Goal: Task Accomplishment & Management: Manage account settings

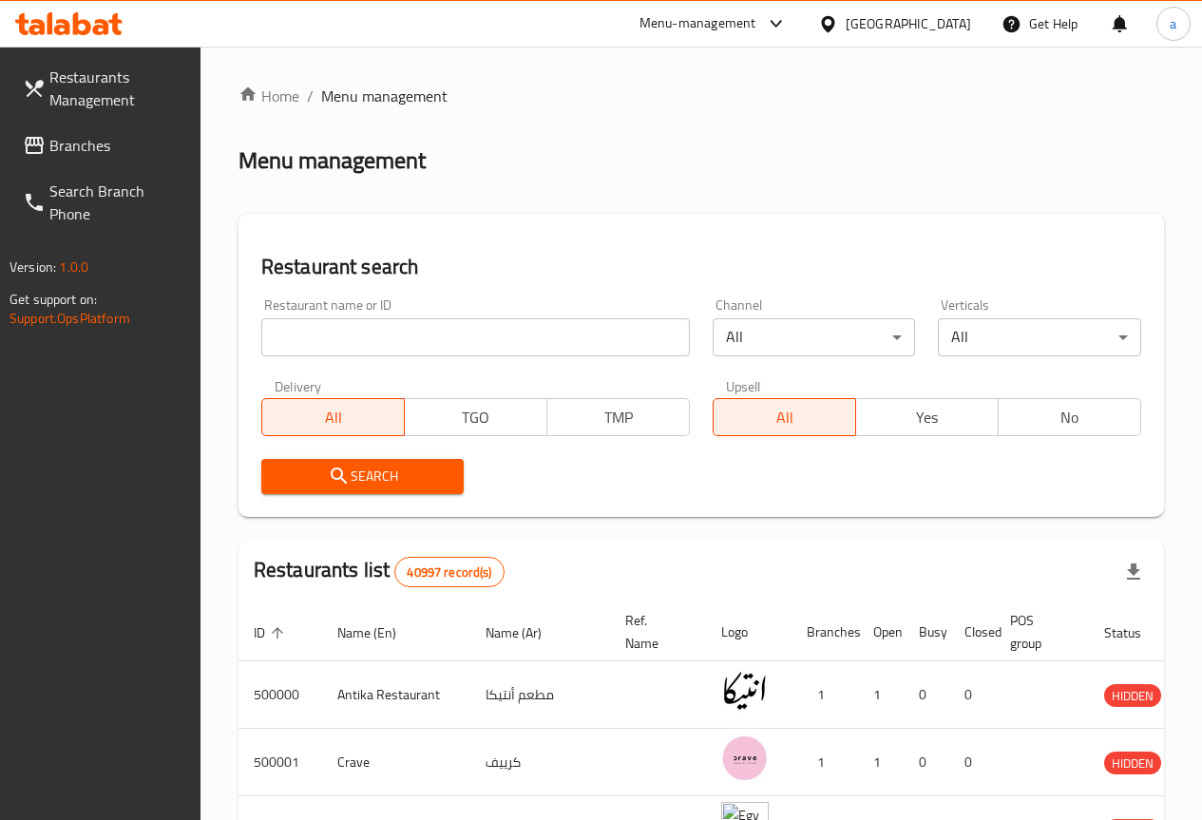
click at [433, 330] on input "search" at bounding box center [475, 337] width 429 height 38
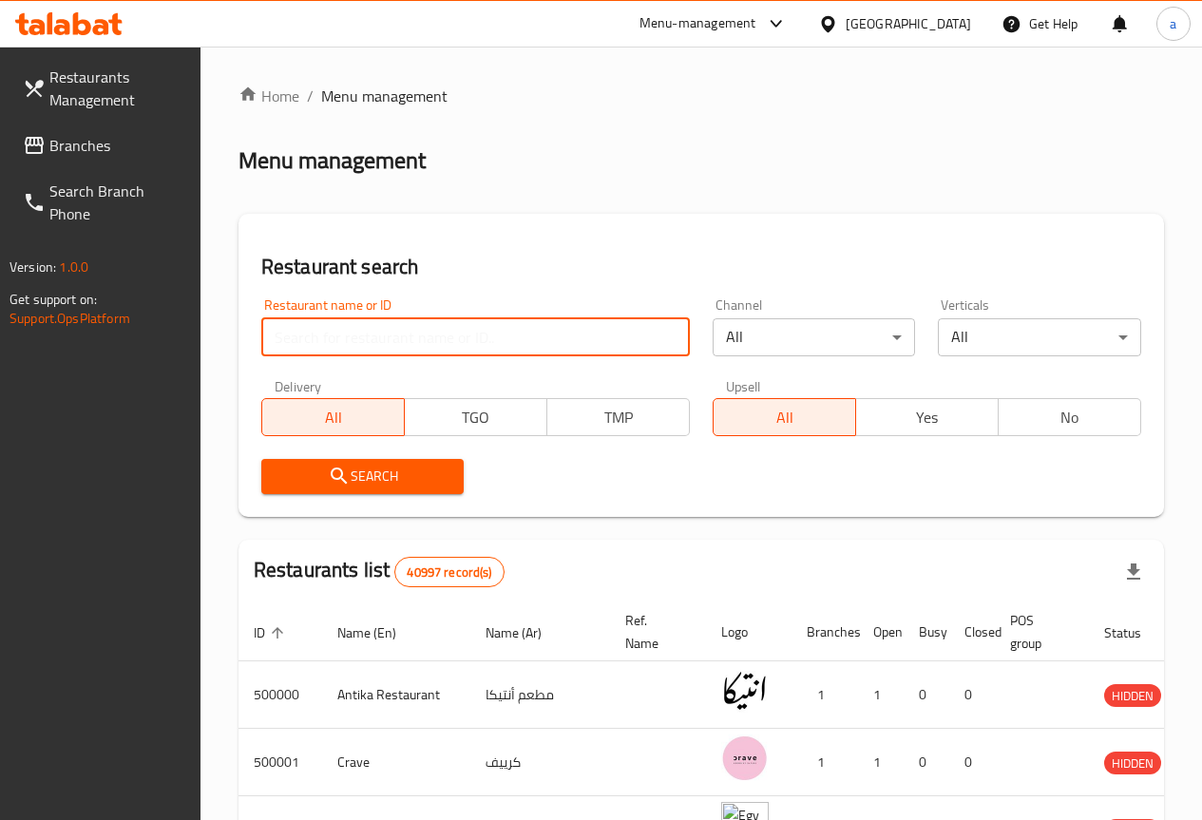
paste input "776502"
type input "776502"
click button "Search" at bounding box center [362, 476] width 203 height 35
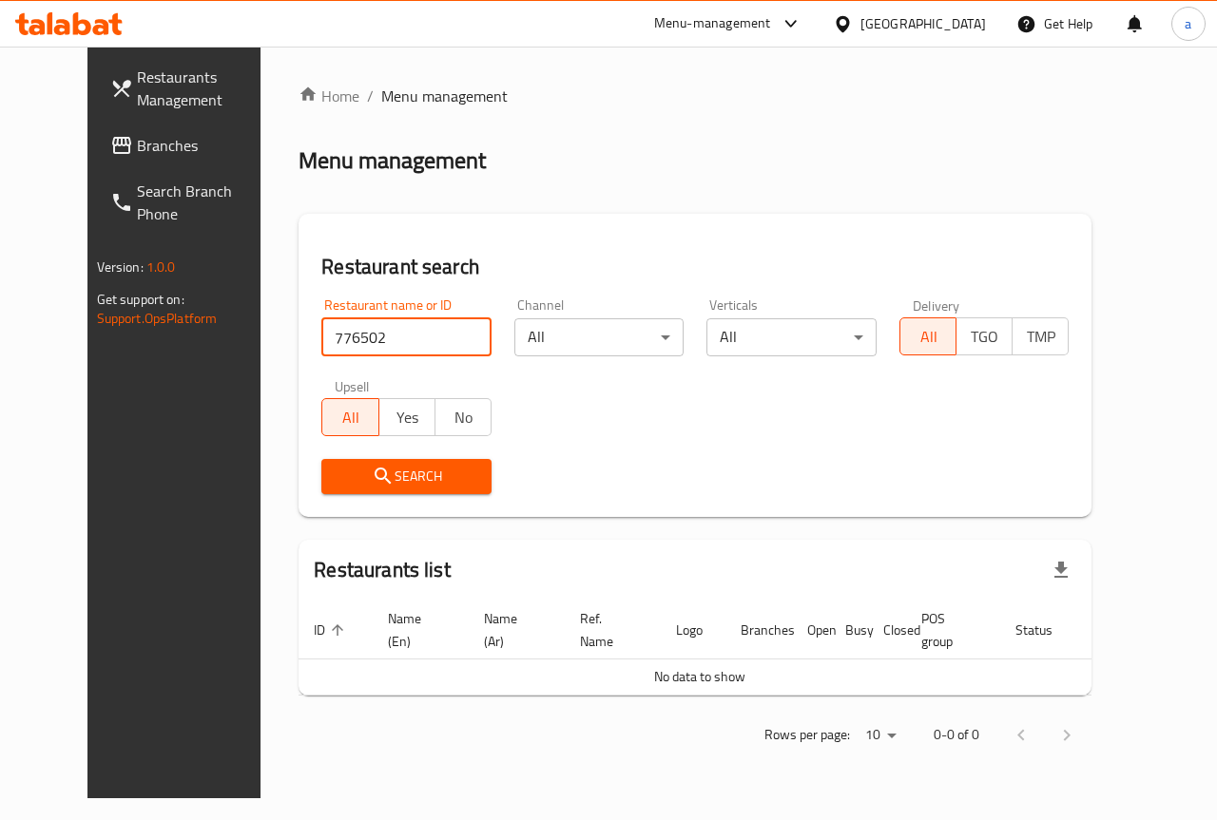
click at [450, 342] on input "776502" at bounding box center [406, 337] width 170 height 38
click at [410, 336] on input "search" at bounding box center [406, 337] width 170 height 38
paste input "776502"
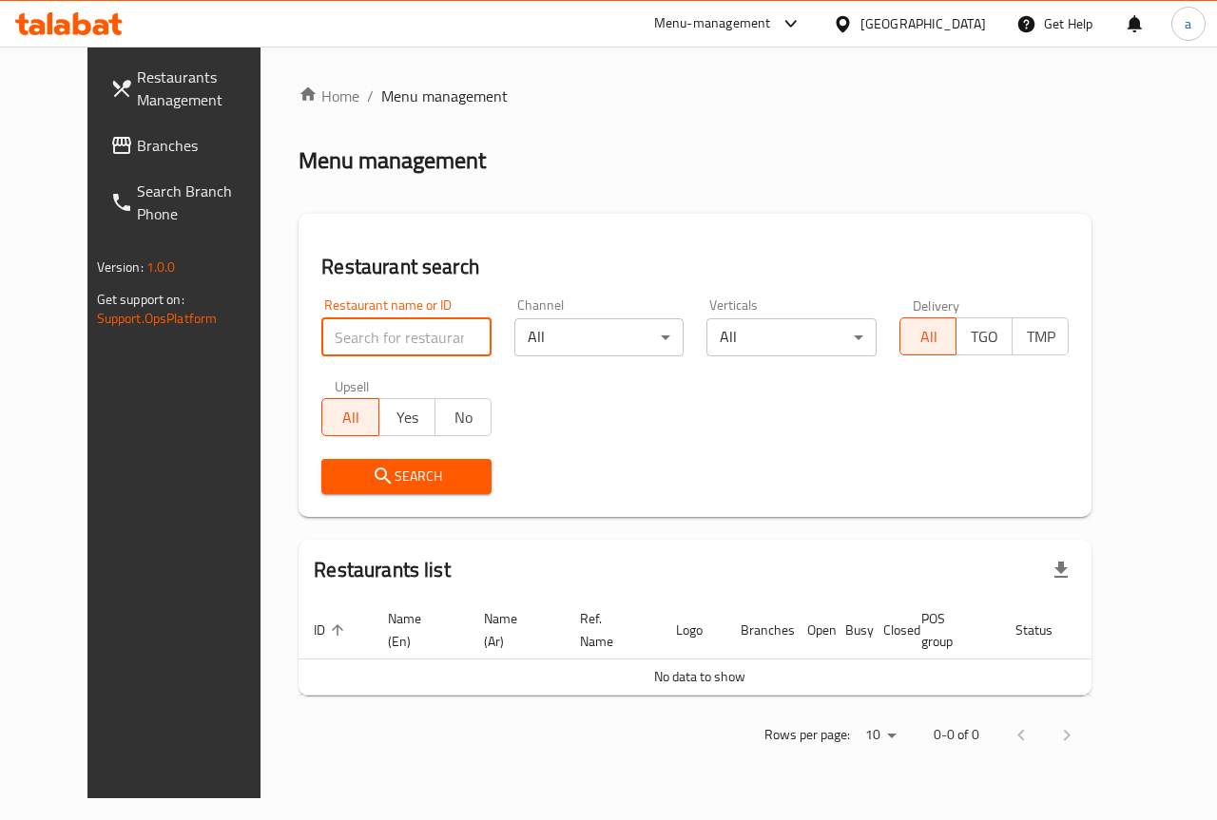
type input "776502"
click button "Search" at bounding box center [406, 476] width 170 height 35
click at [409, 486] on span "Search" at bounding box center [407, 477] width 140 height 24
click at [142, 149] on span "Branches" at bounding box center [206, 145] width 139 height 23
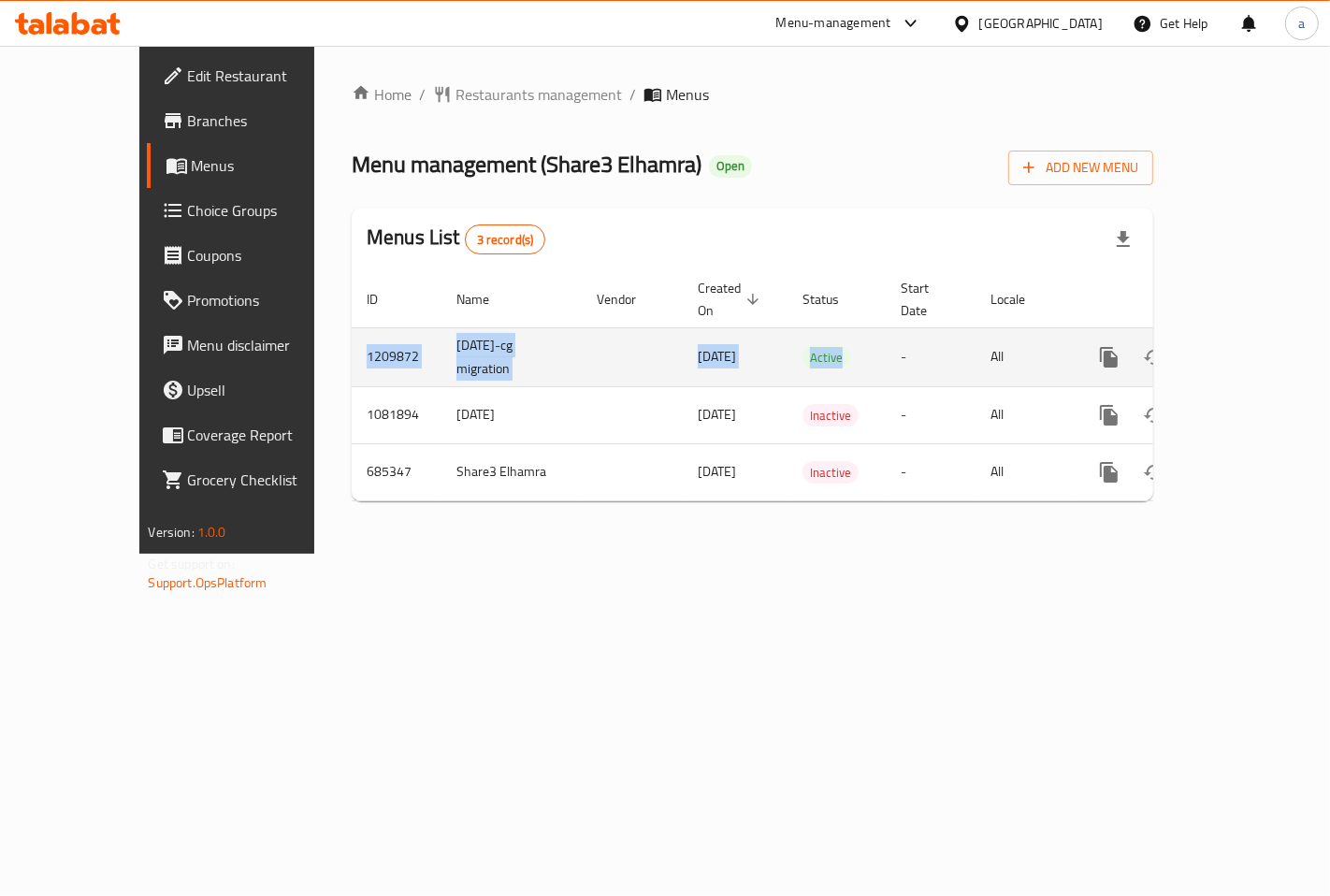
drag, startPoint x: 276, startPoint y: 324, endPoint x: 806, endPoint y: 331, distance: 530.0
click at [806, 331] on tr "1209872 18/06/2023-cg migration 01/12/2023 Active - All" at bounding box center [816, 357] width 930 height 59
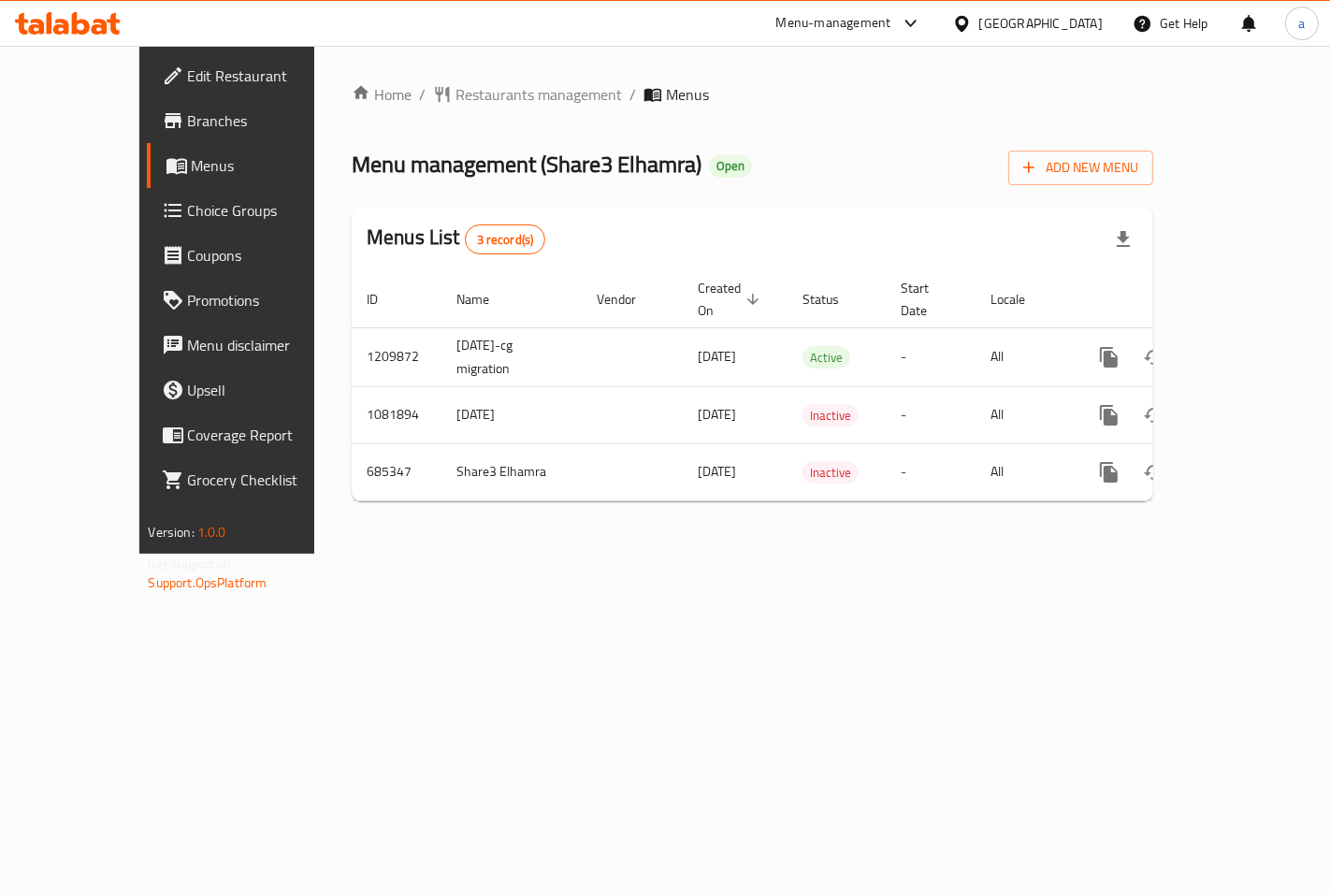
click at [683, 554] on div "Home / Restaurants management / Menus Menu management ( Share3 Elhamra ) Open A…" at bounding box center [752, 300] width 877 height 508
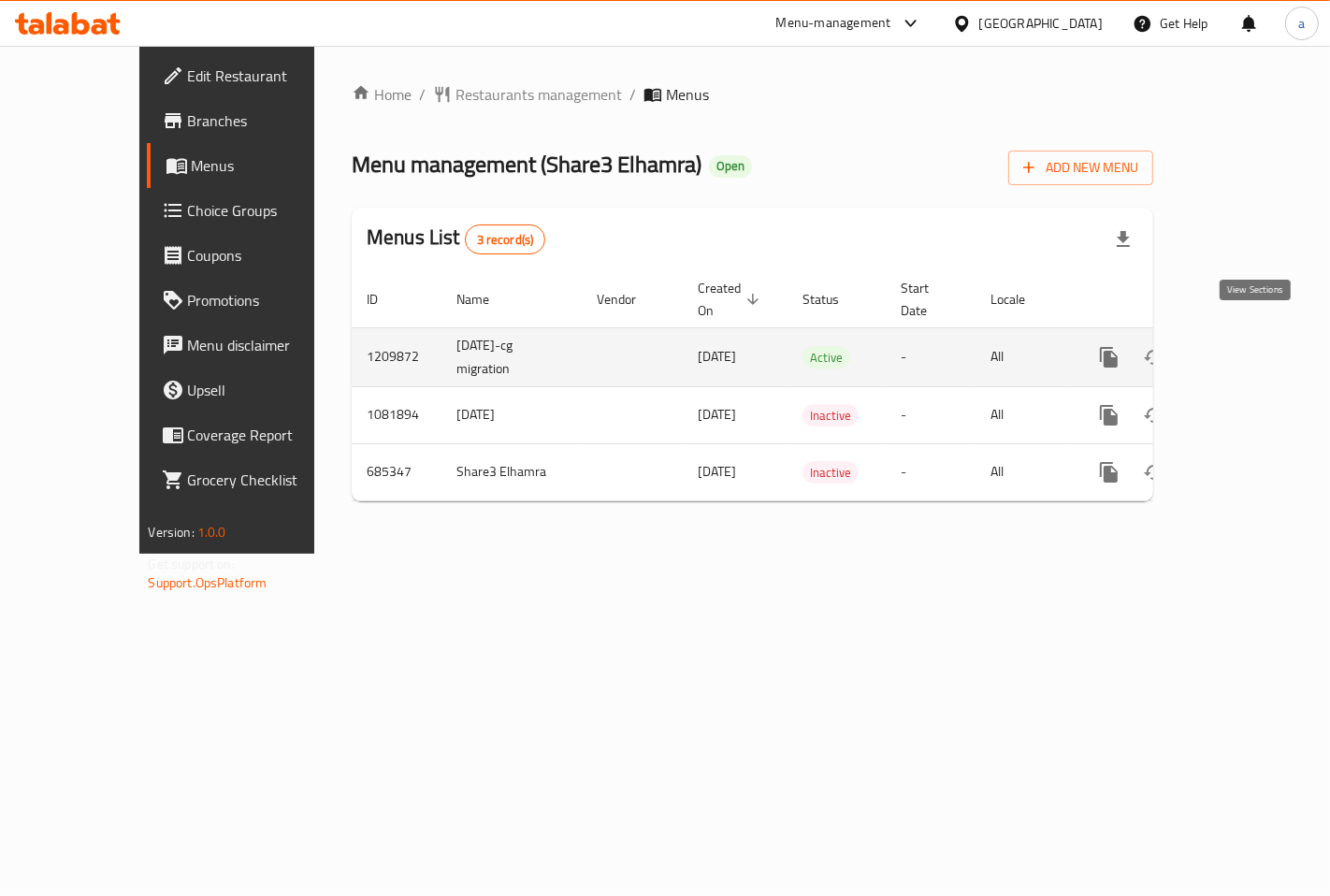
click at [1251, 349] on icon "enhanced table" at bounding box center [1243, 357] width 17 height 17
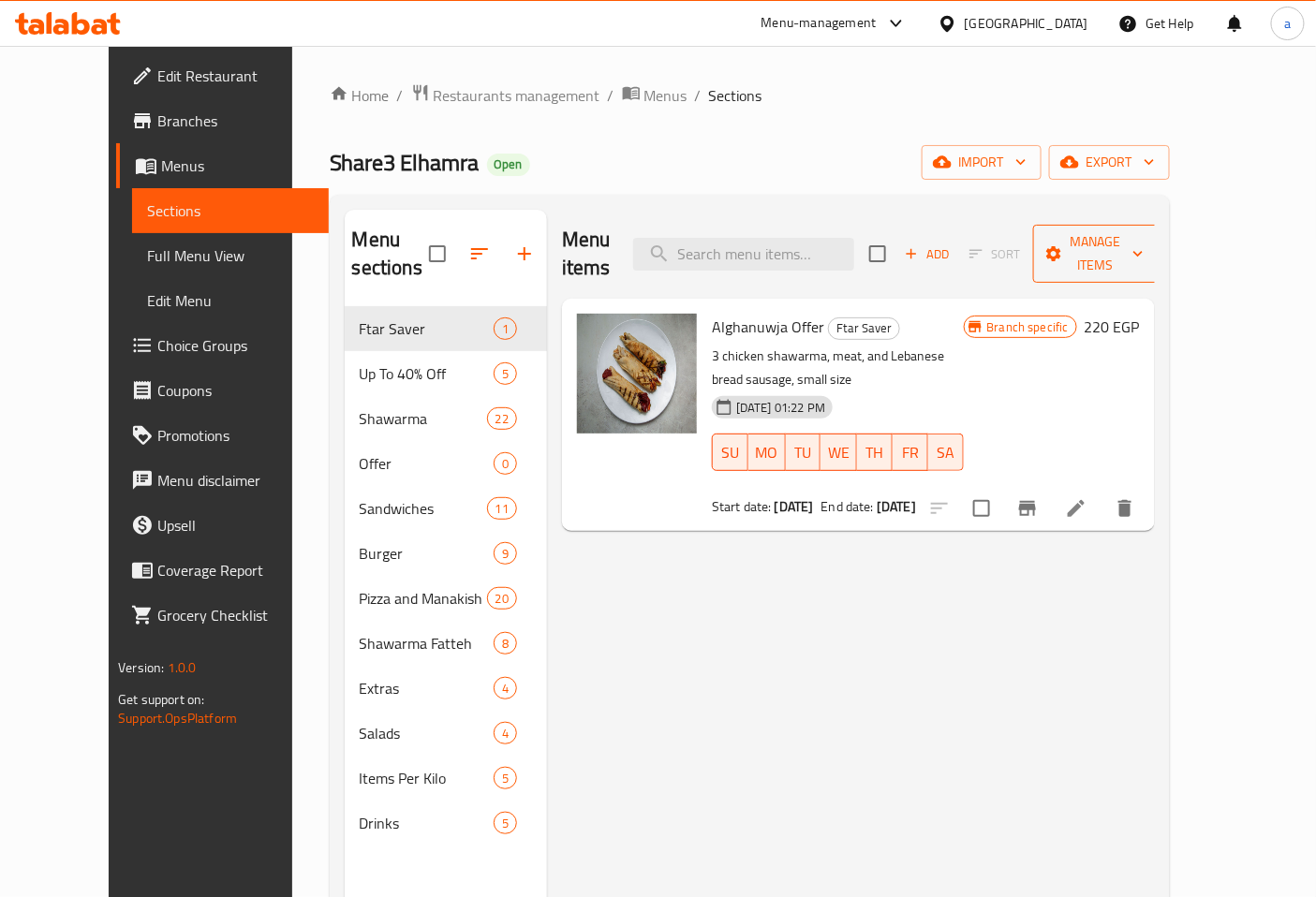
click at [1144, 230] on span "Manage items" at bounding box center [1095, 254] width 96 height 47
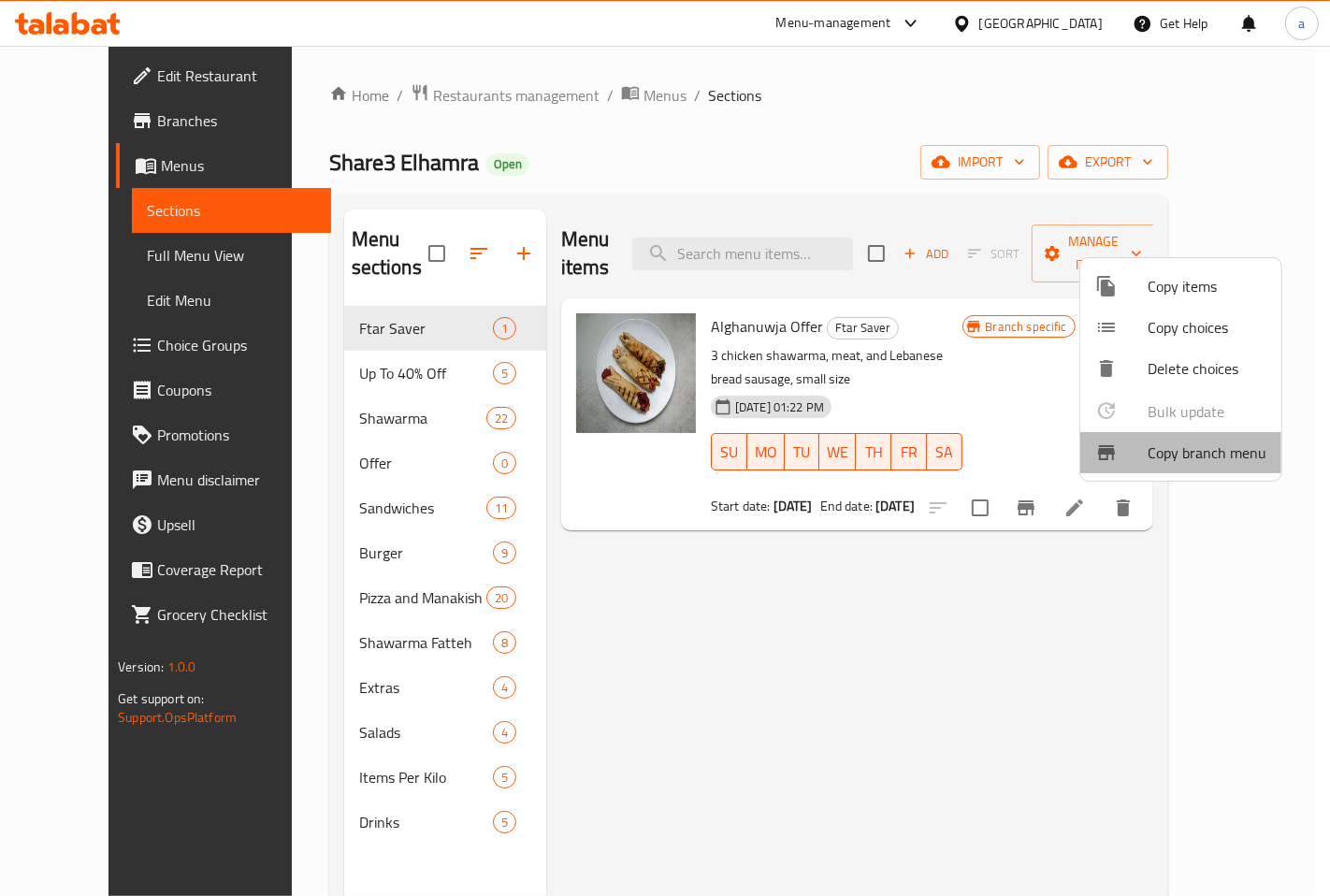
click at [1217, 454] on span "Copy branch menu" at bounding box center [1206, 452] width 119 height 23
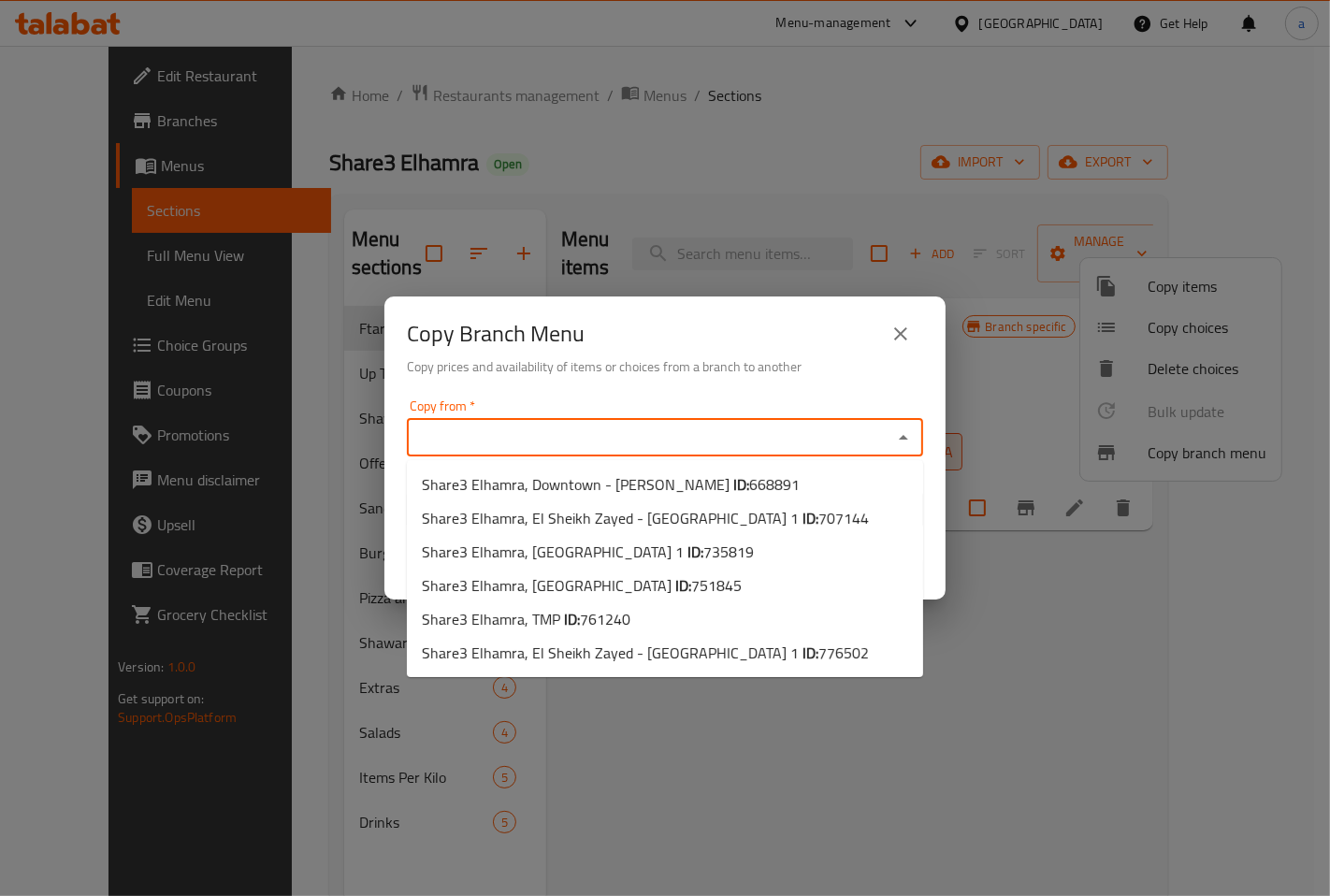
click at [526, 436] on input "Copy from   *" at bounding box center [649, 438] width 474 height 27
click at [603, 126] on div "Copy Branch Menu Copy prices and availability of items or choices from a branch…" at bounding box center [665, 448] width 1330 height 896
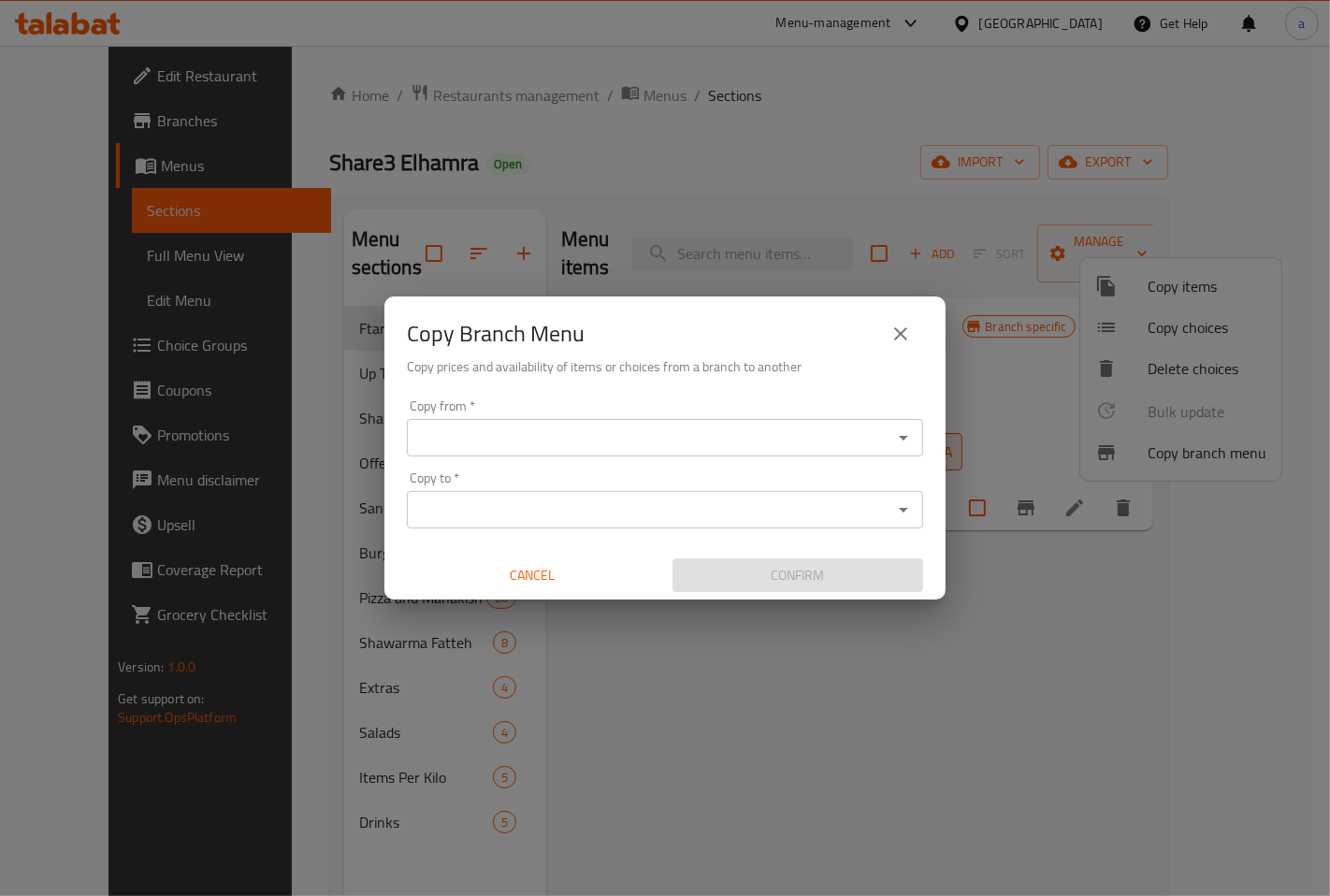
click at [907, 336] on icon "close" at bounding box center [900, 333] width 23 height 23
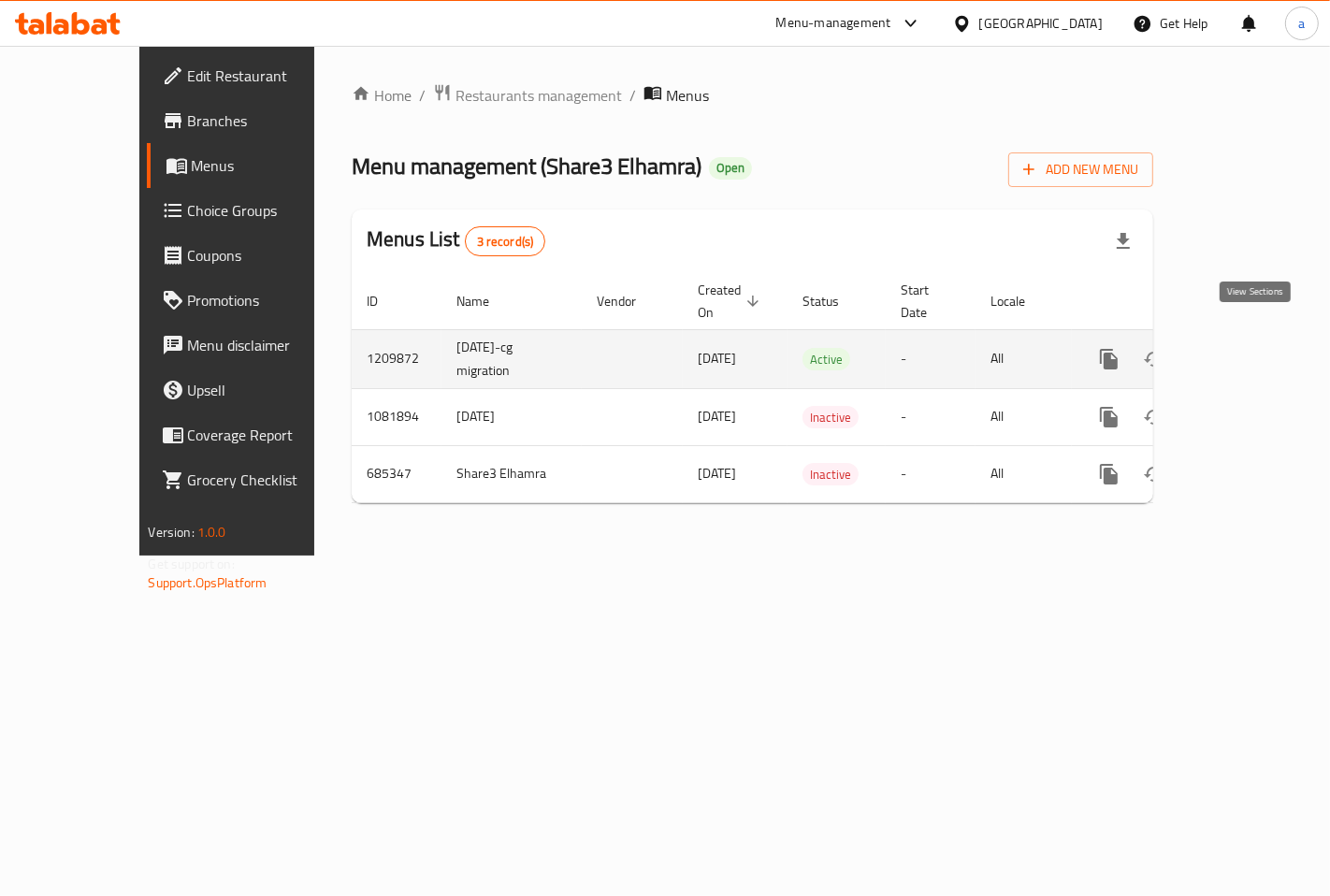
click at [1255, 348] on icon "enhanced table" at bounding box center [1243, 359] width 23 height 23
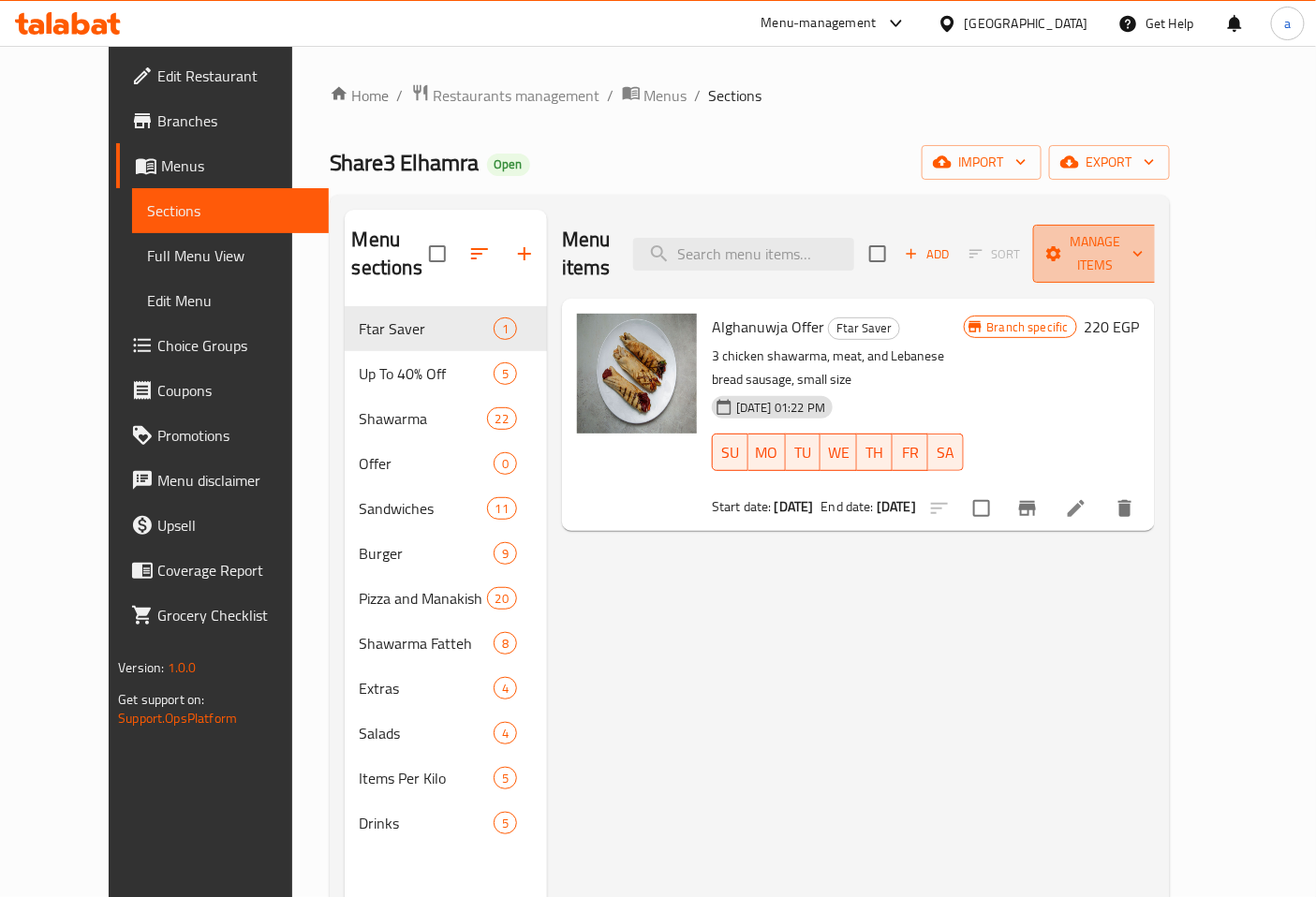
click at [1144, 236] on span "Manage items" at bounding box center [1095, 254] width 96 height 47
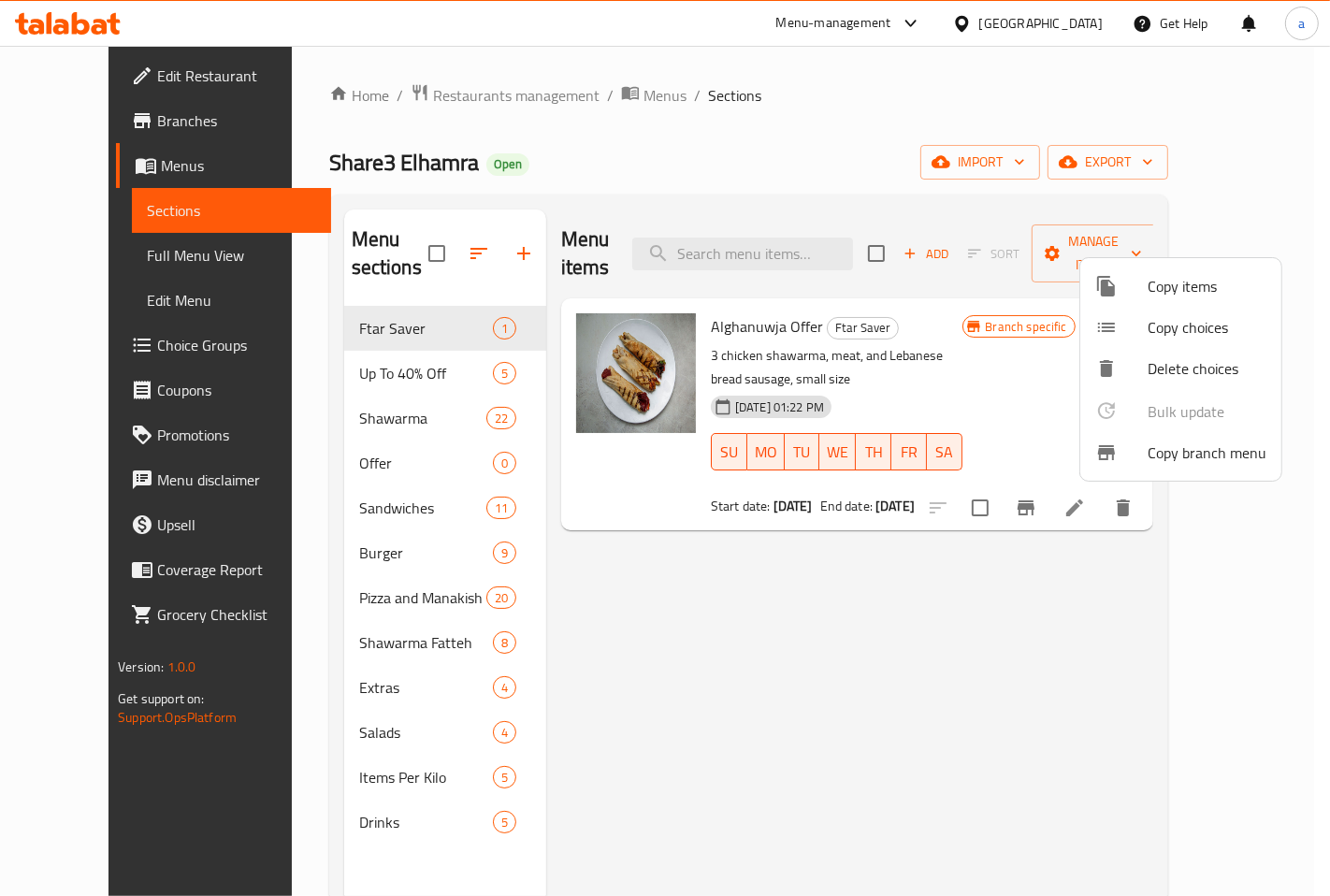
click at [1160, 445] on span "Copy branch menu" at bounding box center [1206, 452] width 119 height 23
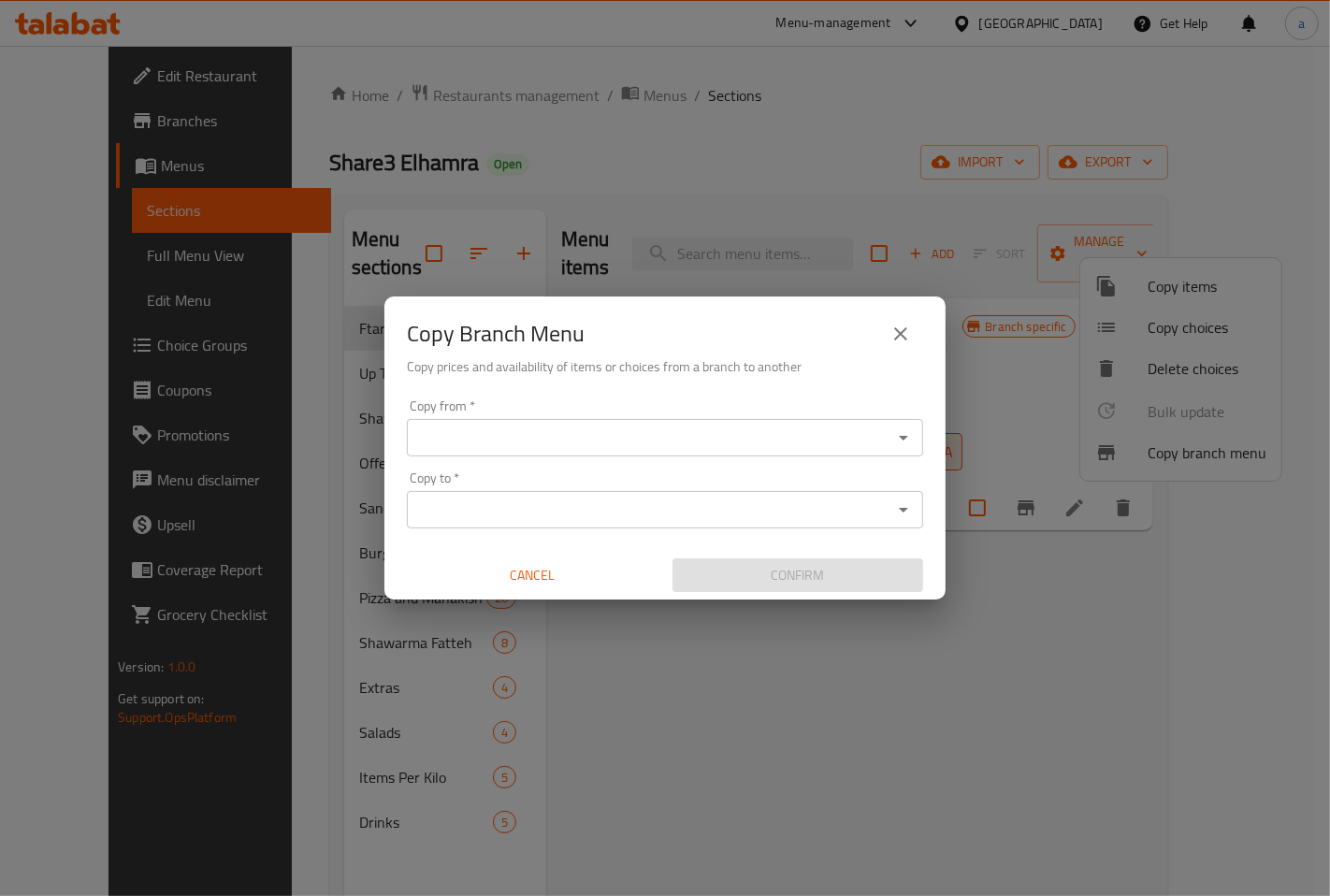
click at [716, 444] on input "Copy from   *" at bounding box center [649, 438] width 474 height 27
click at [1143, 545] on div "Copy Branch Menu Copy prices and availability of items or choices from a branch…" at bounding box center [665, 448] width 1330 height 896
click at [896, 336] on icon "close" at bounding box center [900, 333] width 13 height 13
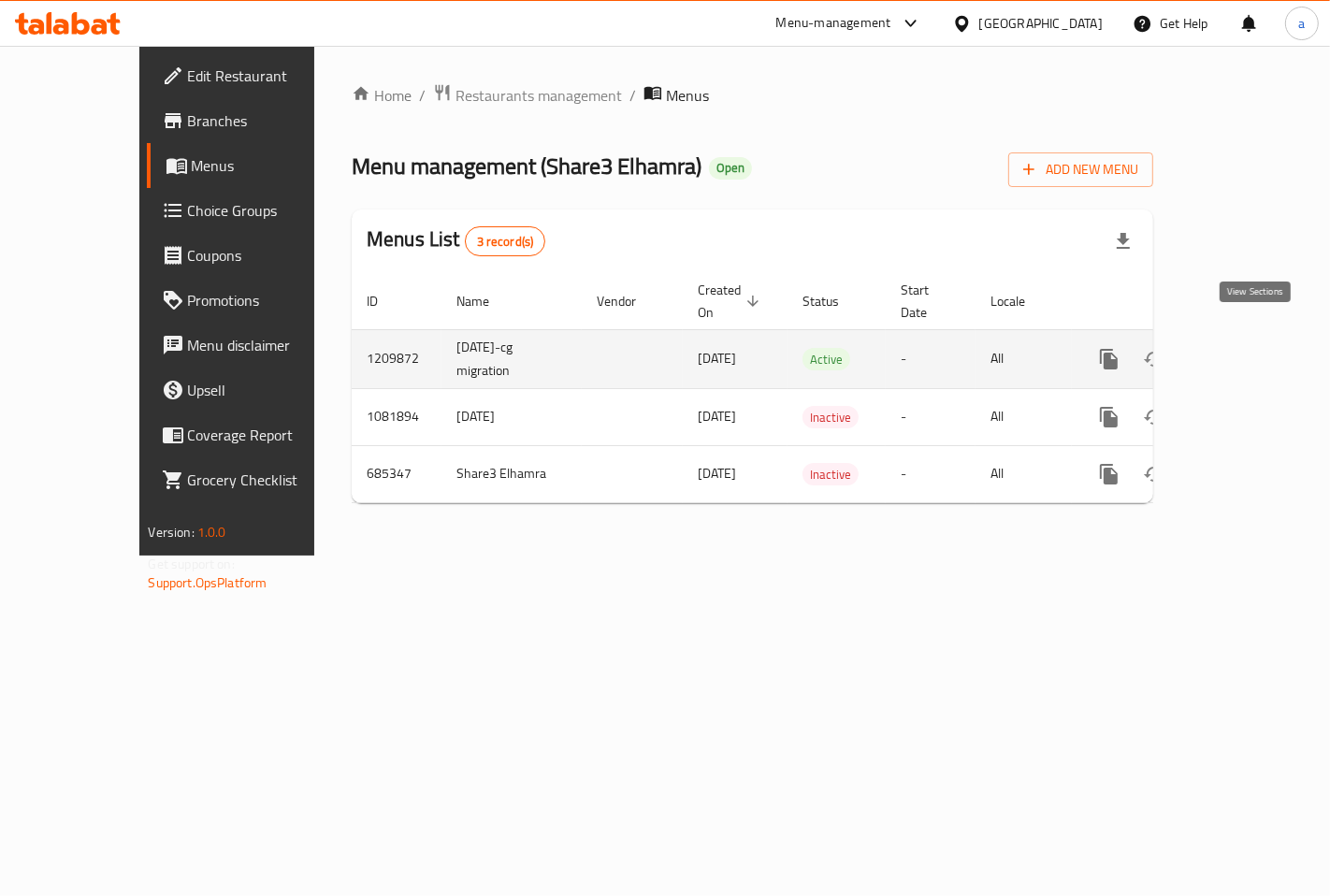
click at [1255, 348] on icon "enhanced table" at bounding box center [1243, 359] width 23 height 23
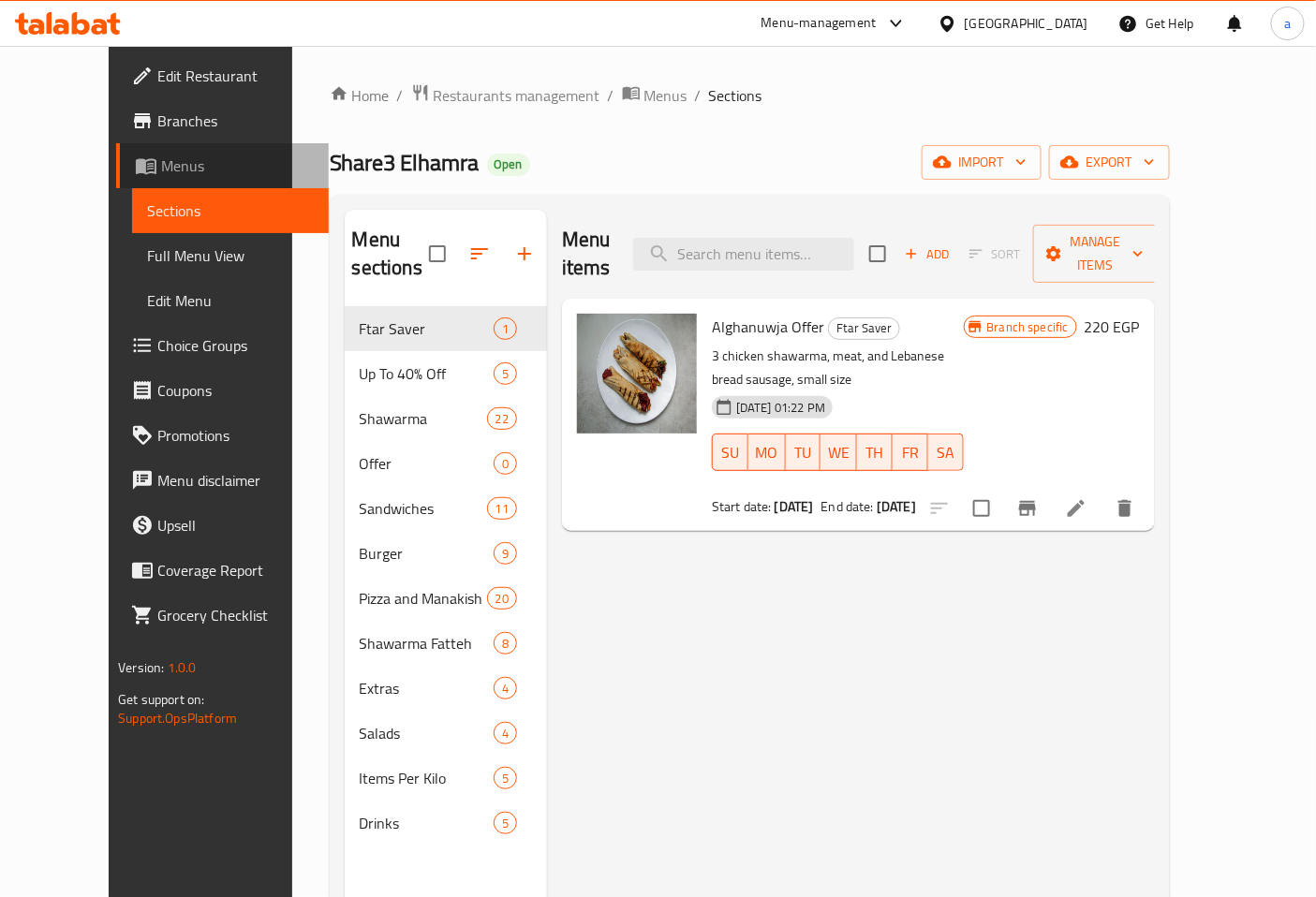
click at [123, 152] on link "Menus" at bounding box center [223, 165] width 213 height 45
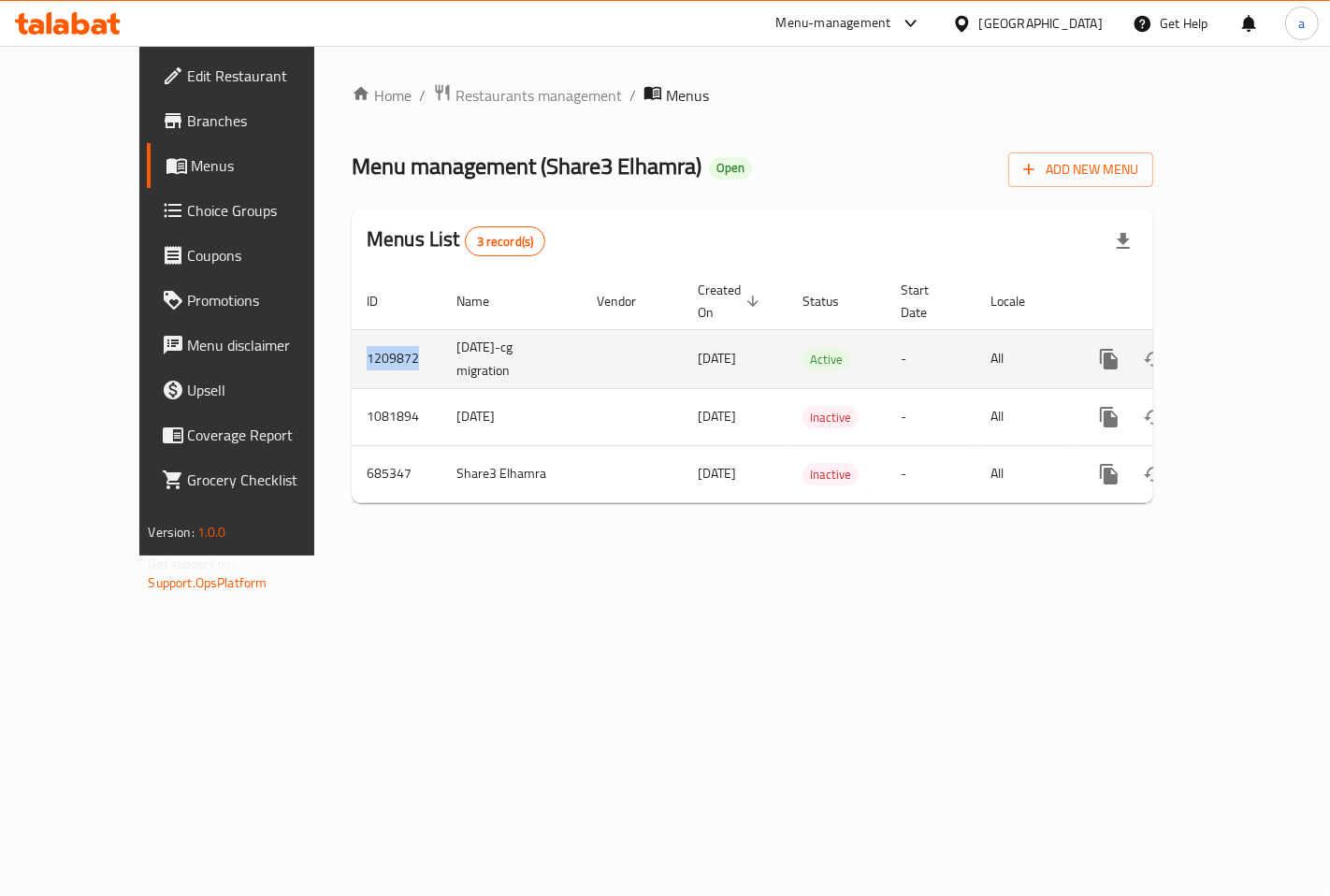
drag, startPoint x: 332, startPoint y: 319, endPoint x: 268, endPoint y: 320, distance: 64.0
click at [351, 329] on td "1209872" at bounding box center [395, 359] width 90 height 59
click at [803, 349] on span "Active" at bounding box center [826, 360] width 47 height 22
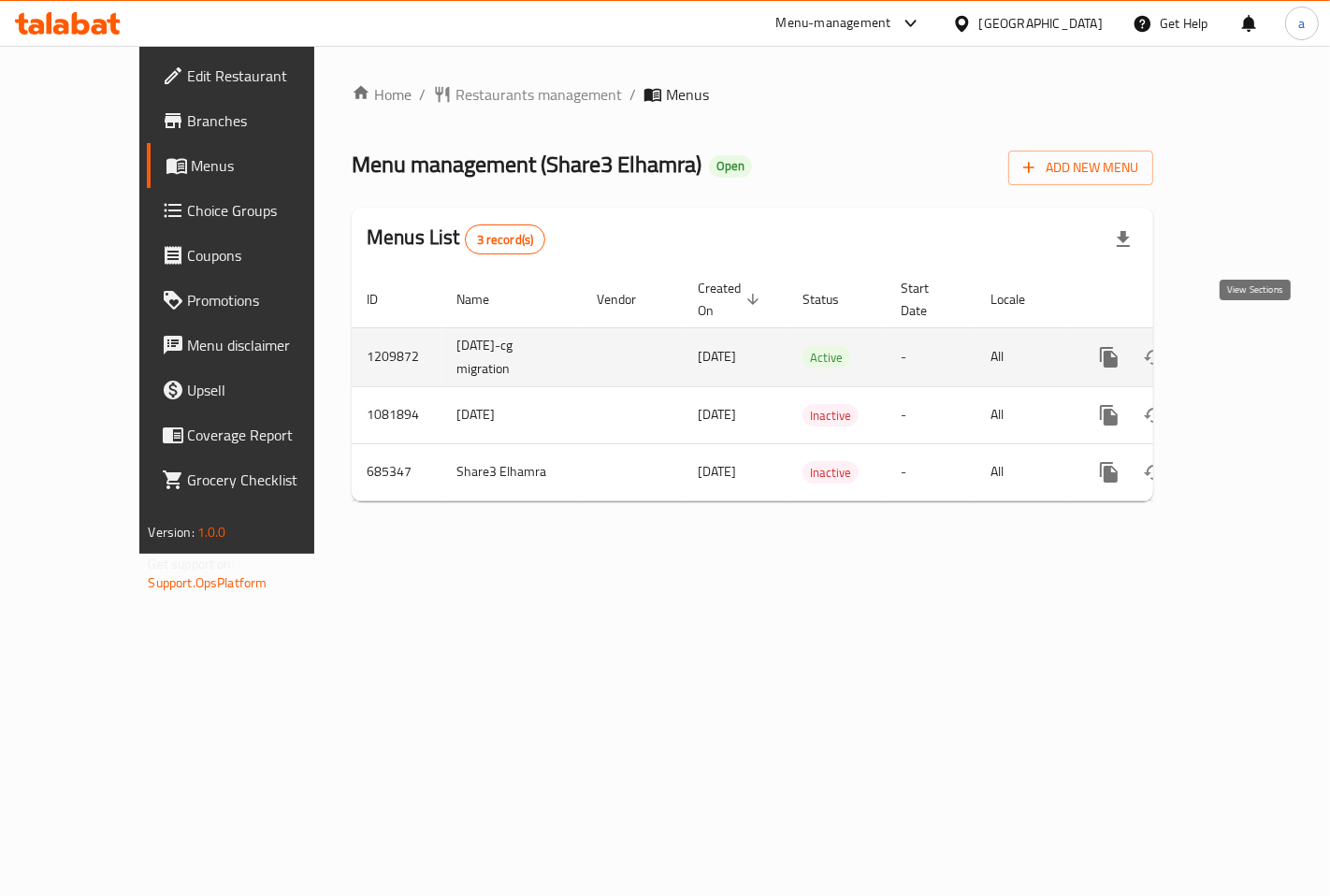
click at [1255, 346] on icon "enhanced table" at bounding box center [1243, 357] width 23 height 23
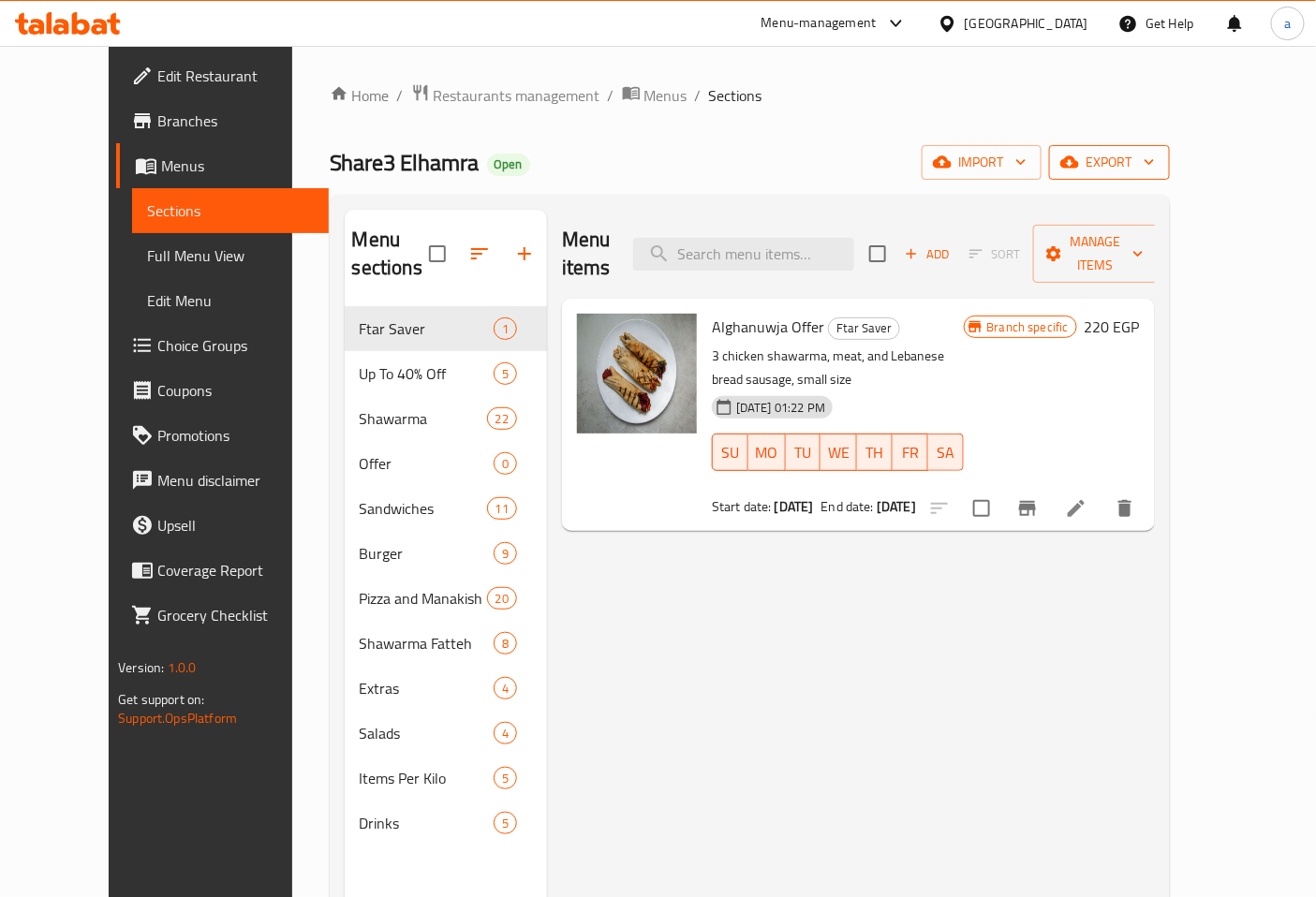
click at [1154, 156] on span "export" at bounding box center [1109, 162] width 91 height 24
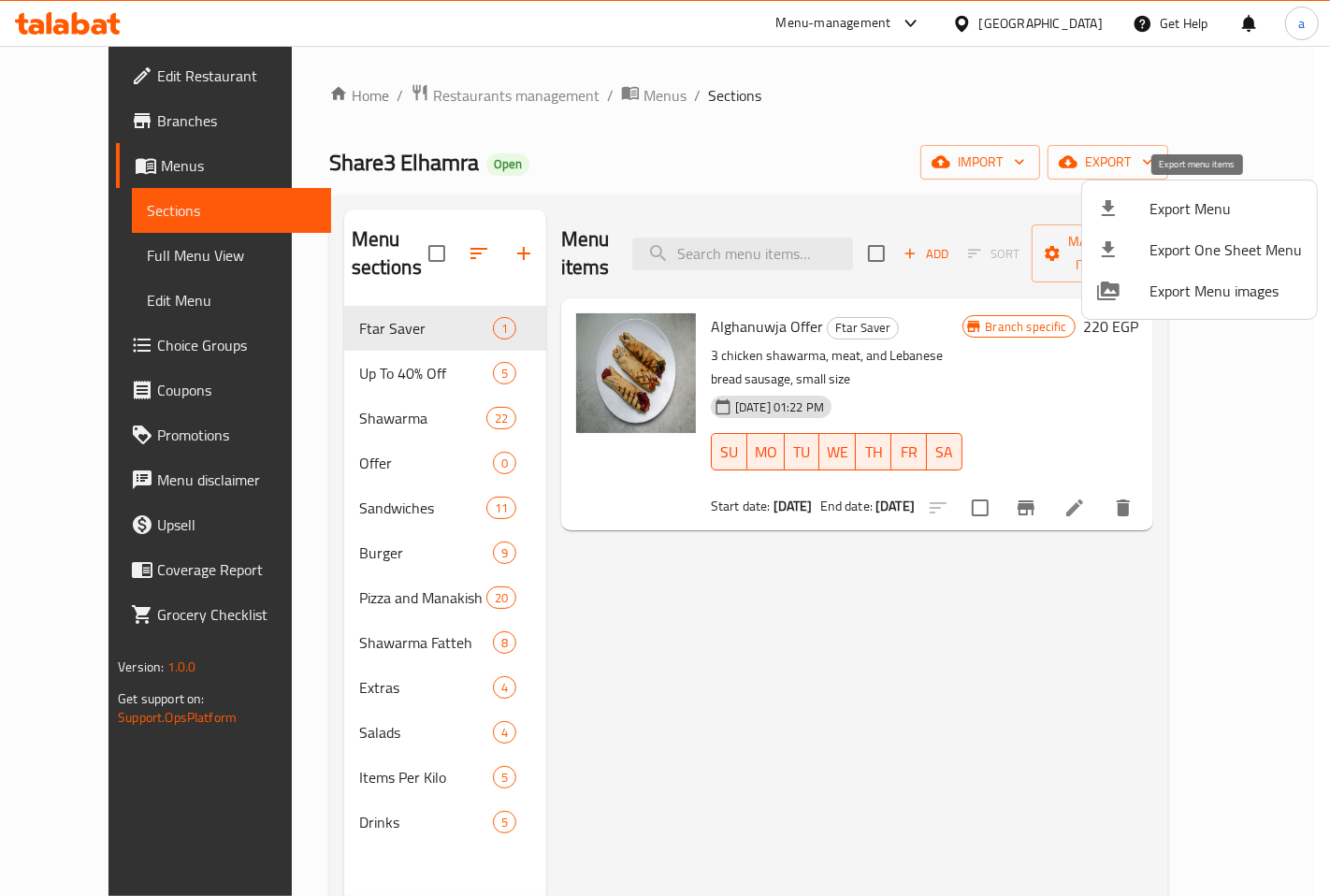
click at [1249, 204] on span "Export Menu" at bounding box center [1225, 209] width 152 height 23
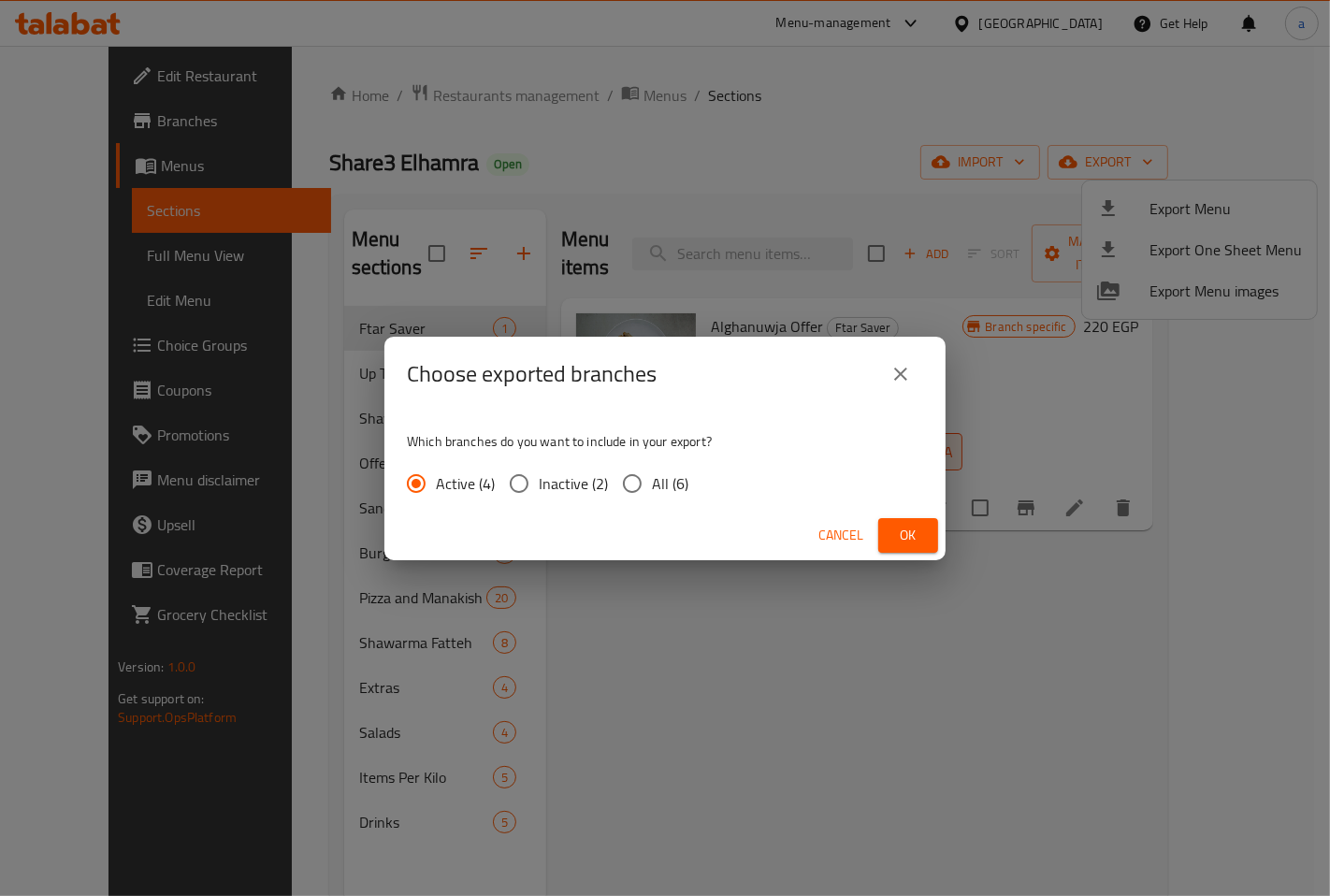
click at [893, 531] on span "Ok" at bounding box center [908, 535] width 30 height 24
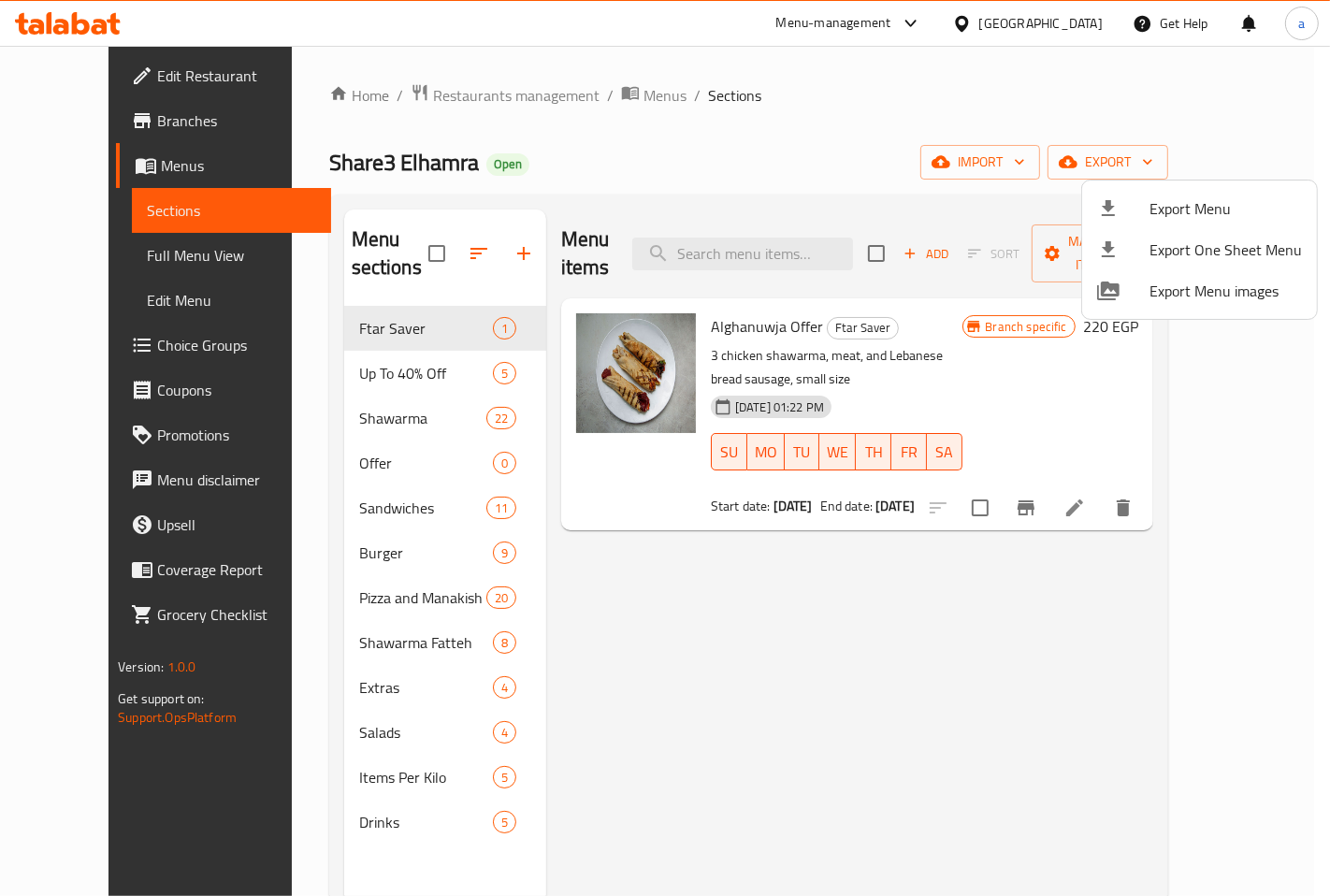
click at [785, 98] on div at bounding box center [665, 448] width 1330 height 896
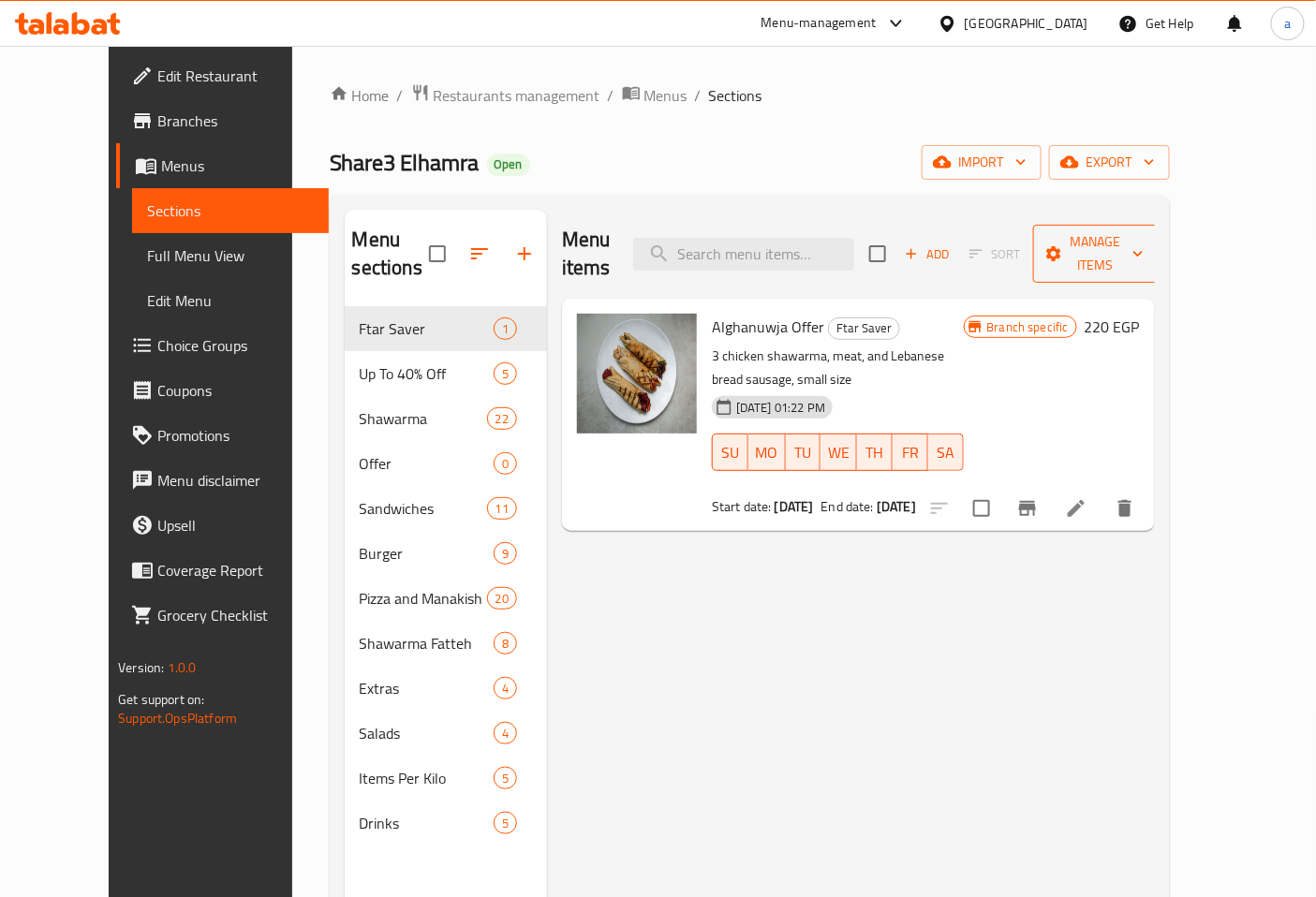
click at [1144, 230] on span "Manage items" at bounding box center [1095, 254] width 96 height 47
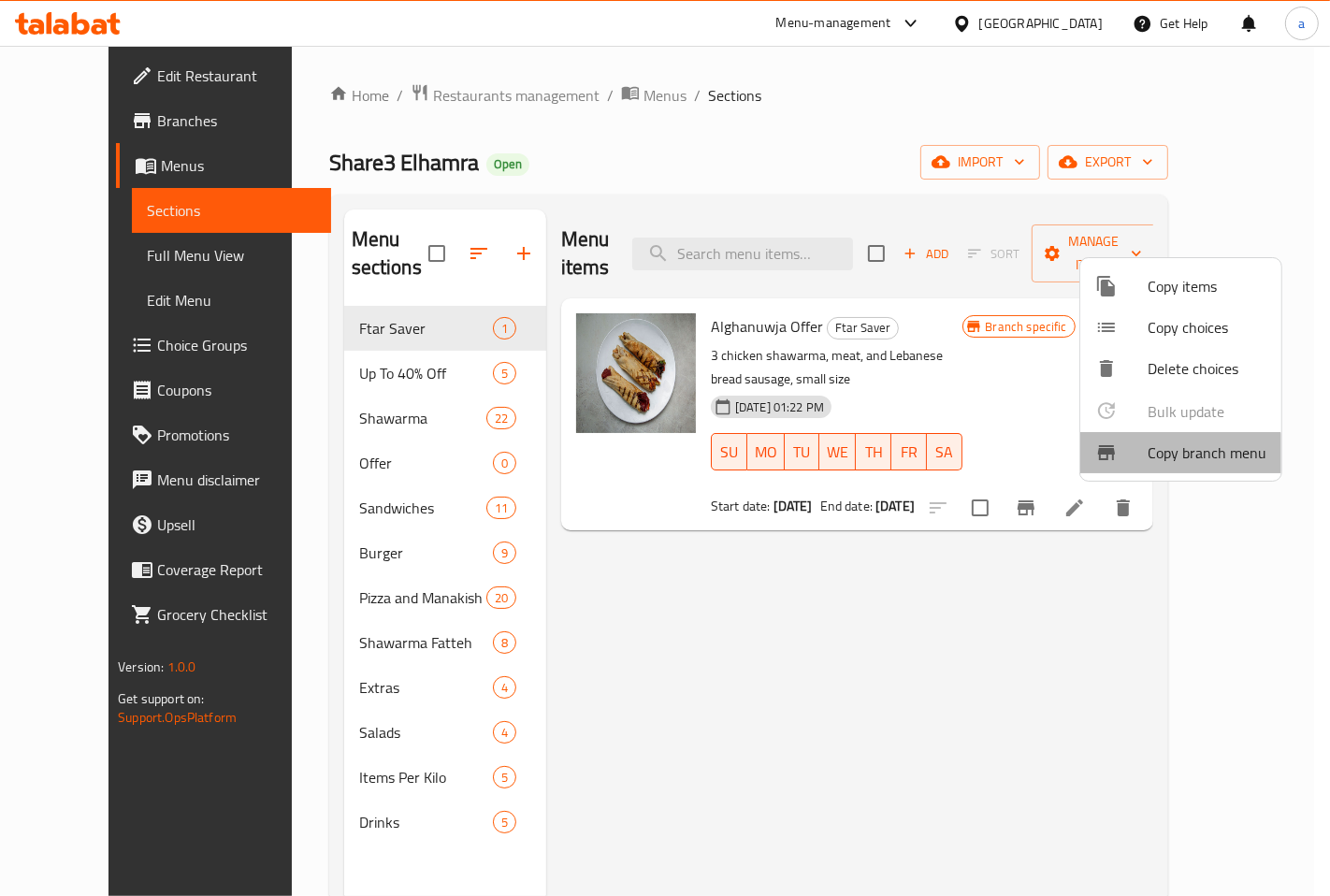
click at [1174, 458] on span "Copy branch menu" at bounding box center [1206, 452] width 119 height 23
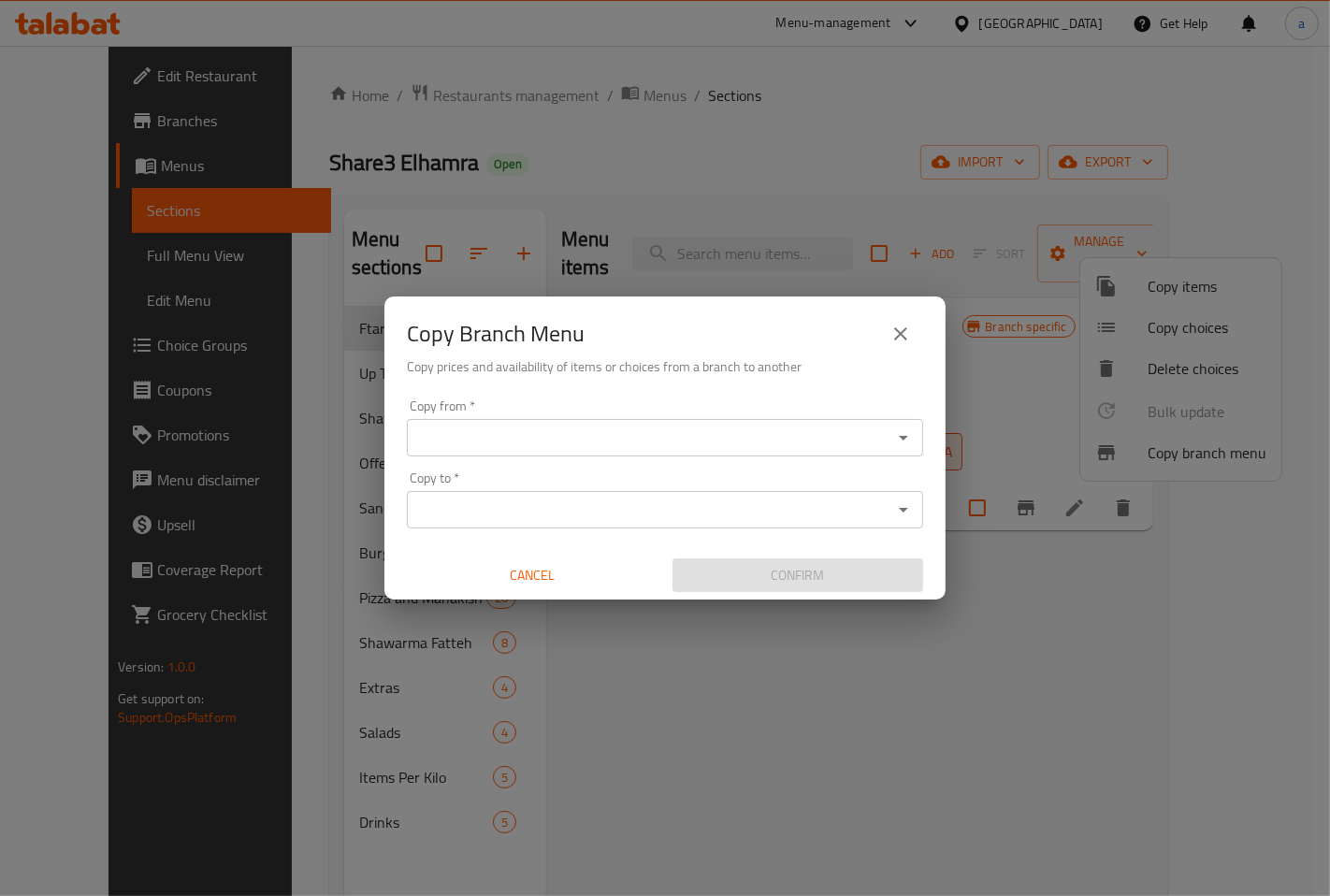
click at [661, 426] on input "Copy from   *" at bounding box center [649, 438] width 474 height 27
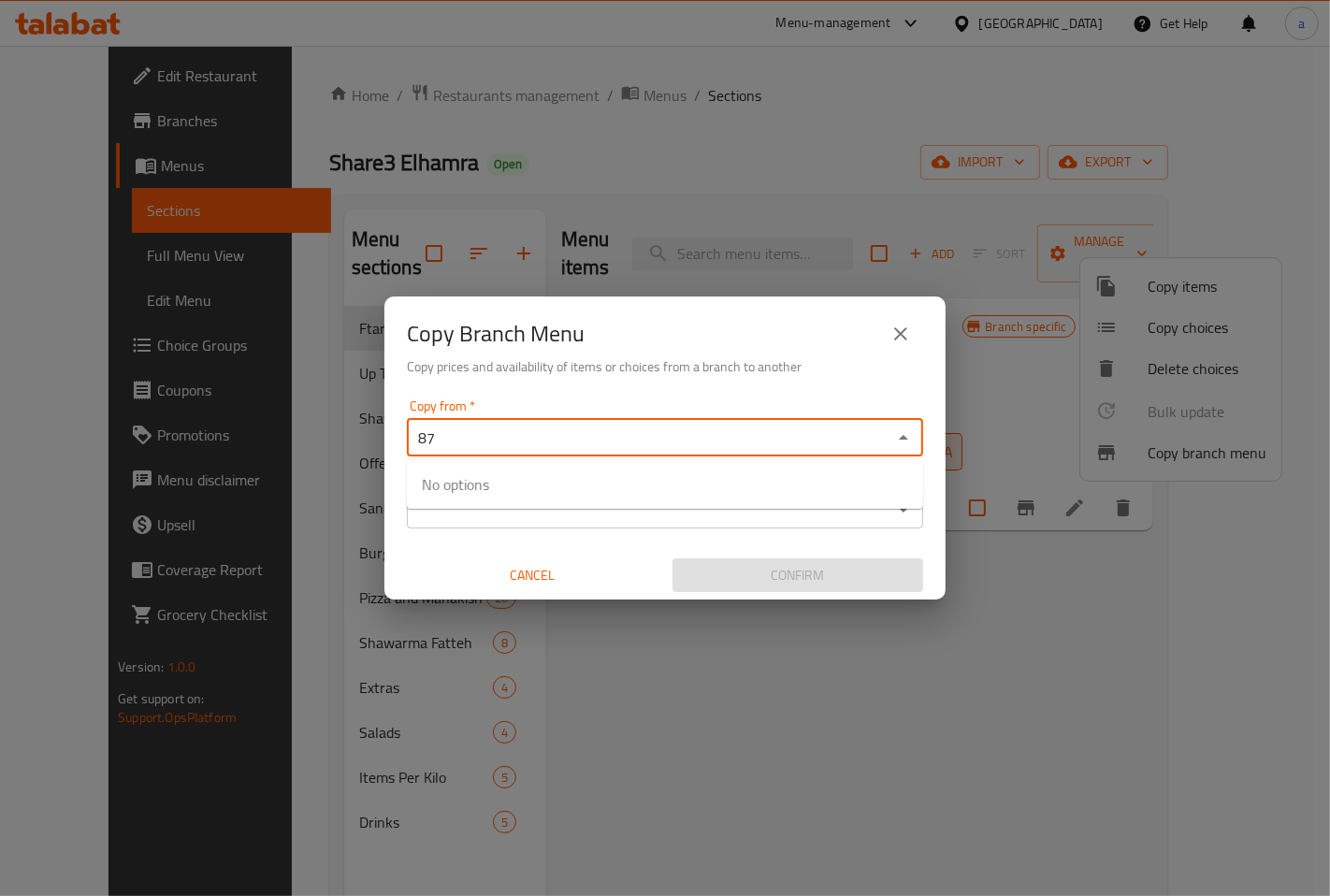
type input "8"
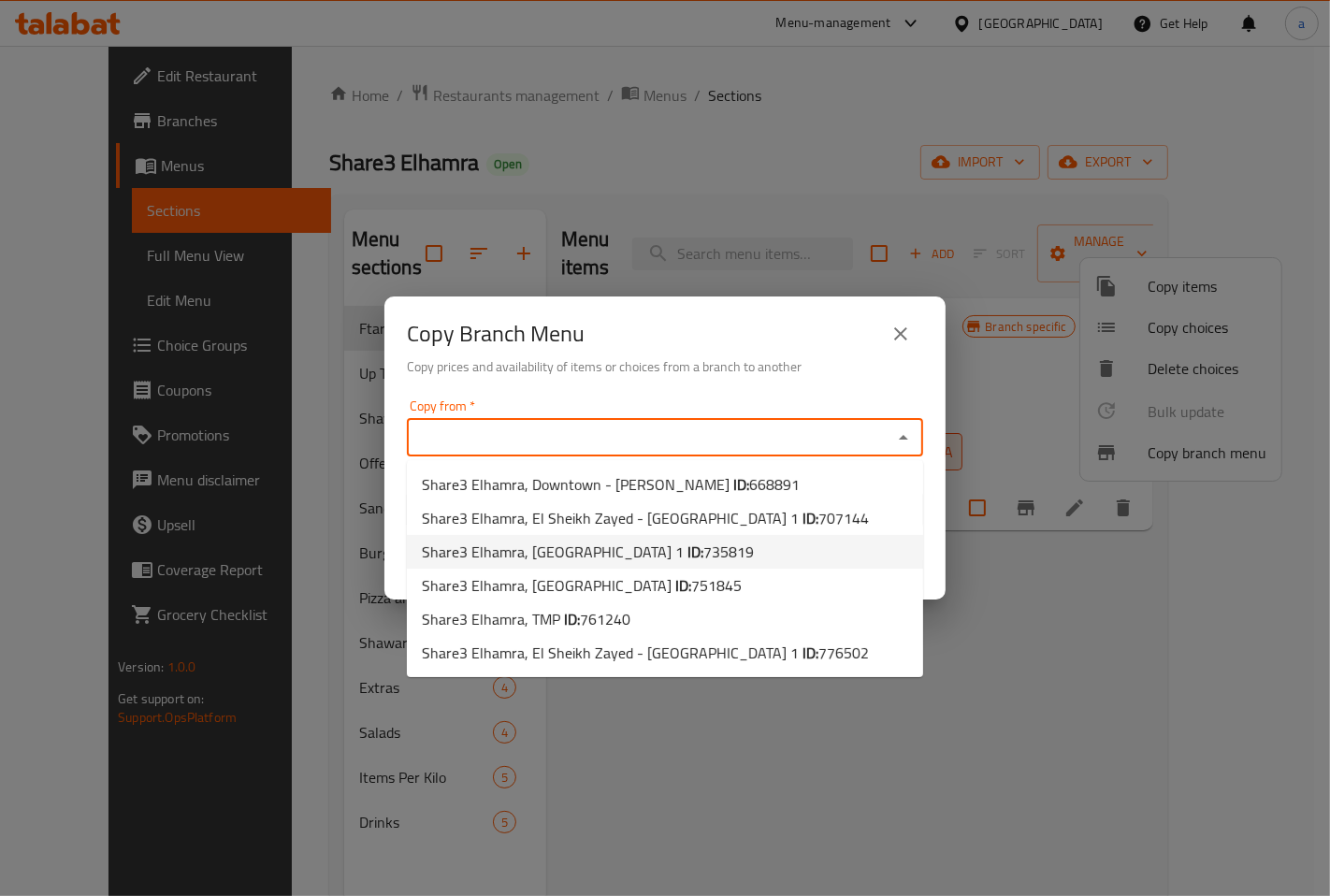
click at [945, 544] on div "Copy Branch Menu Copy prices and availability of items or choices from a branch…" at bounding box center [665, 448] width 1330 height 896
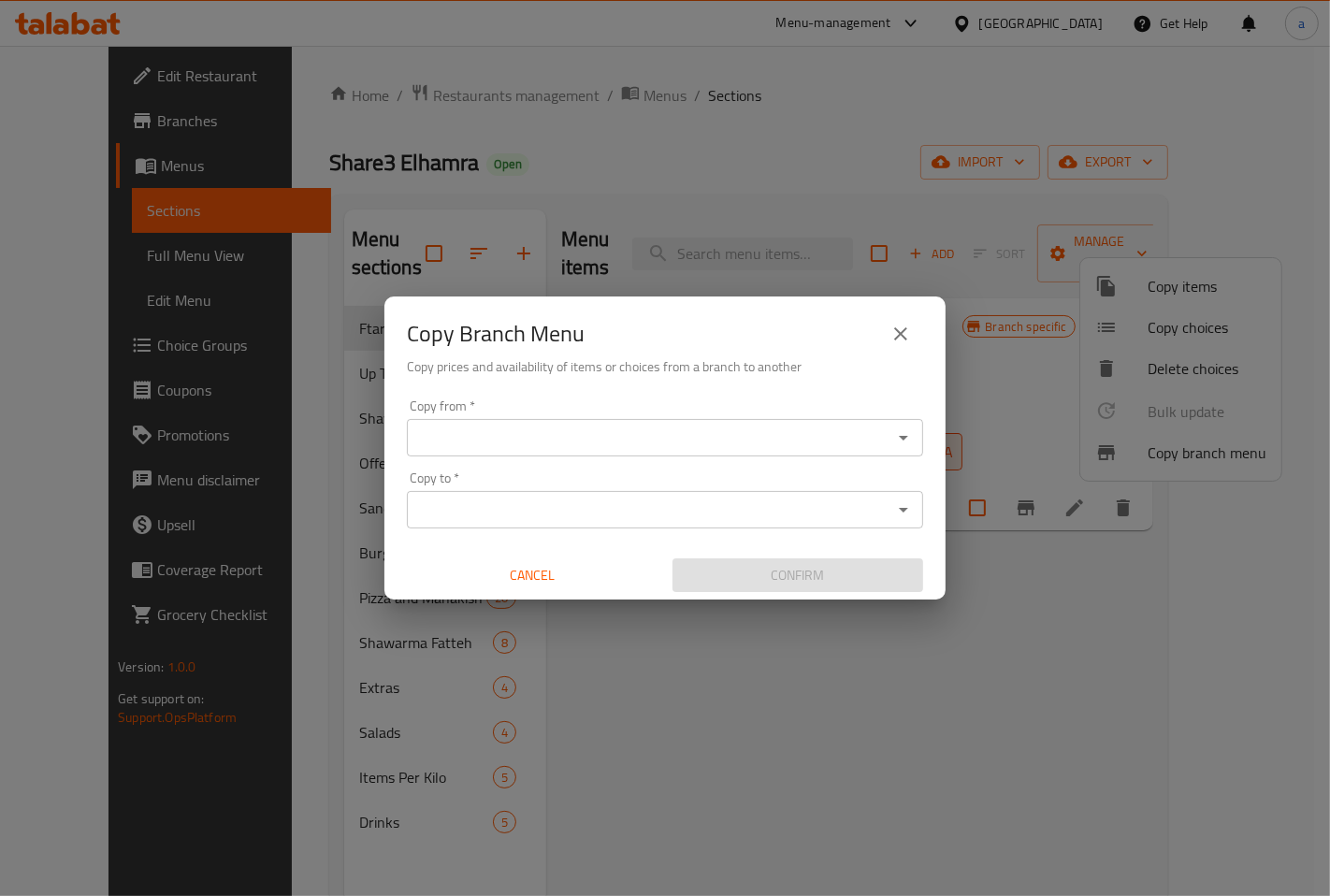
click at [826, 508] on input "Copy to   *" at bounding box center [649, 509] width 474 height 27
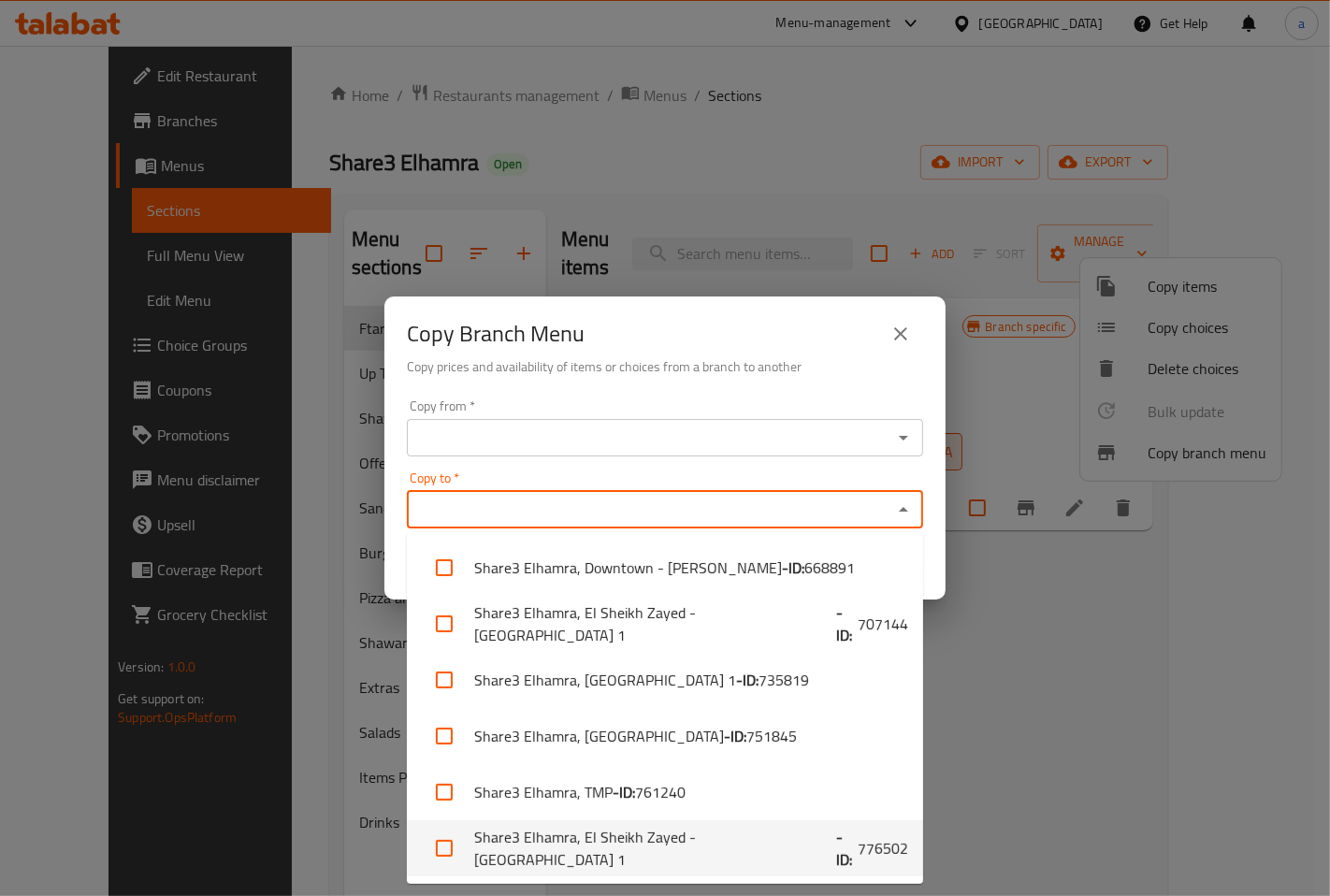
click at [735, 859] on li "Share3 Elhamra, El Sheikh Zayed - El Hay 1 - ID: 776502" at bounding box center [665, 848] width 516 height 56
checkbox input "true"
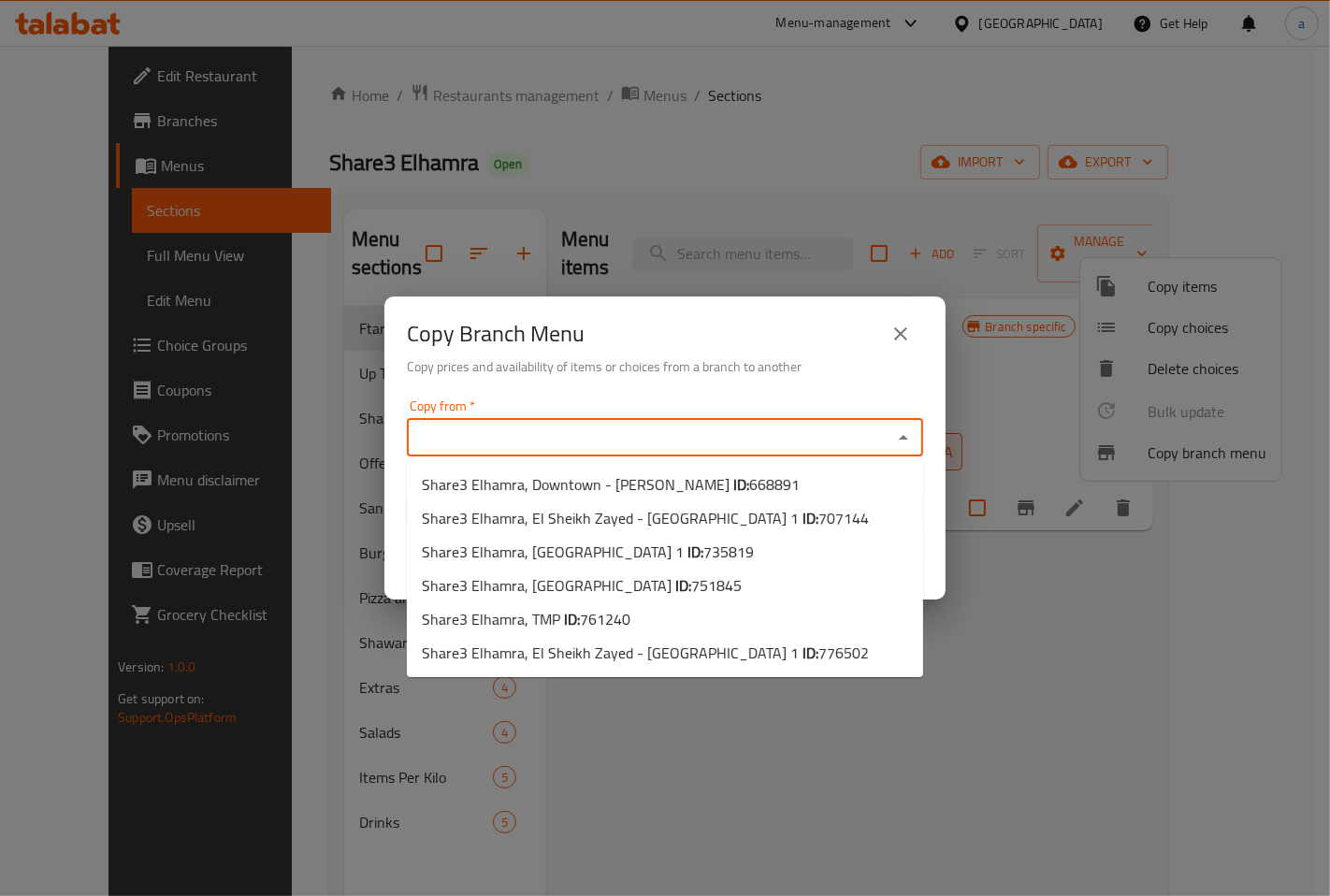
click at [786, 443] on input "Copy from   *" at bounding box center [649, 438] width 474 height 27
click at [893, 351] on button "close" at bounding box center [901, 334] width 45 height 45
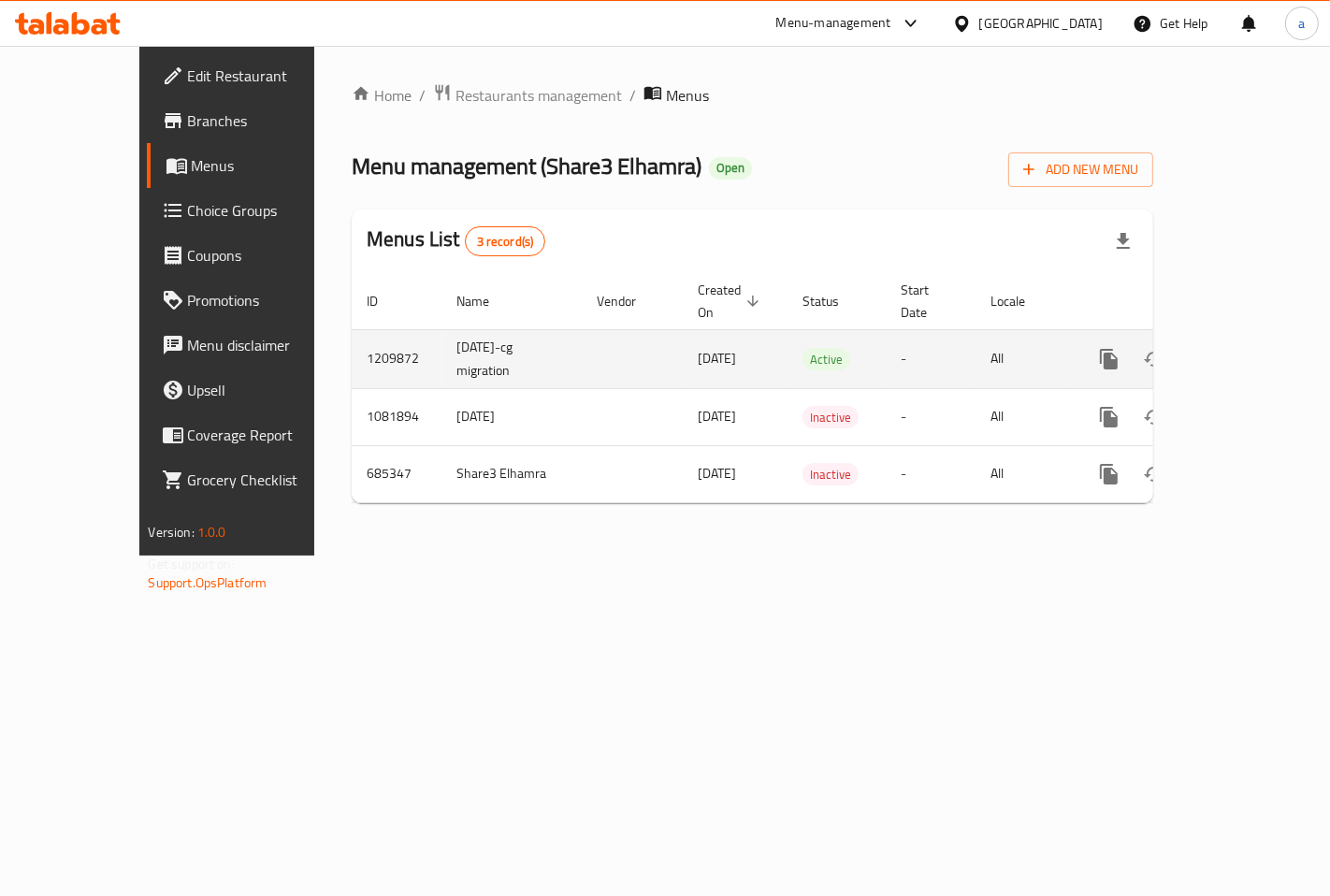
click at [1240, 340] on link "enhanced table" at bounding box center [1243, 359] width 45 height 45
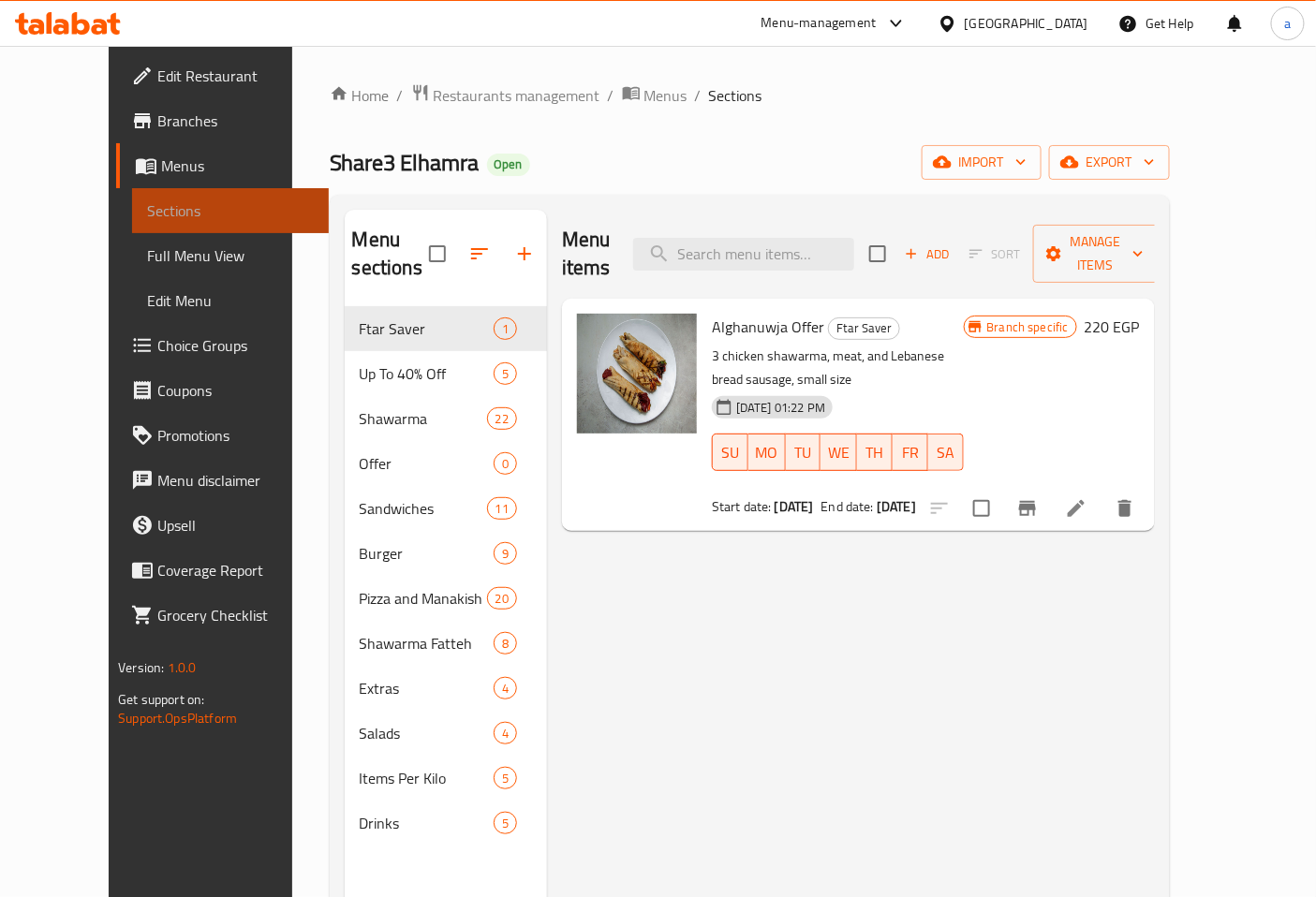
click at [147, 202] on span "Sections" at bounding box center [230, 210] width 166 height 23
click at [162, 165] on span "Menus" at bounding box center [237, 165] width 153 height 23
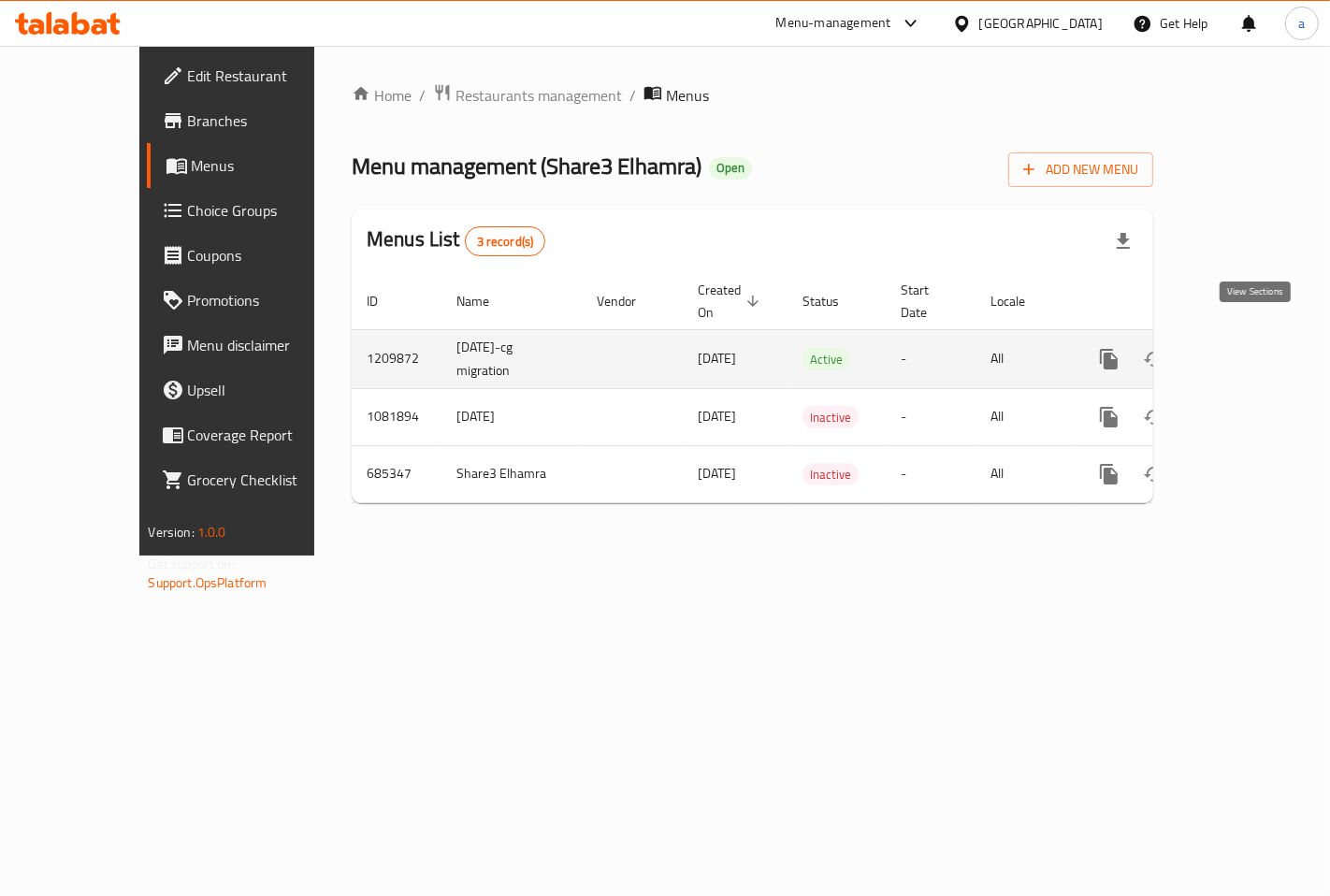
click at [1255, 348] on icon "enhanced table" at bounding box center [1243, 359] width 23 height 23
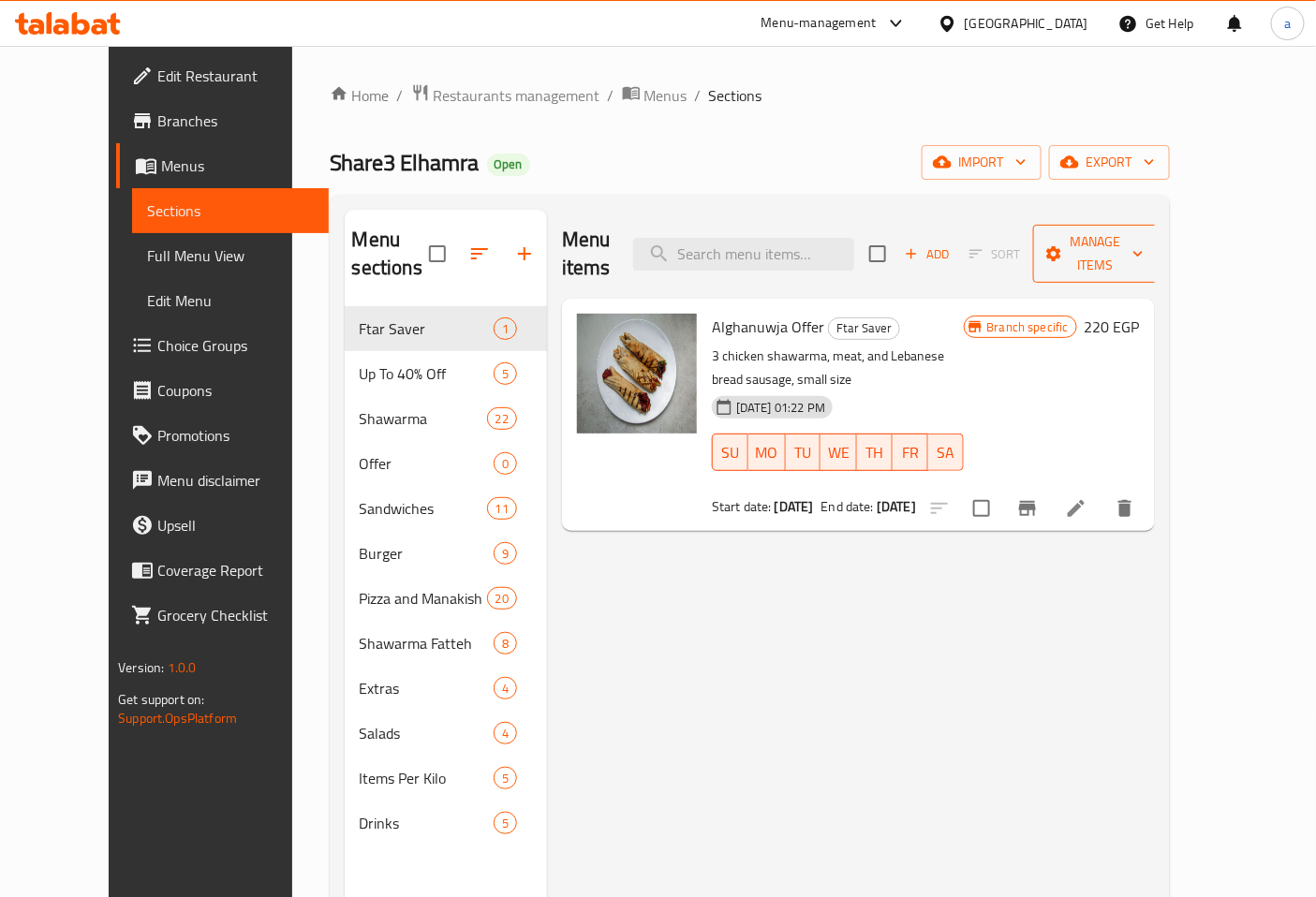
click at [1144, 240] on span "Manage items" at bounding box center [1095, 254] width 96 height 47
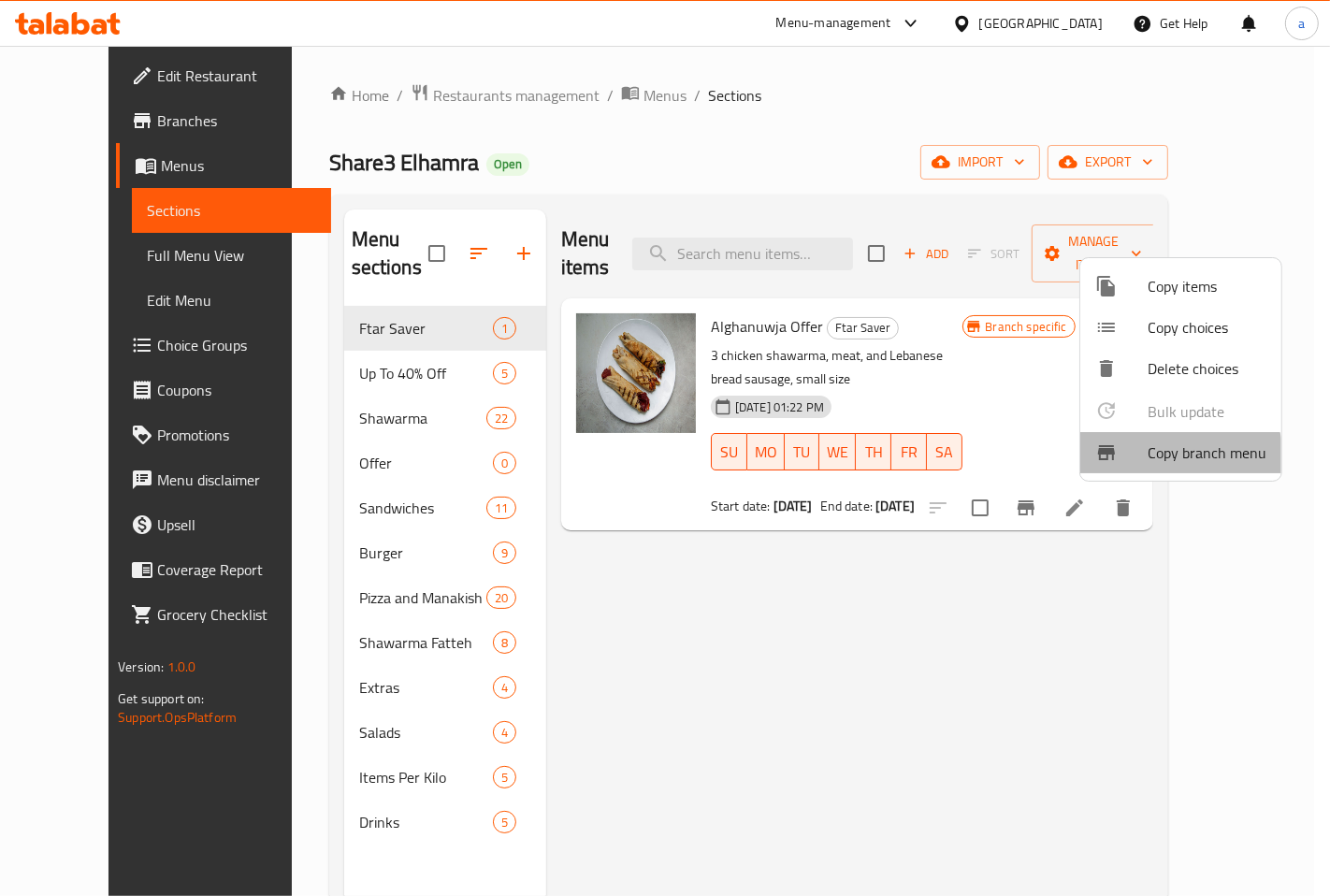
click at [1138, 465] on li "Copy branch menu" at bounding box center [1180, 452] width 201 height 41
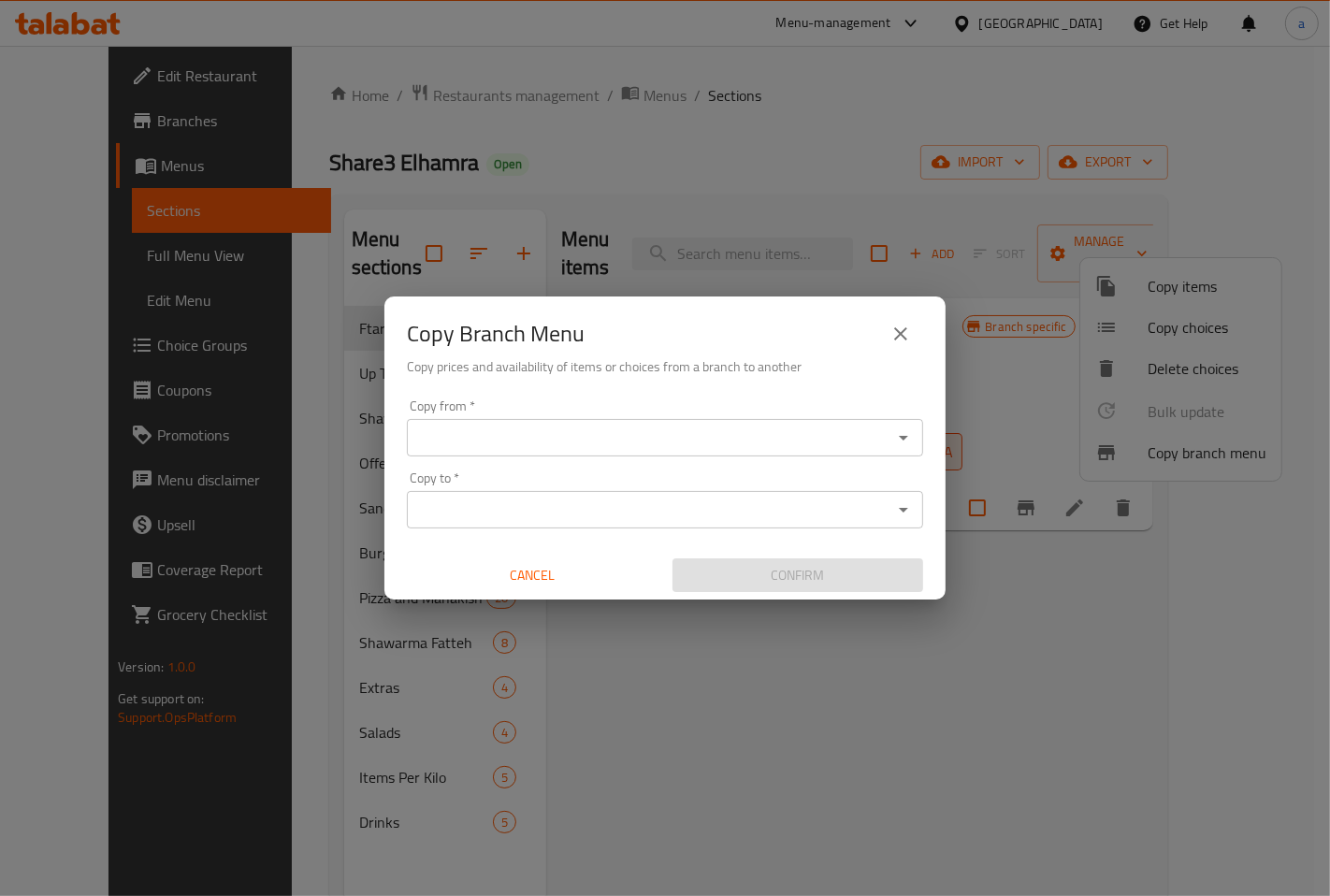
click at [568, 432] on input "Copy from   *" at bounding box center [649, 438] width 474 height 27
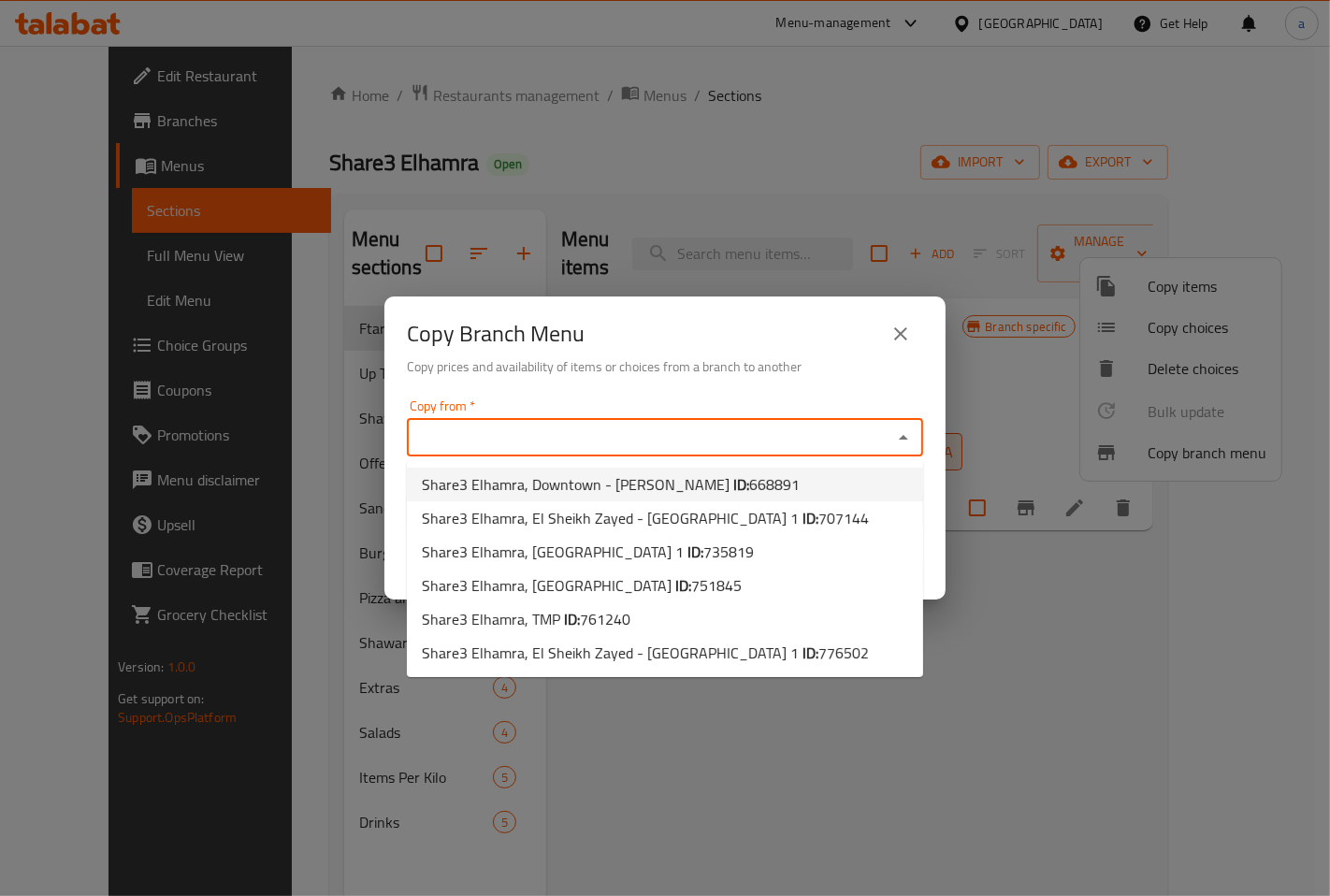
click at [585, 483] on span "Share3 Elhamra, Downtown - Talaat Harab ID: 668891" at bounding box center [611, 484] width 378 height 23
type input "Share3 Elhamra, Downtown - Talaat Harab"
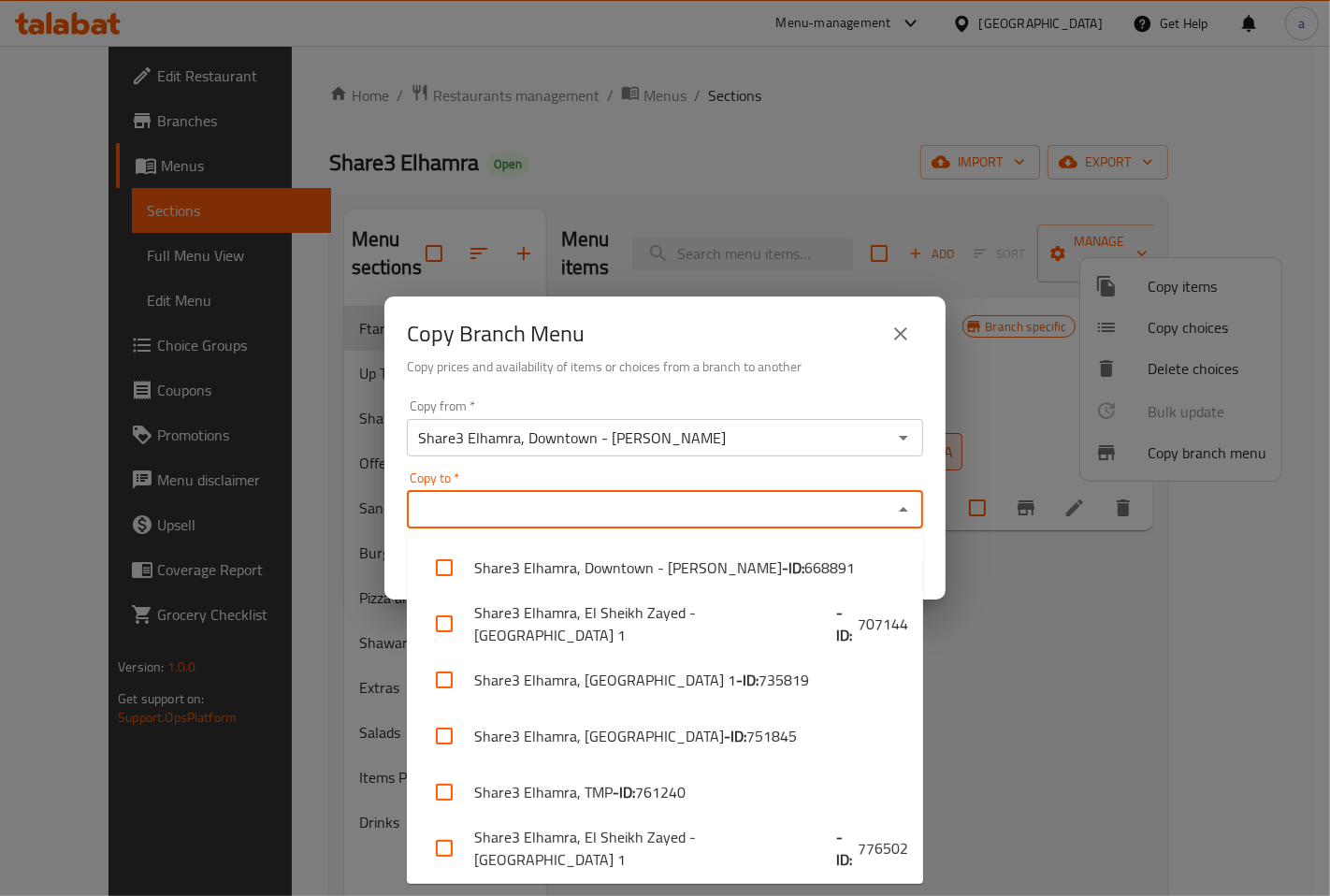
click at [647, 518] on input "Copy to   *" at bounding box center [649, 509] width 474 height 27
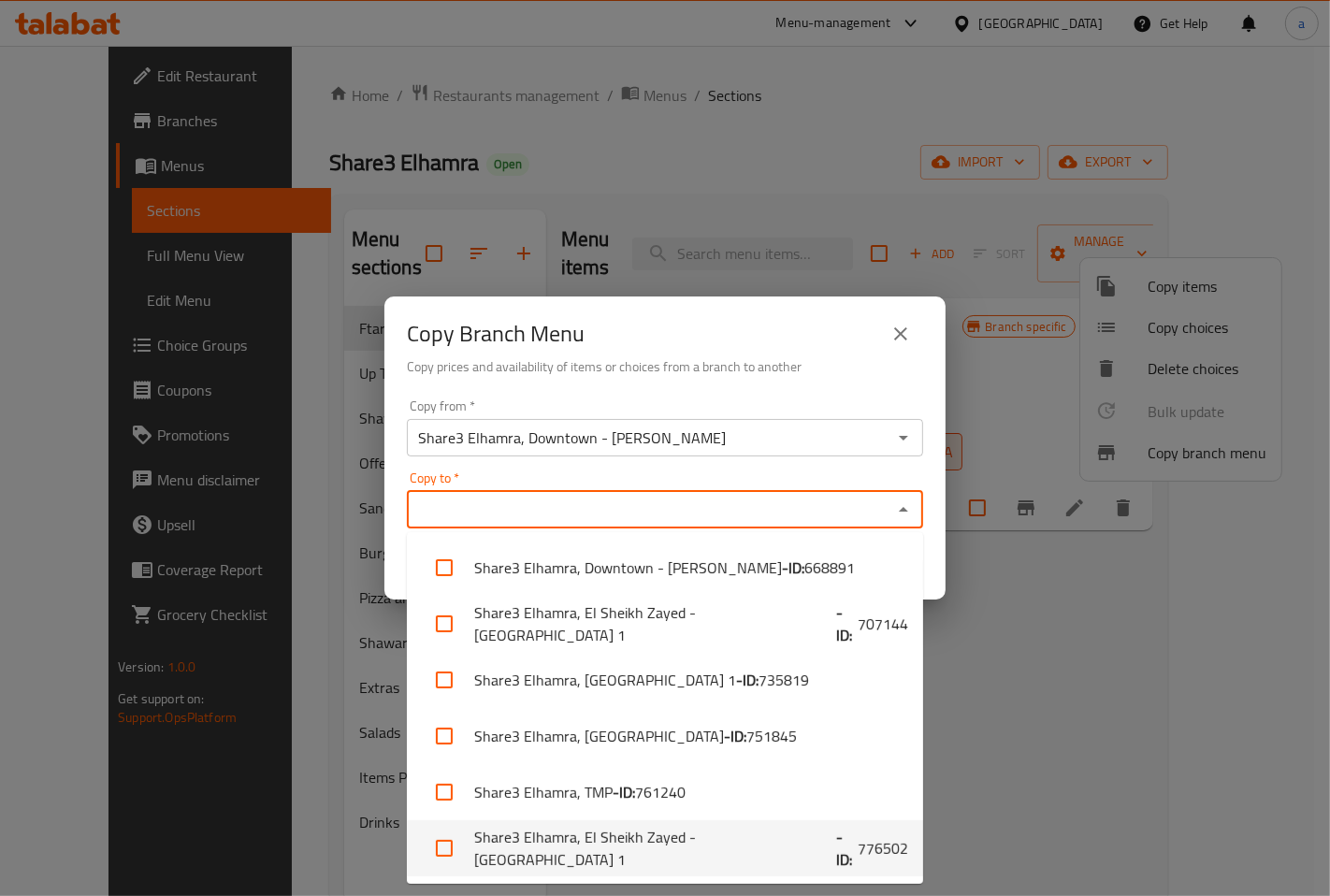
click at [708, 847] on li "Share3 Elhamra, El Sheikh Zayed - El Hay 1 - ID: 776502" at bounding box center [665, 848] width 516 height 56
checkbox input "true"
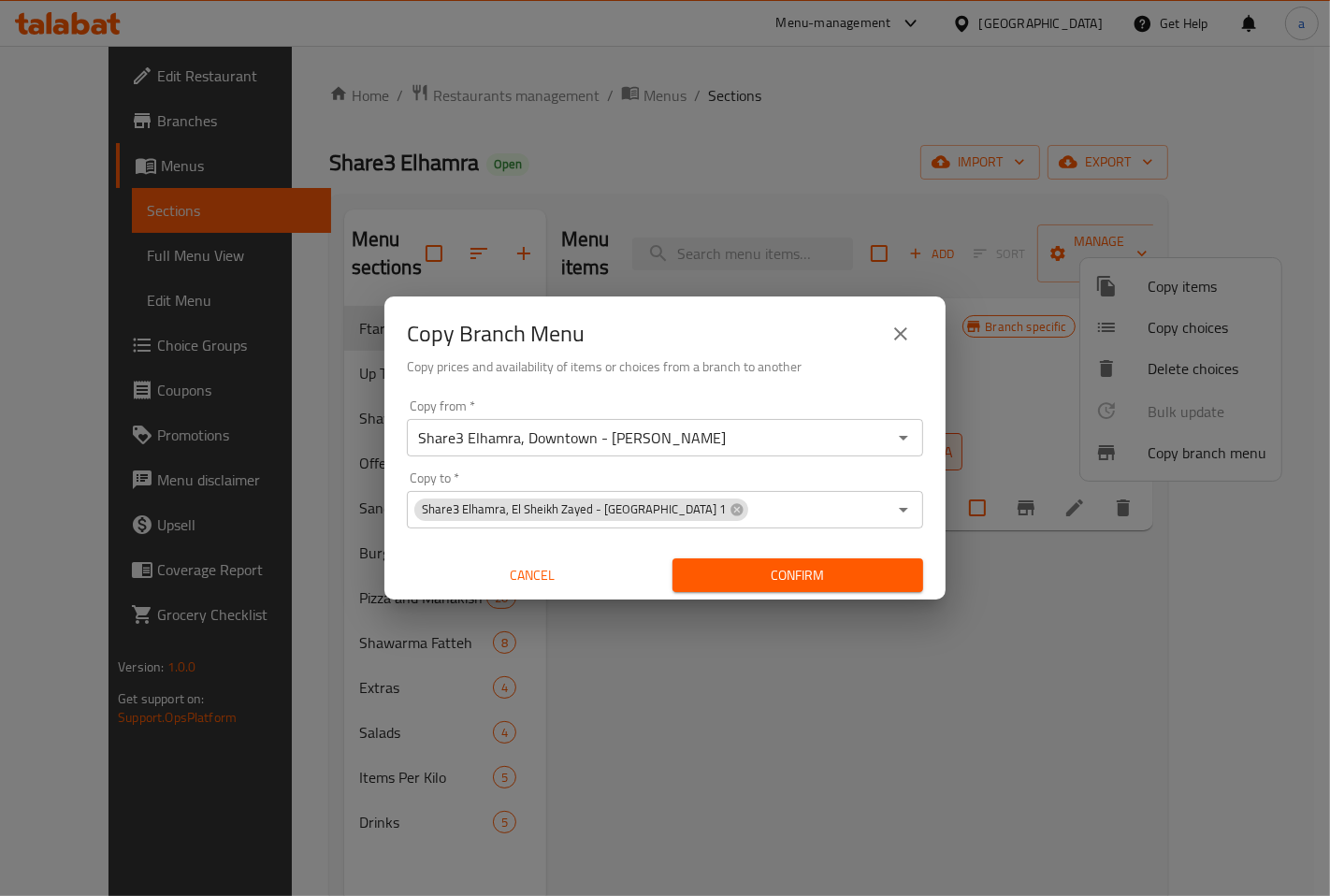
click at [847, 343] on div "Copy Branch Menu" at bounding box center [665, 334] width 516 height 45
click at [814, 567] on span "Confirm" at bounding box center [798, 575] width 220 height 24
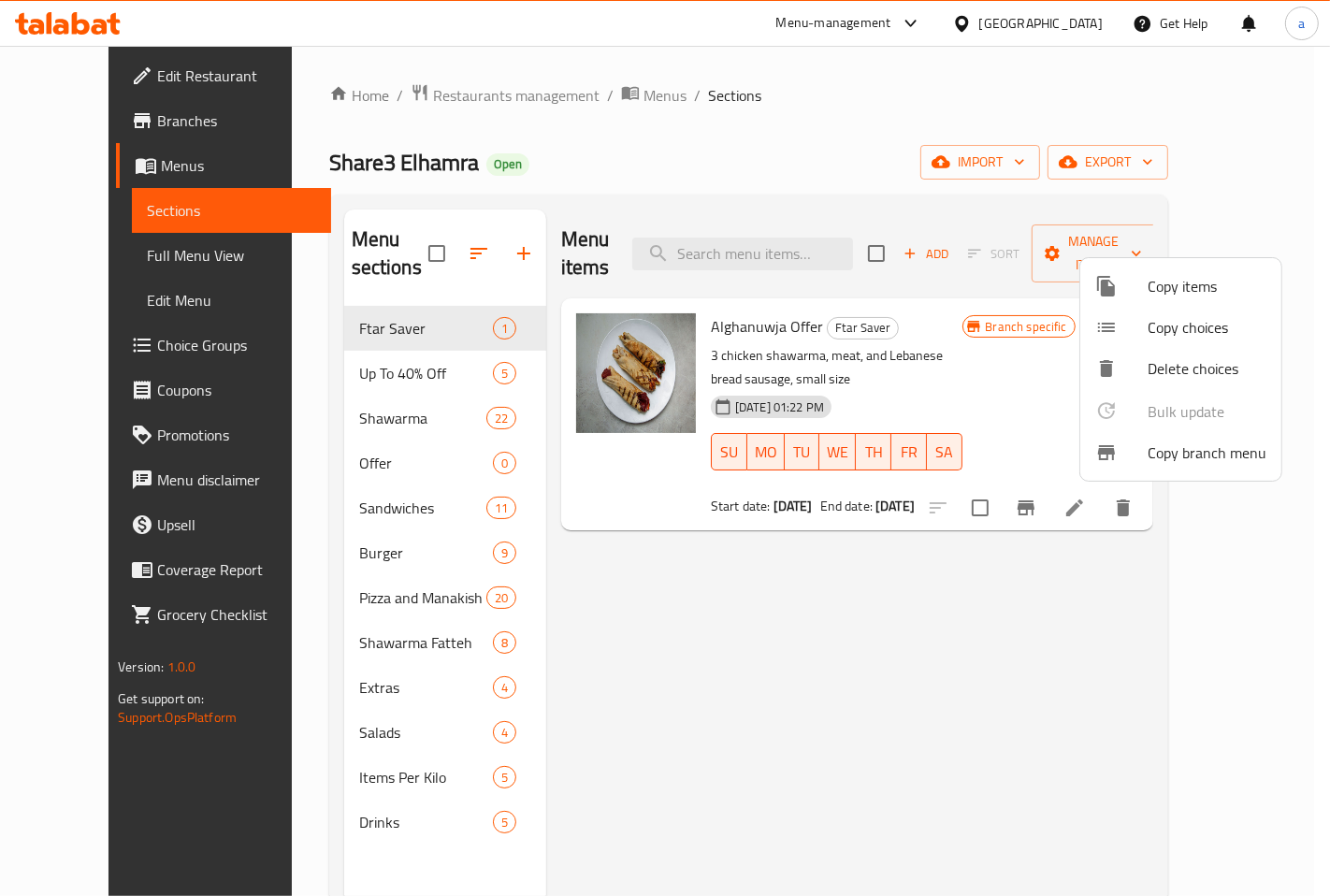
click at [70, 117] on div at bounding box center [665, 448] width 1330 height 896
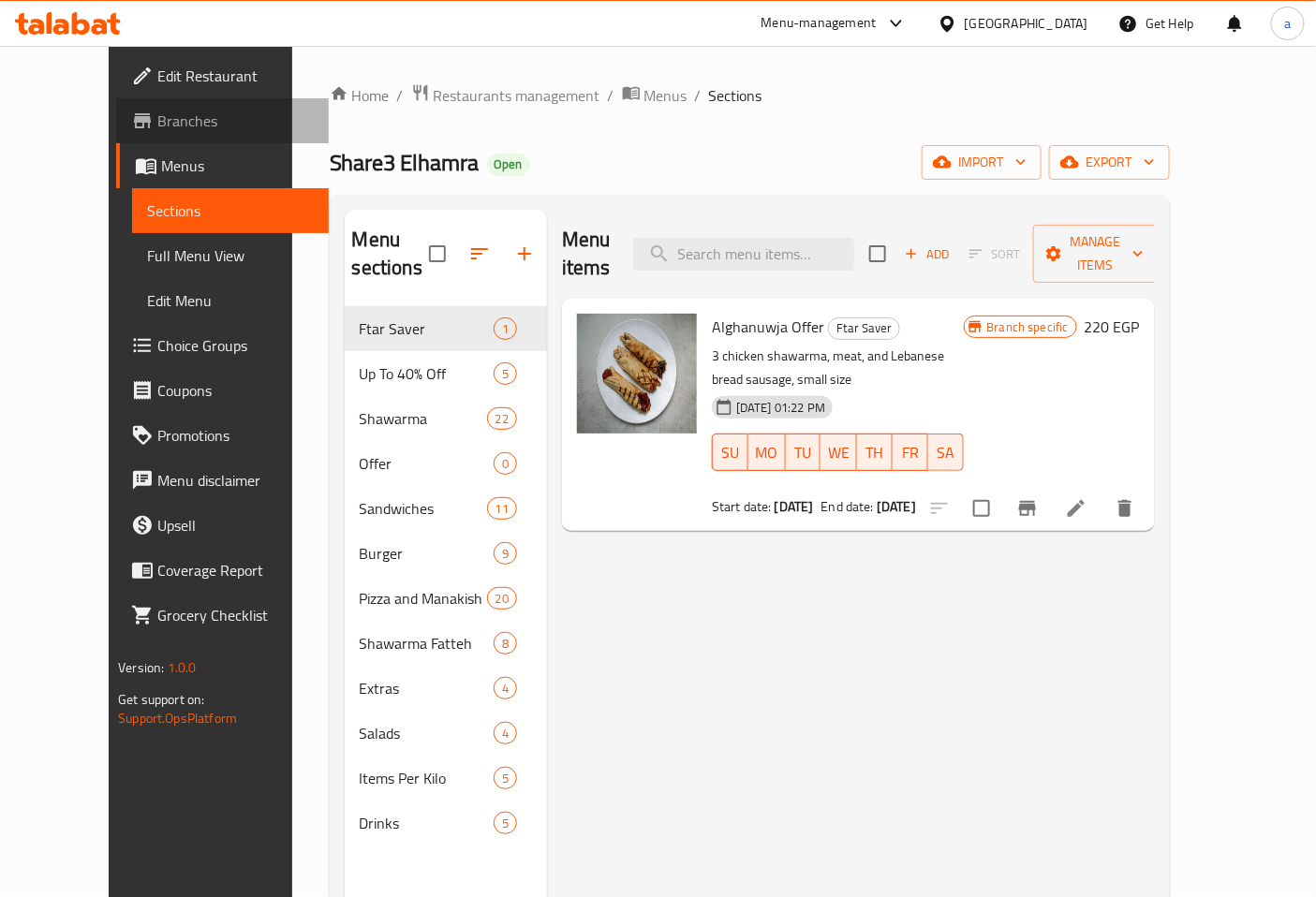
click at [158, 126] on span "Branches" at bounding box center [235, 120] width 157 height 23
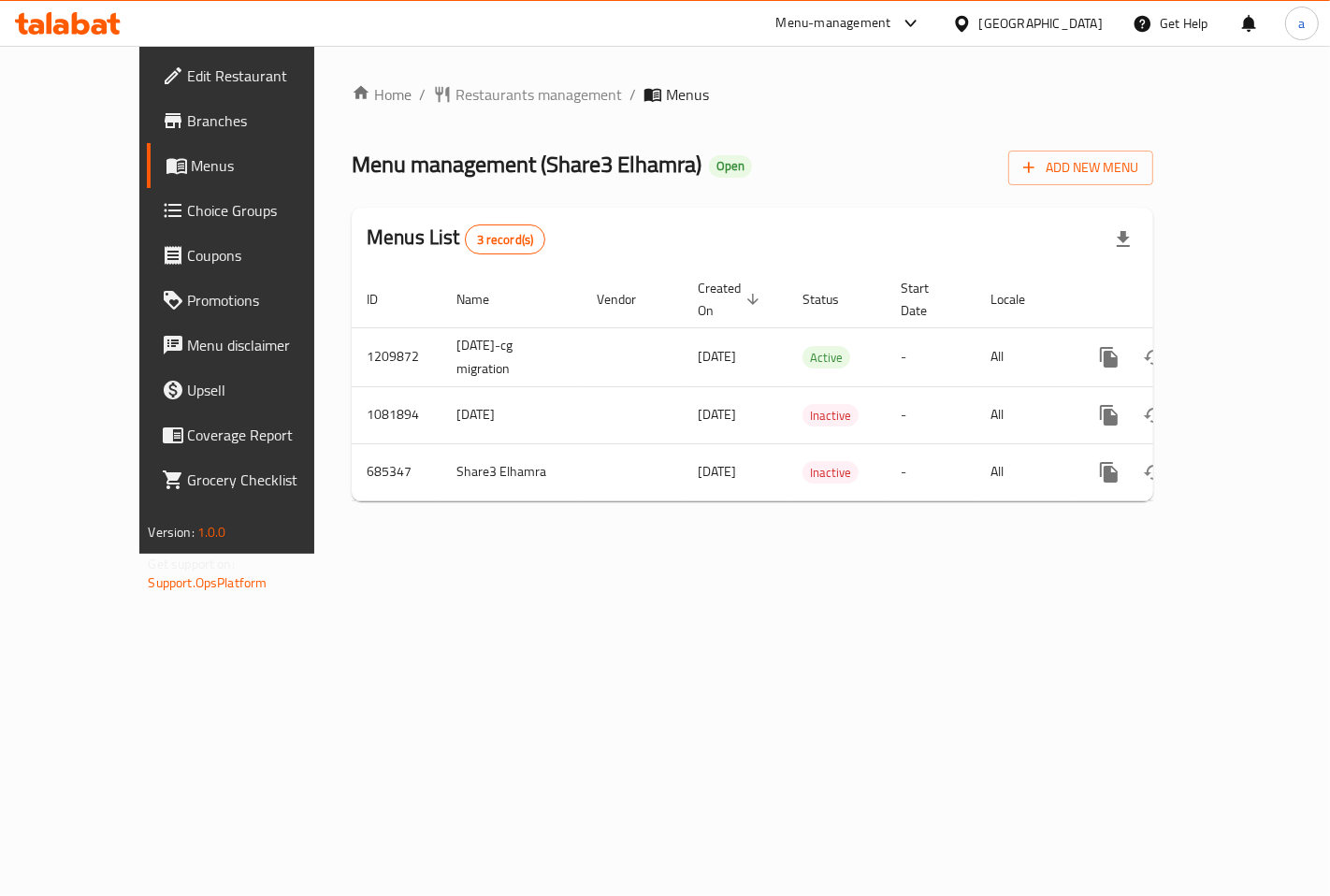
click at [188, 123] on span "Branches" at bounding box center [267, 120] width 158 height 23
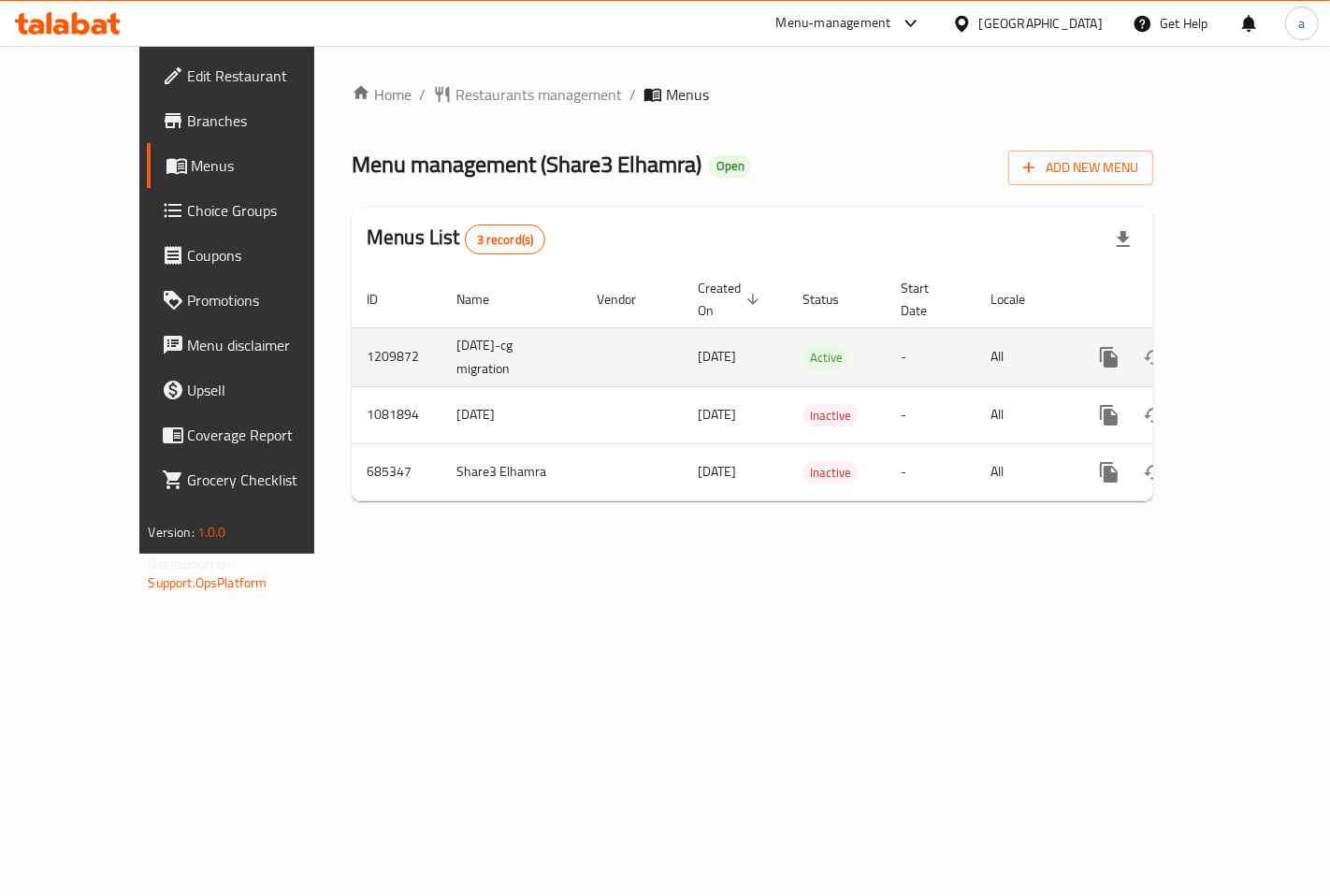
click at [885, 340] on td "-" at bounding box center [930, 357] width 90 height 59
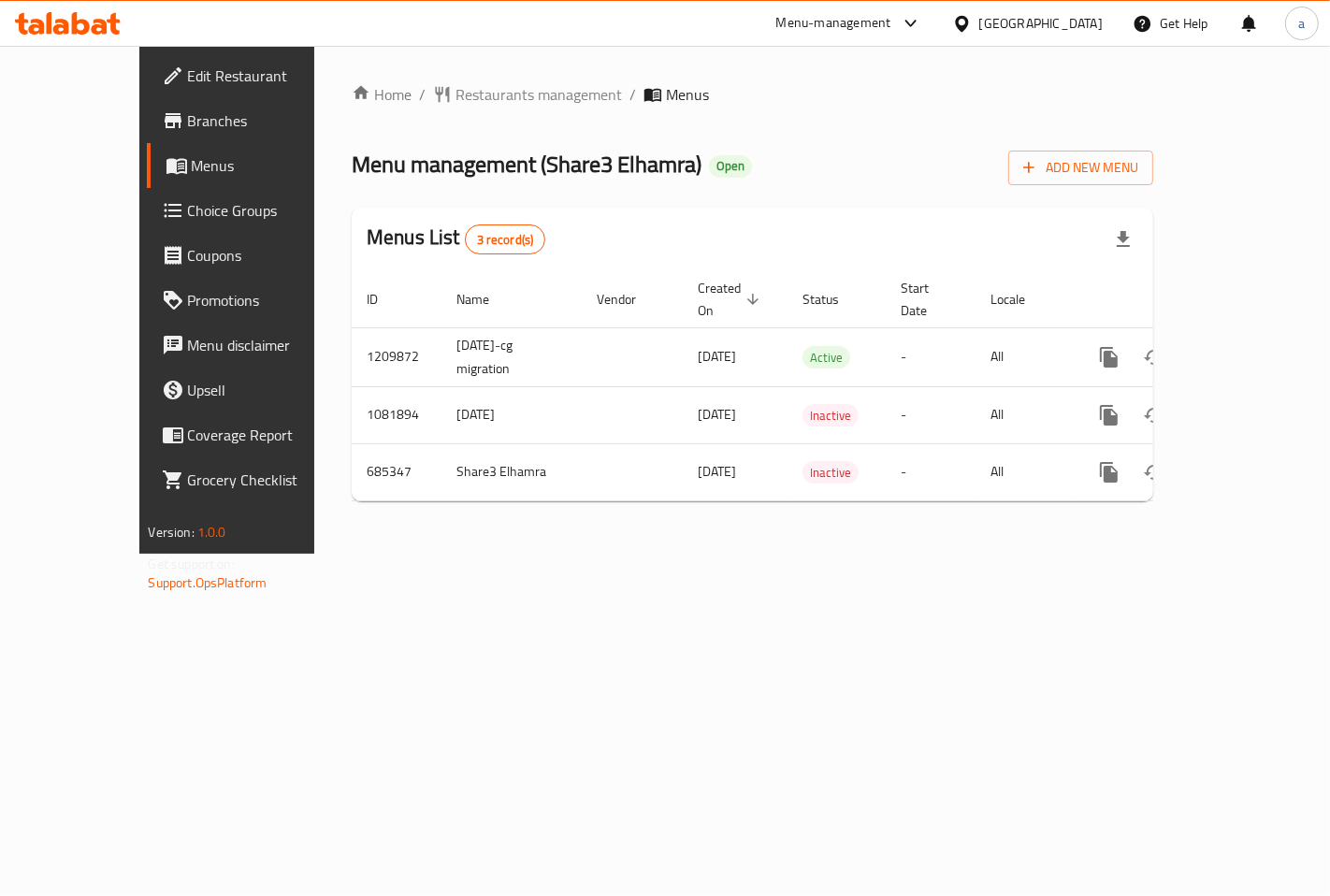
click at [694, 202] on div "Home / Restaurants management / Menus Menu management ( Share3 Elhamra ) Open A…" at bounding box center [752, 300] width 802 height 433
click at [147, 138] on link "Branches" at bounding box center [254, 121] width 214 height 45
click at [192, 172] on span "Menus" at bounding box center [269, 165] width 154 height 23
click at [188, 123] on span "Branches" at bounding box center [267, 120] width 158 height 23
click at [188, 128] on span "Branches" at bounding box center [267, 120] width 158 height 23
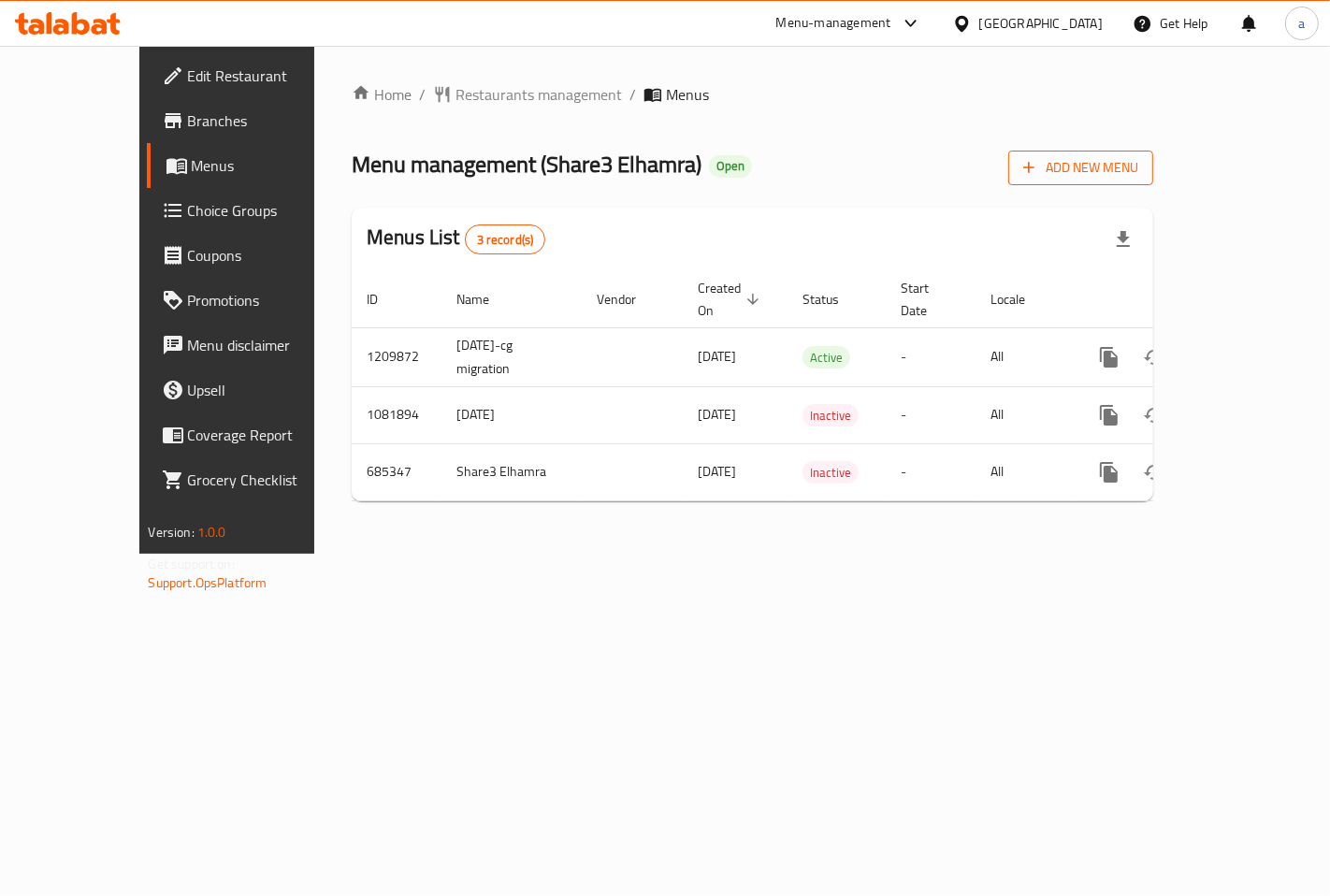
click at [1153, 154] on button "Add New Menu" at bounding box center [1080, 167] width 145 height 34
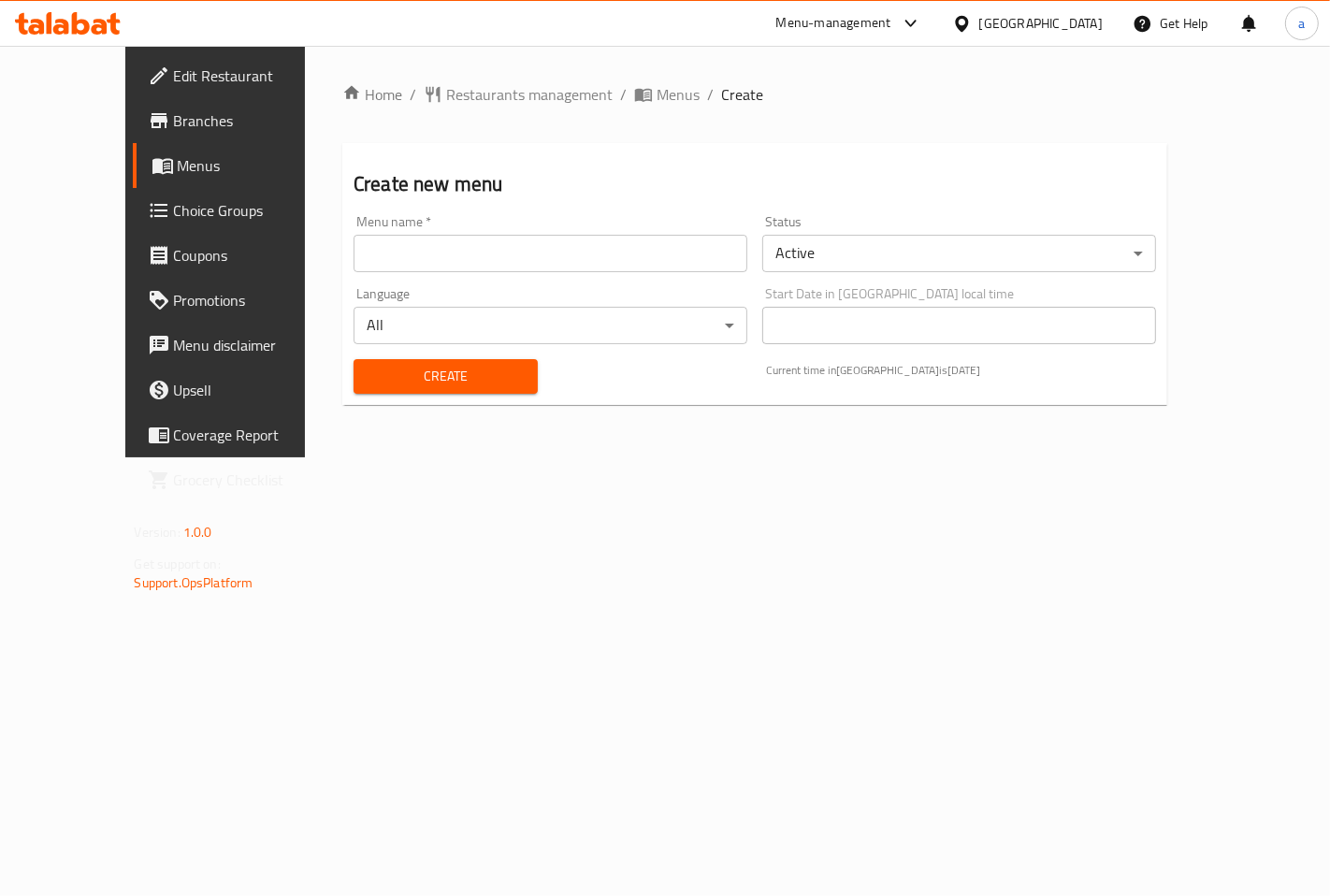
click at [460, 249] on input "text" at bounding box center [550, 254] width 393 height 37
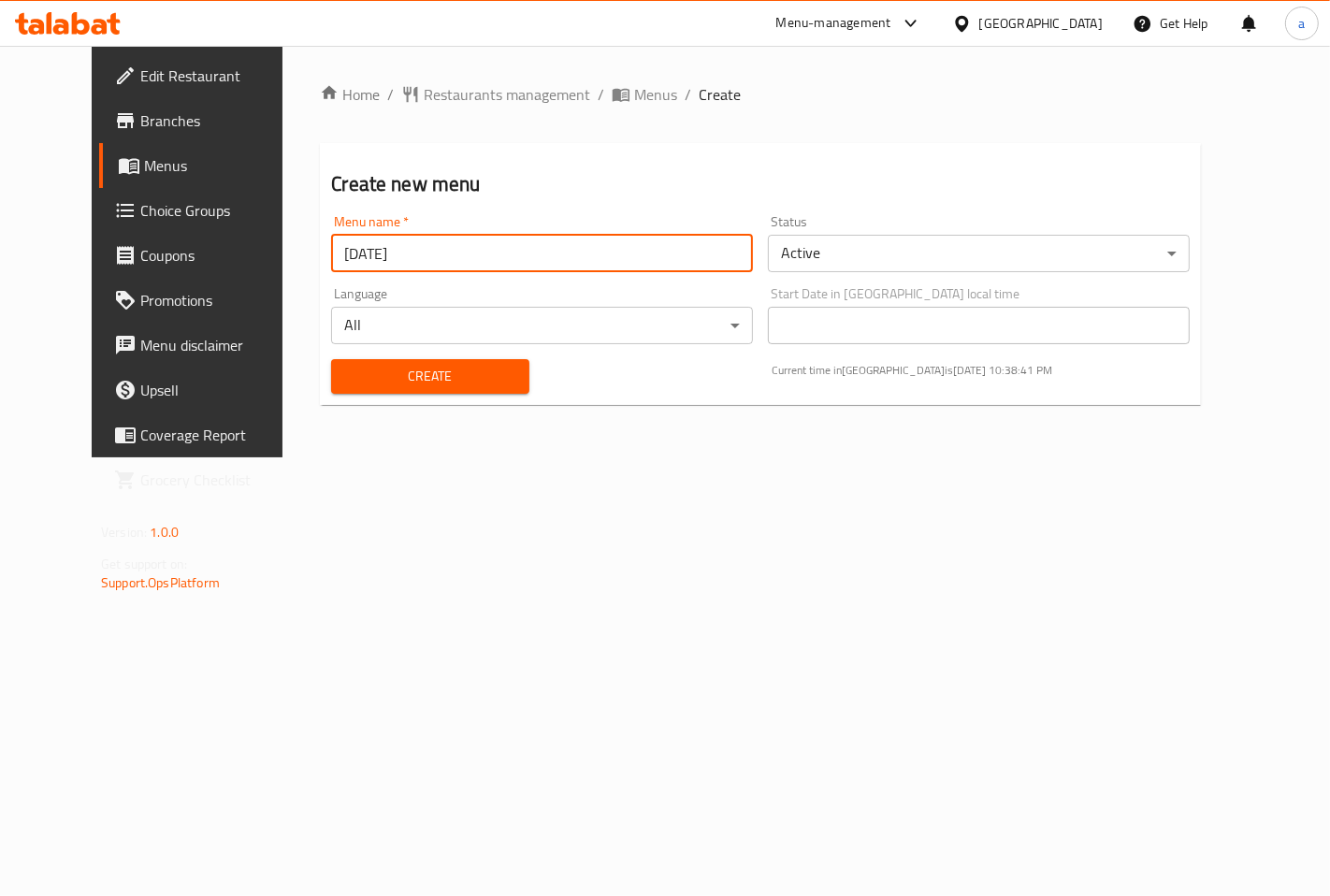
type input "[DATE]"
click at [377, 376] on span "Create" at bounding box center [430, 377] width 167 height 24
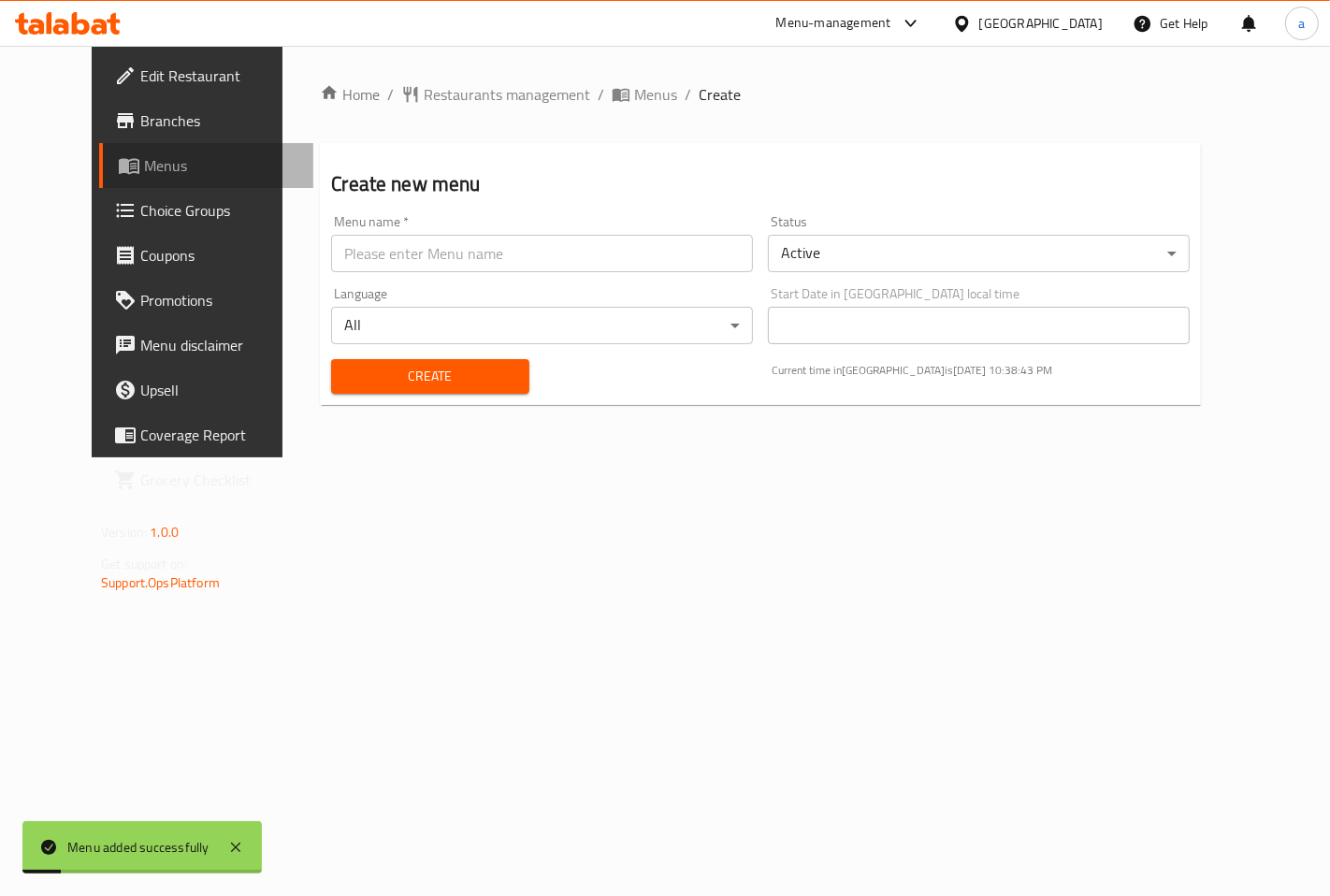
click at [144, 173] on span "Menus" at bounding box center [220, 165] width 154 height 23
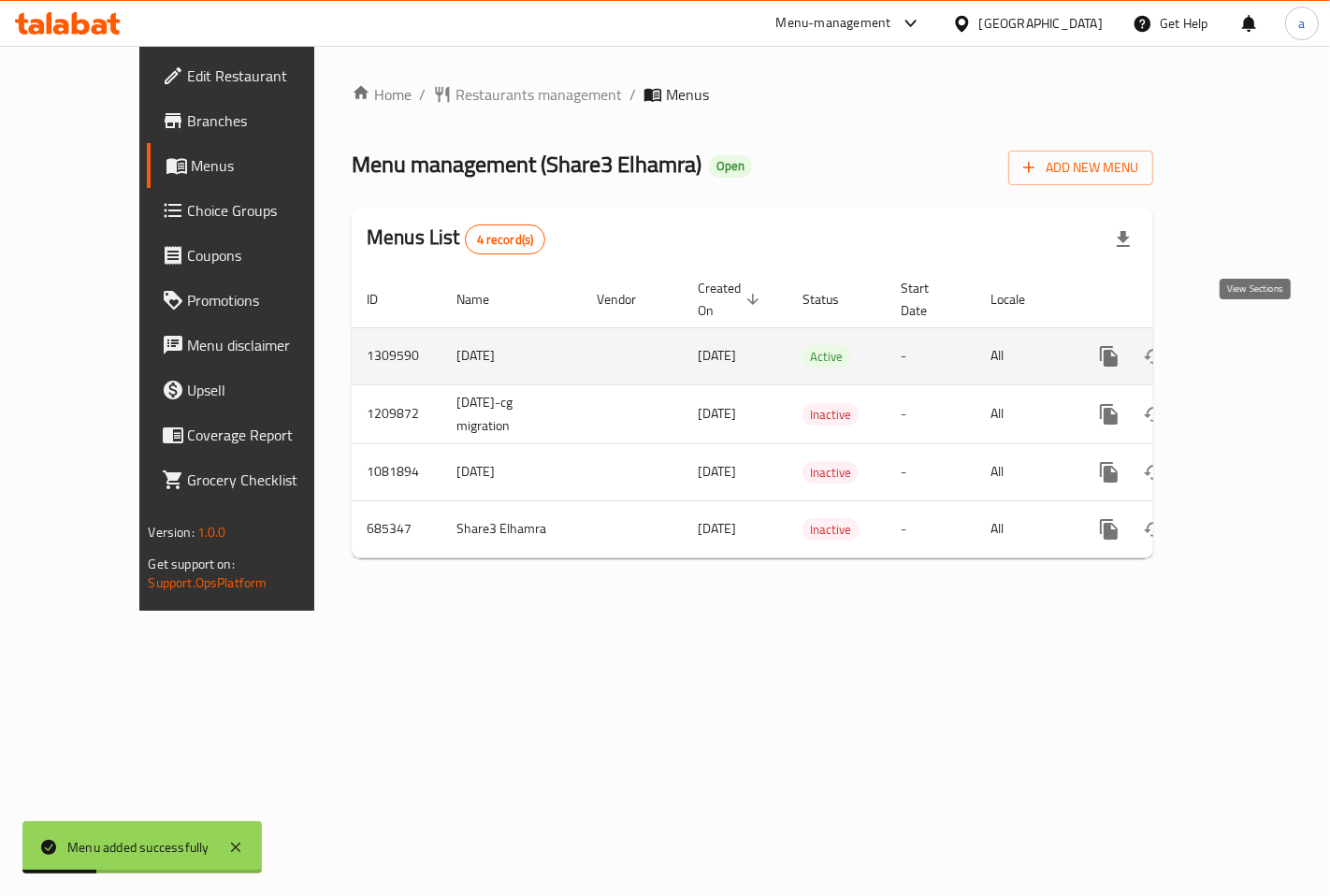
click at [1247, 345] on icon "enhanced table" at bounding box center [1243, 356] width 23 height 23
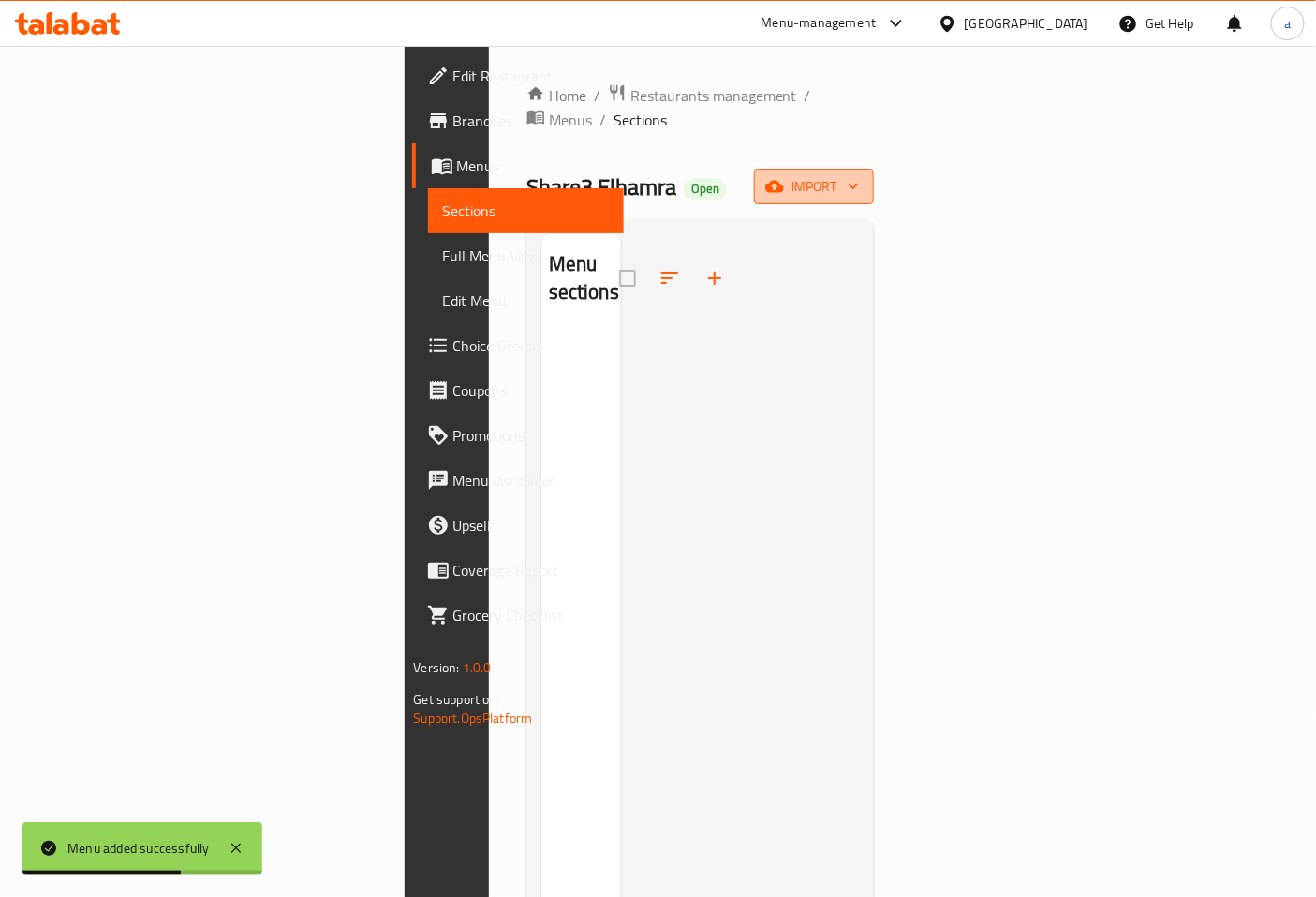
click at [859, 175] on span "import" at bounding box center [813, 187] width 90 height 24
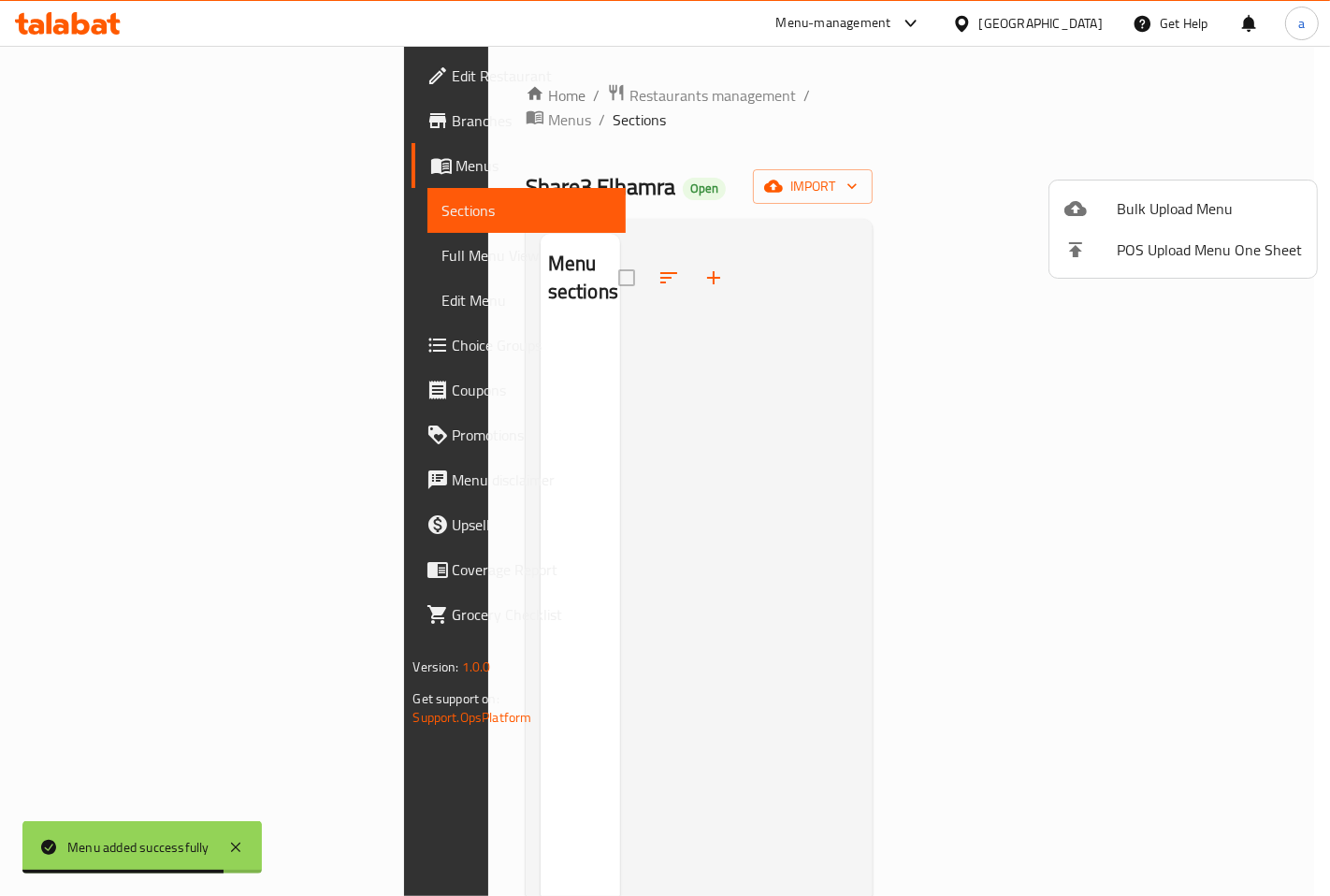
click at [774, 369] on div at bounding box center [665, 448] width 1330 height 896
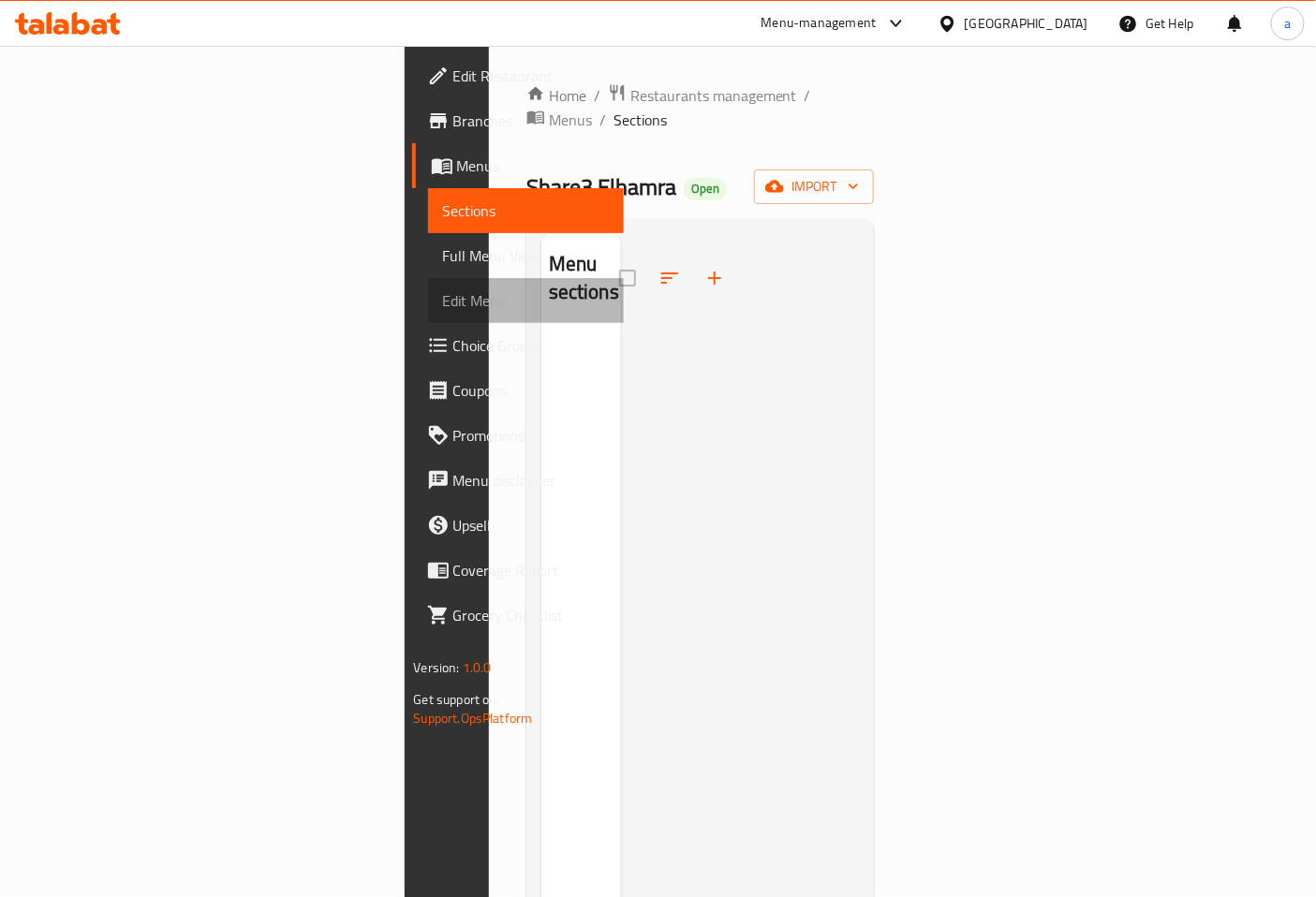
click at [443, 292] on span "Edit Menu" at bounding box center [526, 300] width 166 height 23
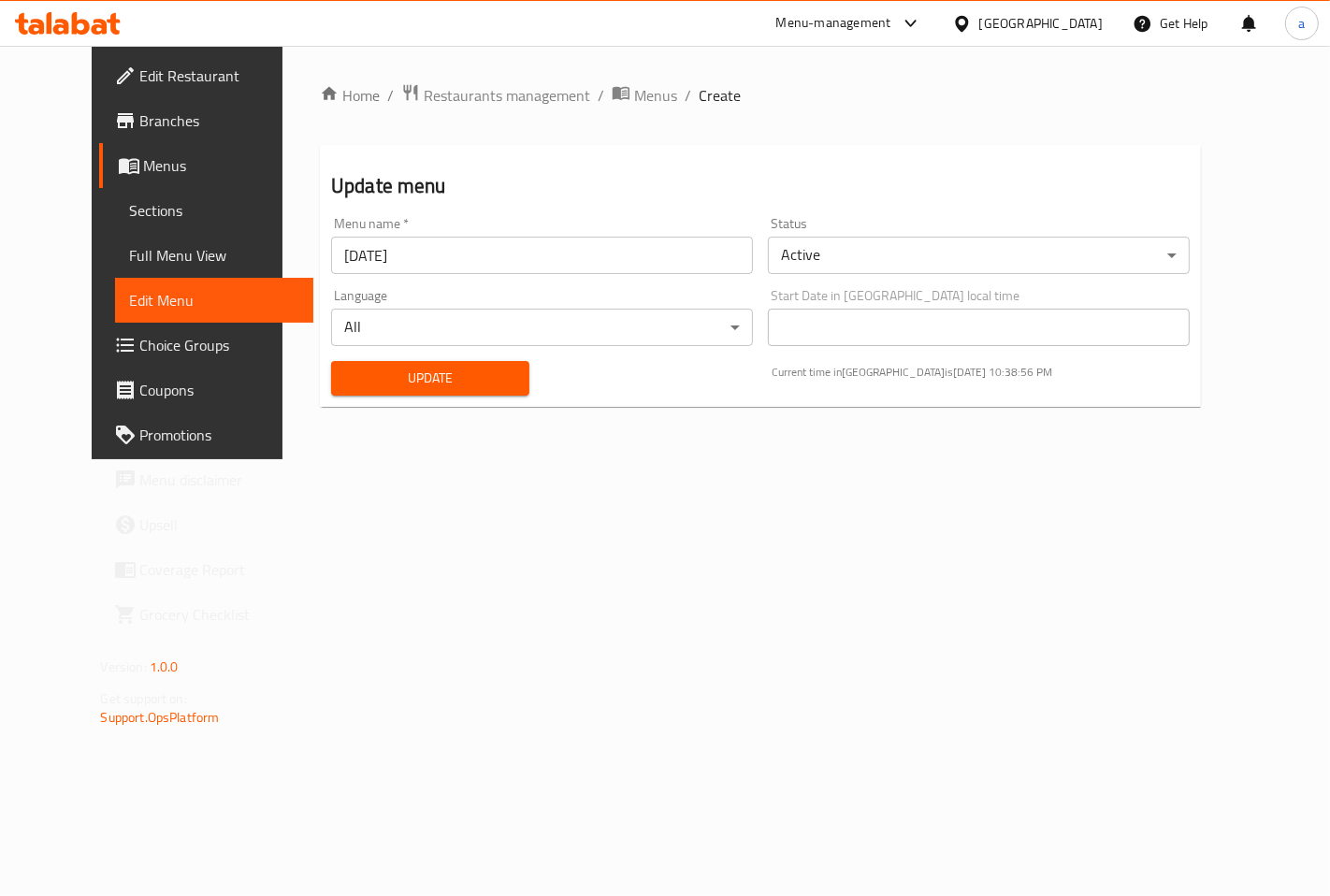
click at [130, 221] on span "Sections" at bounding box center [213, 209] width 168 height 23
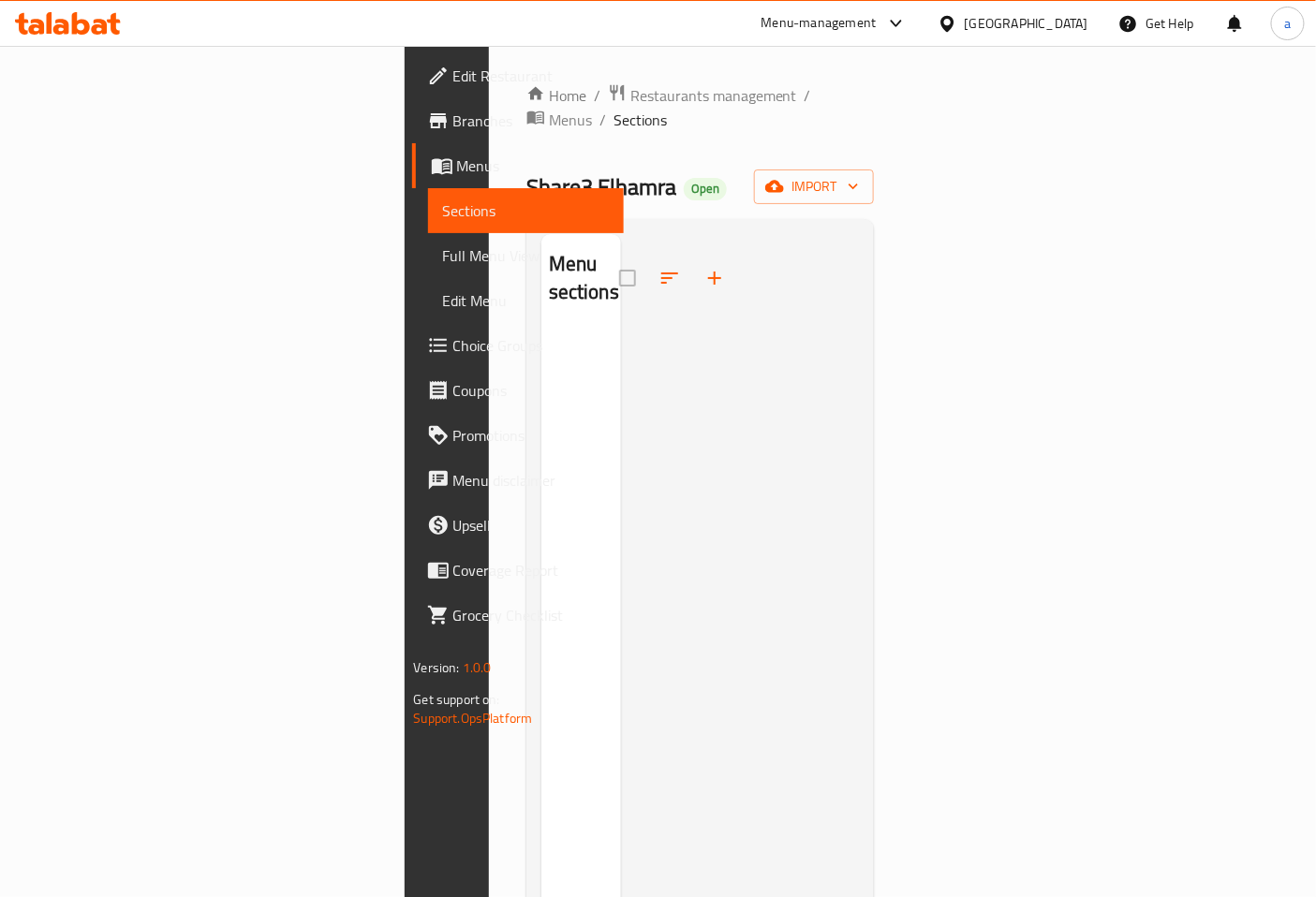
click at [443, 246] on span "Full Menu View" at bounding box center [526, 255] width 166 height 23
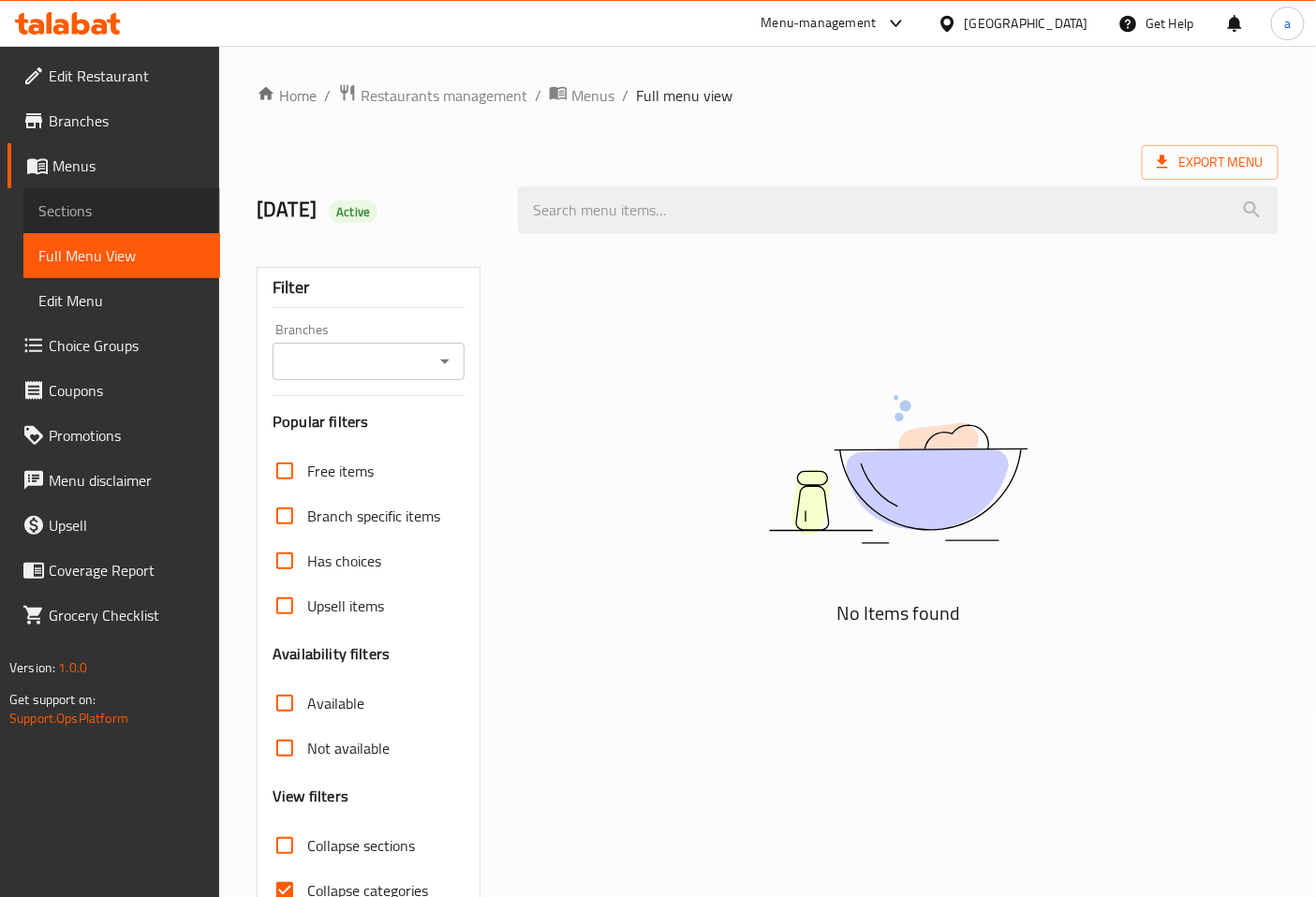
click at [89, 201] on span "Sections" at bounding box center [121, 210] width 166 height 23
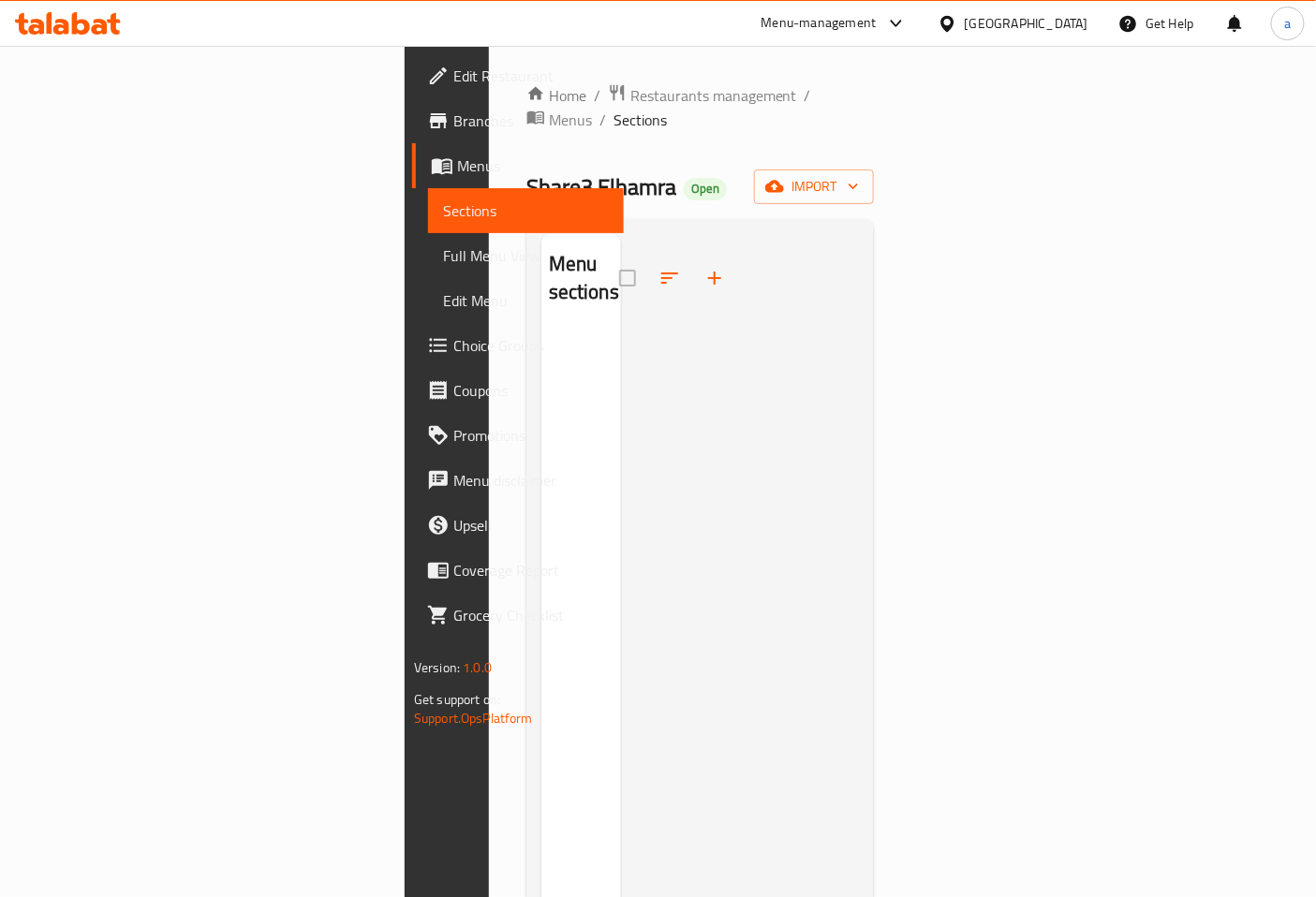
click at [443, 266] on span "Full Menu View" at bounding box center [526, 255] width 166 height 23
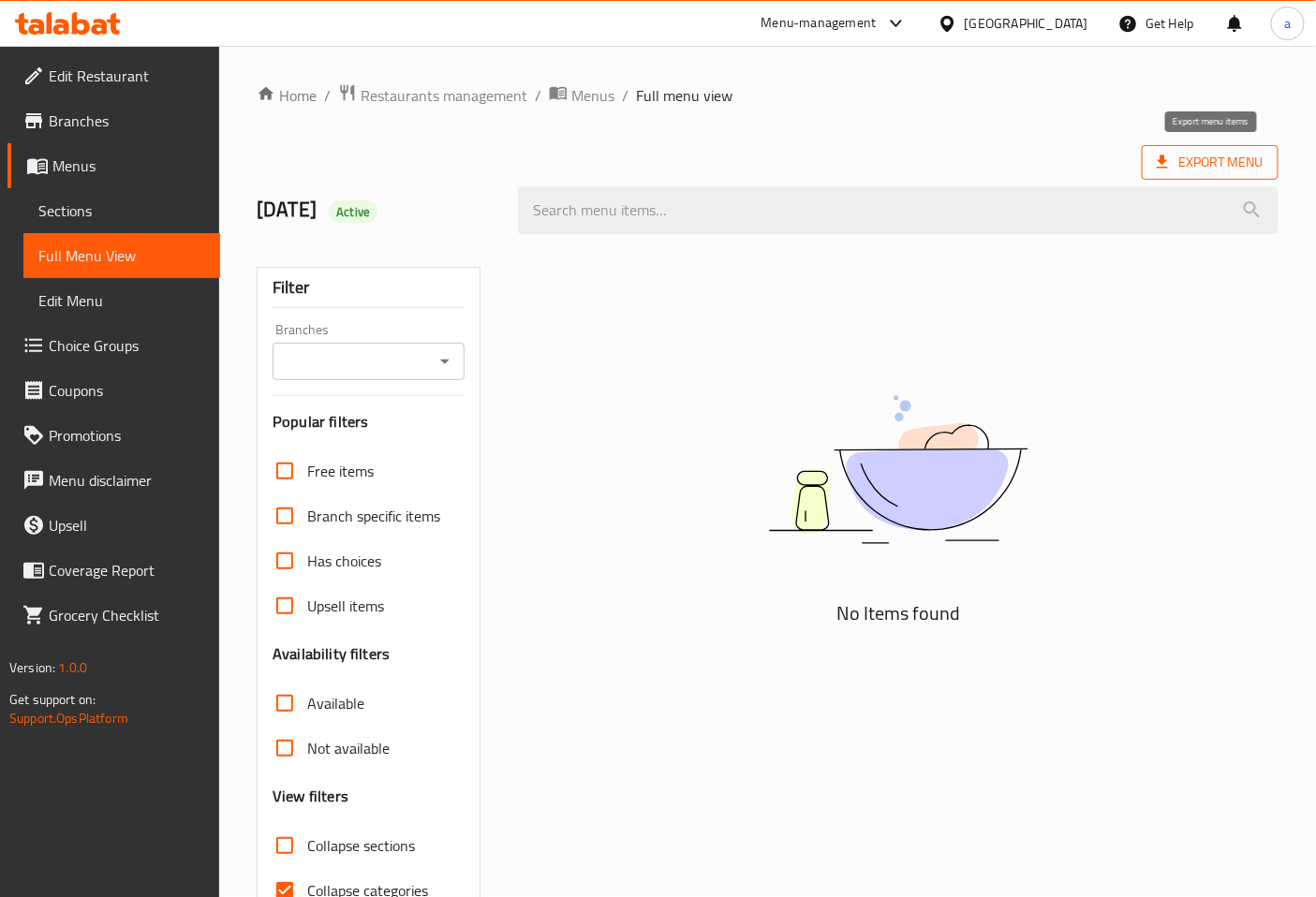
click at [1183, 156] on span "Export Menu" at bounding box center [1210, 162] width 106 height 24
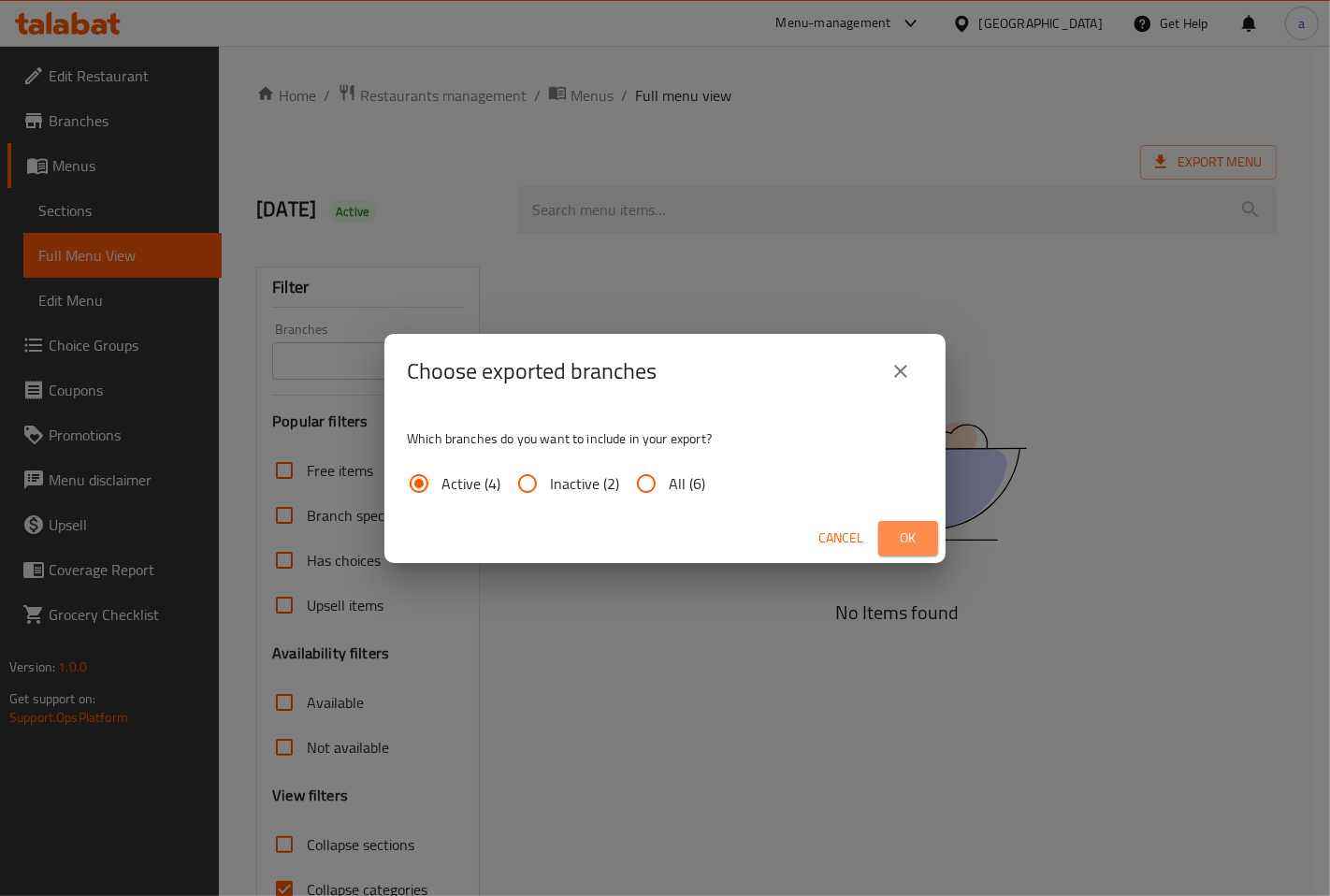
click at [912, 536] on span "Ok" at bounding box center [908, 538] width 30 height 24
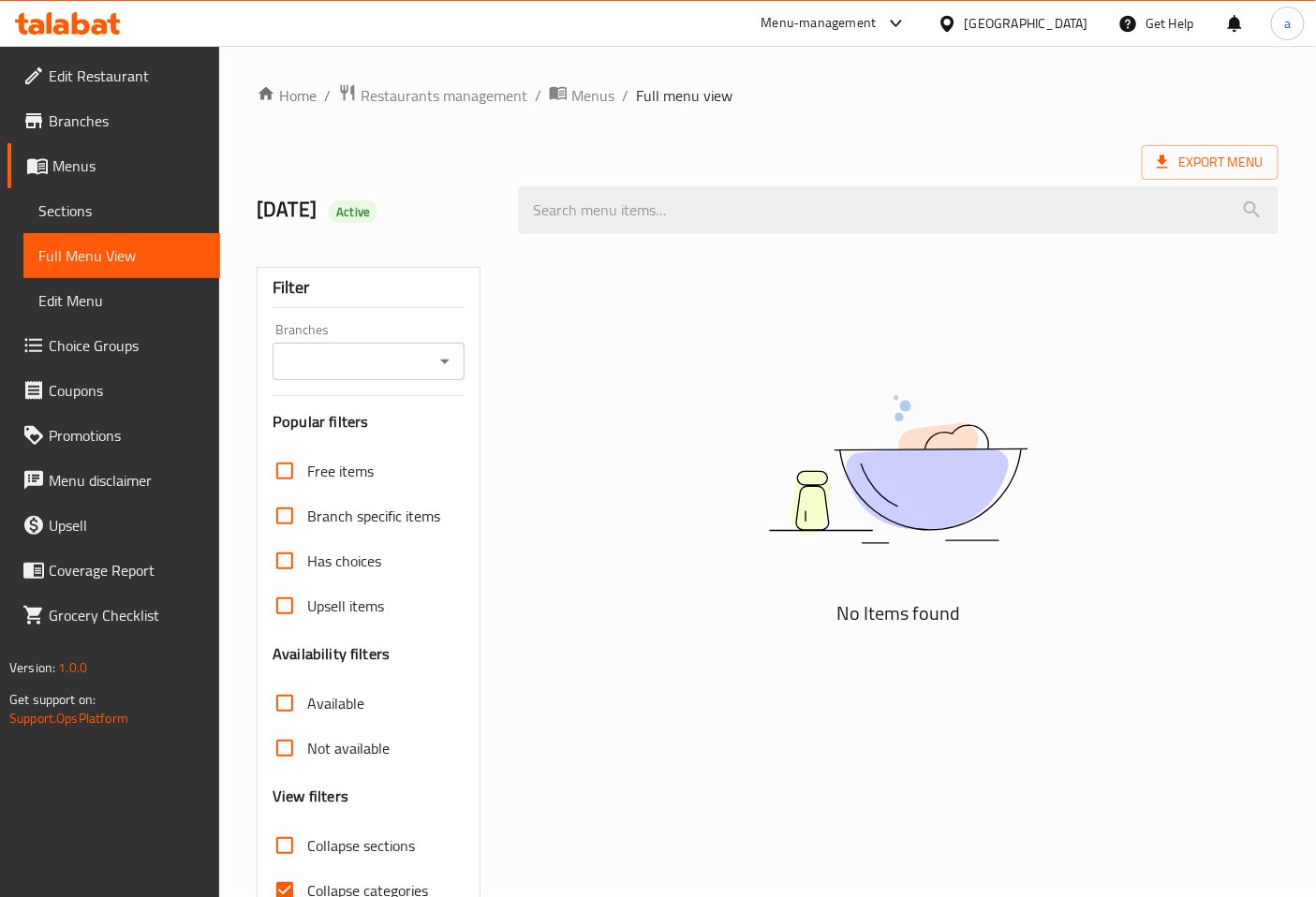
click at [688, 430] on img at bounding box center [897, 470] width 468 height 248
click at [72, 199] on span "Sections" at bounding box center [121, 210] width 166 height 23
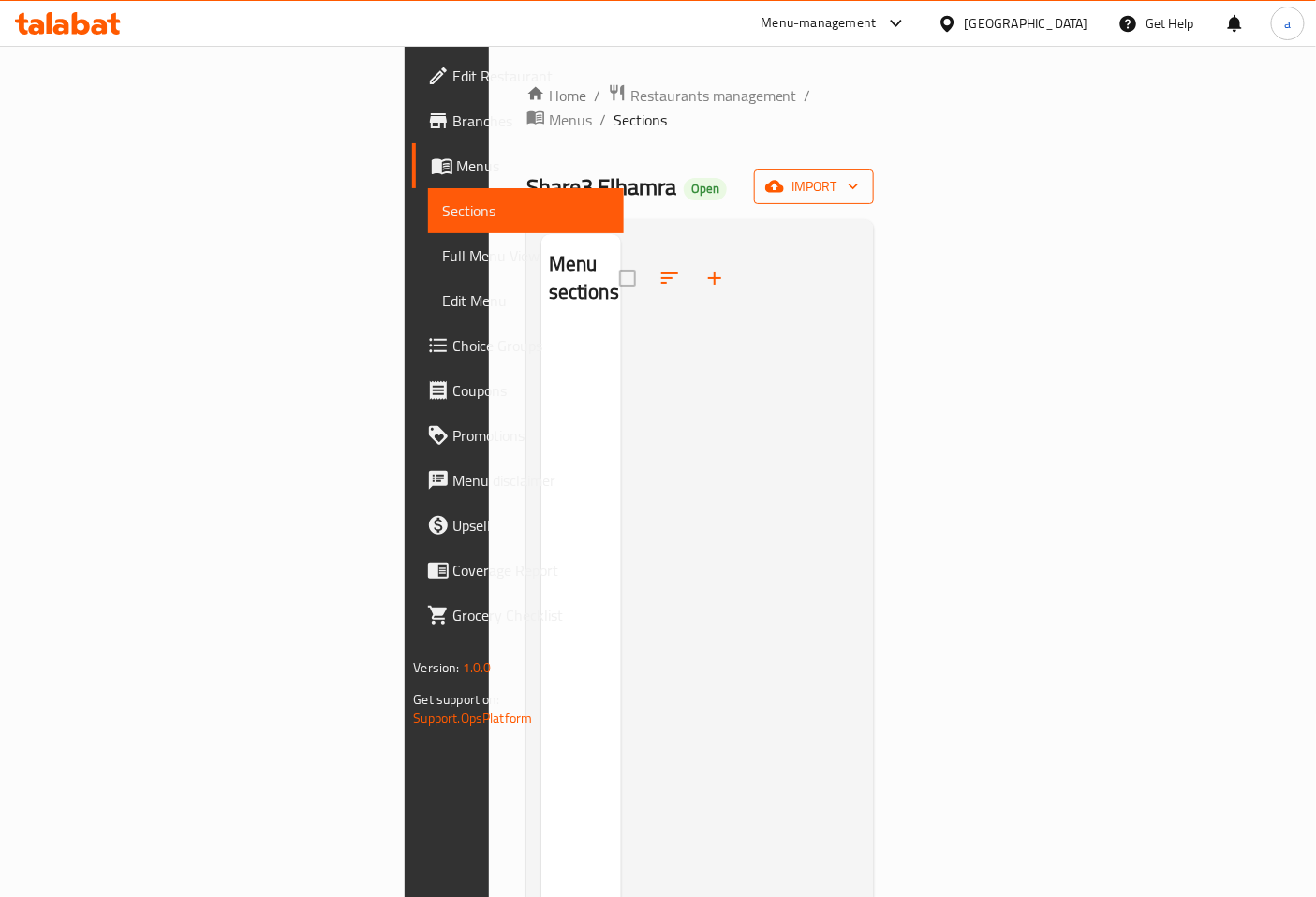
click at [859, 175] on span "import" at bounding box center [813, 187] width 90 height 24
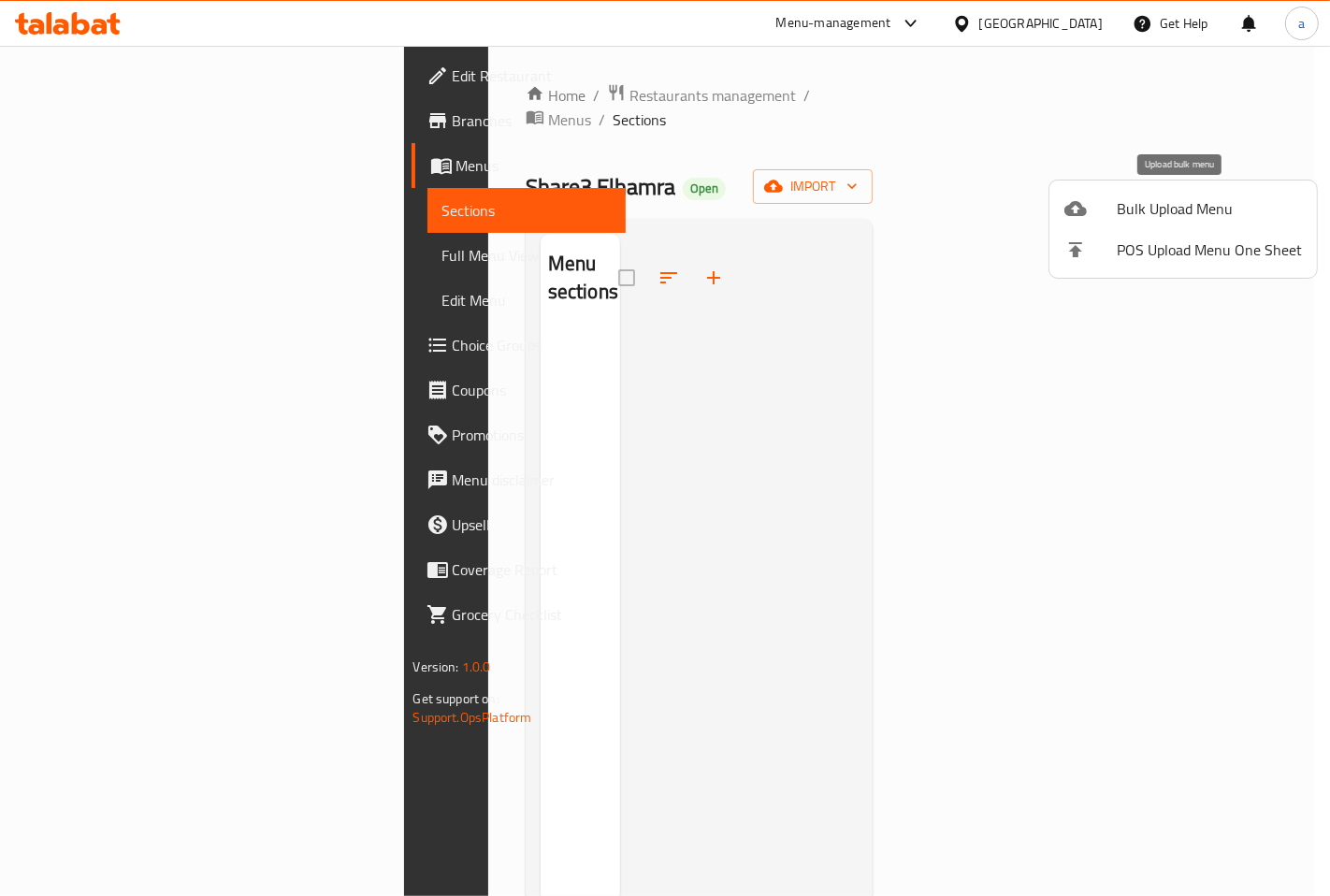
click at [1201, 211] on span "Bulk Upload Menu" at bounding box center [1209, 209] width 185 height 23
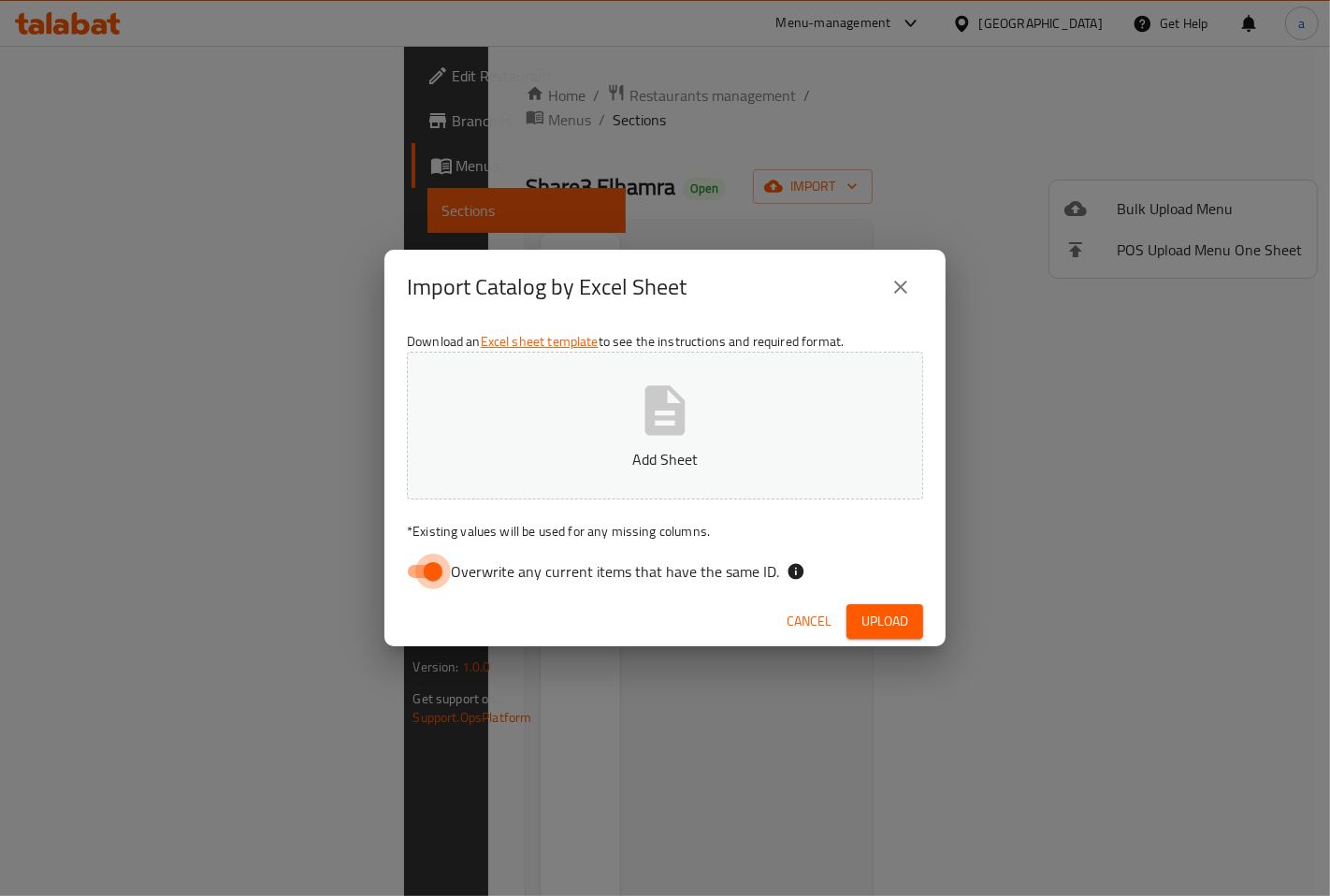
click at [427, 561] on input "Overwrite any current items that have the same ID." at bounding box center [433, 571] width 106 height 35
checkbox input "false"
click at [519, 463] on p "Add Sheet" at bounding box center [665, 458] width 458 height 23
click at [883, 625] on span "Upload" at bounding box center [884, 622] width 47 height 24
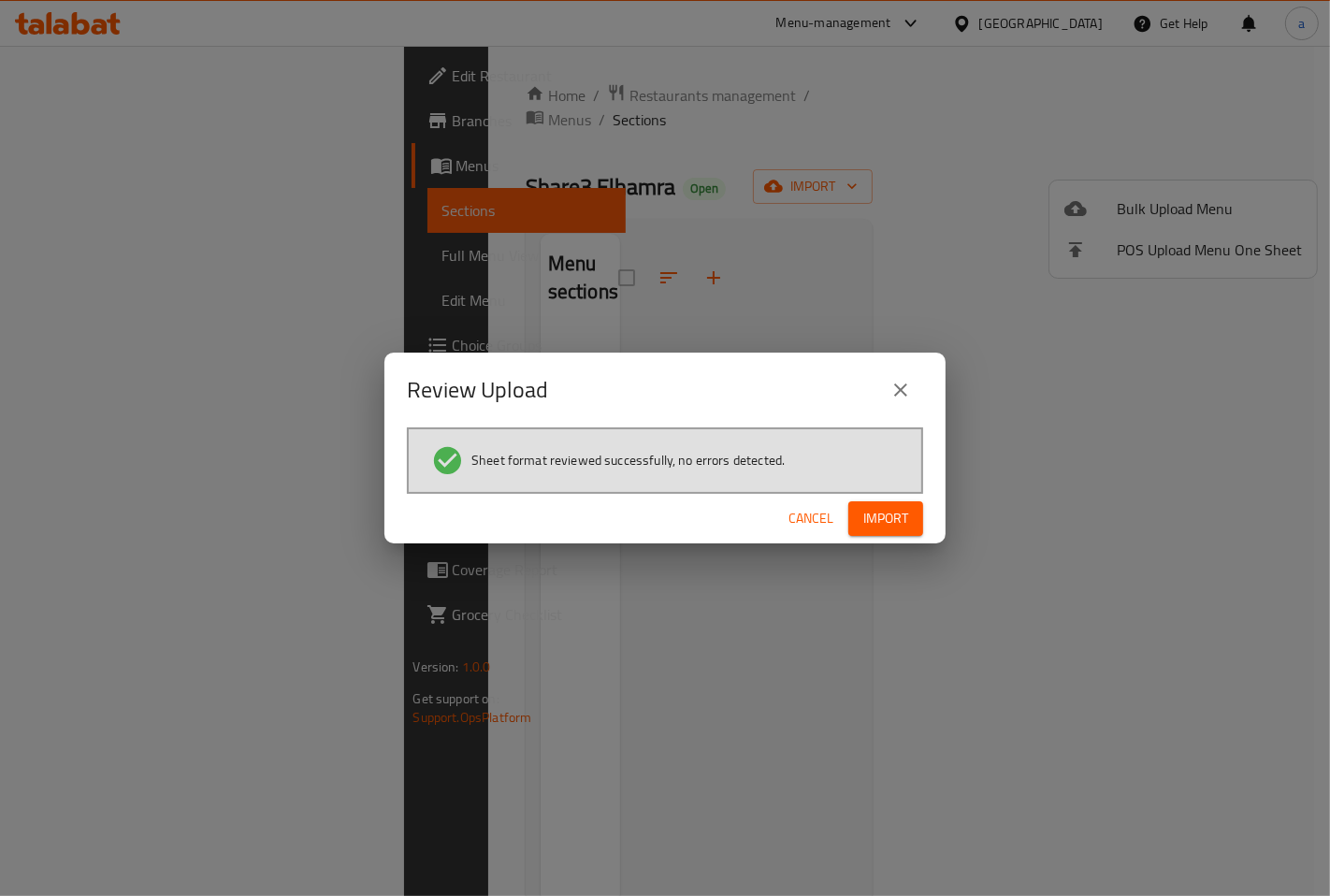
click at [879, 527] on span "Import" at bounding box center [885, 518] width 45 height 24
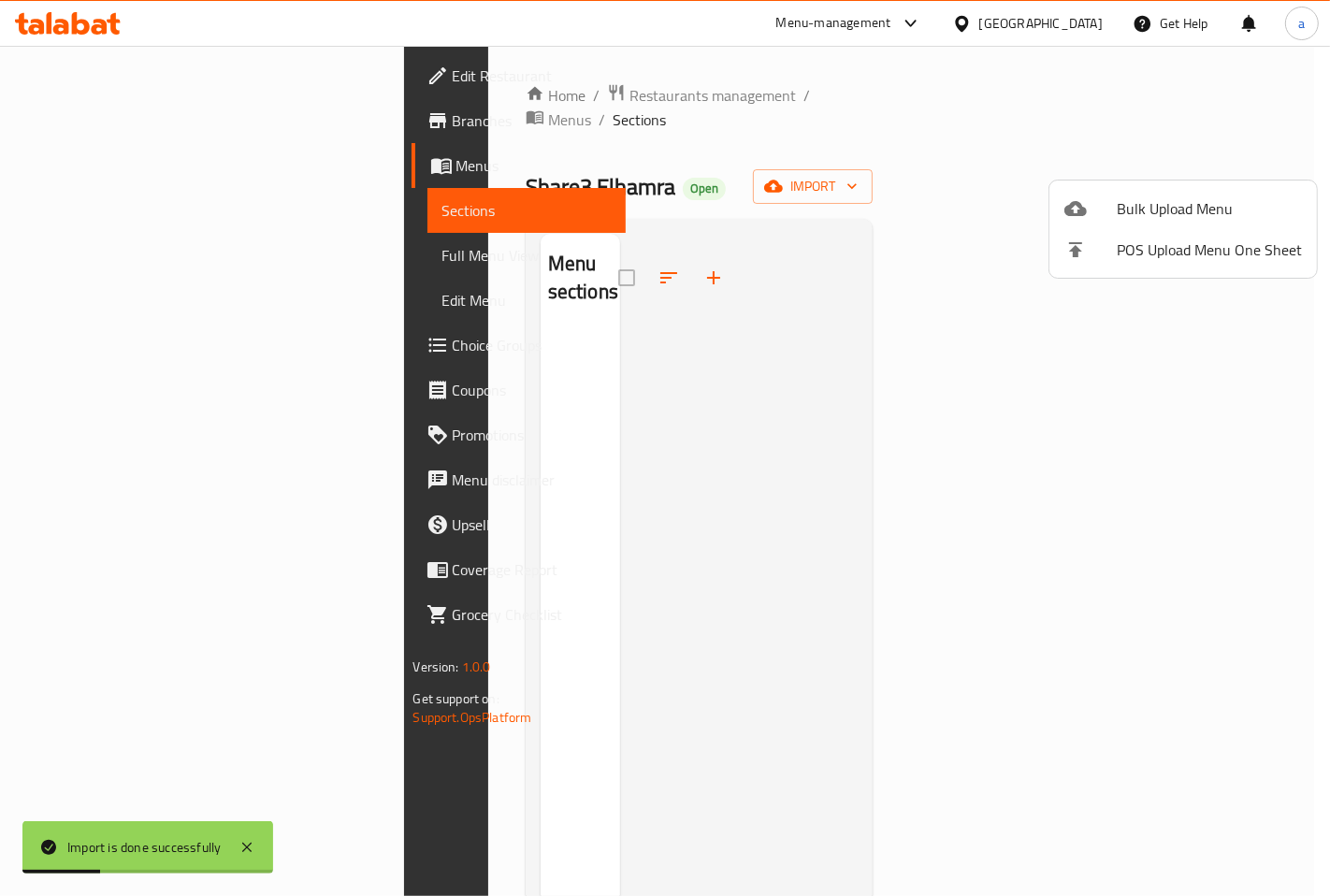
click at [71, 173] on div at bounding box center [665, 448] width 1330 height 896
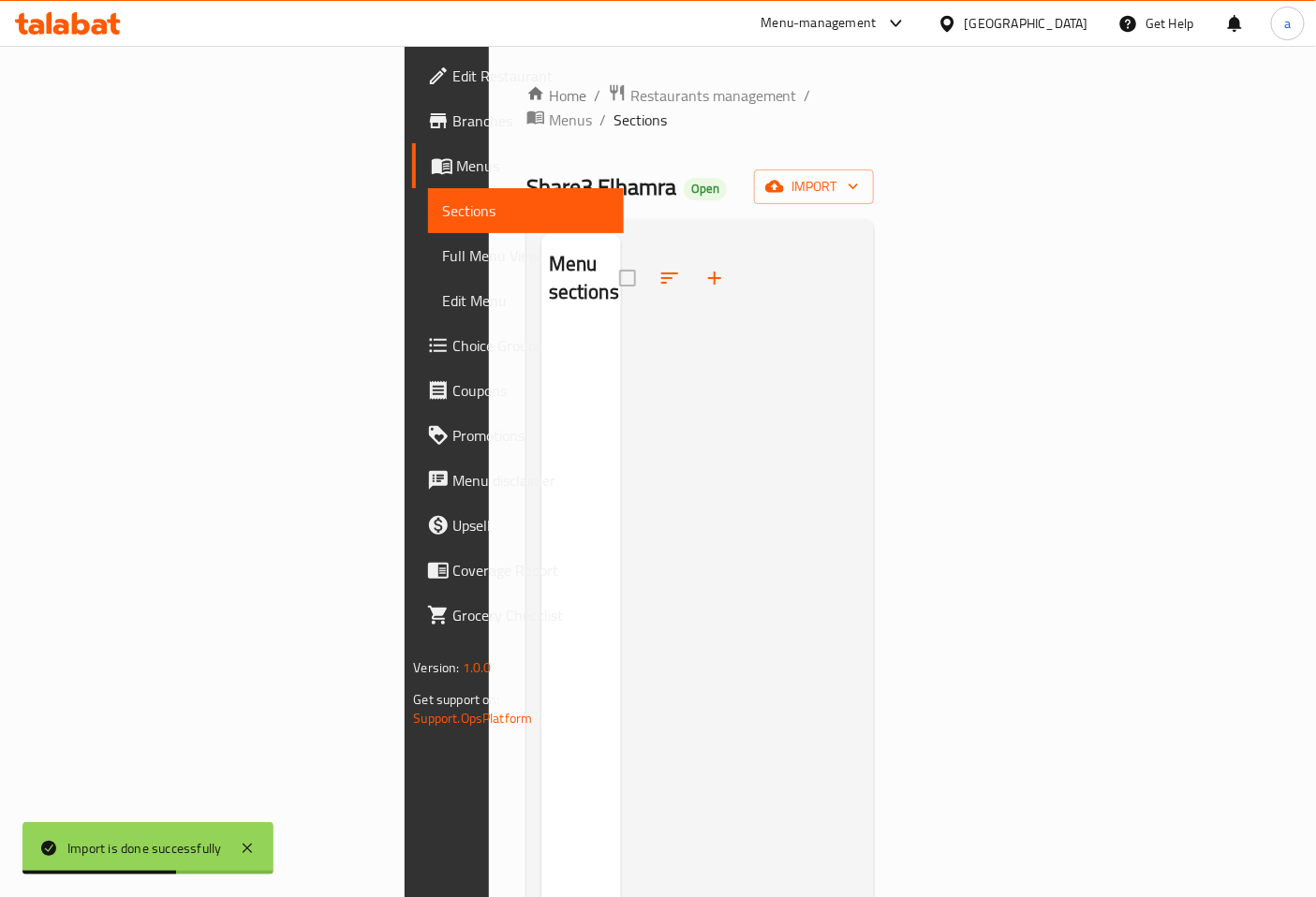
click at [457, 162] on span "Menus" at bounding box center [533, 165] width 153 height 23
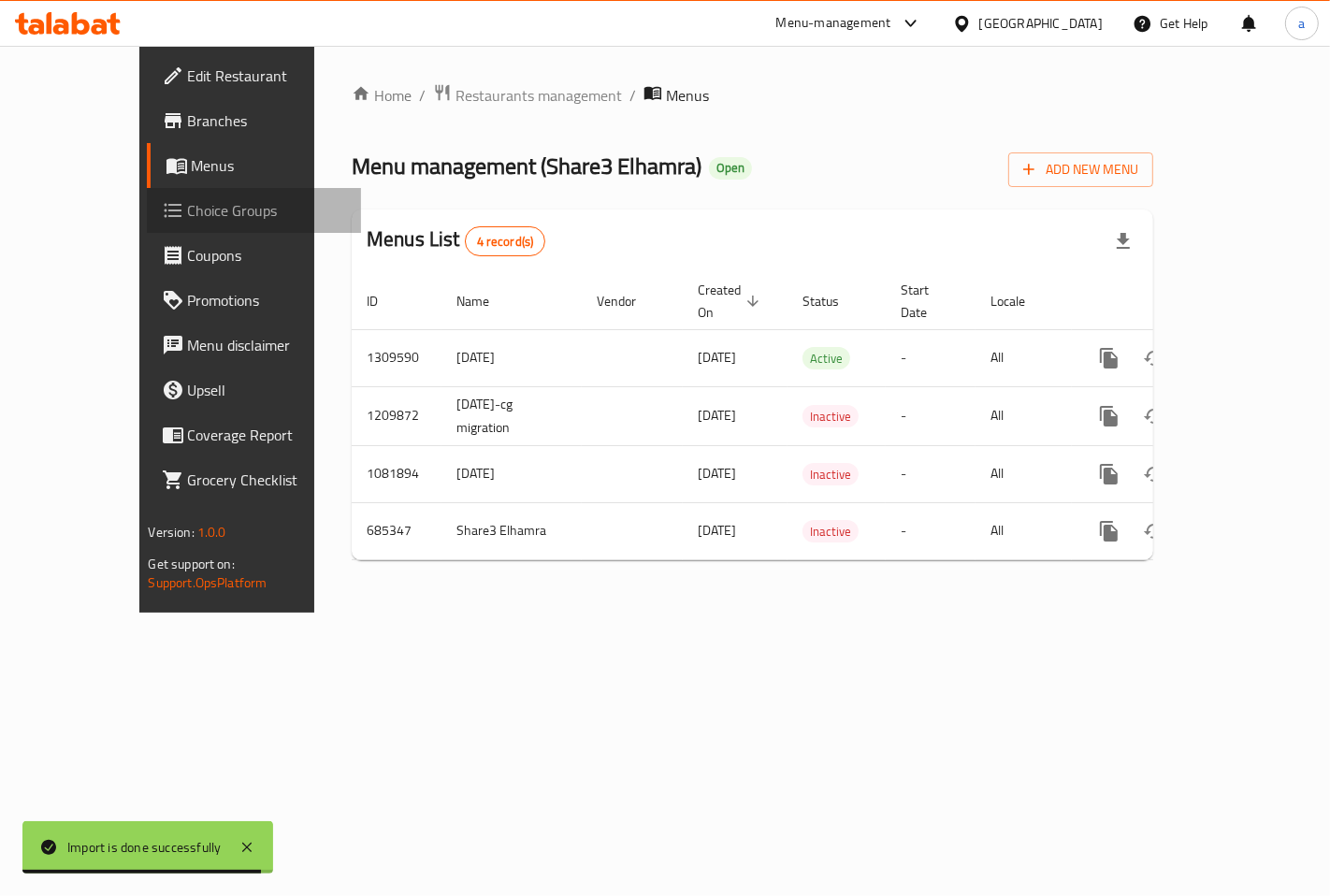
click at [188, 209] on span "Choice Groups" at bounding box center [267, 209] width 158 height 23
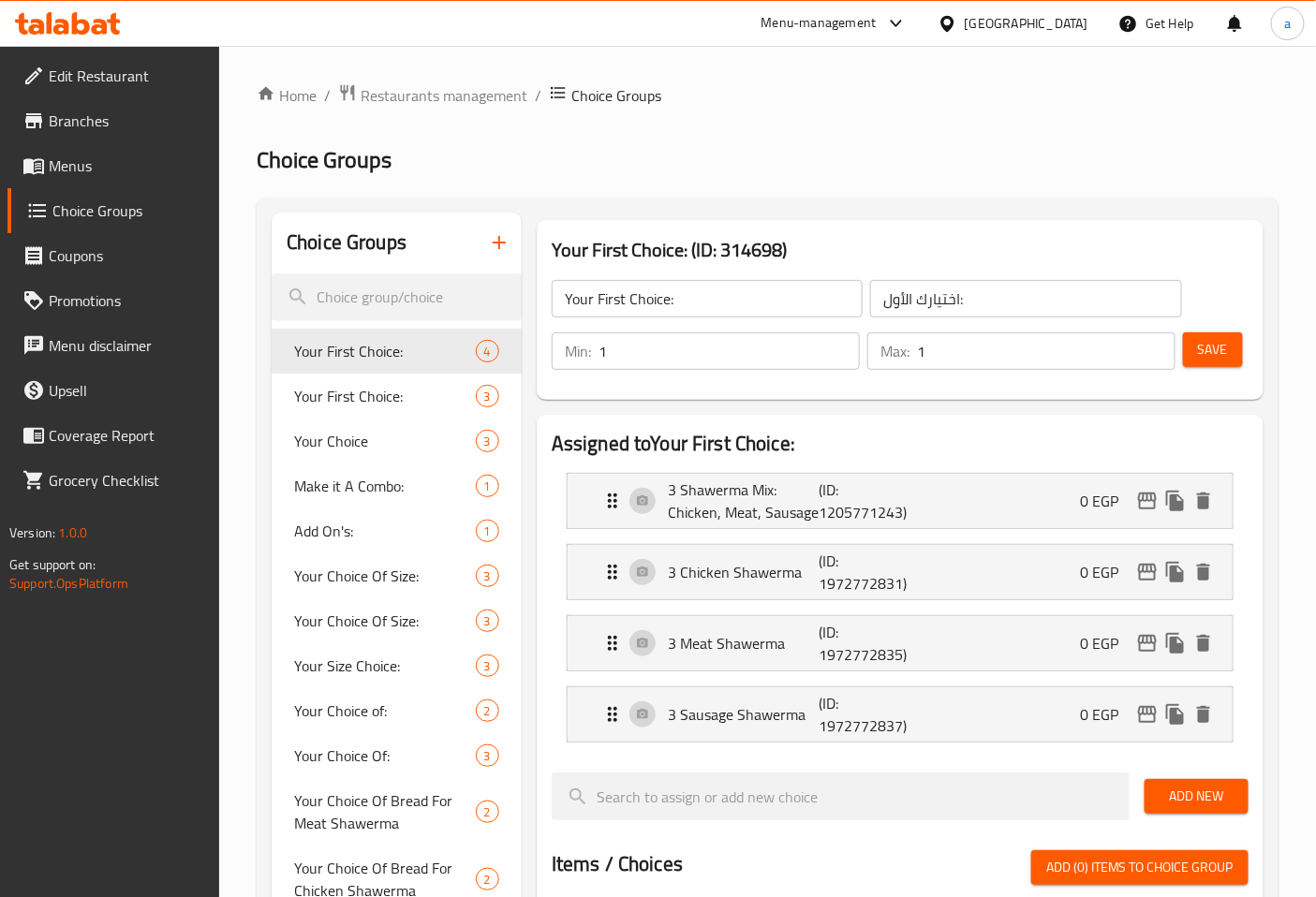
click at [101, 161] on span "Menus" at bounding box center [126, 165] width 157 height 23
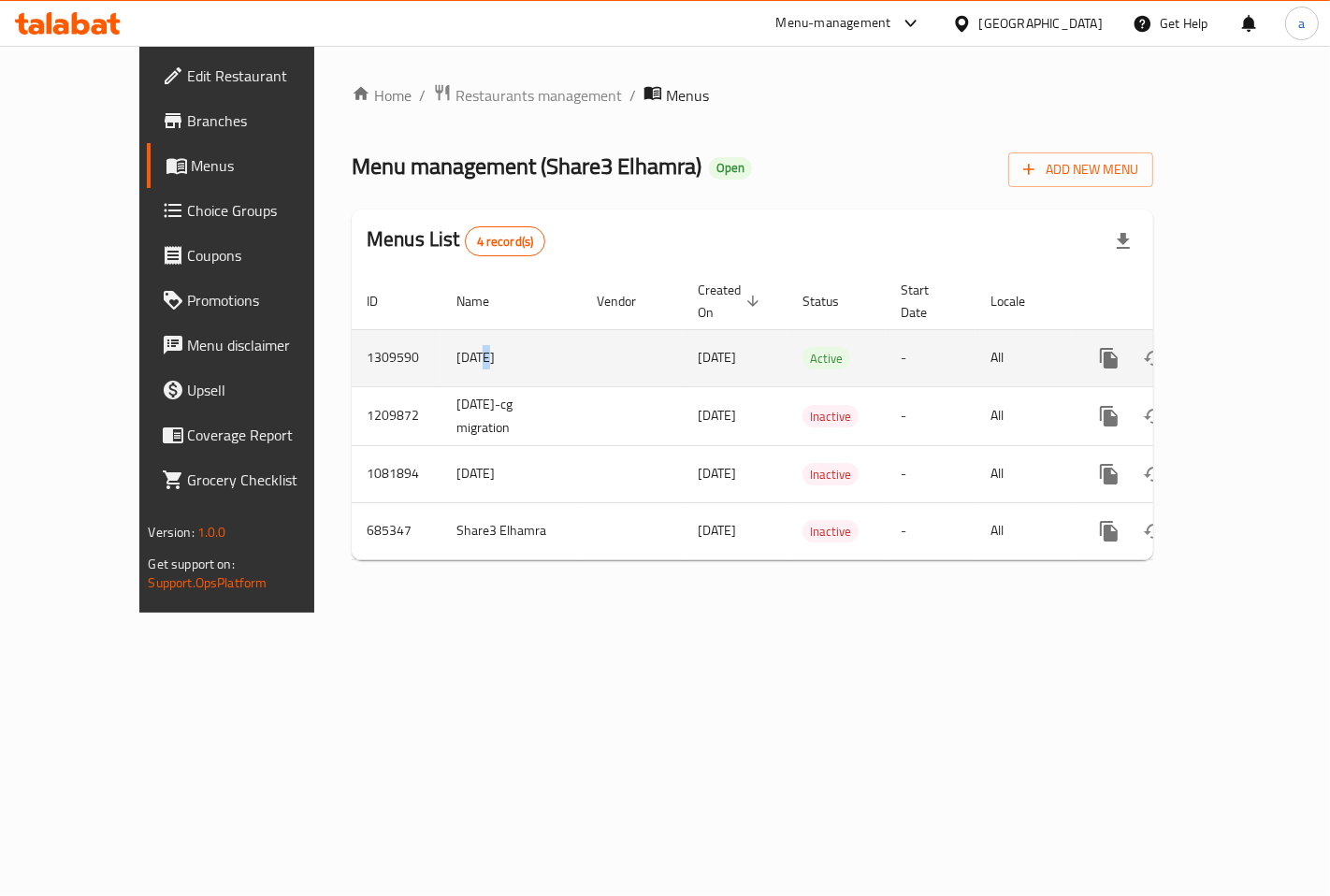
click at [442, 339] on td "3-9-2025" at bounding box center [512, 358] width 141 height 57
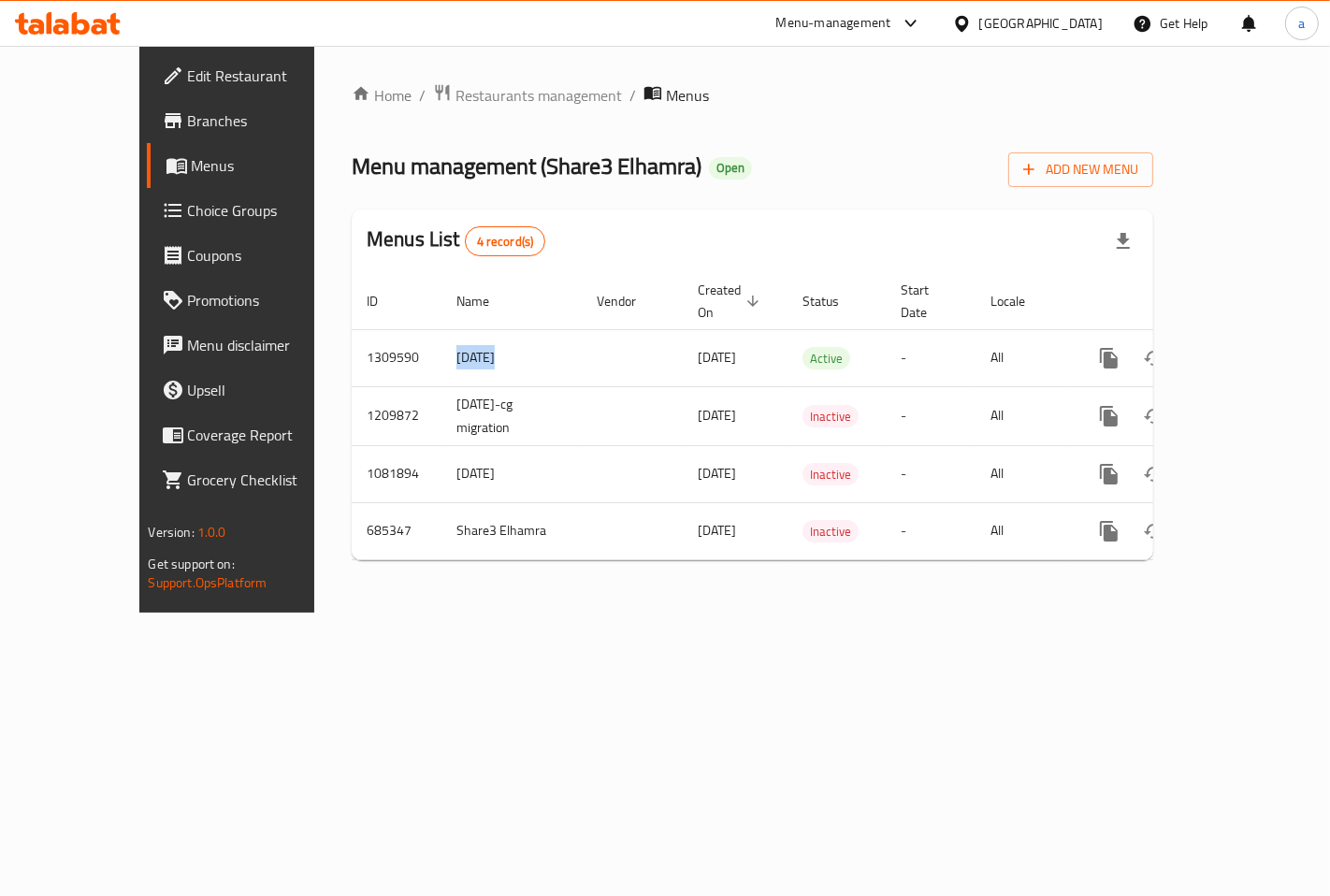
click at [192, 172] on span "Menus" at bounding box center [269, 165] width 154 height 23
click at [192, 175] on span "Menus" at bounding box center [269, 165] width 154 height 23
click at [188, 217] on span "Choice Groups" at bounding box center [267, 209] width 158 height 23
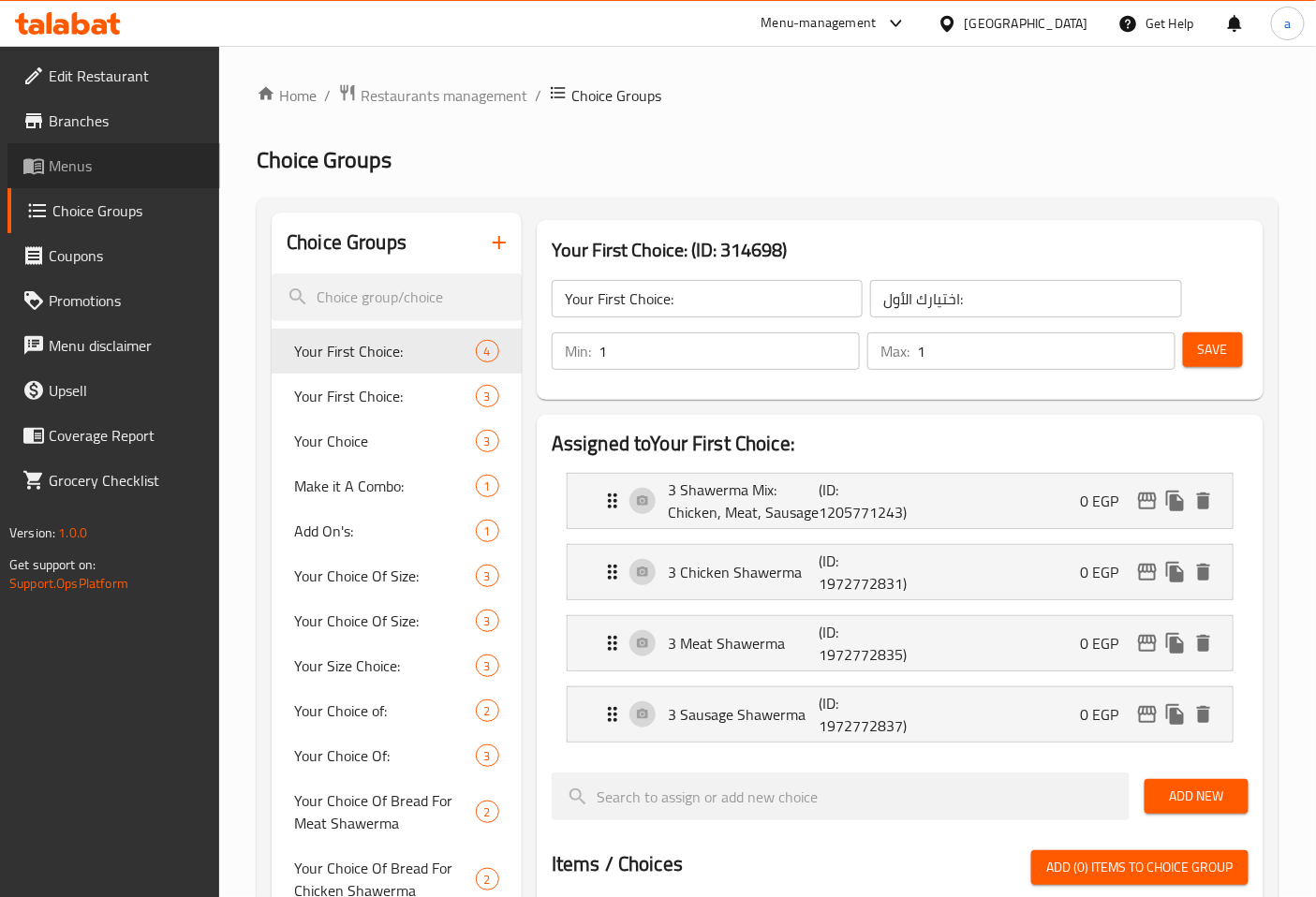
click at [115, 171] on span "Menus" at bounding box center [126, 165] width 157 height 23
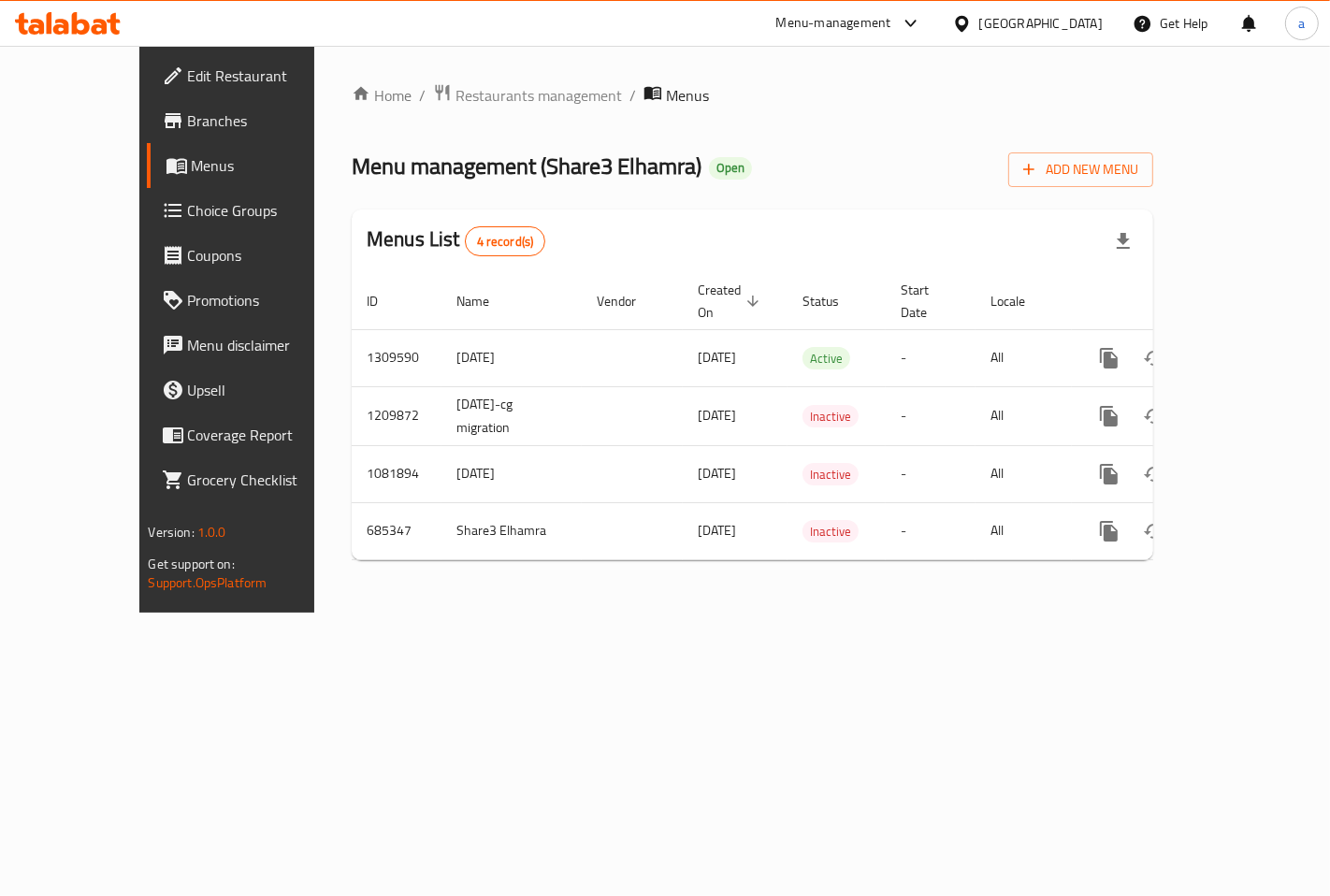
click at [147, 96] on link "Edit Restaurant" at bounding box center [254, 76] width 214 height 45
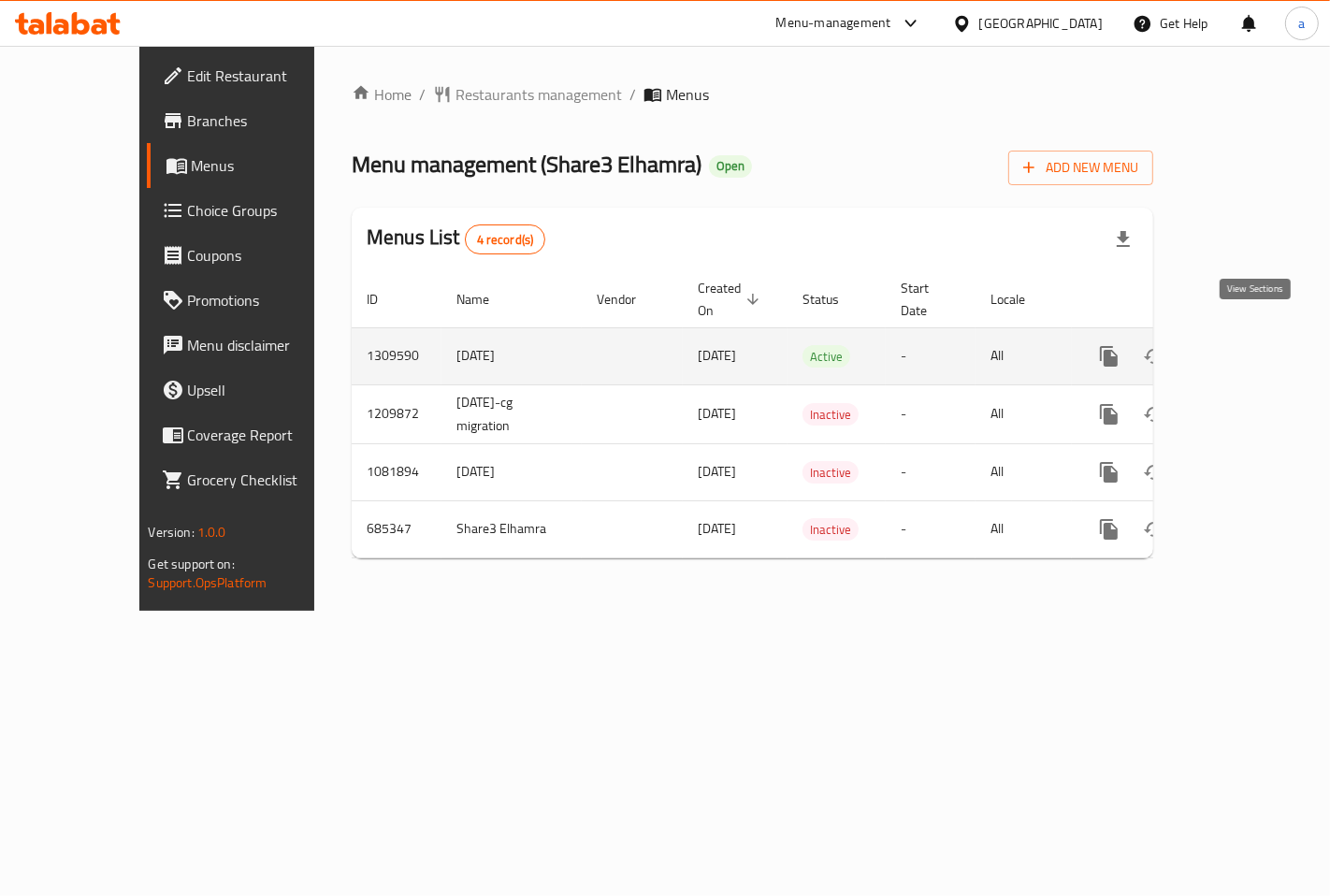
click at [1255, 345] on icon "enhanced table" at bounding box center [1243, 356] width 23 height 23
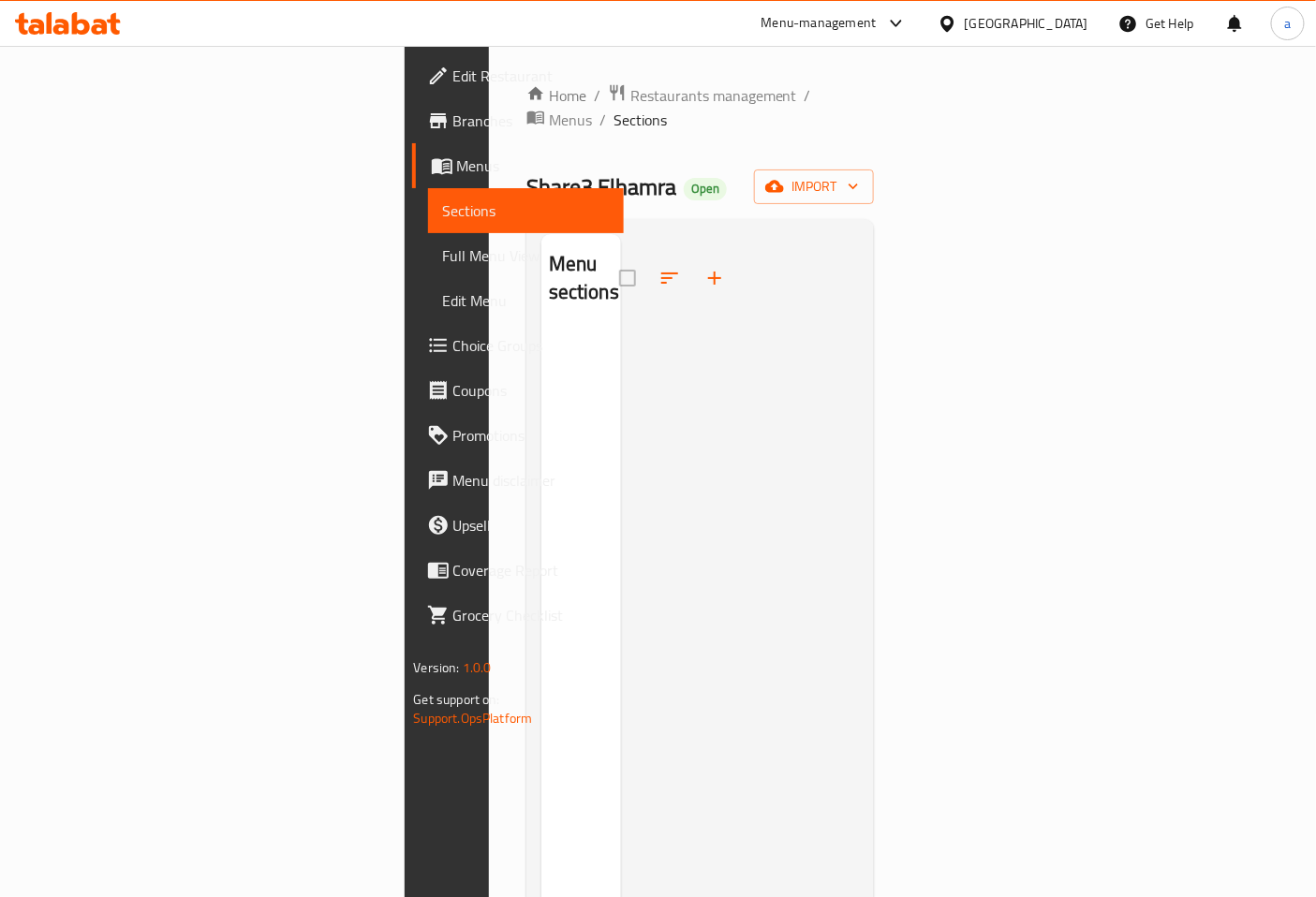
click at [457, 169] on span "Menus" at bounding box center [533, 165] width 153 height 23
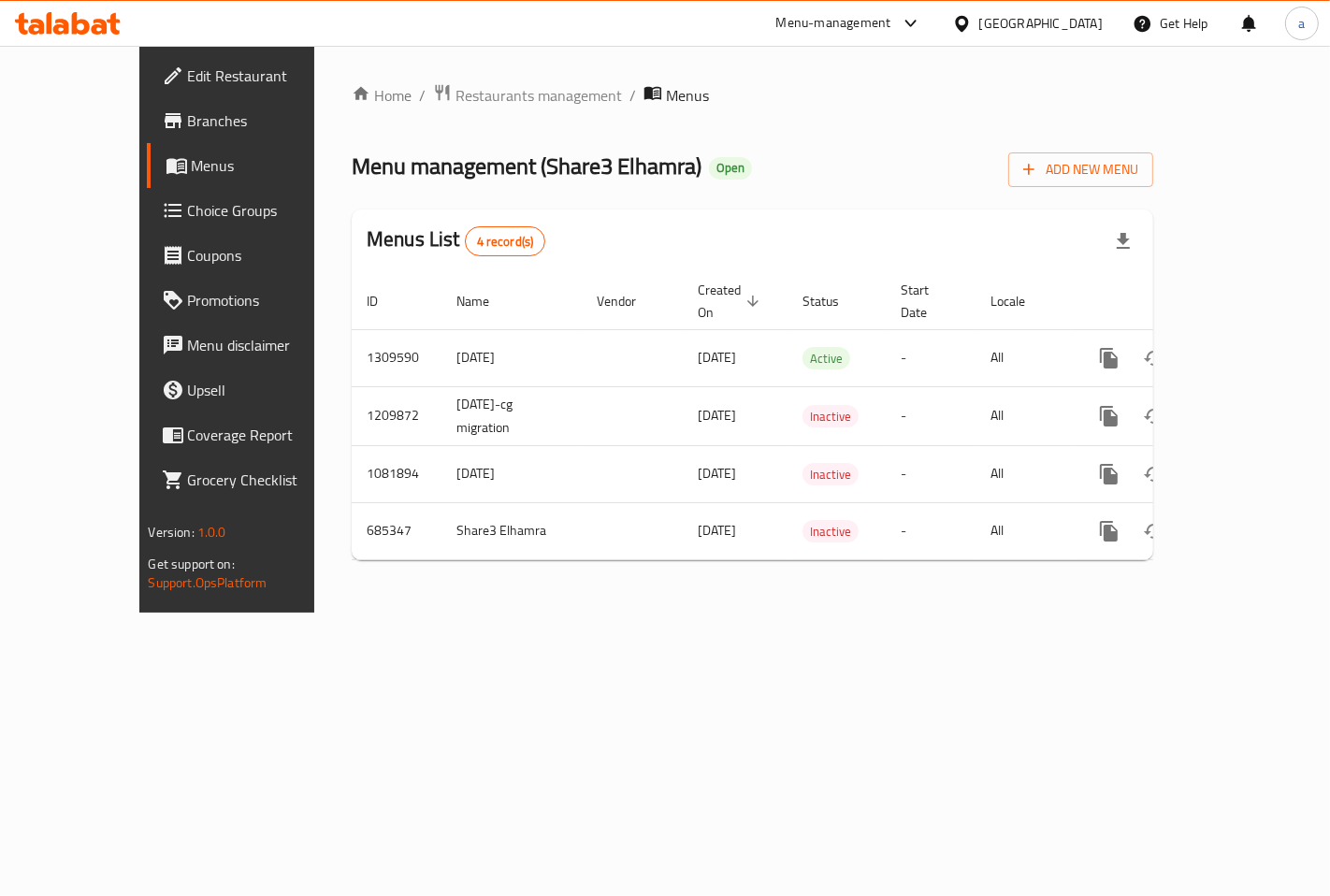
click at [147, 191] on link "Choice Groups" at bounding box center [254, 210] width 214 height 45
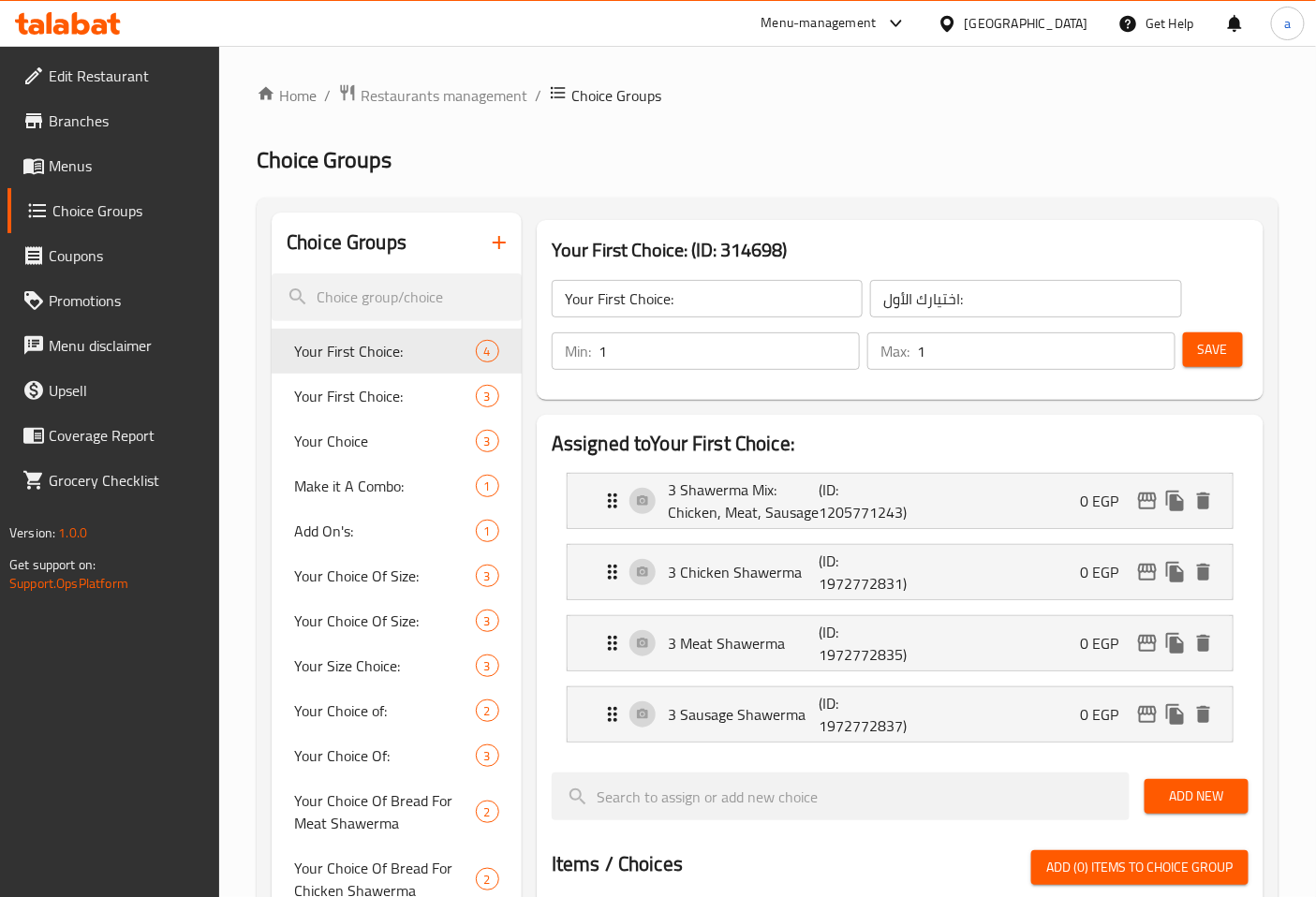
click at [113, 181] on link "Menus" at bounding box center [114, 165] width 213 height 45
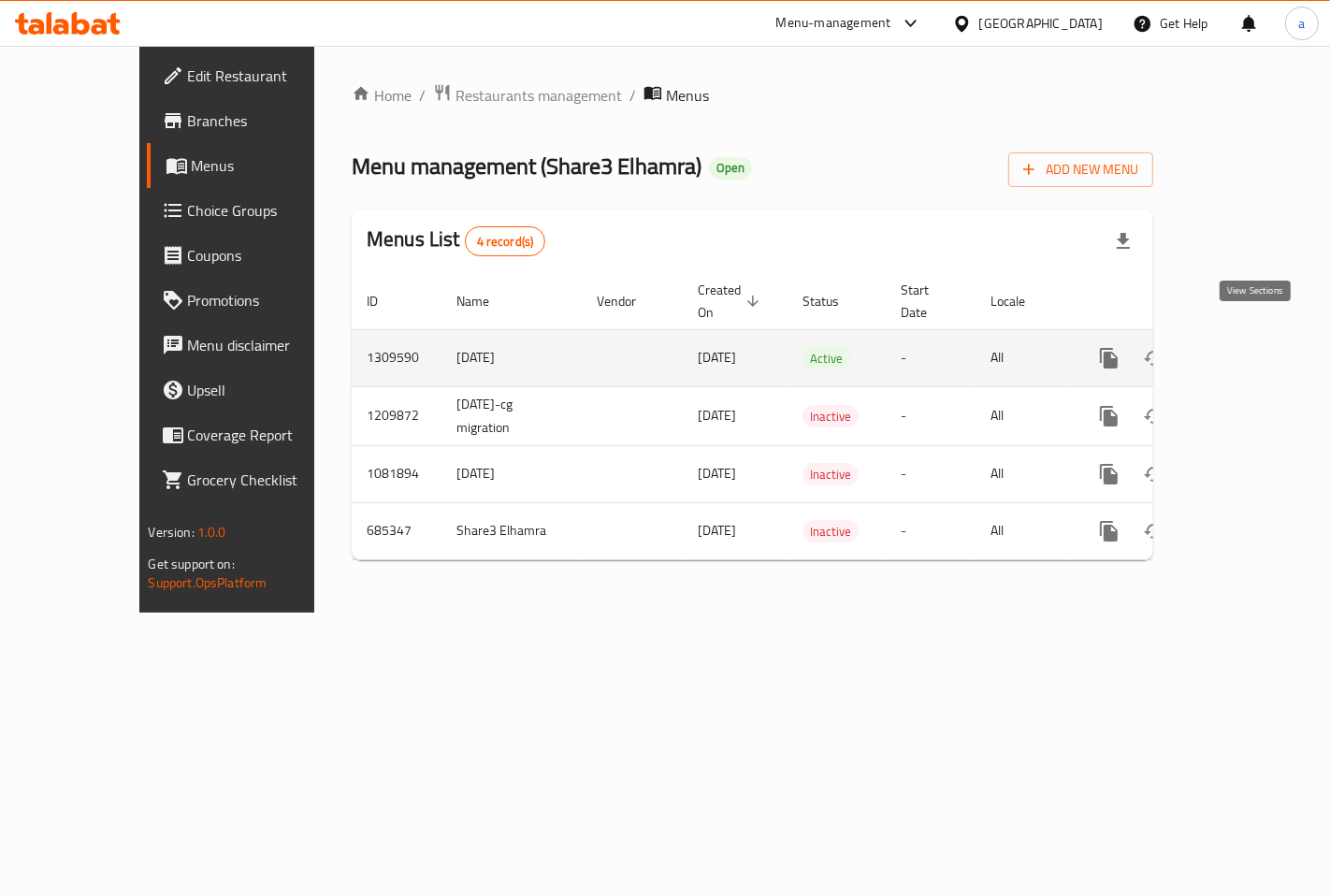
click at [1255, 347] on icon "enhanced table" at bounding box center [1243, 358] width 23 height 23
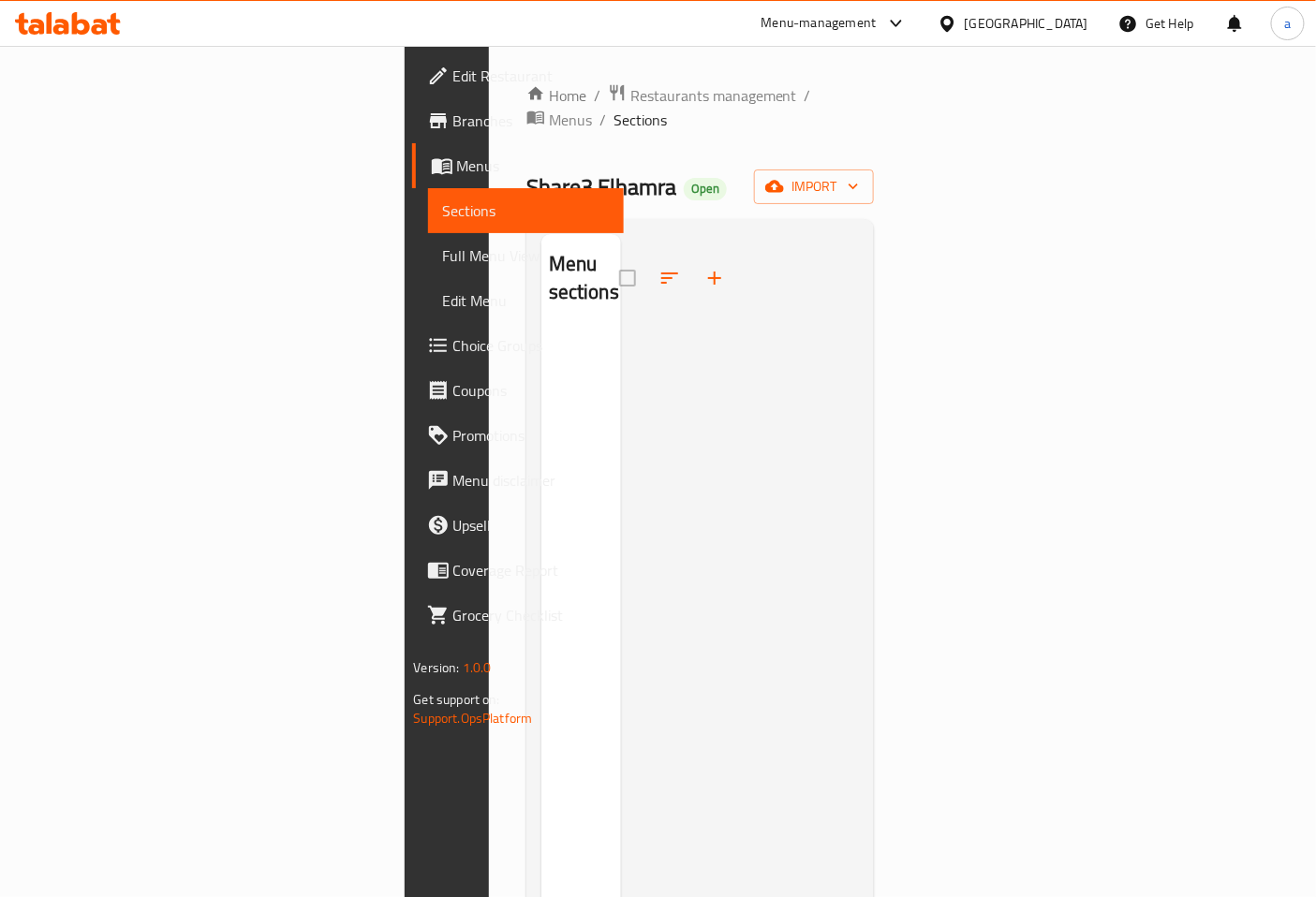
click at [443, 264] on span "Full Menu View" at bounding box center [526, 255] width 166 height 23
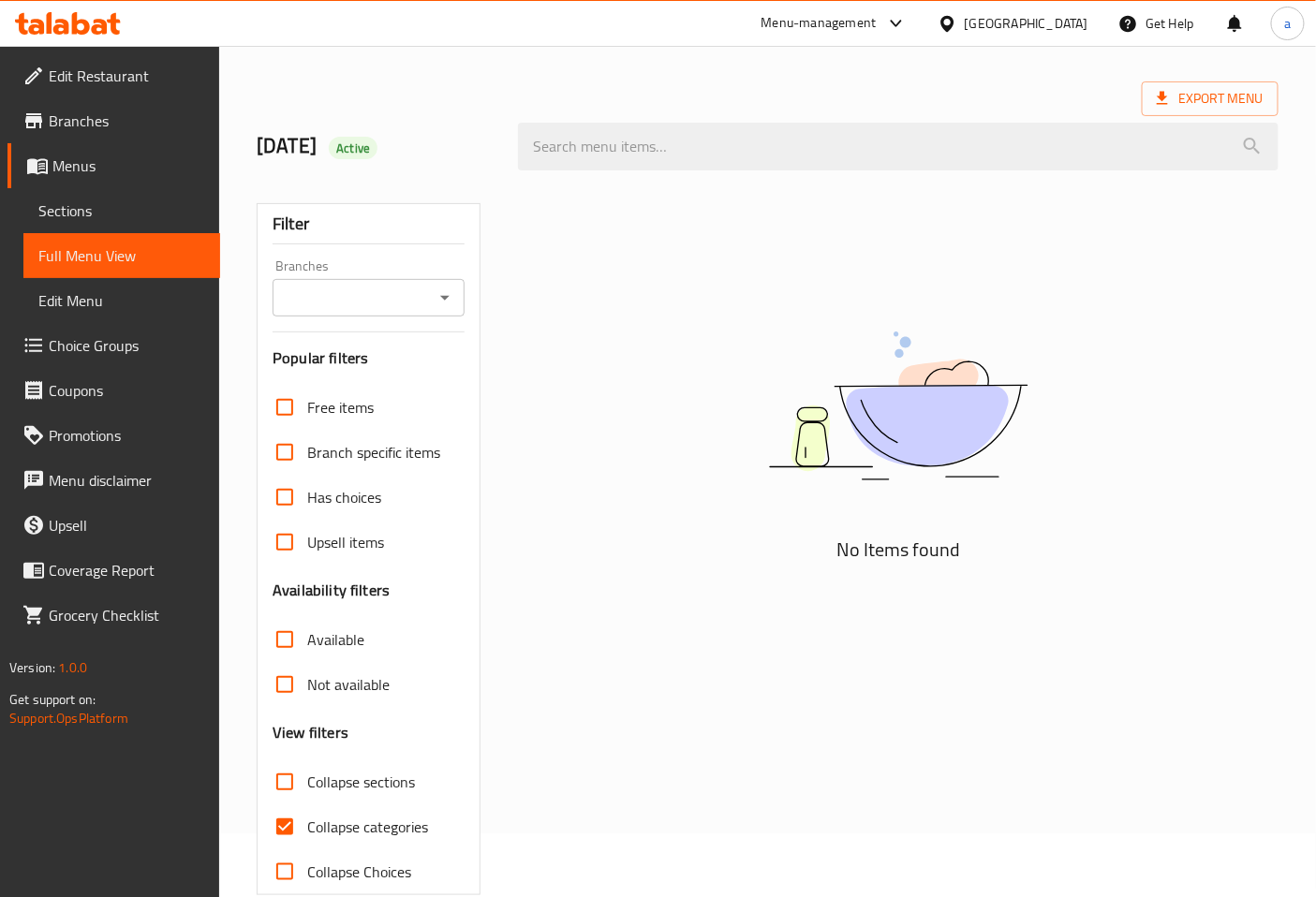
scroll to position [98, 0]
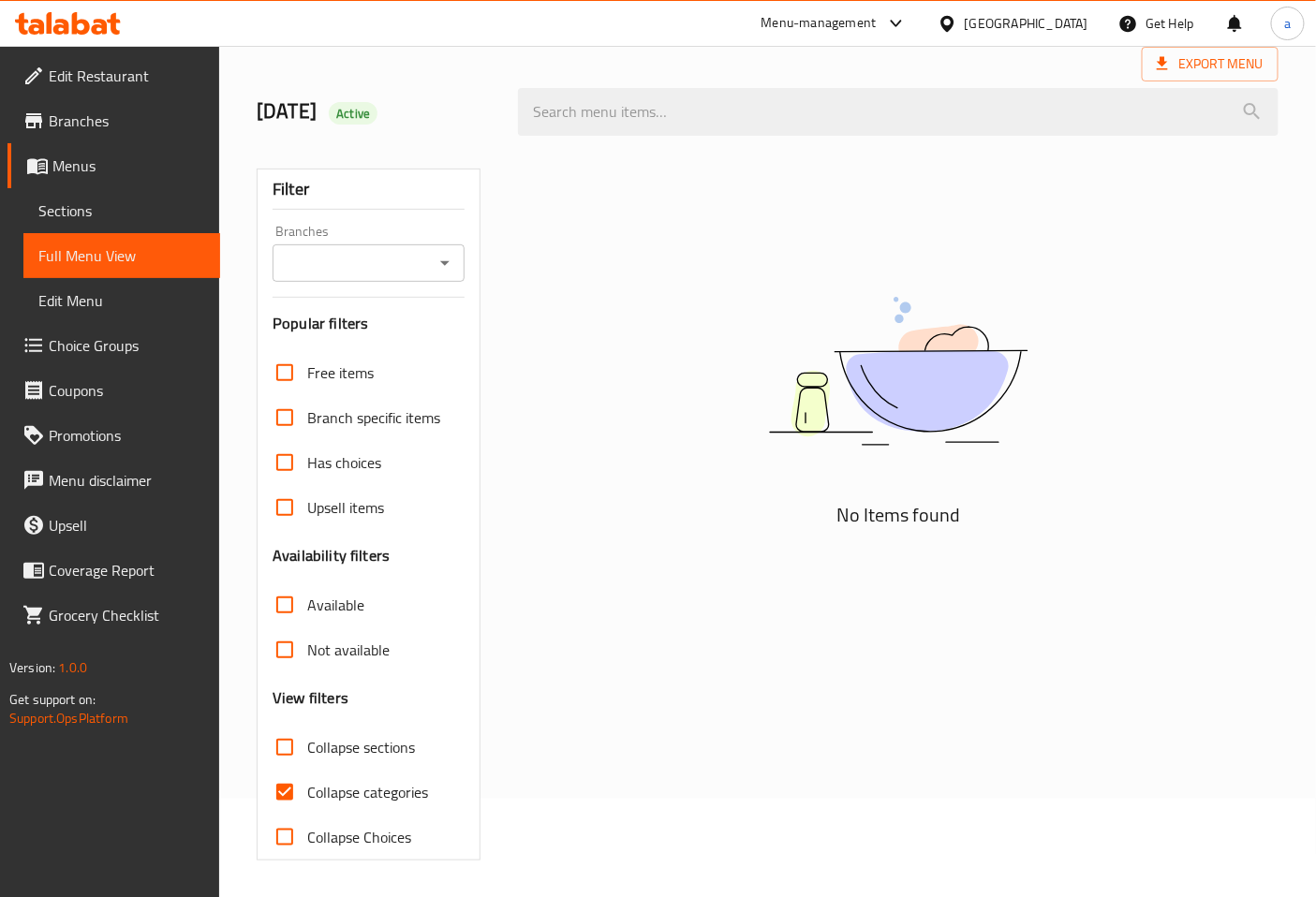
click at [134, 208] on span "Sections" at bounding box center [121, 210] width 166 height 23
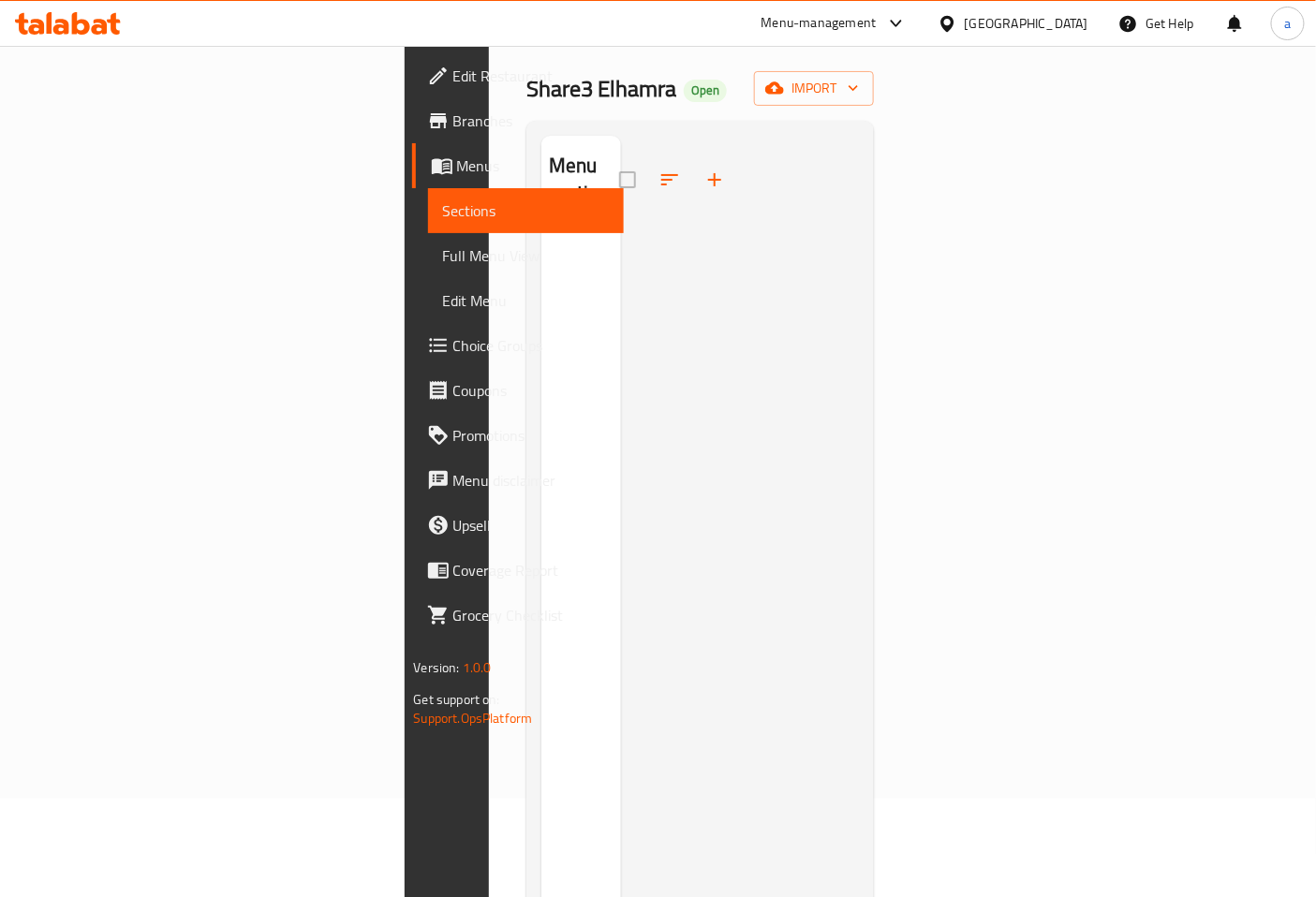
click at [457, 172] on span "Menus" at bounding box center [533, 165] width 153 height 23
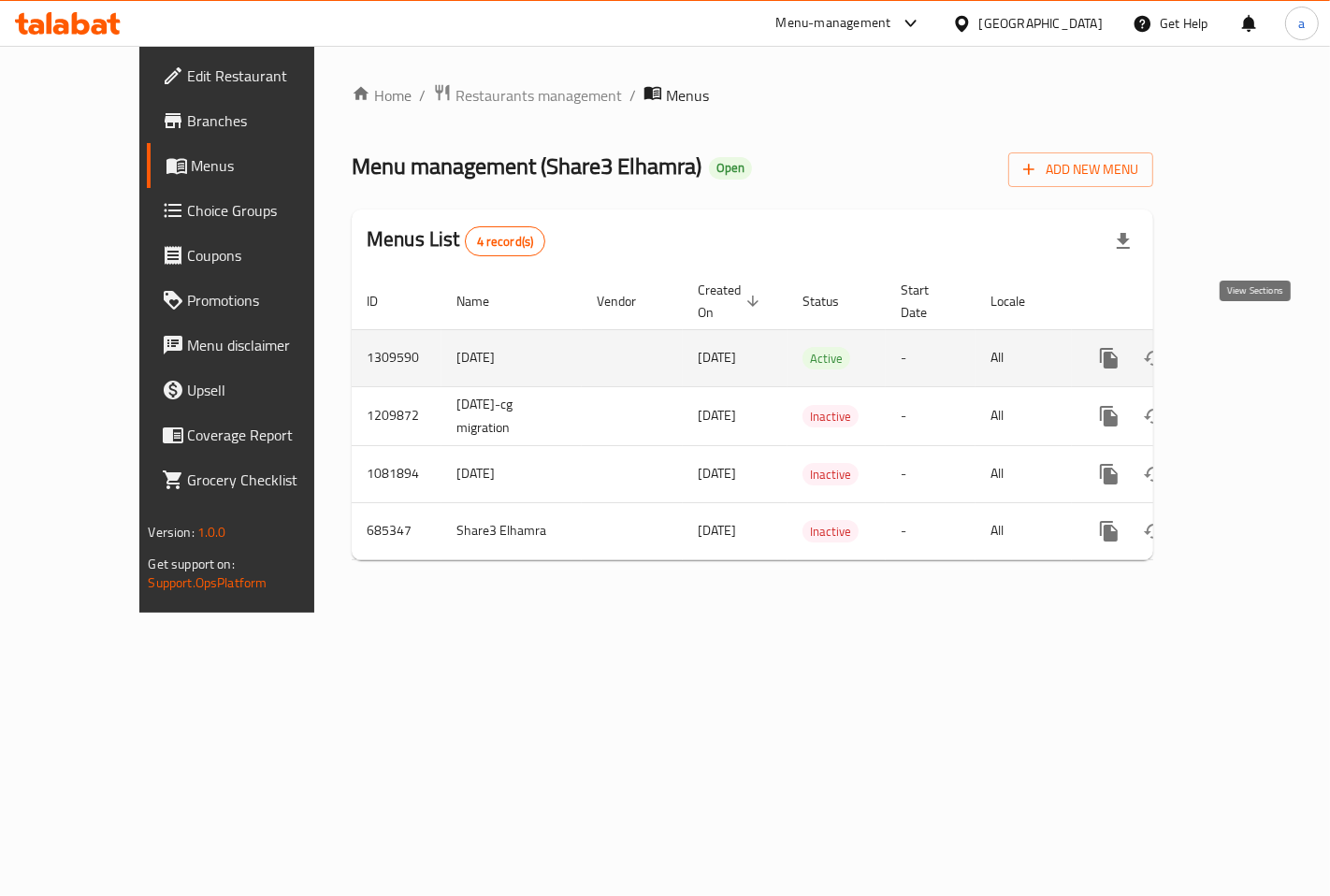
click at [1252, 350] on icon "enhanced table" at bounding box center [1243, 358] width 17 height 17
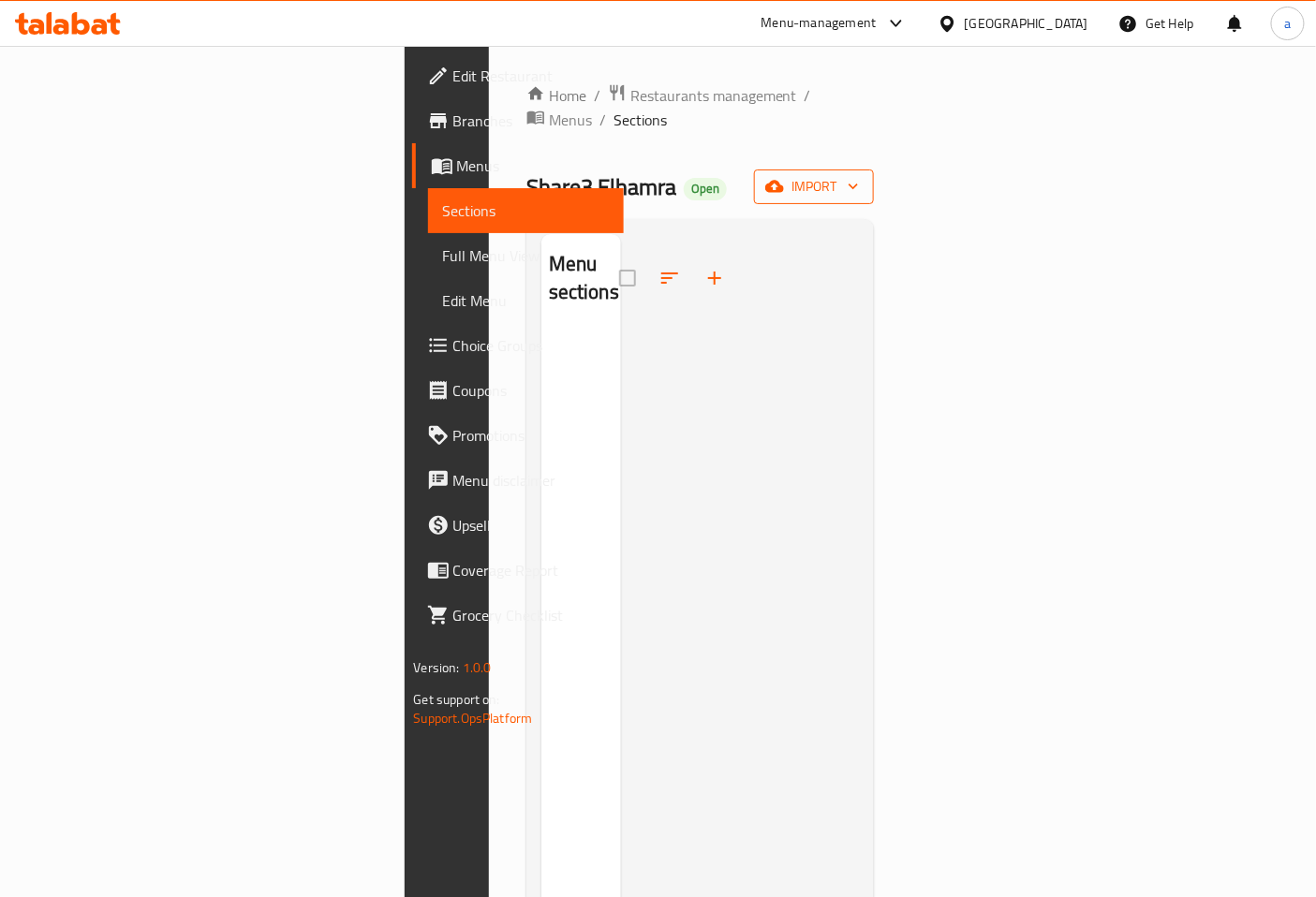
click at [859, 175] on span "import" at bounding box center [813, 187] width 90 height 24
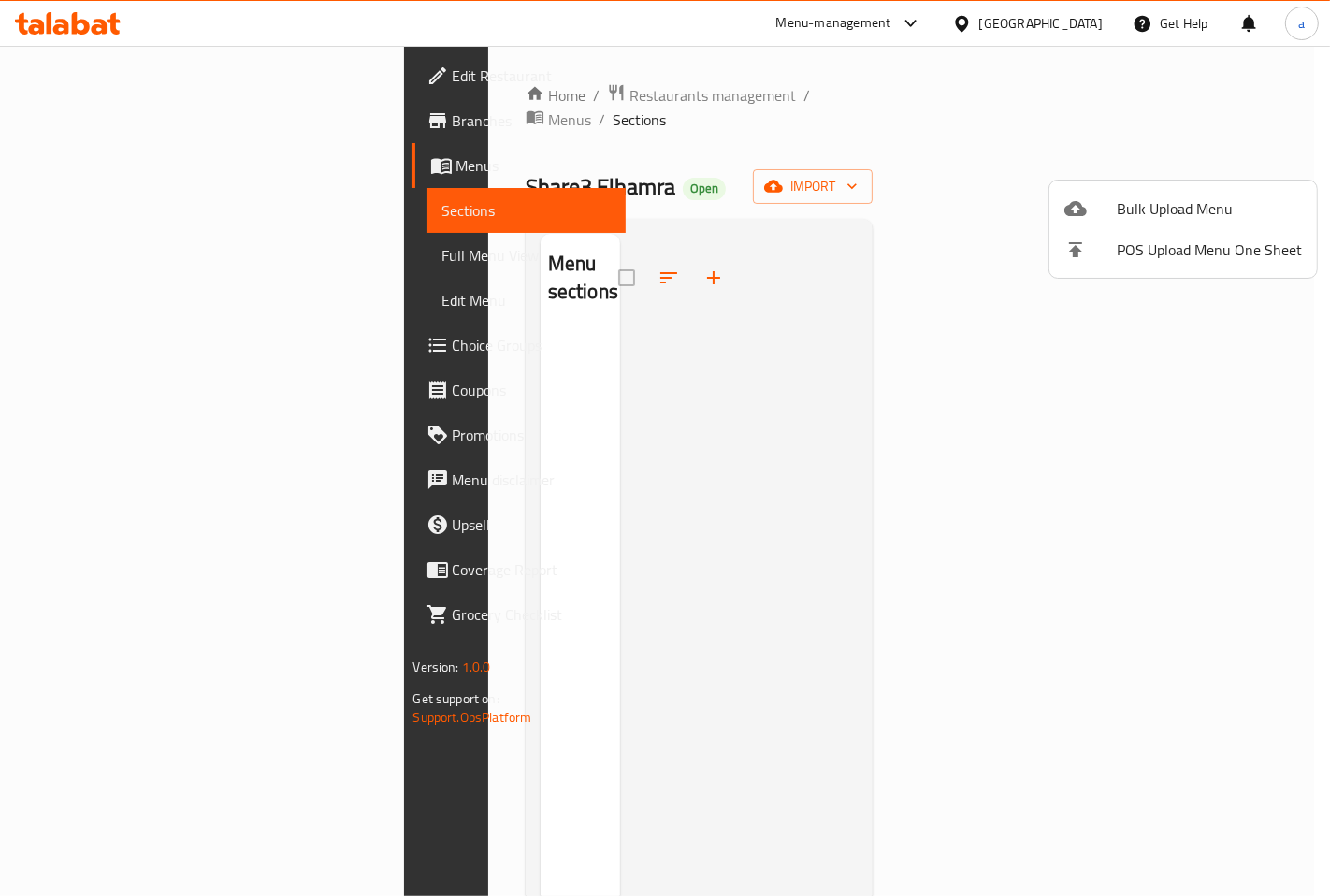
click at [732, 301] on div at bounding box center [665, 448] width 1330 height 896
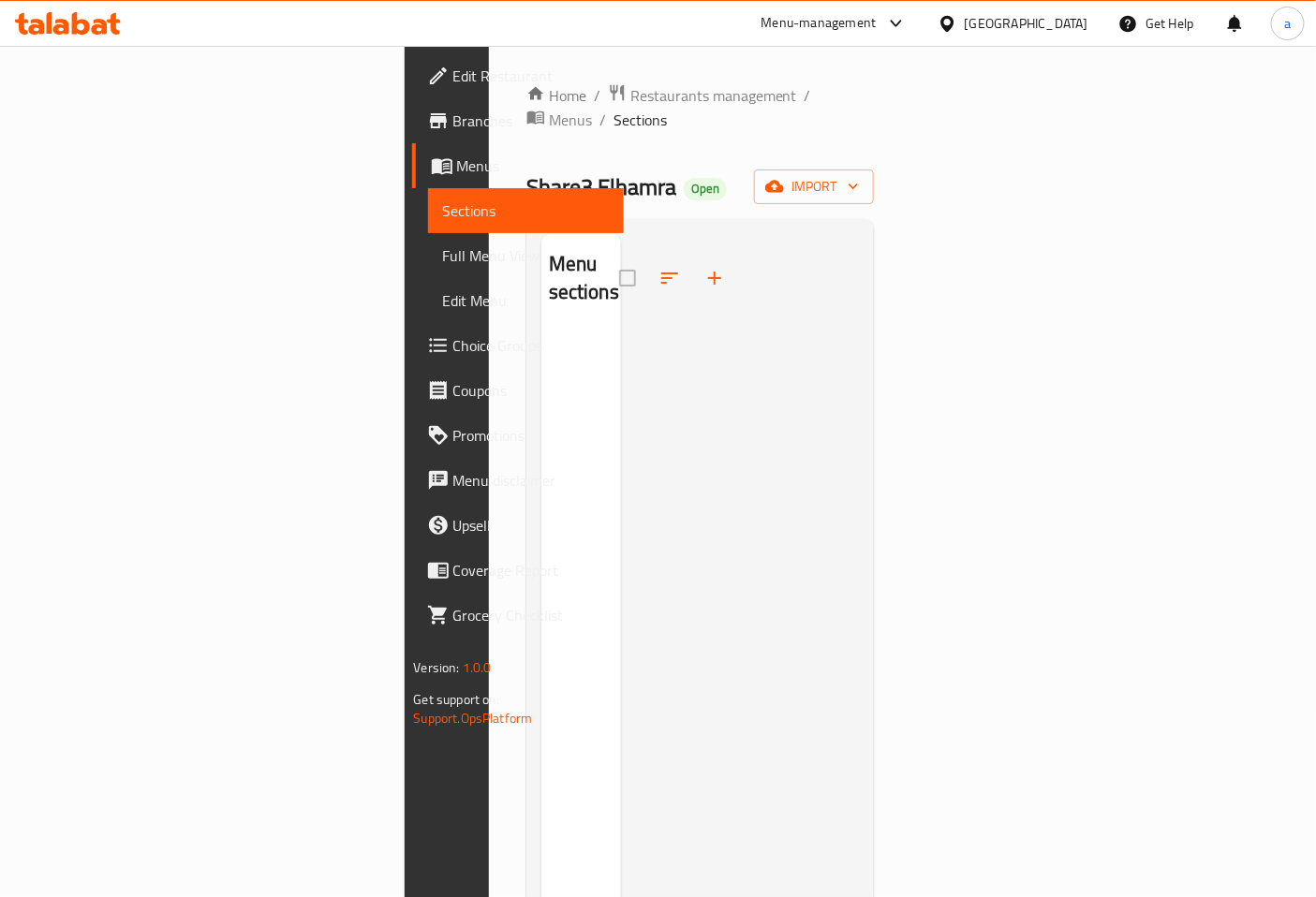
click at [457, 155] on span "Menus" at bounding box center [533, 165] width 153 height 23
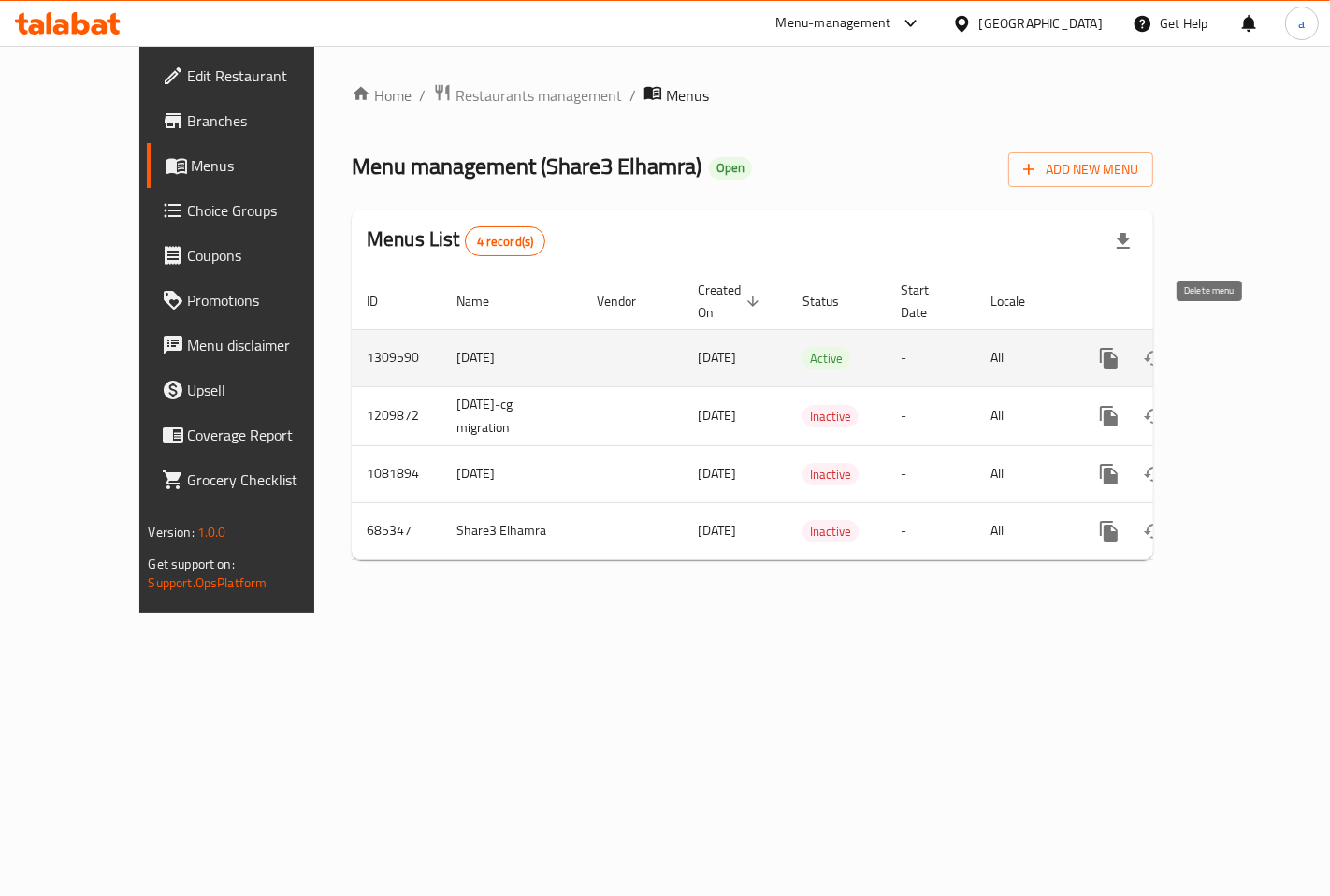
click at [1205, 350] on icon "enhanced table" at bounding box center [1198, 358] width 13 height 17
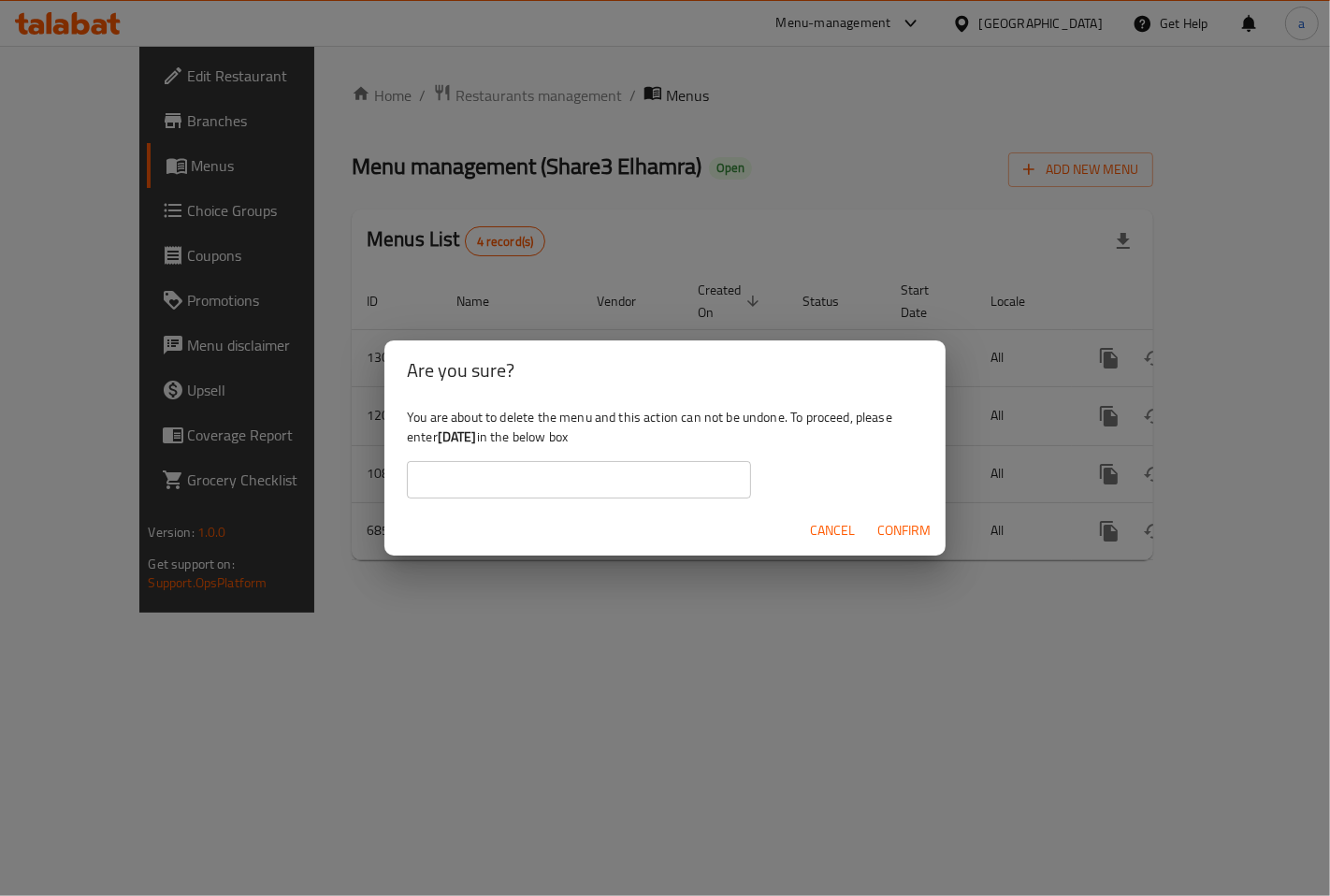
click at [469, 438] on b "3-9-2025" at bounding box center [457, 437] width 39 height 25
drag, startPoint x: 469, startPoint y: 438, endPoint x: 436, endPoint y: 436, distance: 33.1
click at [436, 436] on div "You are about to delete the menu and this action can not be undone. To proceed,…" at bounding box center [665, 452] width 561 height 104
copy div "3-9-2025"
paste input "3-9-2025"
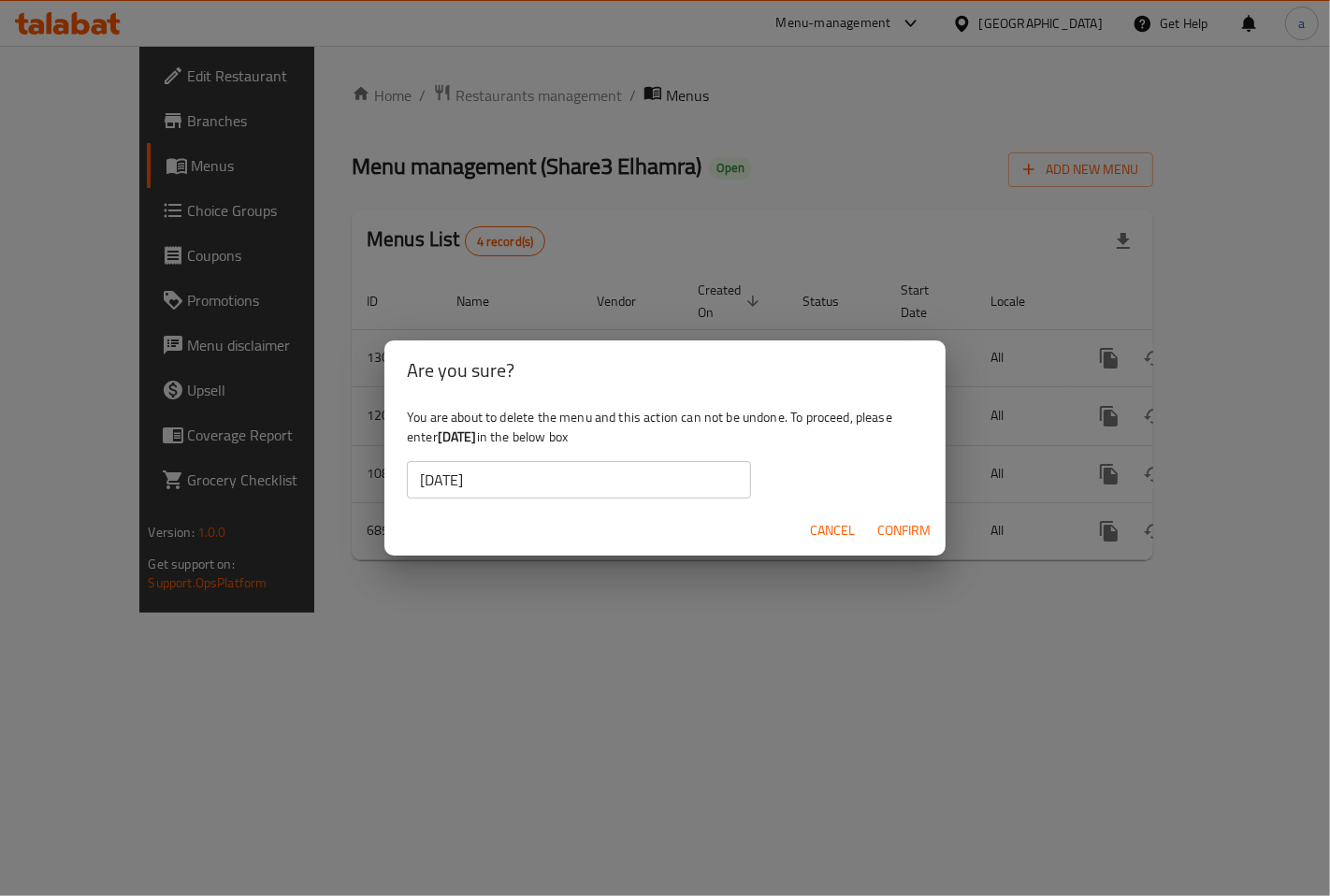
click at [483, 481] on input "3-9-2025" at bounding box center [579, 480] width 344 height 37
click at [908, 531] on span "Confirm" at bounding box center [904, 531] width 53 height 24
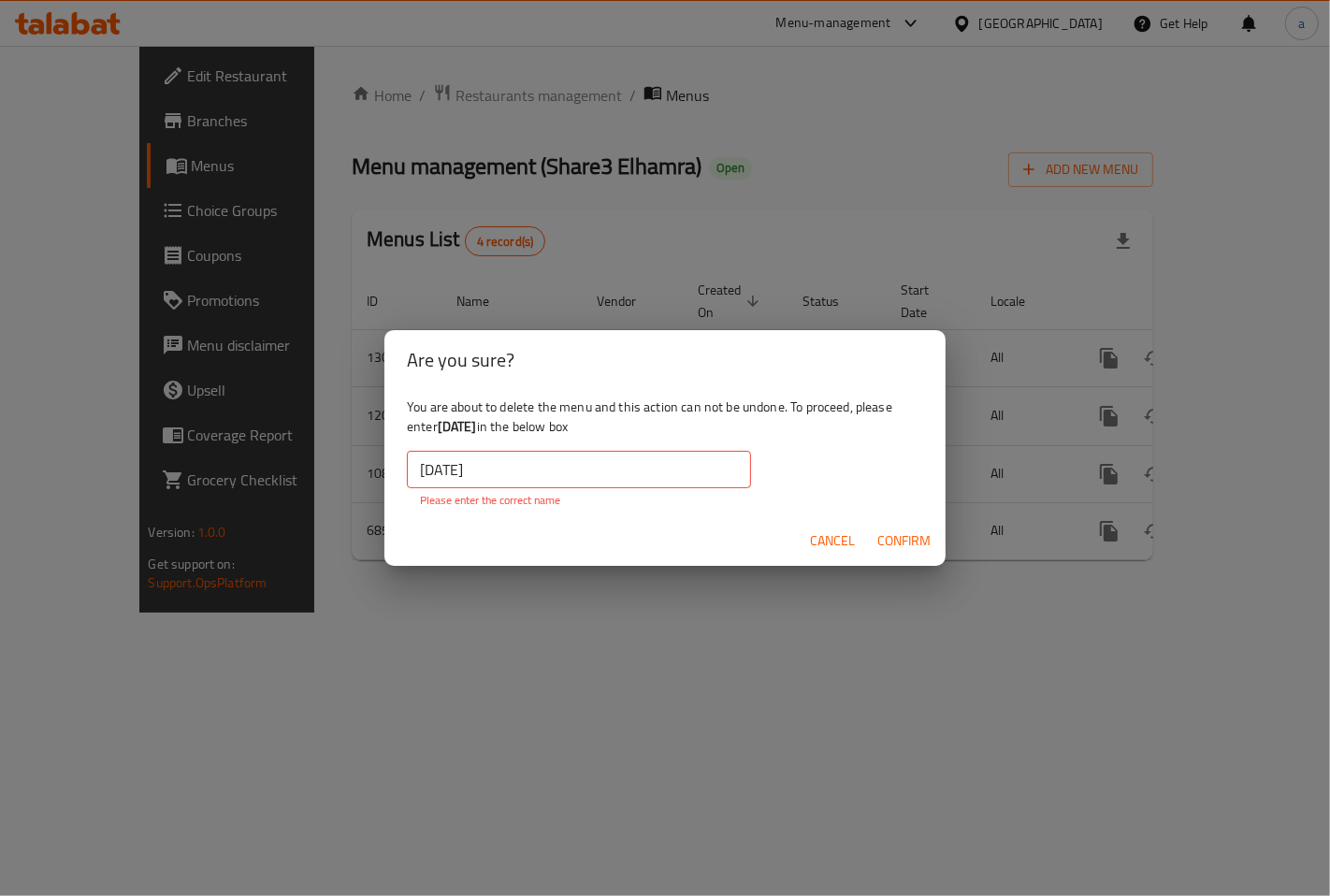
click at [589, 454] on input "3-9-2025" at bounding box center [579, 469] width 344 height 37
click at [418, 469] on input "3-9-2025" at bounding box center [579, 469] width 344 height 37
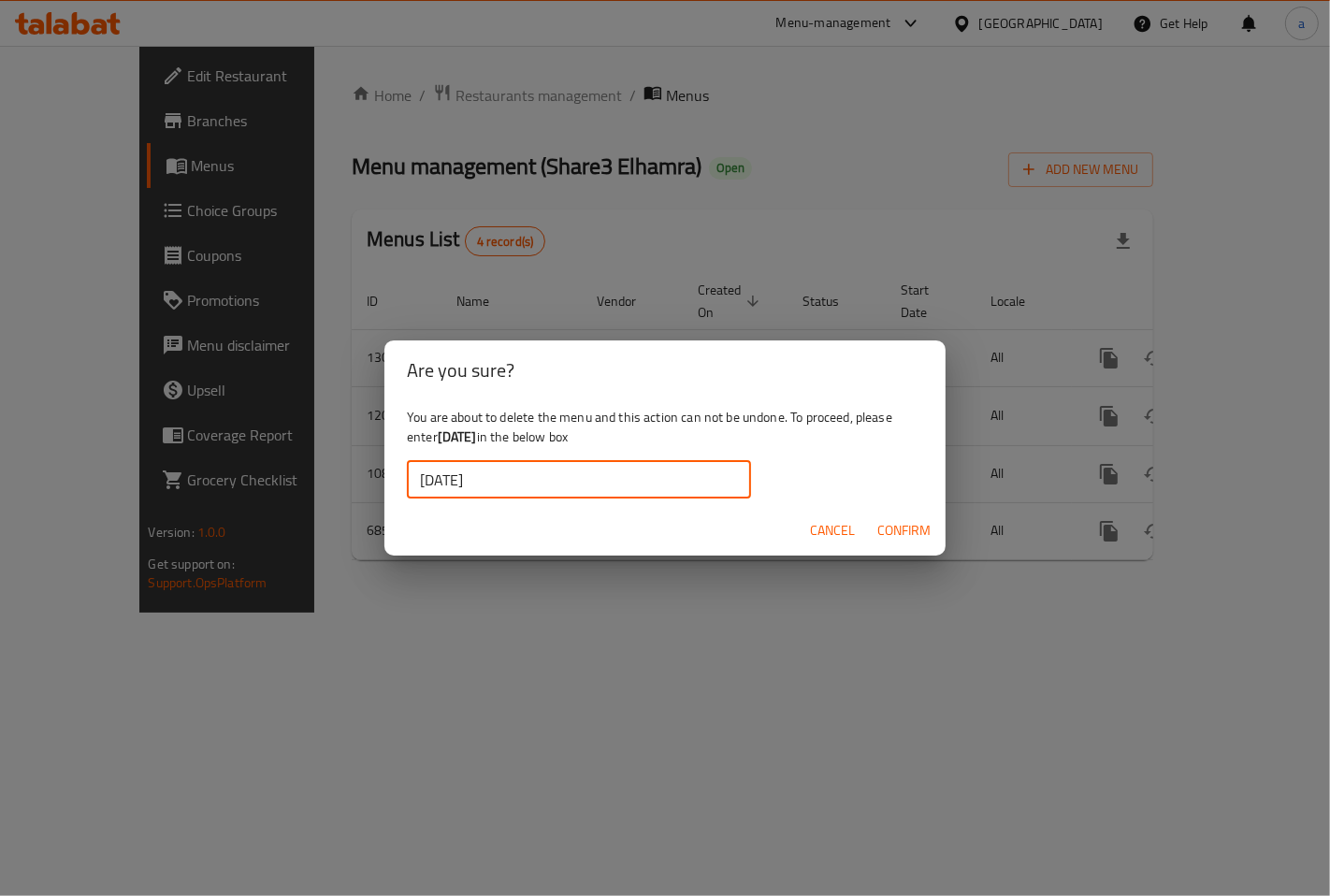
type input "3-9-2025"
click at [900, 525] on span "Confirm" at bounding box center [904, 531] width 53 height 24
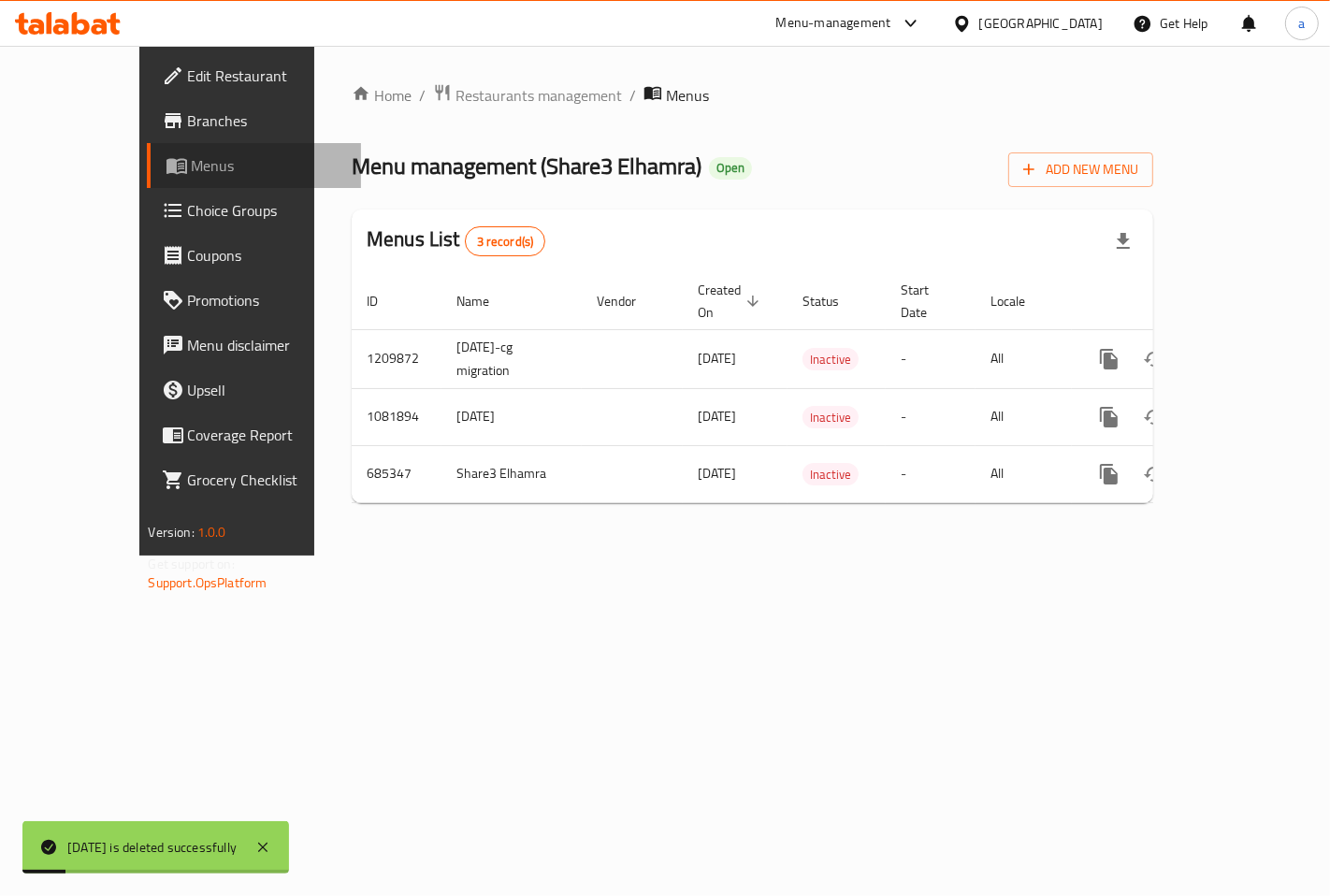
click at [192, 162] on span "Menus" at bounding box center [269, 165] width 154 height 23
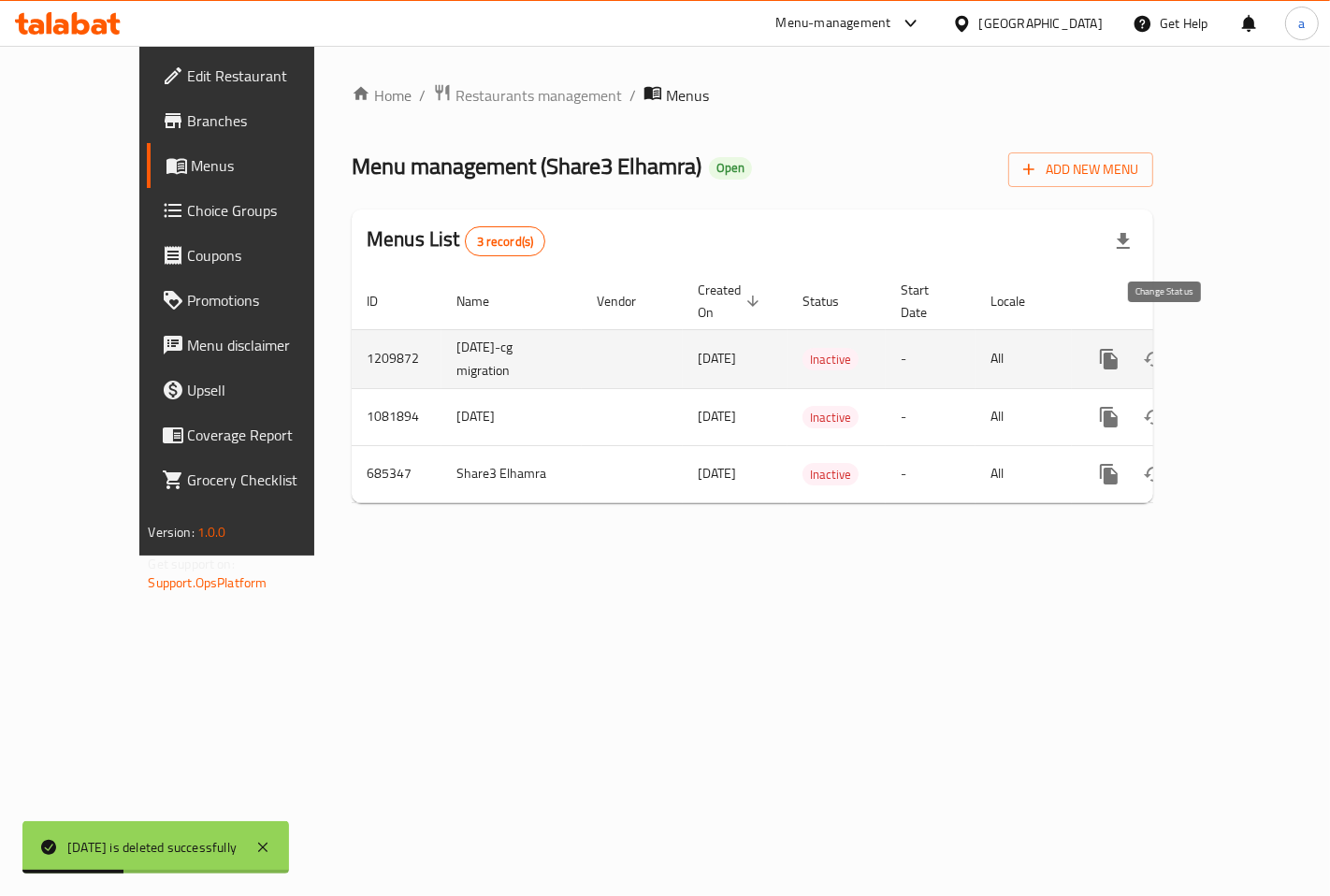
click at [1177, 336] on button "enhanced table" at bounding box center [1154, 359] width 45 height 45
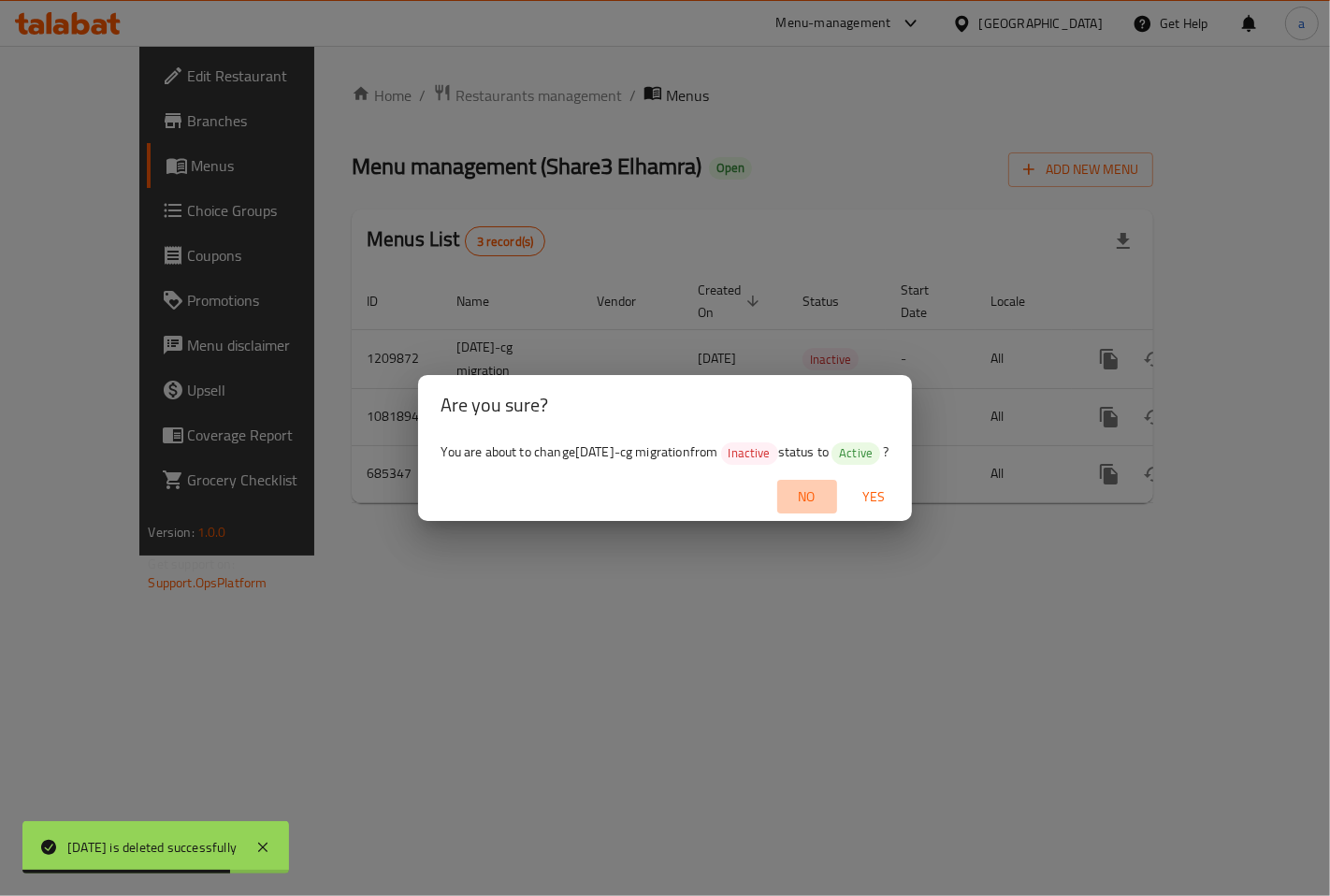
click at [829, 487] on span "No" at bounding box center [808, 497] width 45 height 24
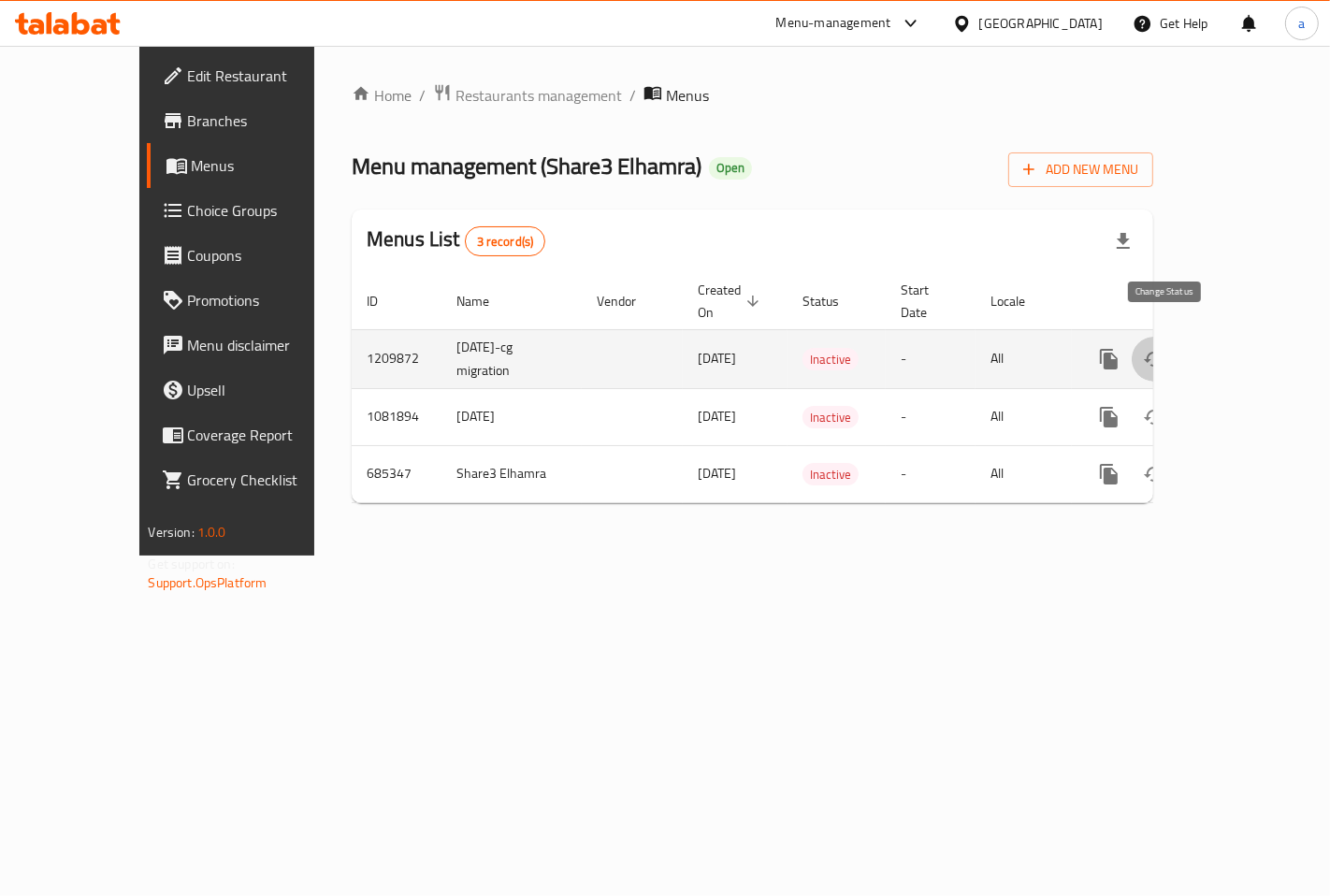
click at [1165, 348] on icon "enhanced table" at bounding box center [1154, 359] width 23 height 23
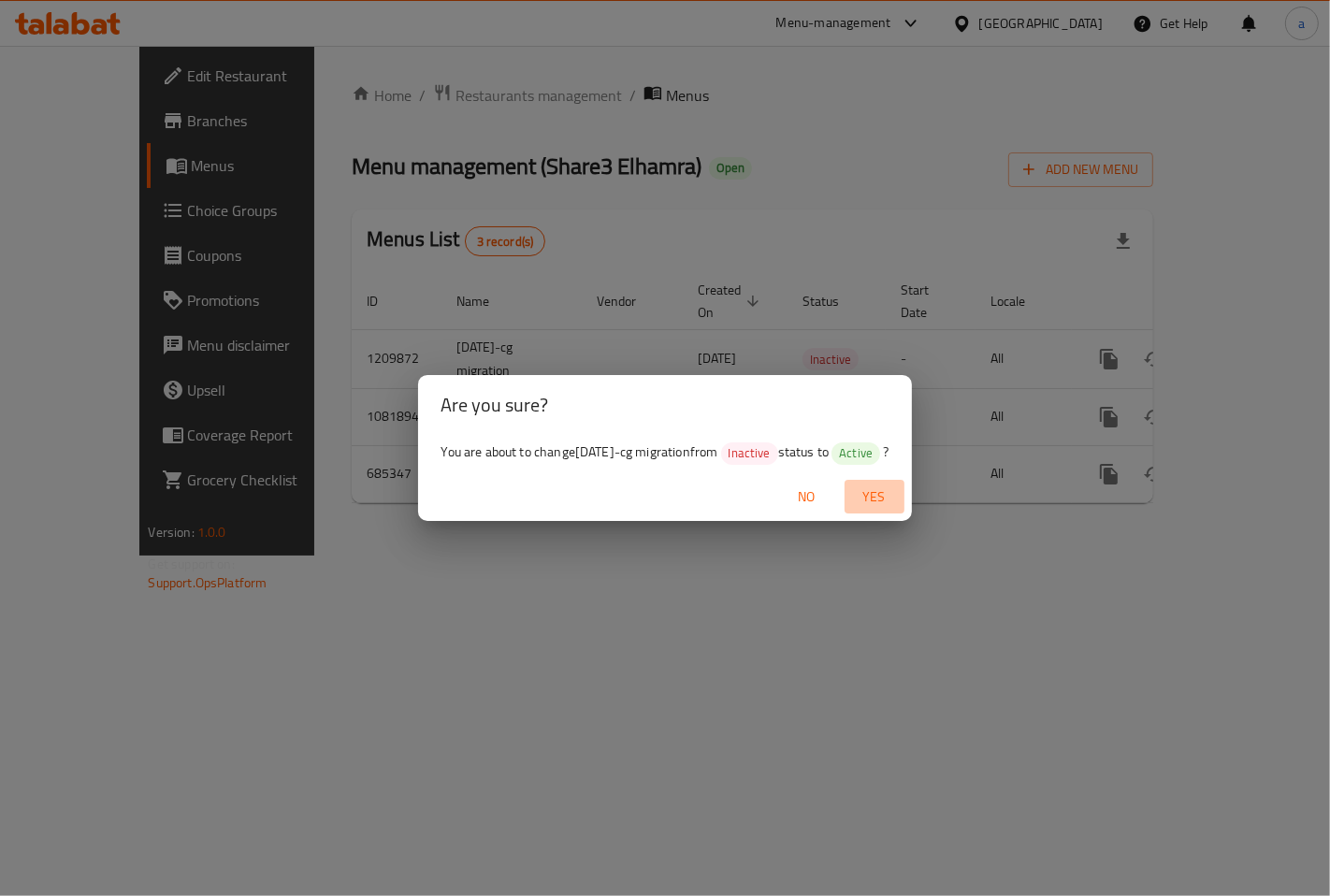
click at [882, 502] on span "Yes" at bounding box center [875, 497] width 45 height 24
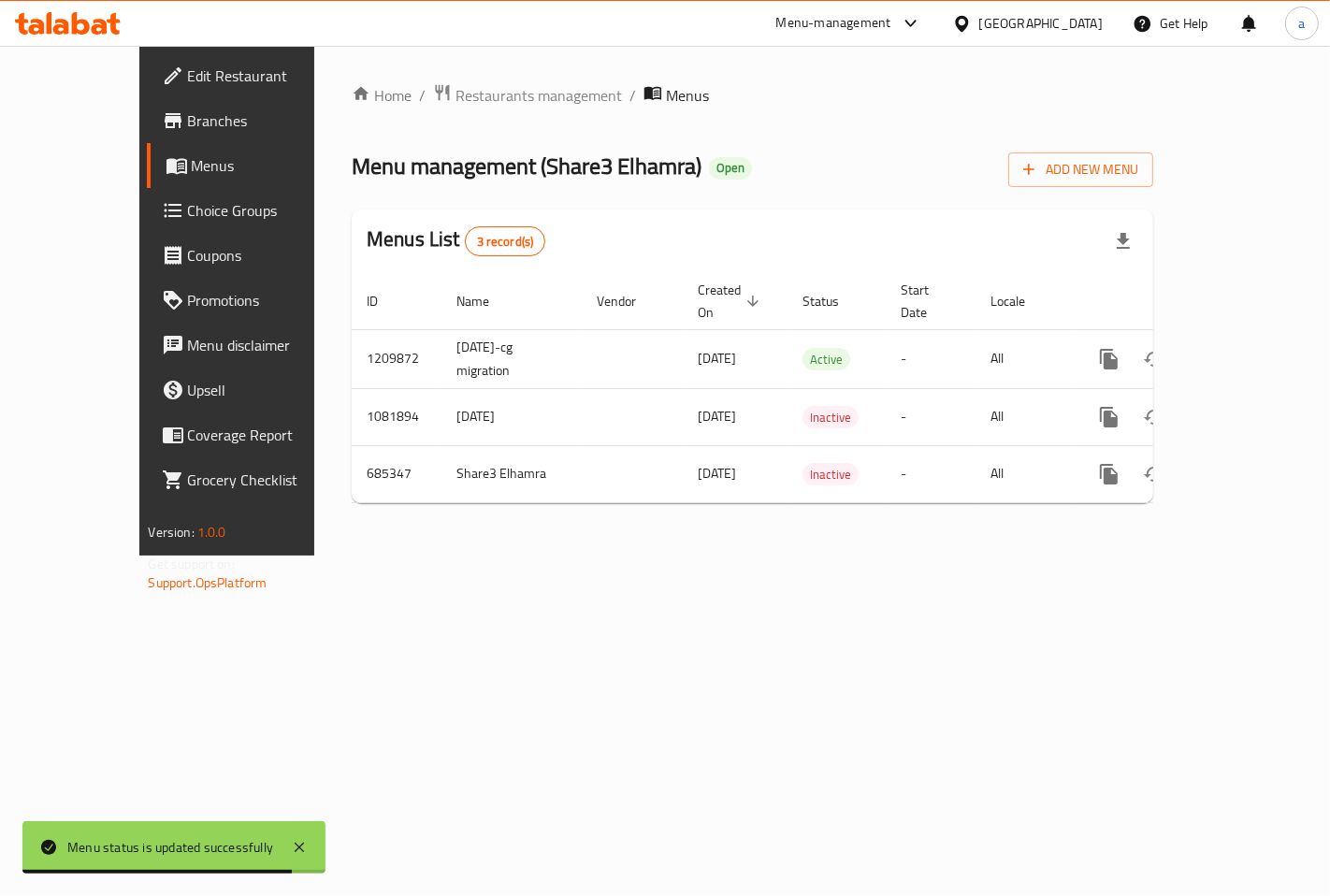
click at [188, 126] on span "Branches" at bounding box center [267, 120] width 158 height 23
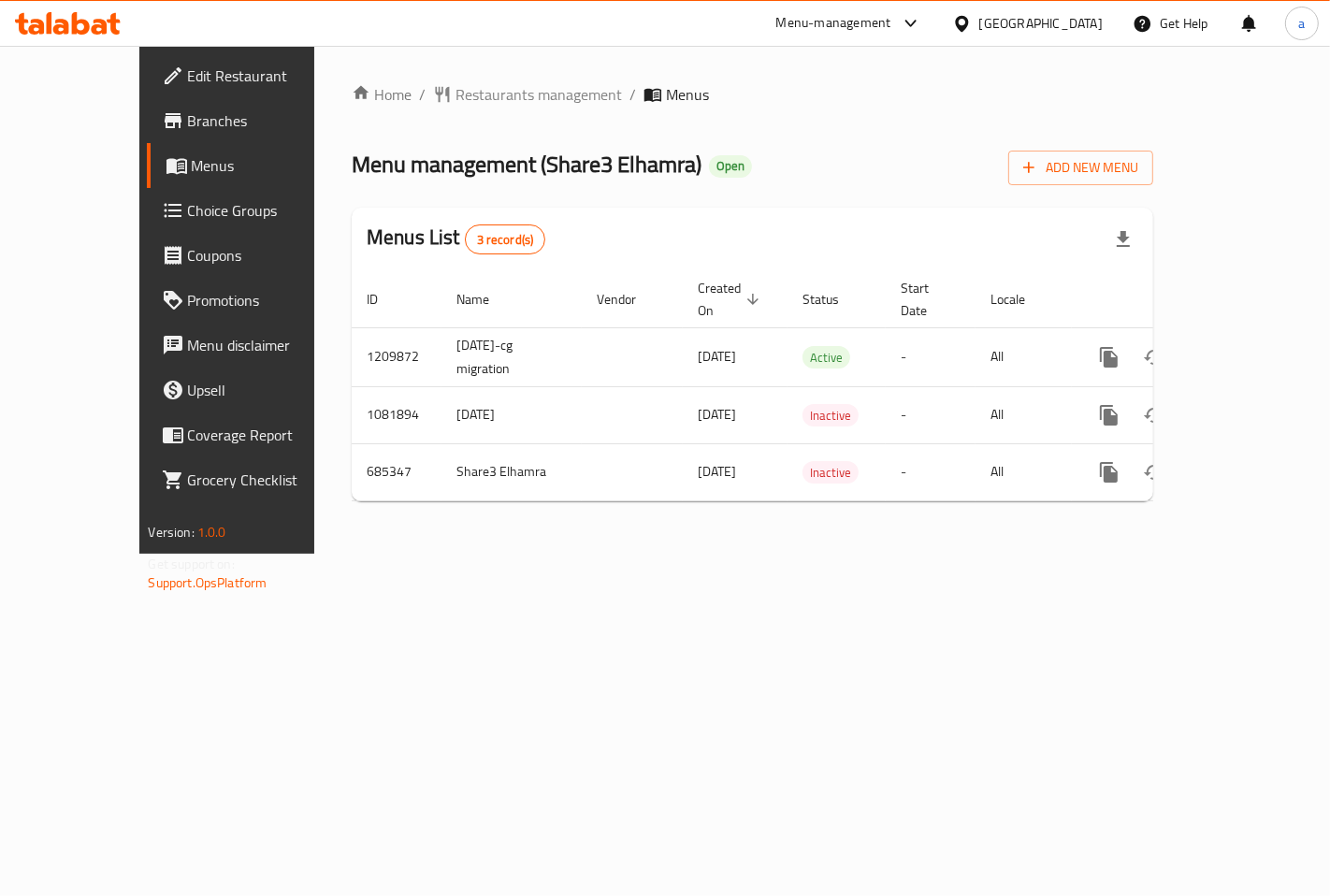
click at [188, 123] on span "Branches" at bounding box center [267, 120] width 158 height 23
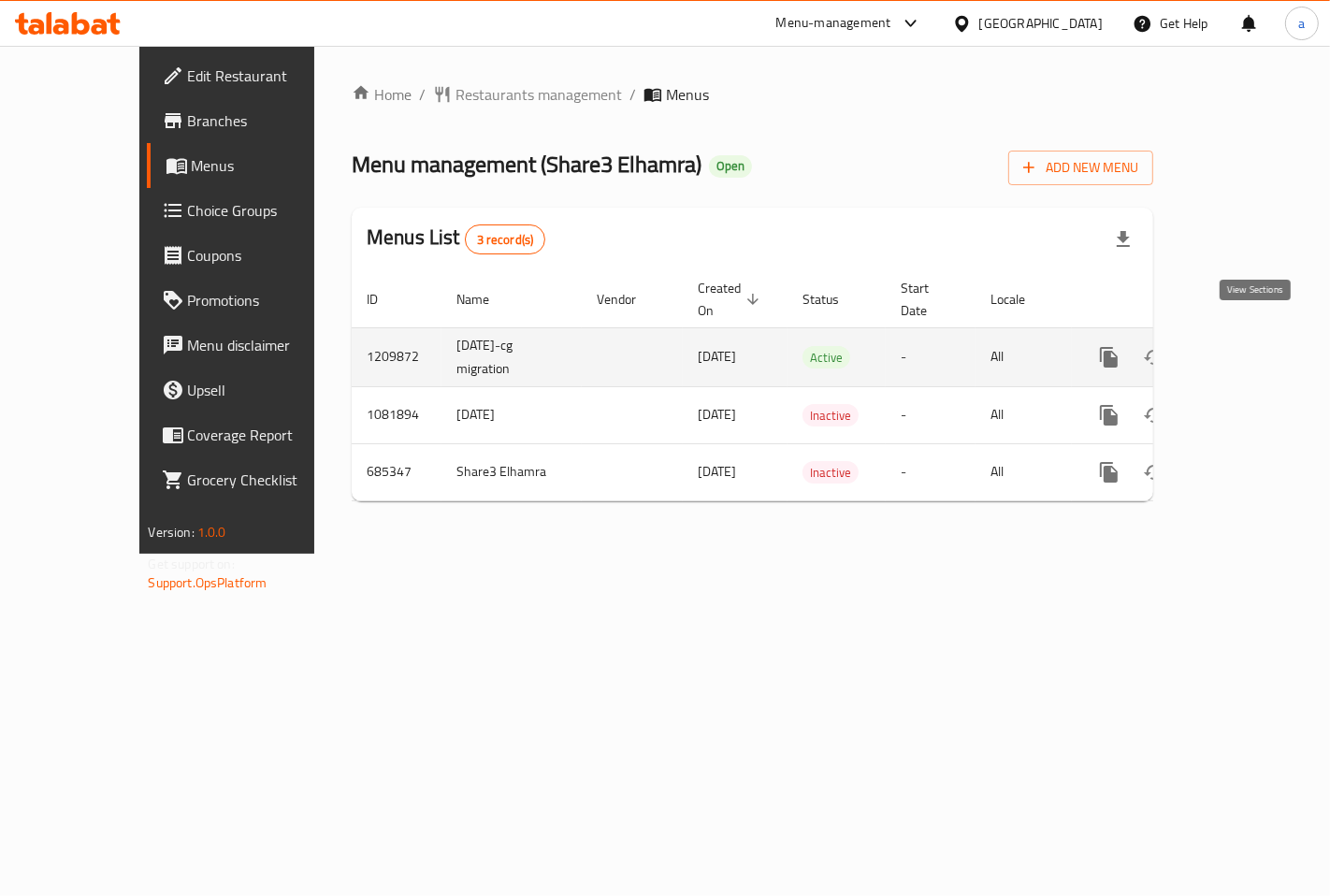
click at [1255, 346] on icon "enhanced table" at bounding box center [1243, 357] width 23 height 23
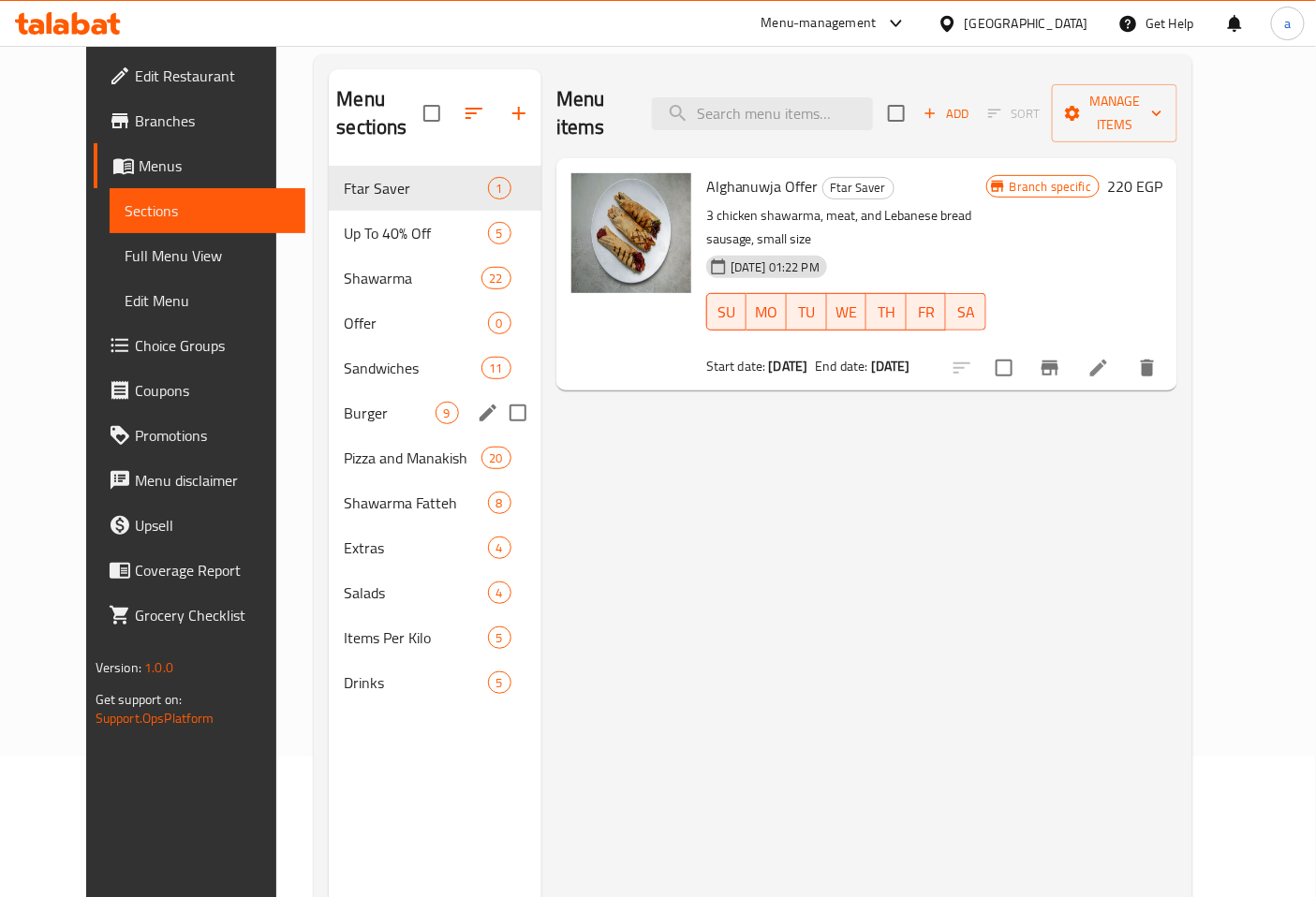
scroll to position [104, 0]
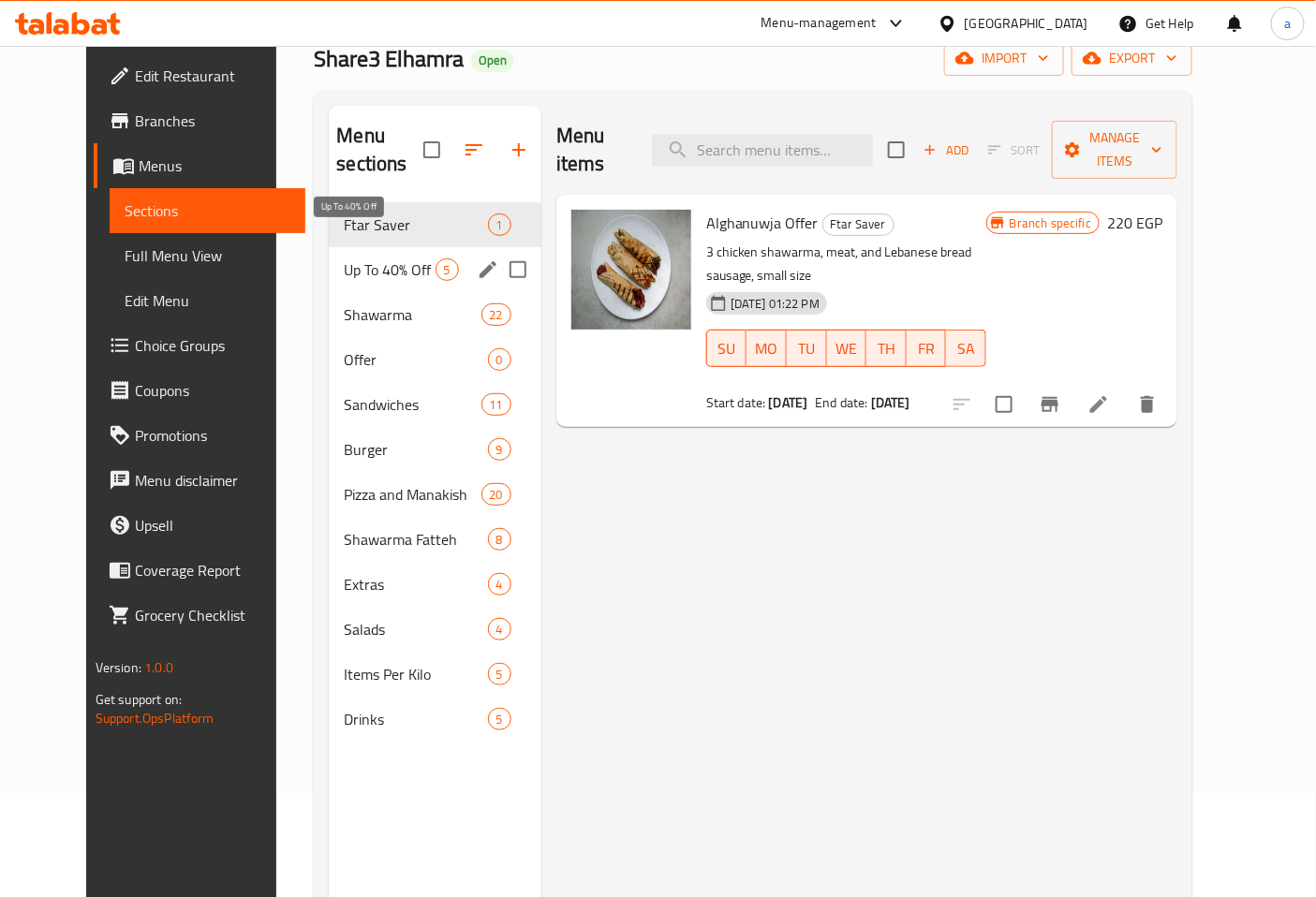
click at [361, 258] on span "Up To 40% Off" at bounding box center [389, 269] width 91 height 23
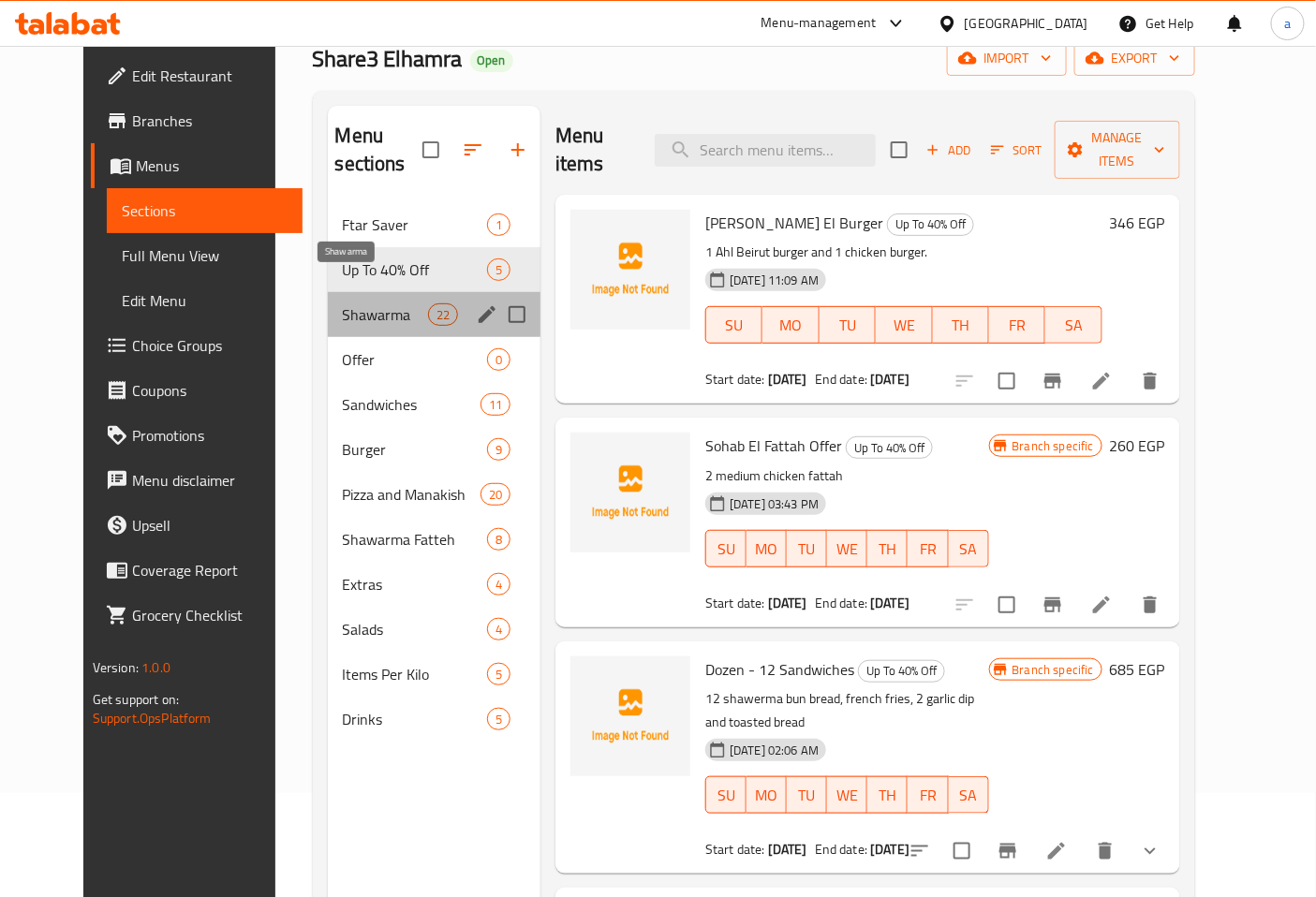
click at [343, 303] on span "Shawarma" at bounding box center [385, 314] width 86 height 23
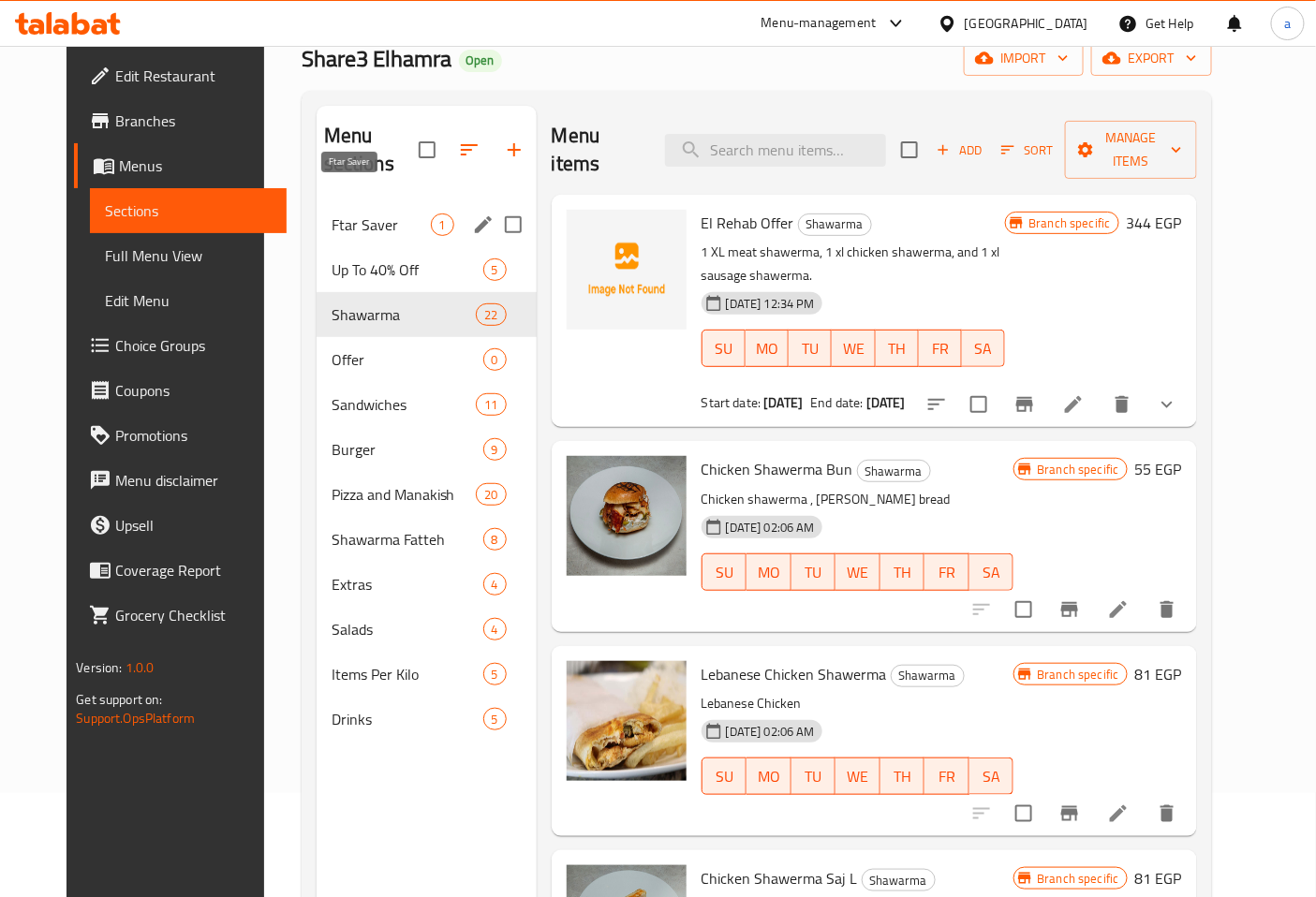
click at [348, 214] on span "Ftar Saver" at bounding box center [381, 224] width 99 height 23
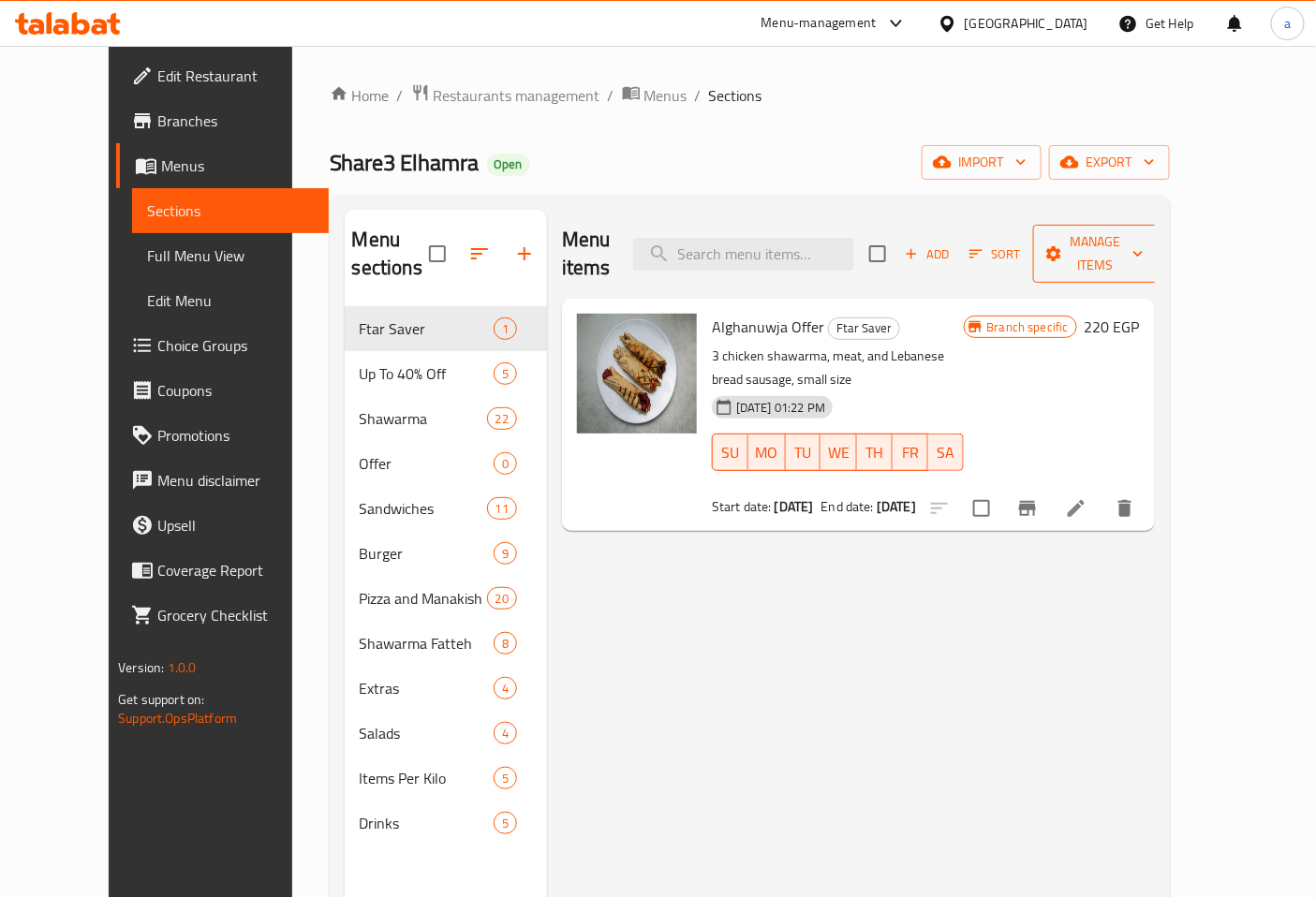
click at [1144, 230] on span "Manage items" at bounding box center [1095, 254] width 96 height 47
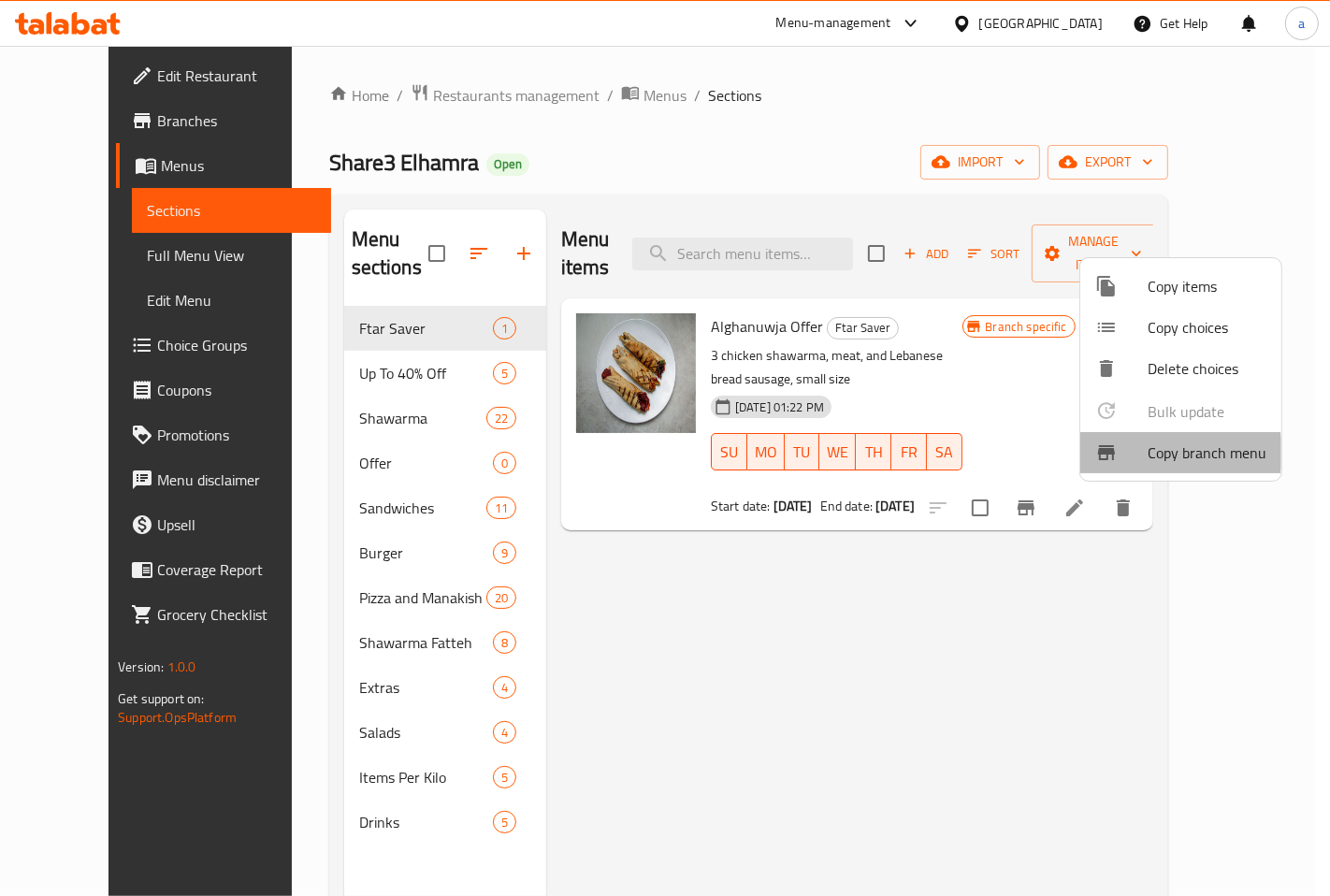
click at [1154, 452] on span "Copy branch menu" at bounding box center [1206, 452] width 119 height 23
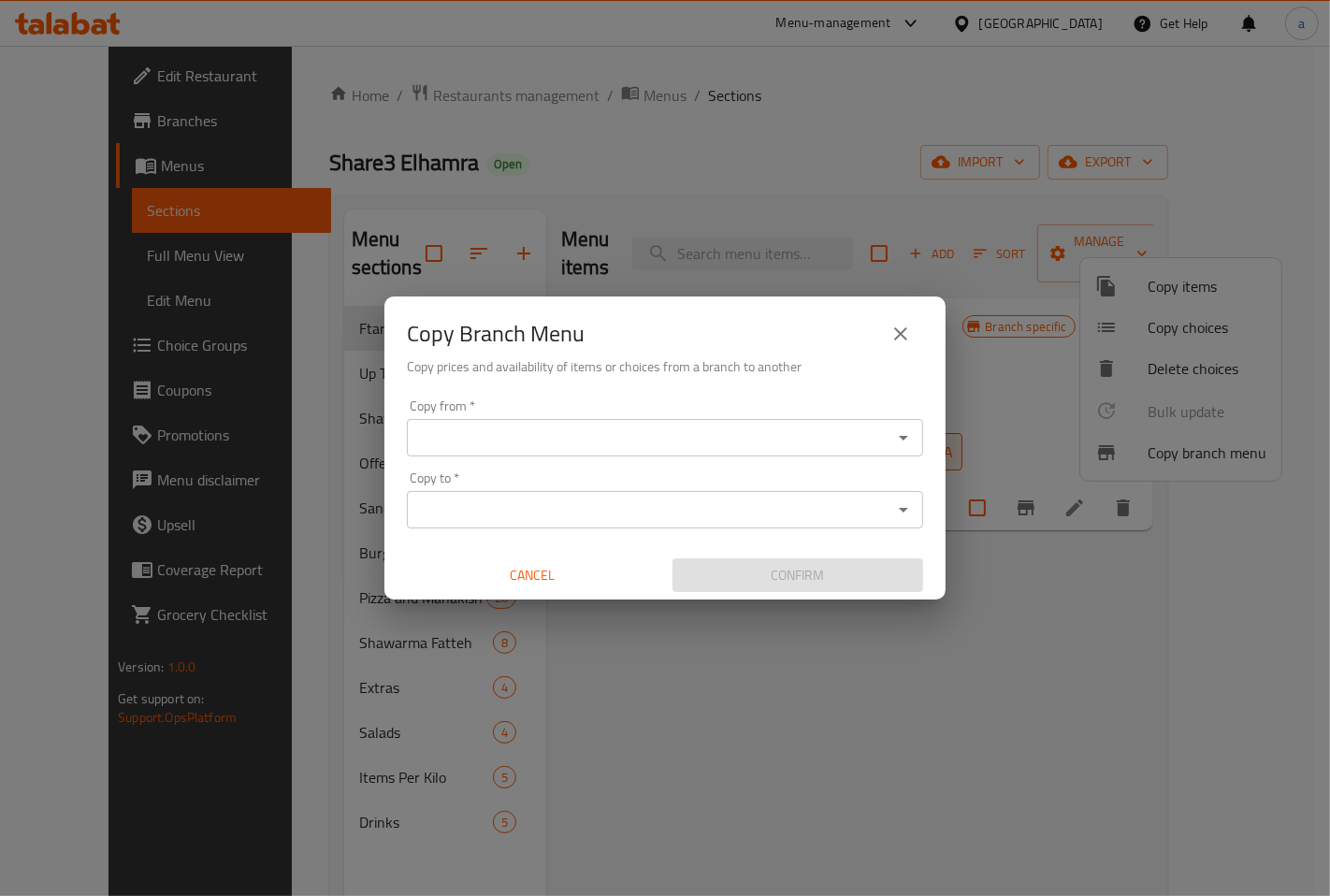
click at [676, 435] on input "Copy from   *" at bounding box center [649, 438] width 474 height 27
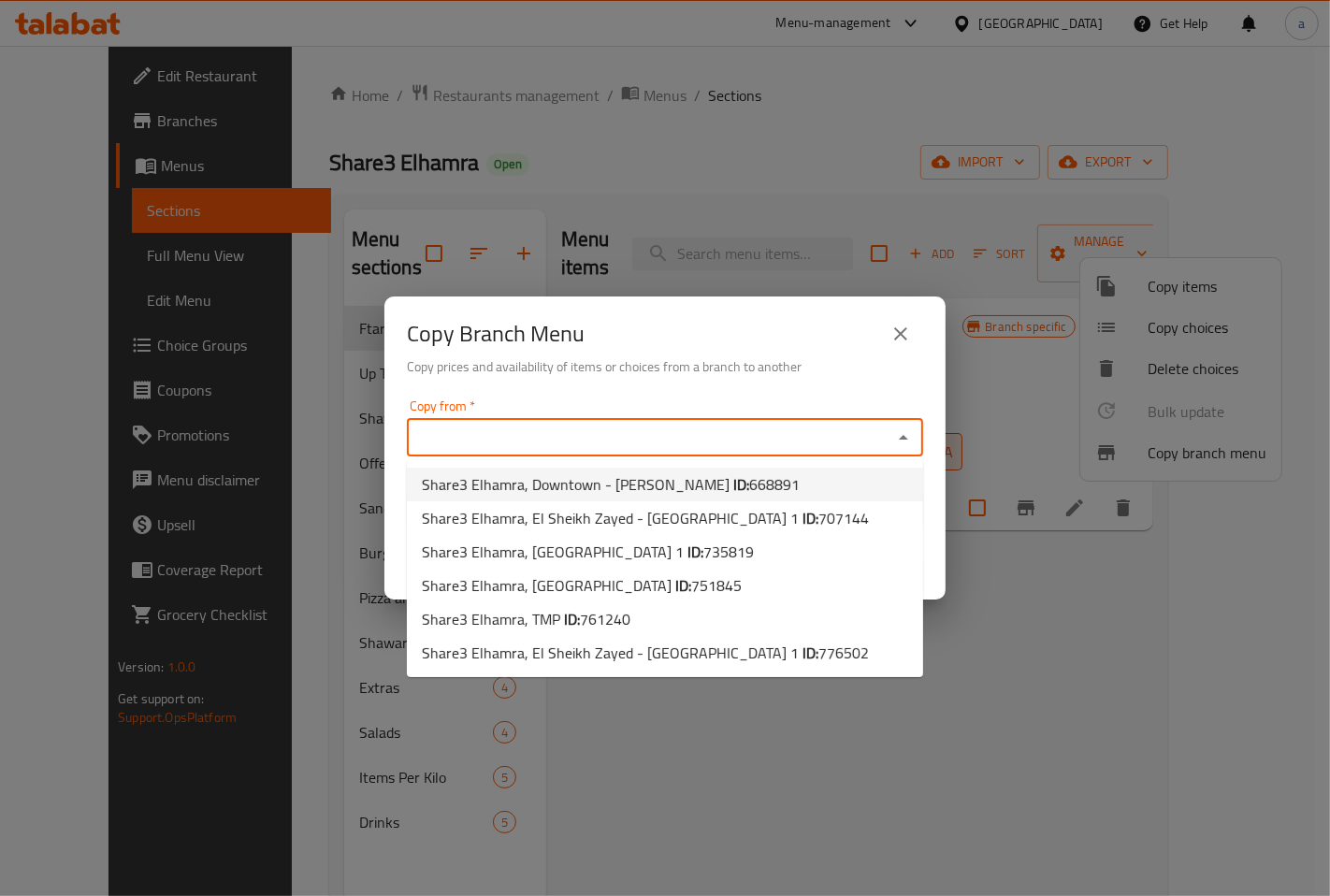
click at [671, 473] on span "Share3 Elhamra, Downtown - Talaat Harab ID: 668891" at bounding box center [611, 484] width 378 height 23
type input "Share3 Elhamra, Downtown - [PERSON_NAME]"
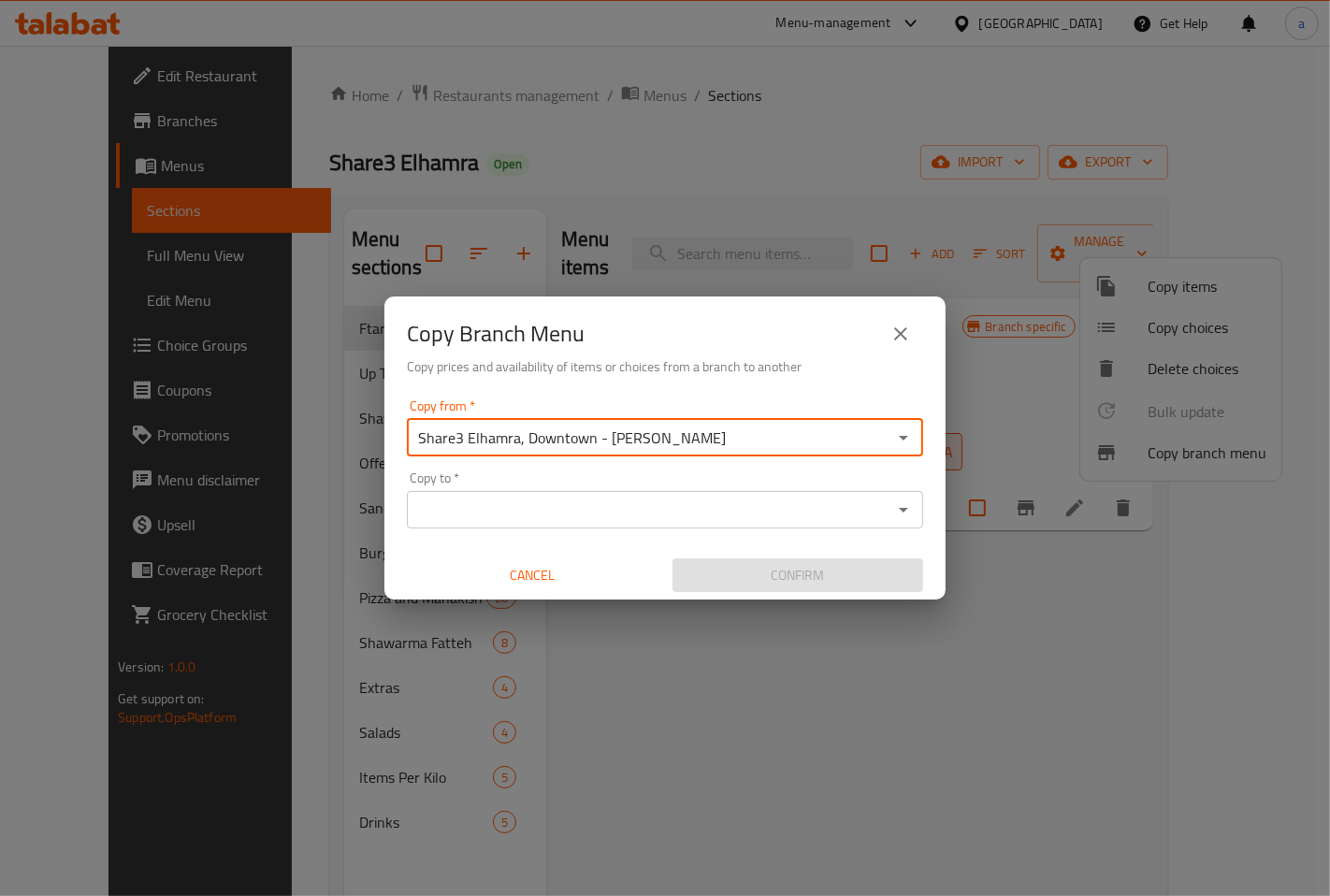
click at [602, 502] on input "Copy to   *" at bounding box center [649, 509] width 474 height 27
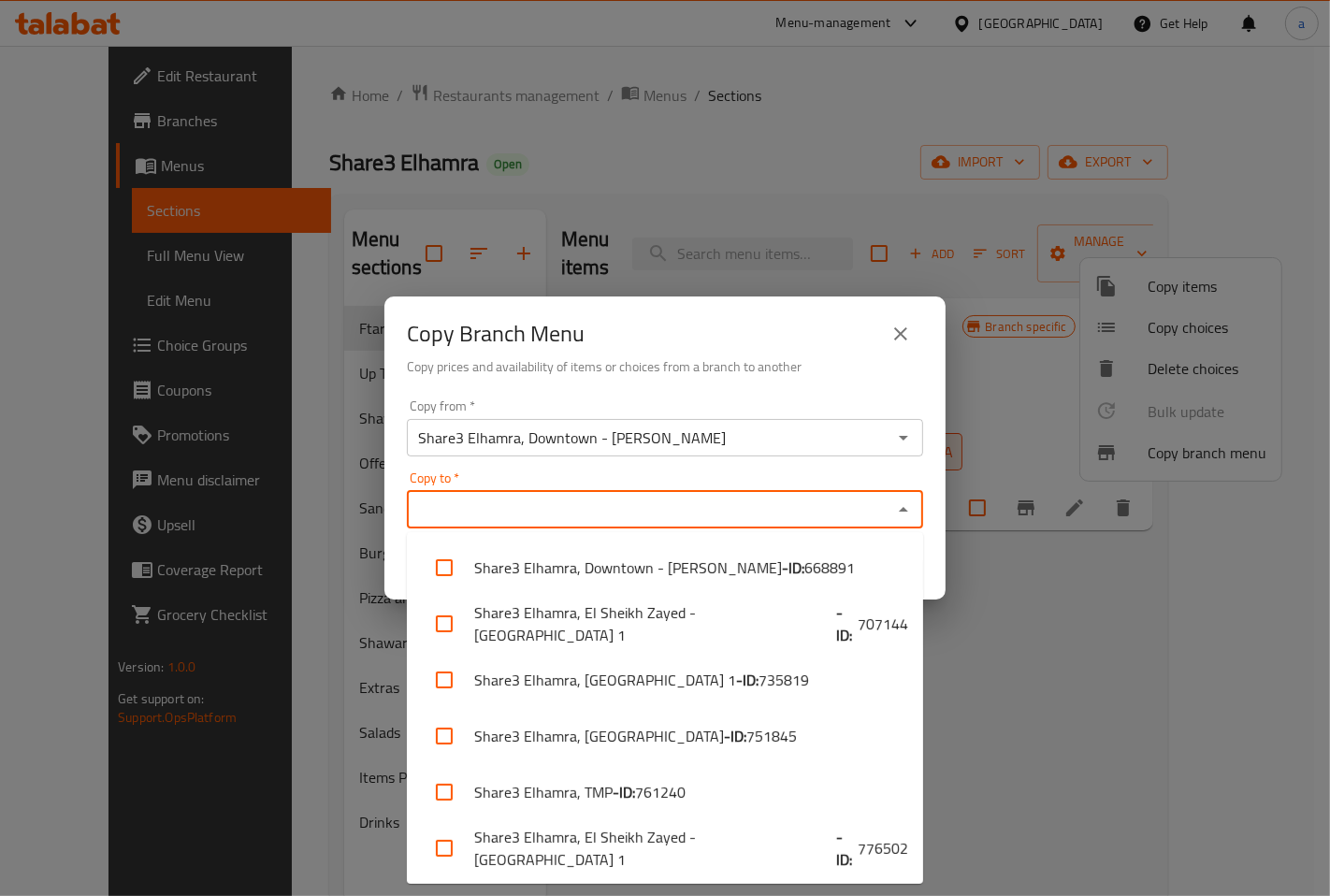
click at [736, 509] on input "Copy to   *" at bounding box center [649, 509] width 474 height 27
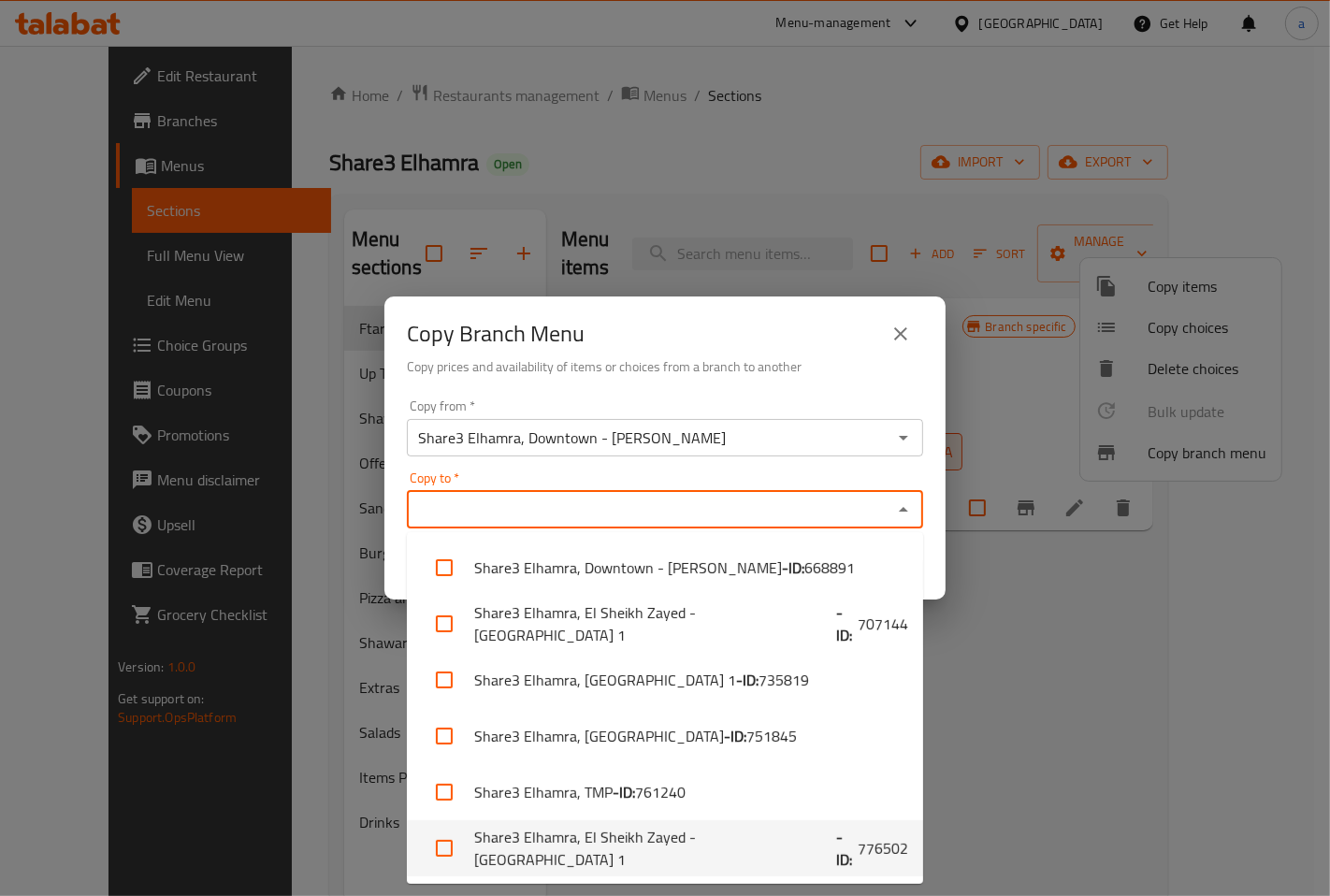
click at [836, 846] on b "- ID:" at bounding box center [847, 848] width 22 height 45
checkbox input "true"
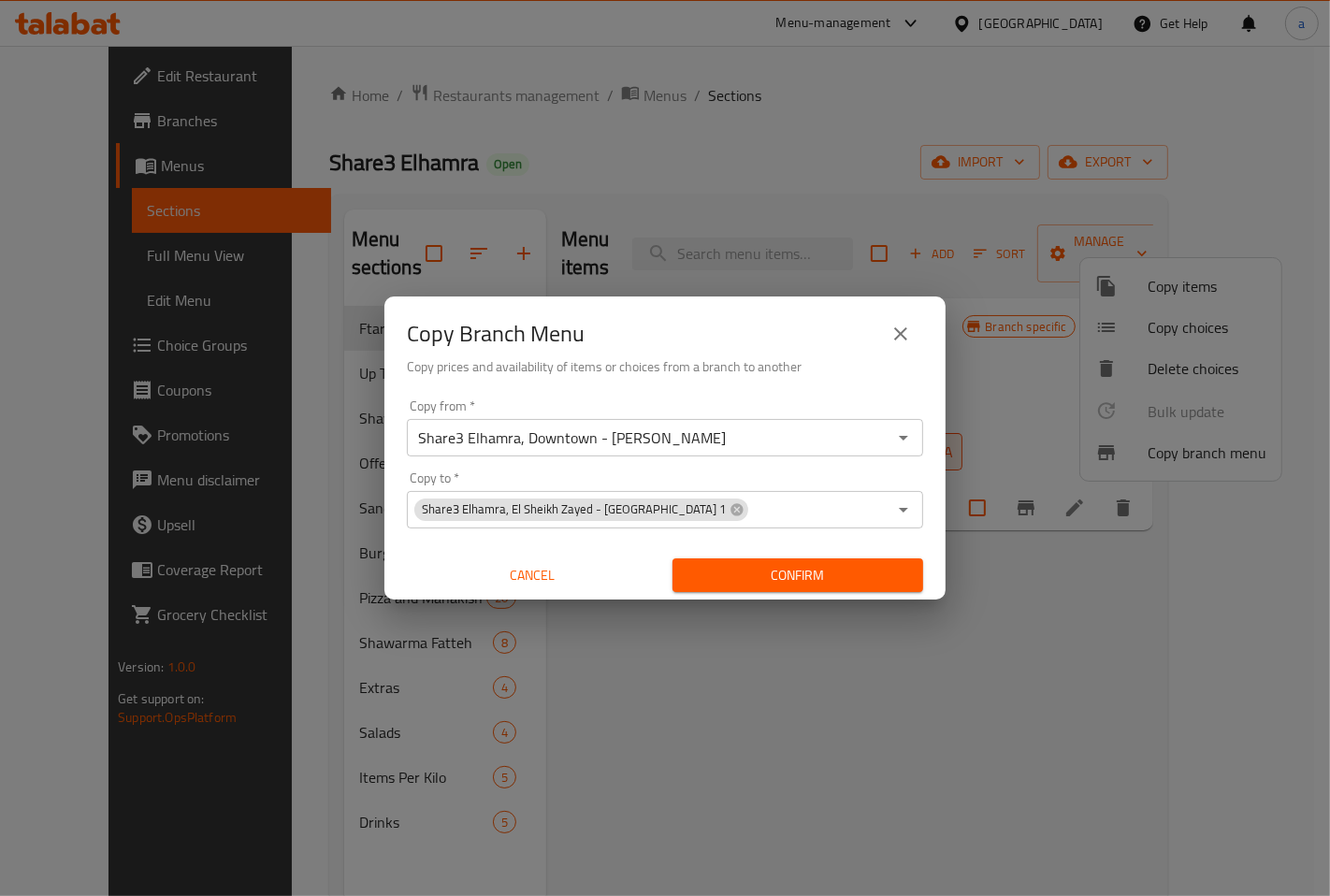
click at [940, 564] on div "Copy from   * Share3 Elhamra, Downtown - Talaat Harab Copy from * Copy to   * S…" at bounding box center [665, 496] width 561 height 209
click at [896, 566] on span "Confirm" at bounding box center [798, 575] width 220 height 24
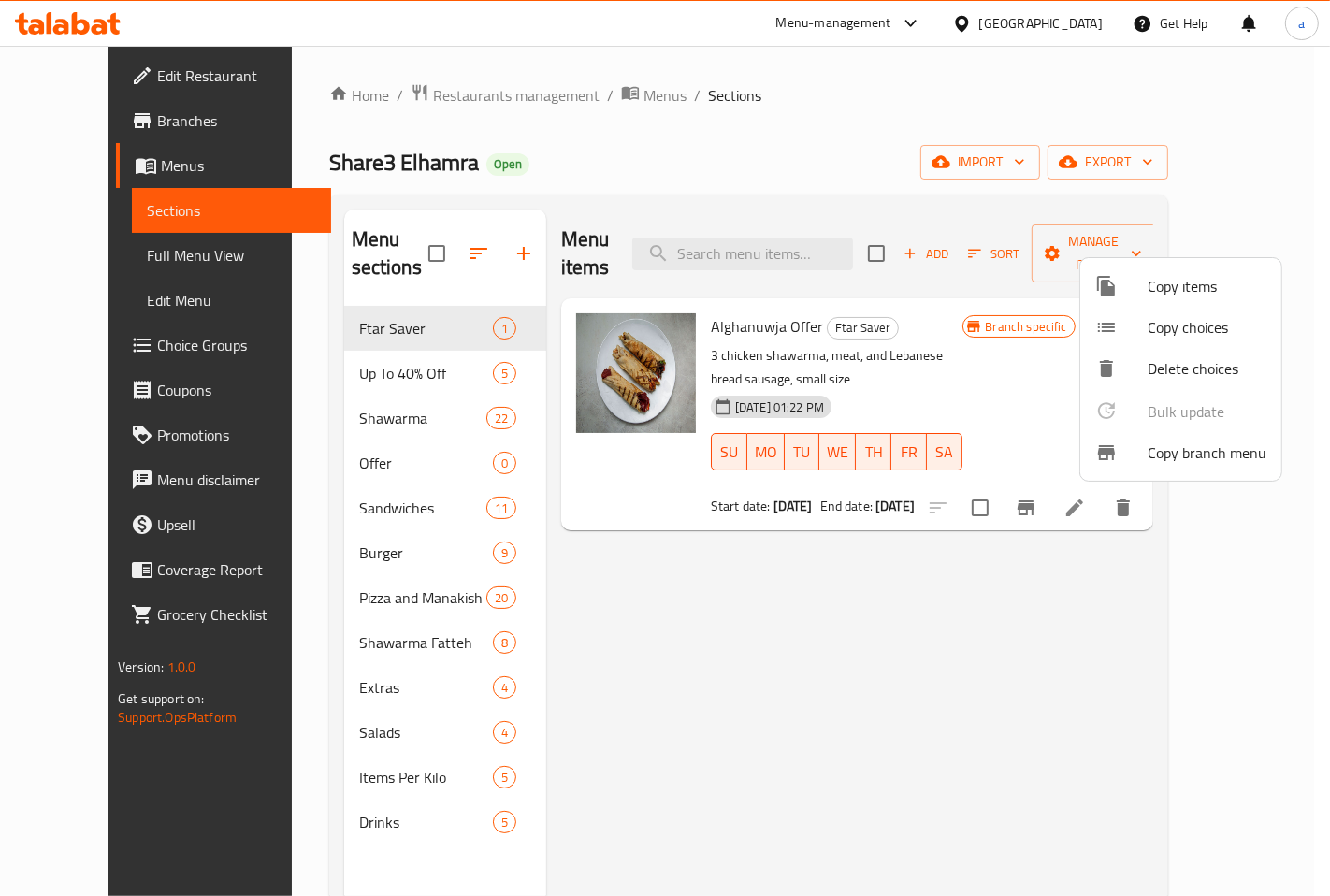
click at [1039, 704] on div at bounding box center [665, 448] width 1330 height 896
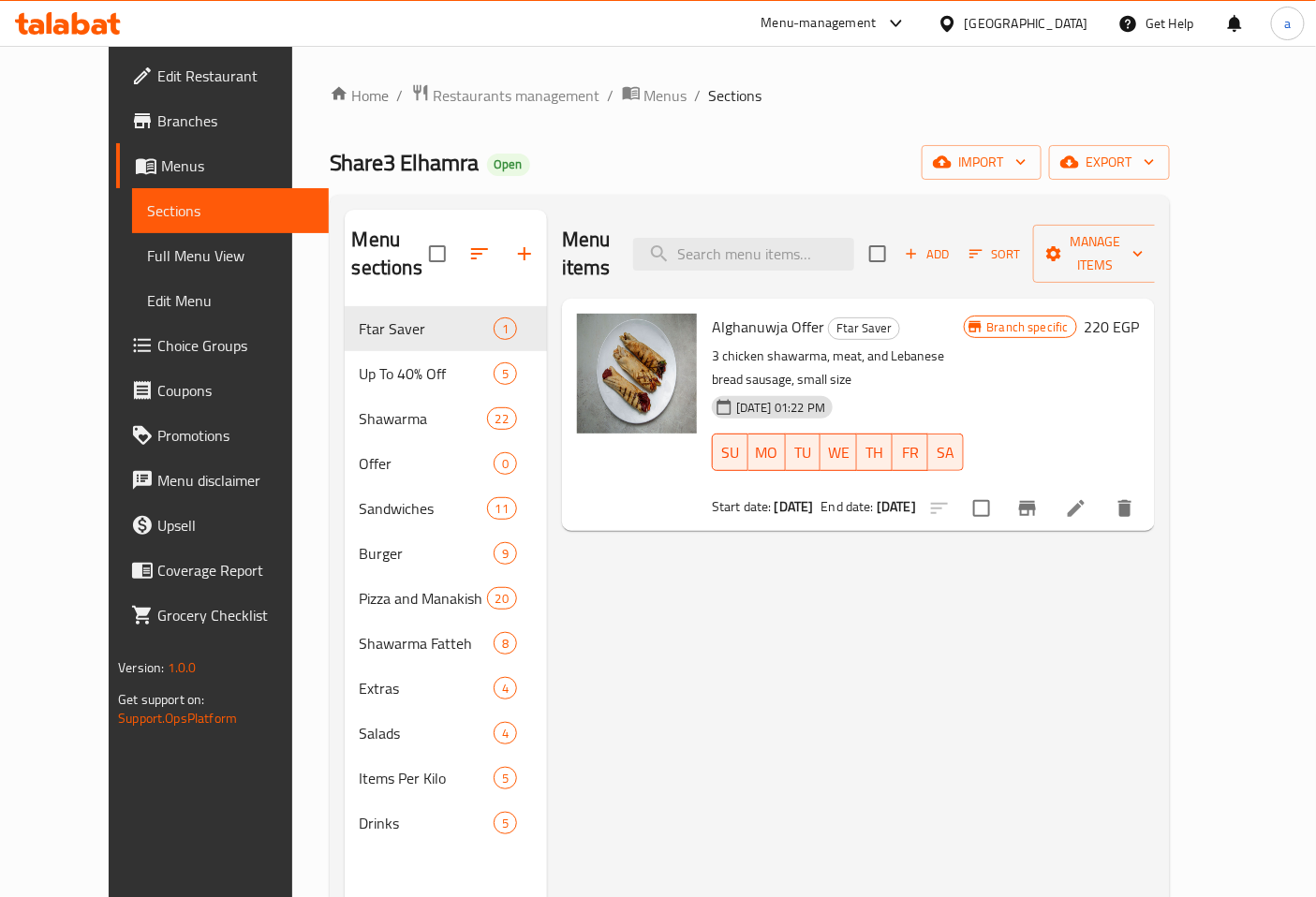
click at [162, 165] on span "Menus" at bounding box center [237, 165] width 153 height 23
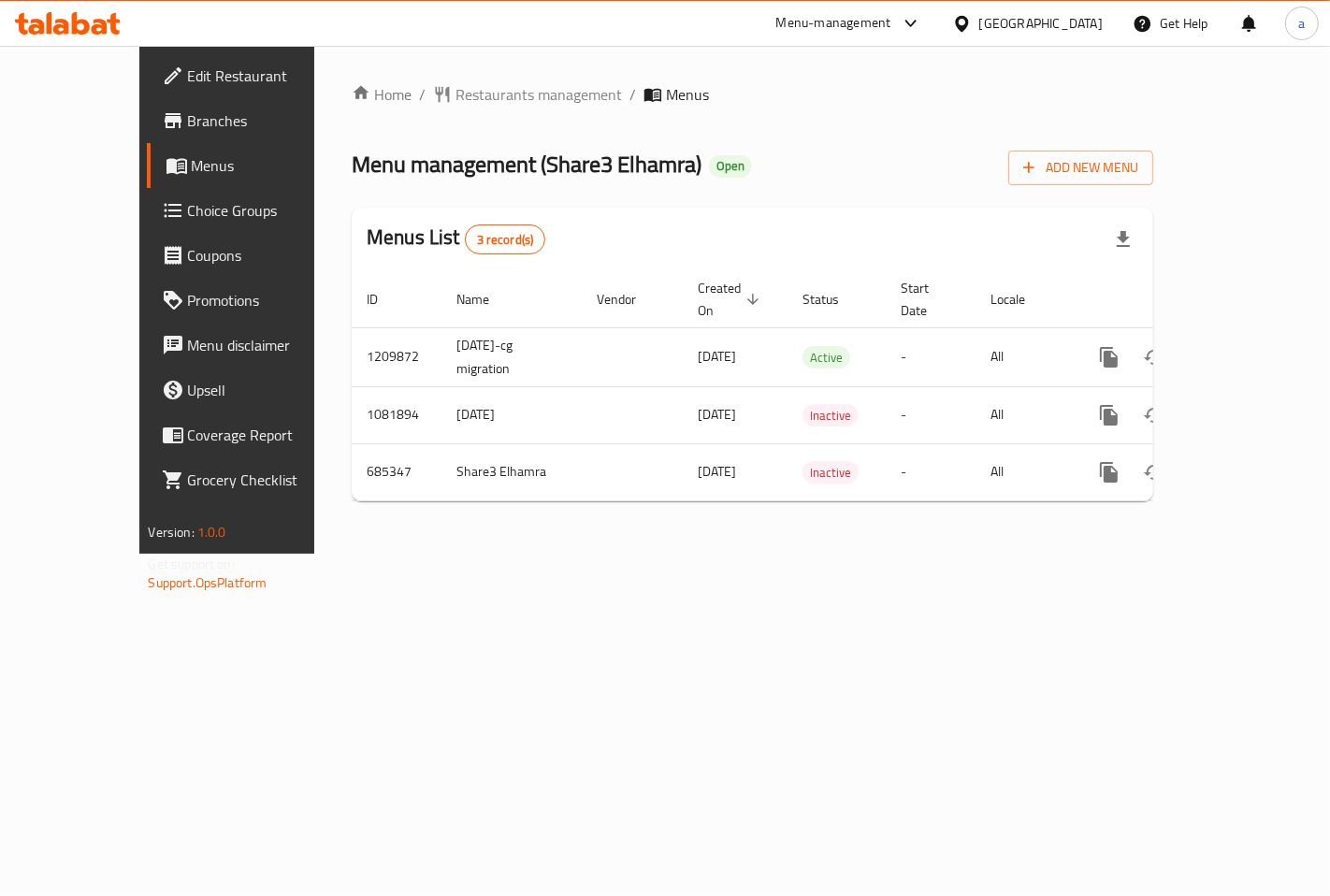
click at [192, 154] on span "Menus" at bounding box center [269, 165] width 154 height 23
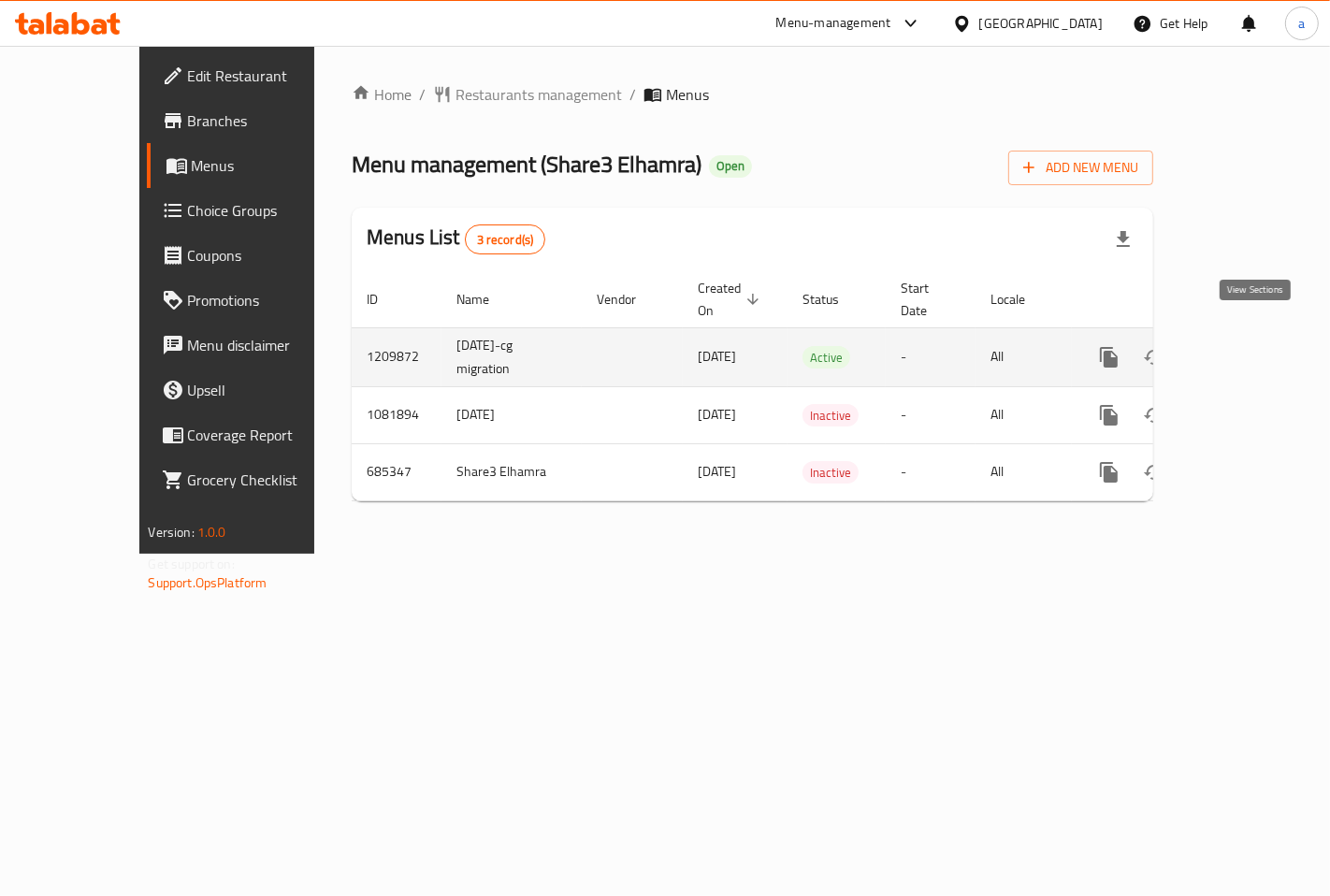
click at [1251, 346] on icon "enhanced table" at bounding box center [1243, 357] width 23 height 23
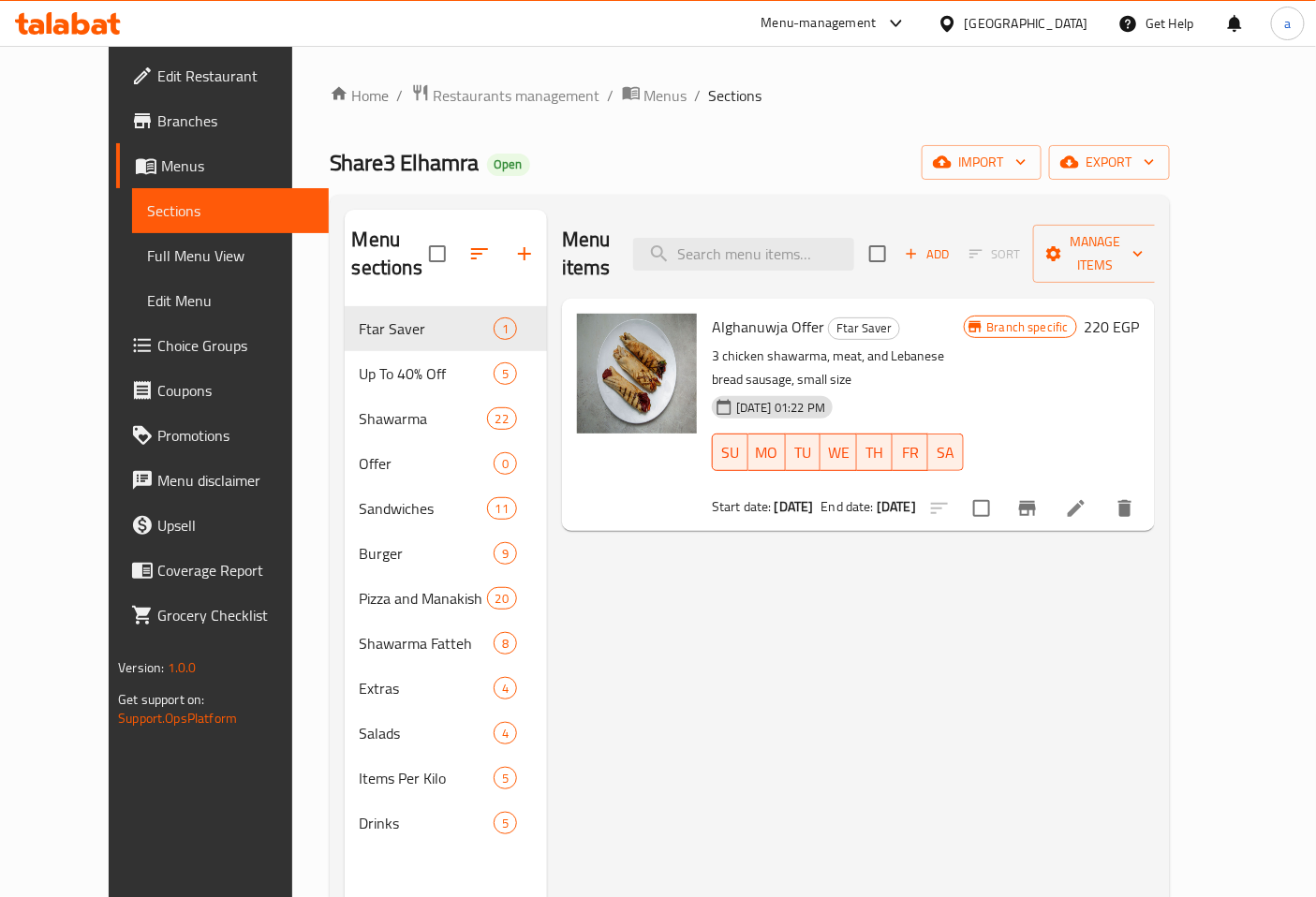
click at [158, 117] on span "Branches" at bounding box center [235, 120] width 157 height 23
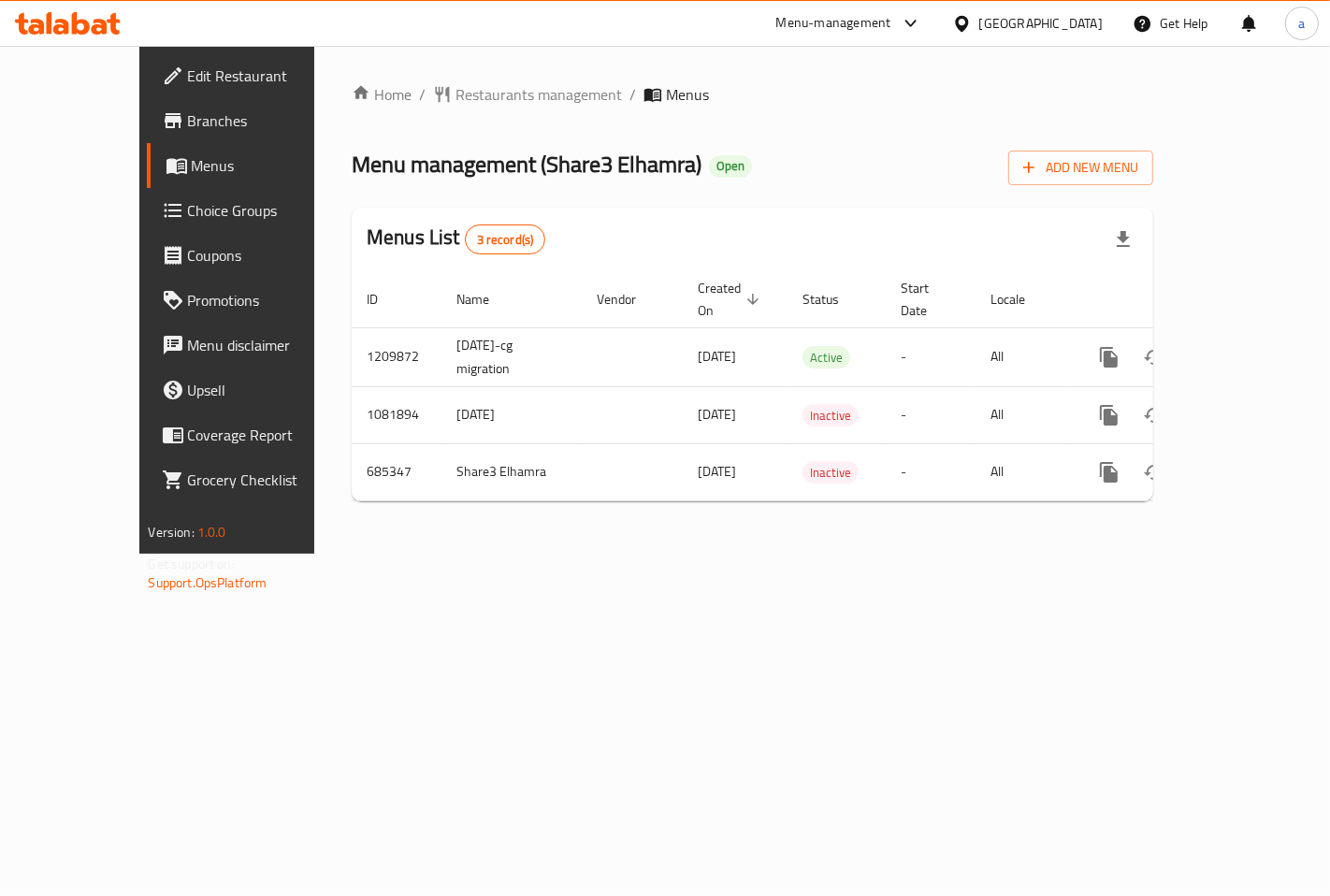
click at [188, 125] on span "Branches" at bounding box center [267, 120] width 158 height 23
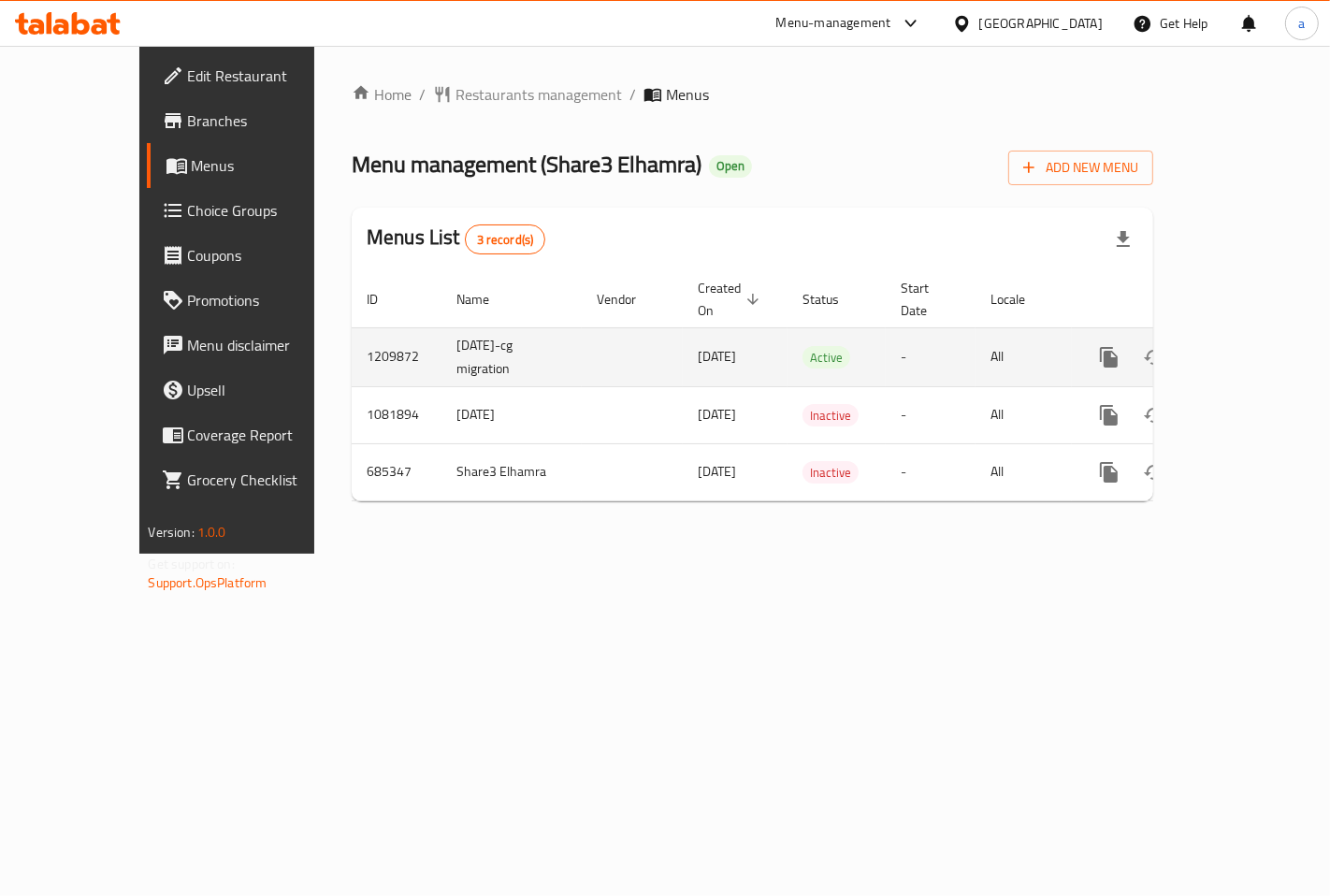
drag, startPoint x: 500, startPoint y: 325, endPoint x: 699, endPoint y: 333, distance: 199.2
click at [699, 333] on tr "1209872 [DATE]-cg migration [DATE] Active - All" at bounding box center [816, 357] width 930 height 59
click at [1240, 334] on link "enhanced table" at bounding box center [1243, 357] width 45 height 45
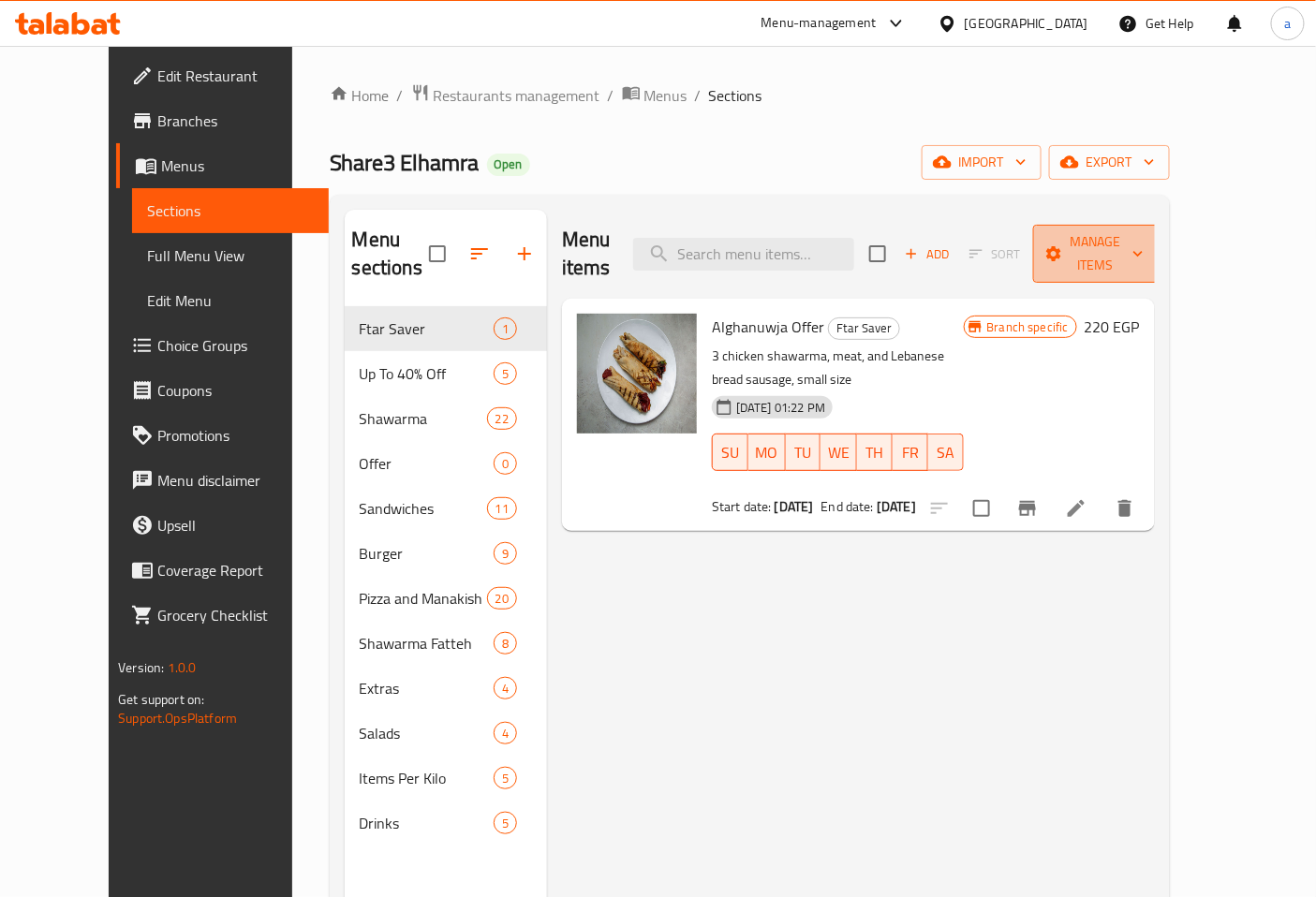
click at [1144, 246] on span "Manage items" at bounding box center [1095, 254] width 96 height 47
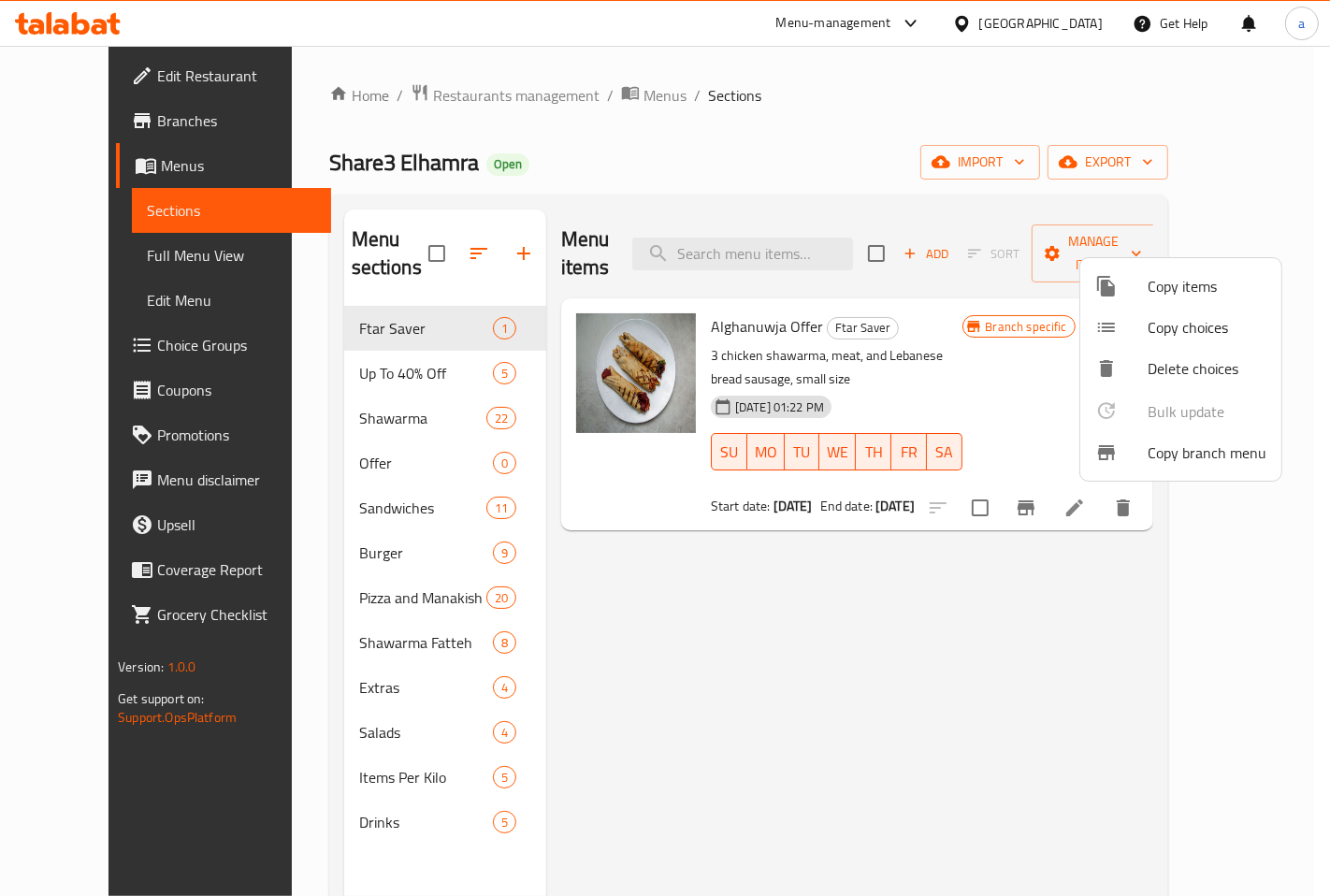
click at [1144, 463] on div at bounding box center [1120, 452] width 52 height 23
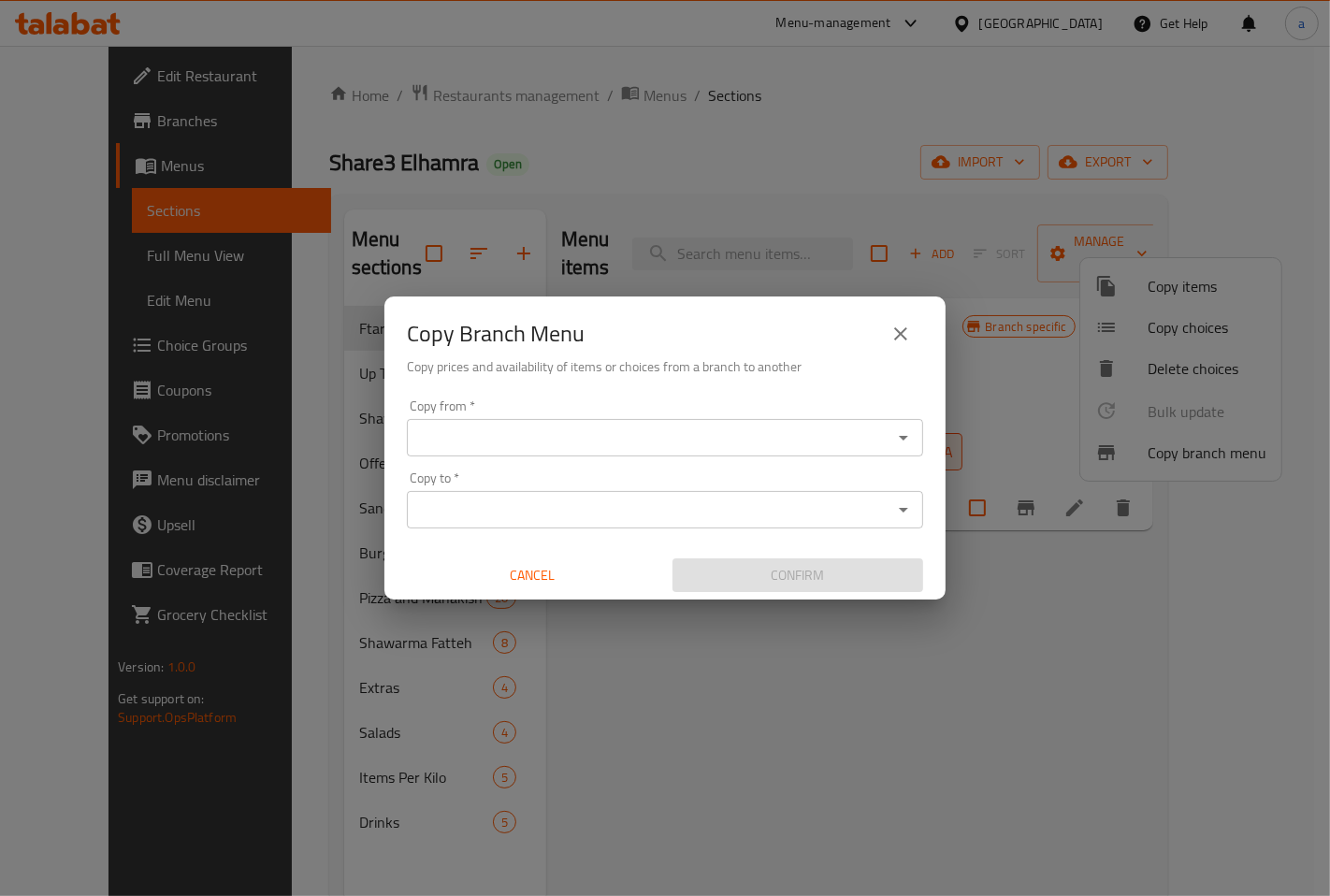
click at [517, 436] on input "Copy from   *" at bounding box center [649, 438] width 474 height 27
click at [907, 316] on button "close" at bounding box center [901, 334] width 45 height 45
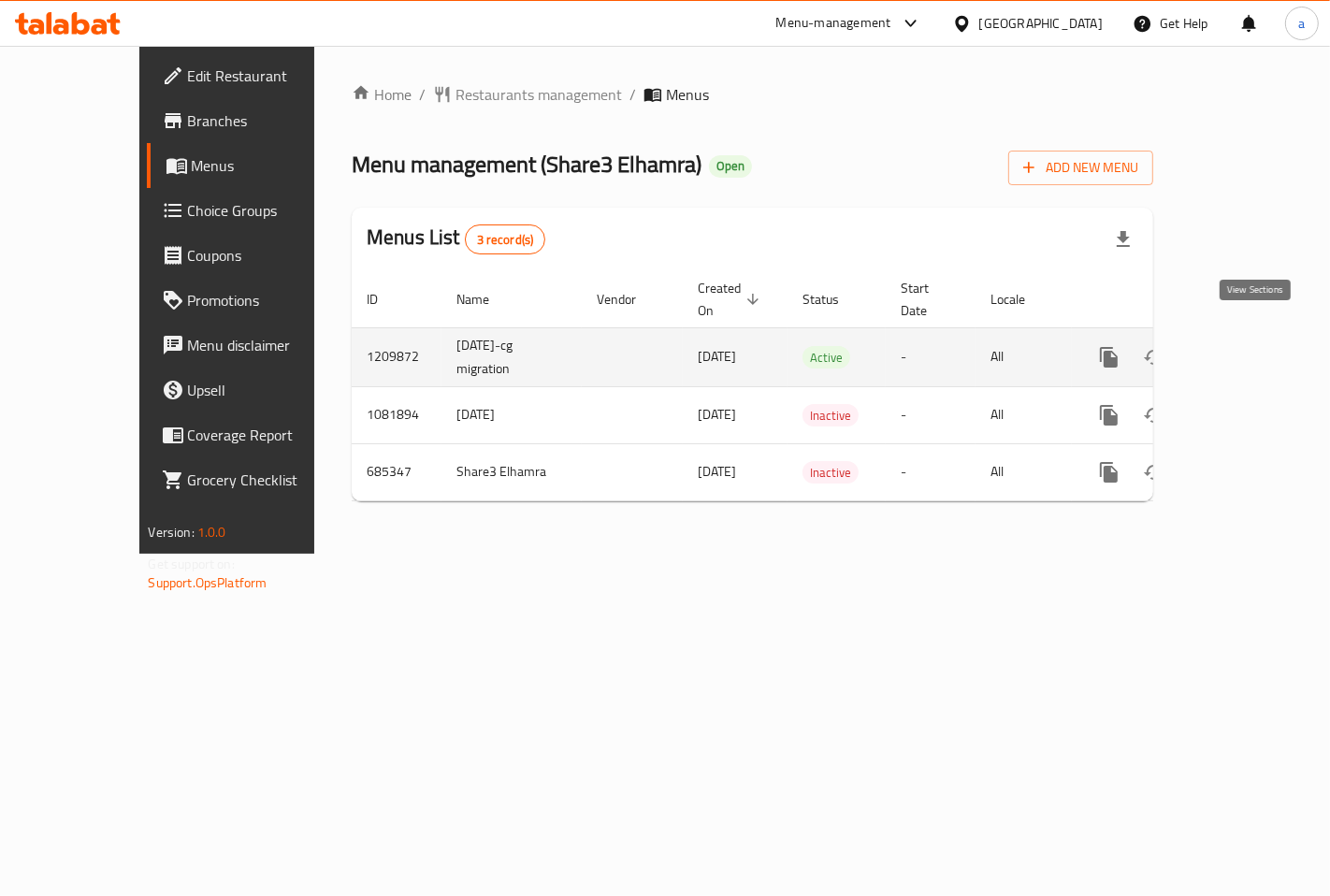
click at [1246, 346] on icon "enhanced table" at bounding box center [1243, 357] width 23 height 23
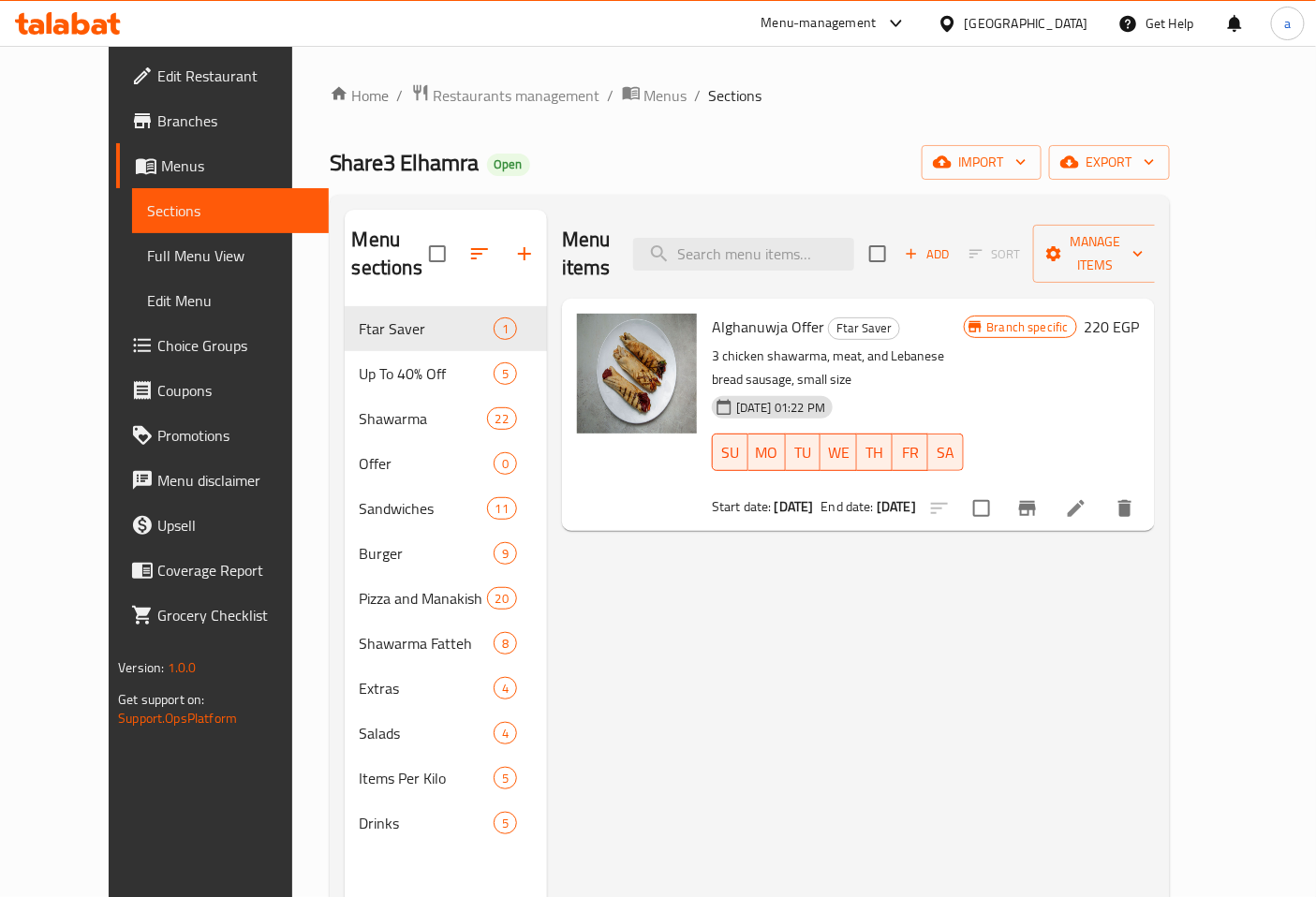
click at [147, 258] on span "Full Menu View" at bounding box center [230, 255] width 166 height 23
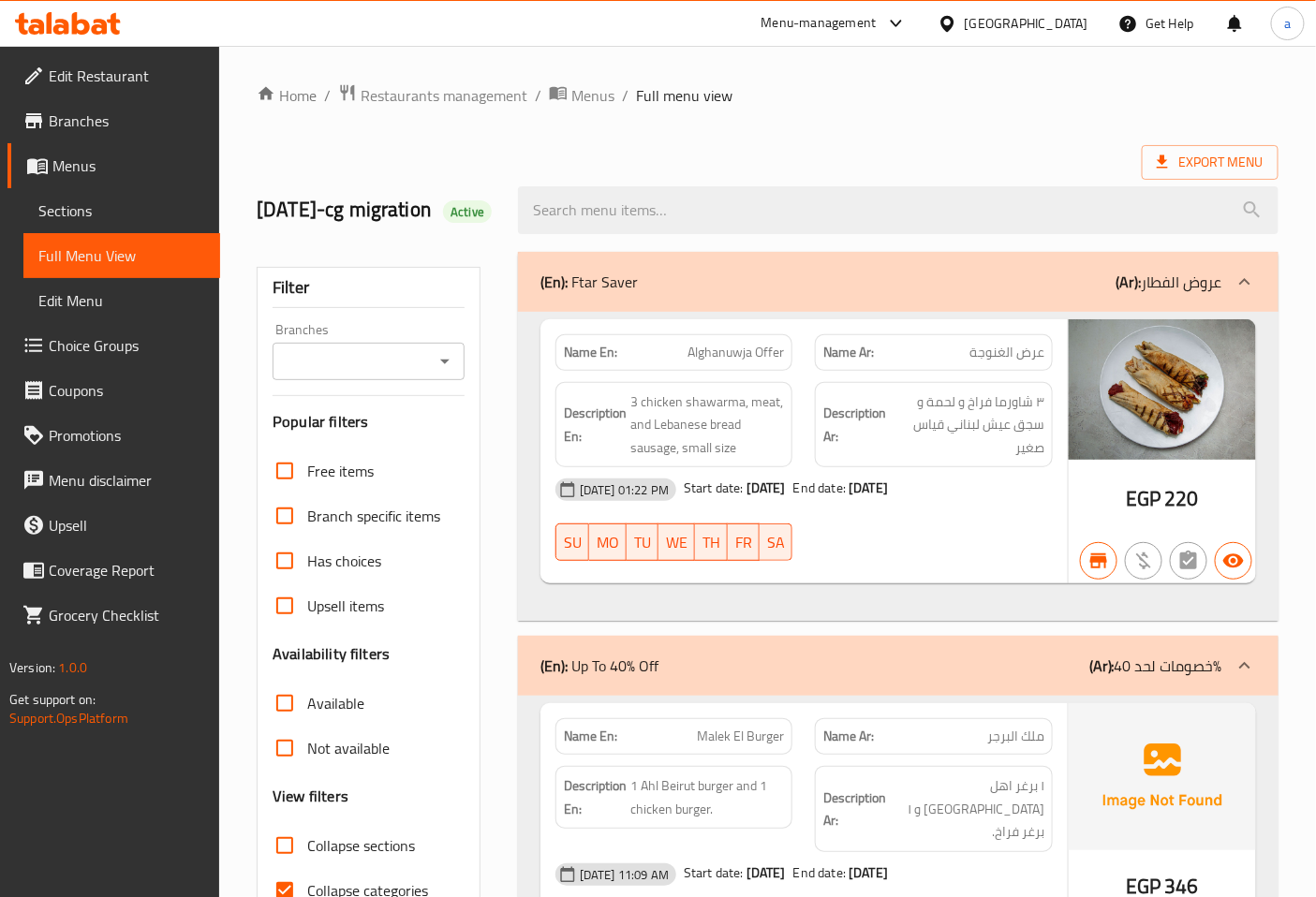
click at [48, 120] on span "Branches" at bounding box center [126, 120] width 157 height 23
click at [105, 122] on span "Branches" at bounding box center [126, 120] width 157 height 23
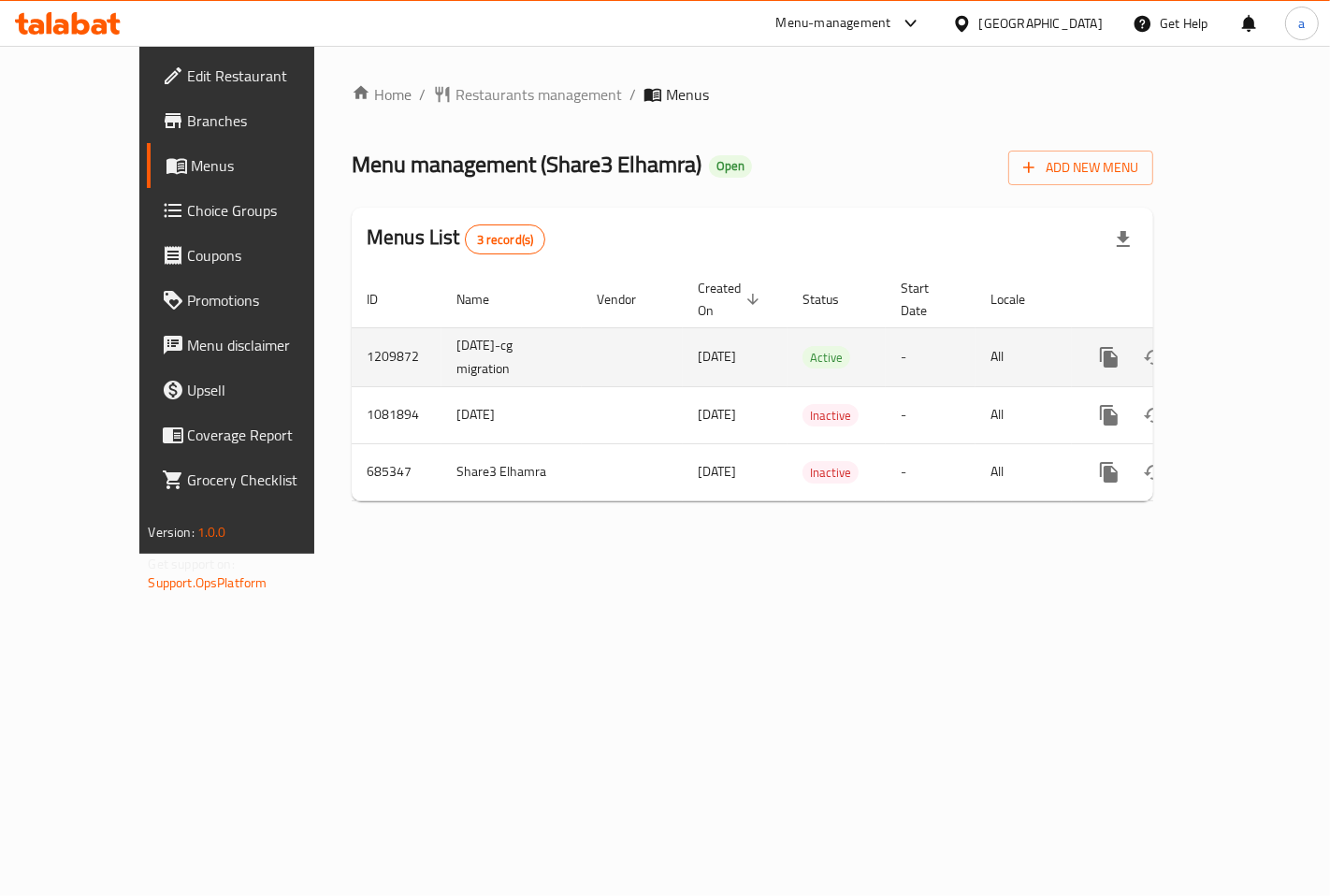
click at [1252, 349] on icon "enhanced table" at bounding box center [1243, 357] width 17 height 17
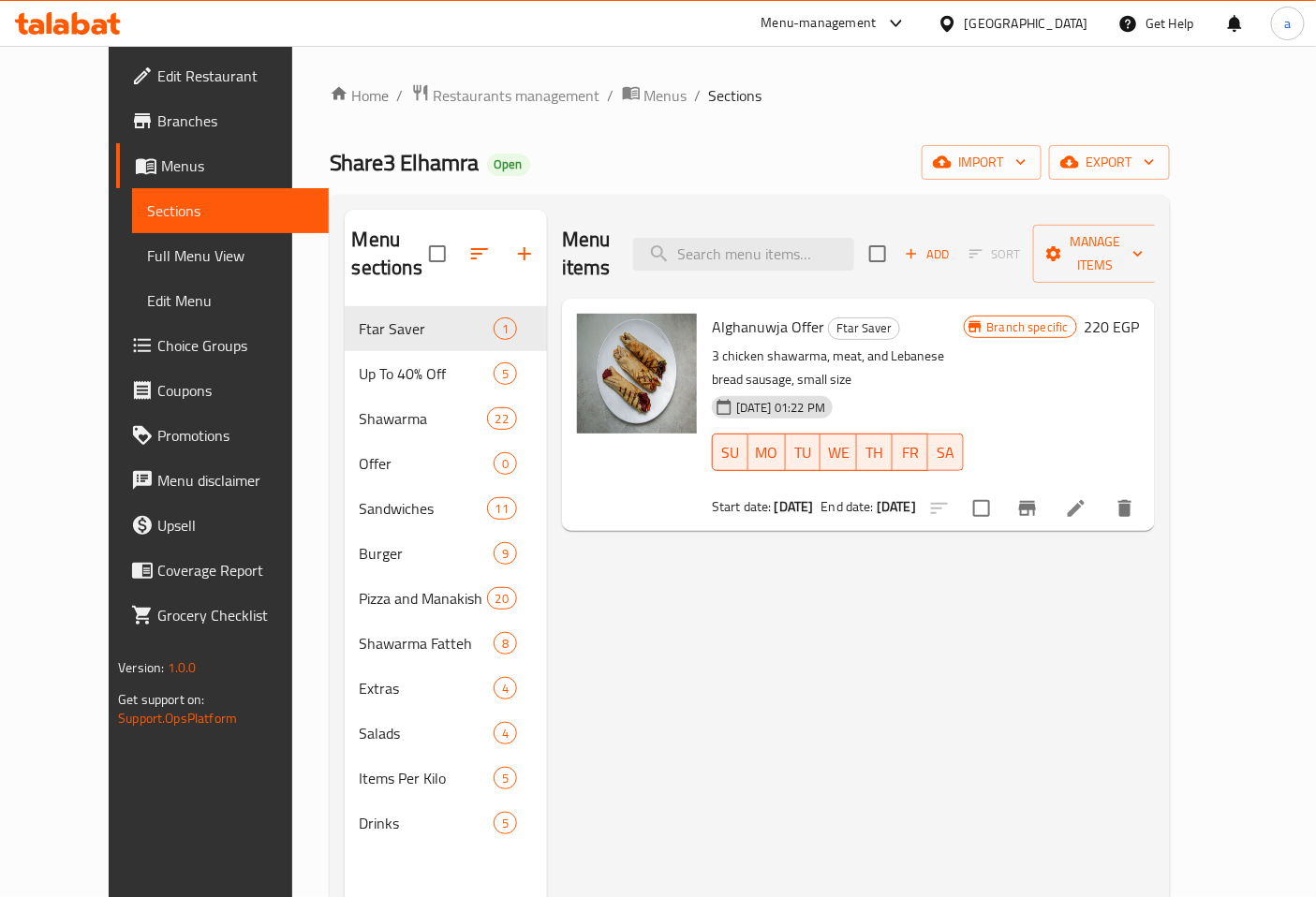
click at [147, 244] on span "Full Menu View" at bounding box center [230, 255] width 166 height 23
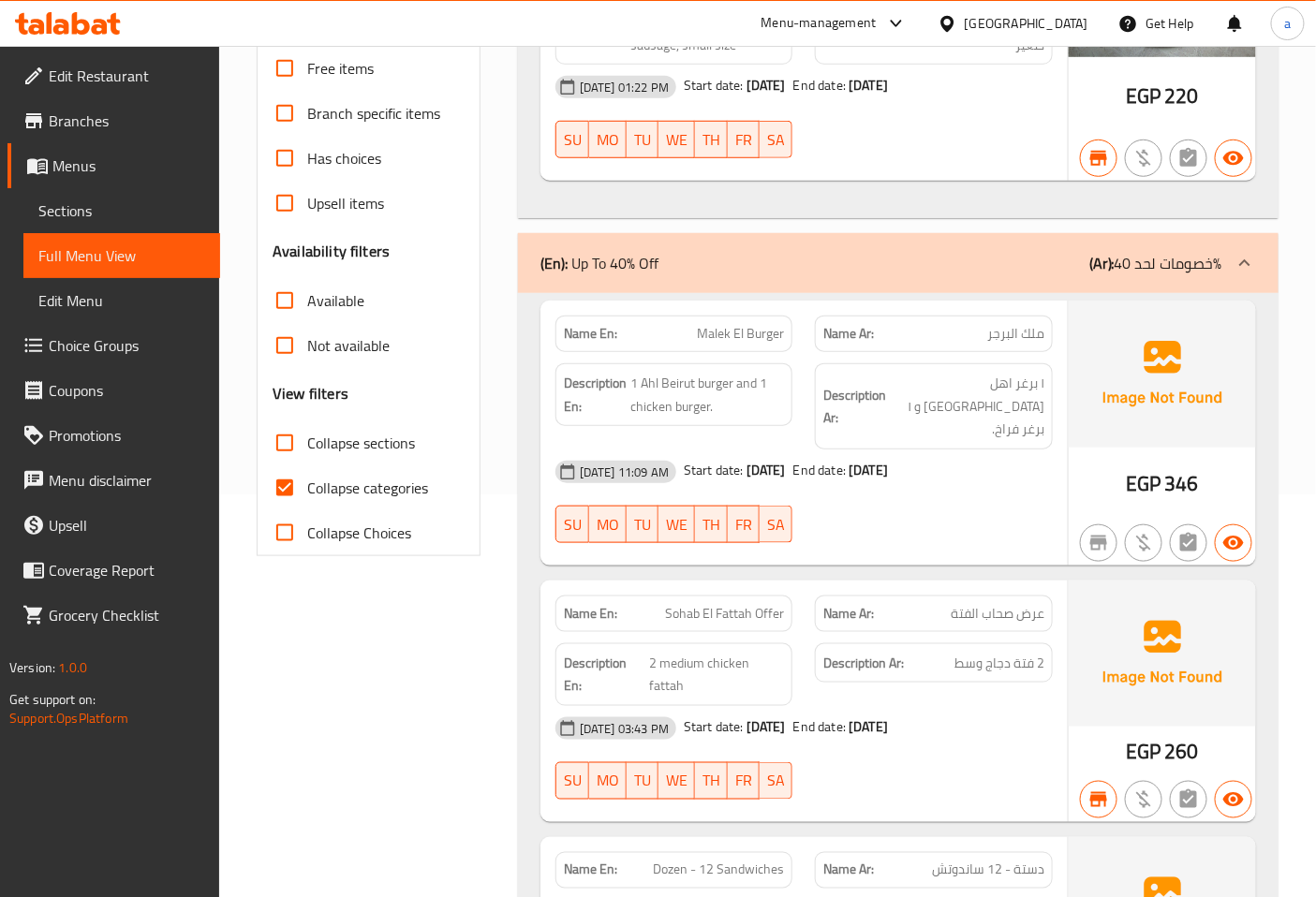
scroll to position [208, 0]
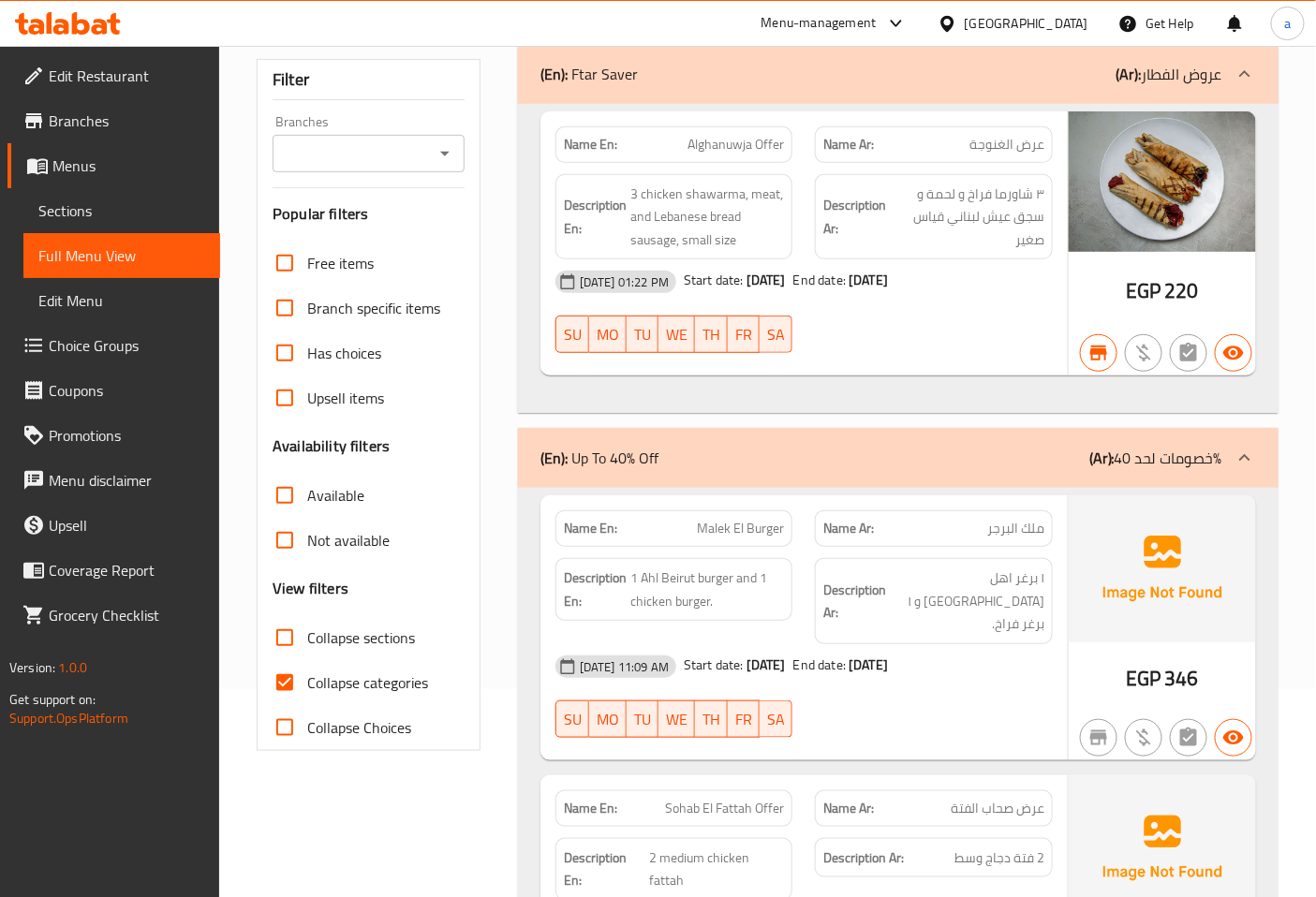
click at [295, 705] on input "Collapse categories" at bounding box center [285, 682] width 45 height 45
checkbox input "false"
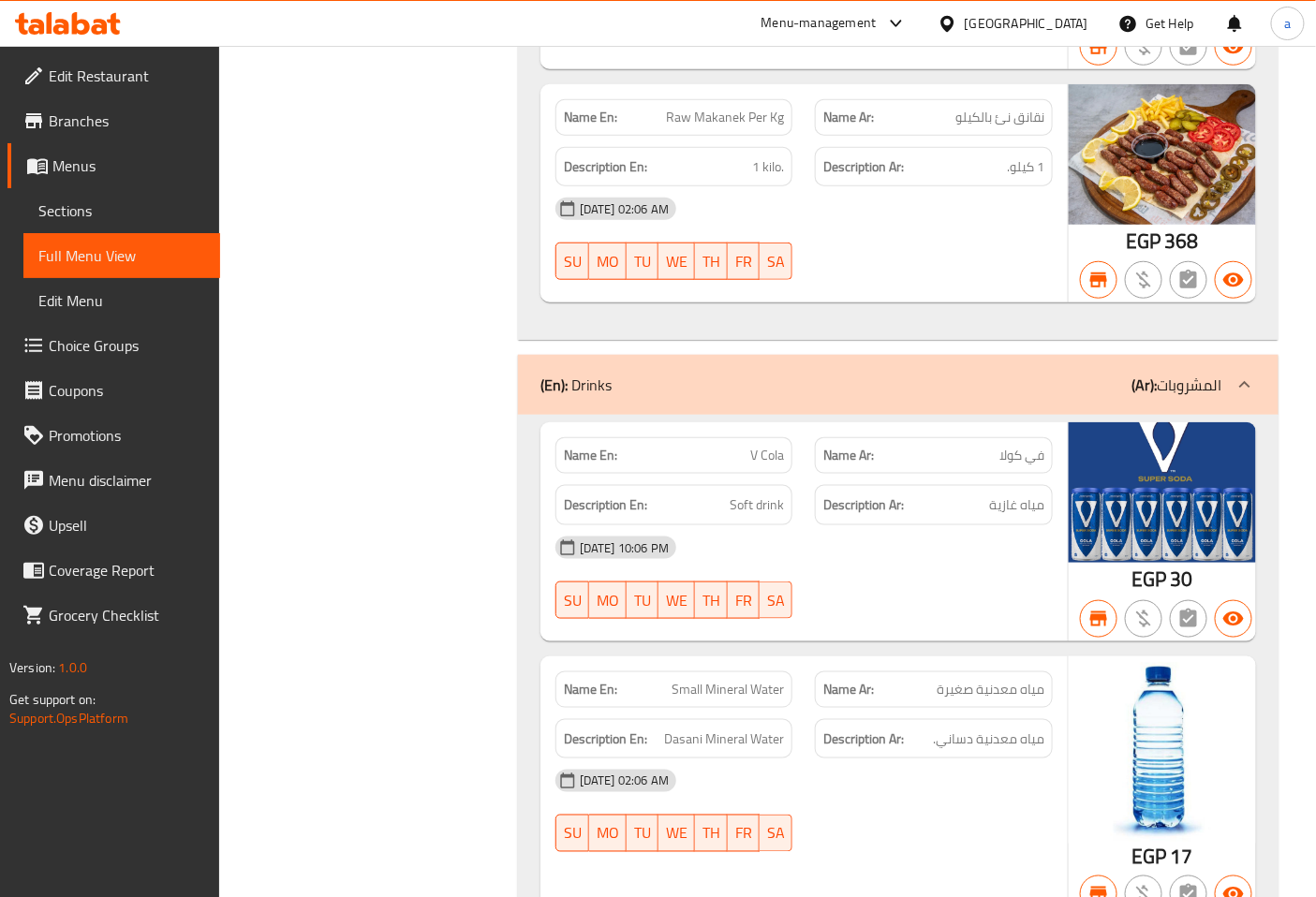
scroll to position [37948, 0]
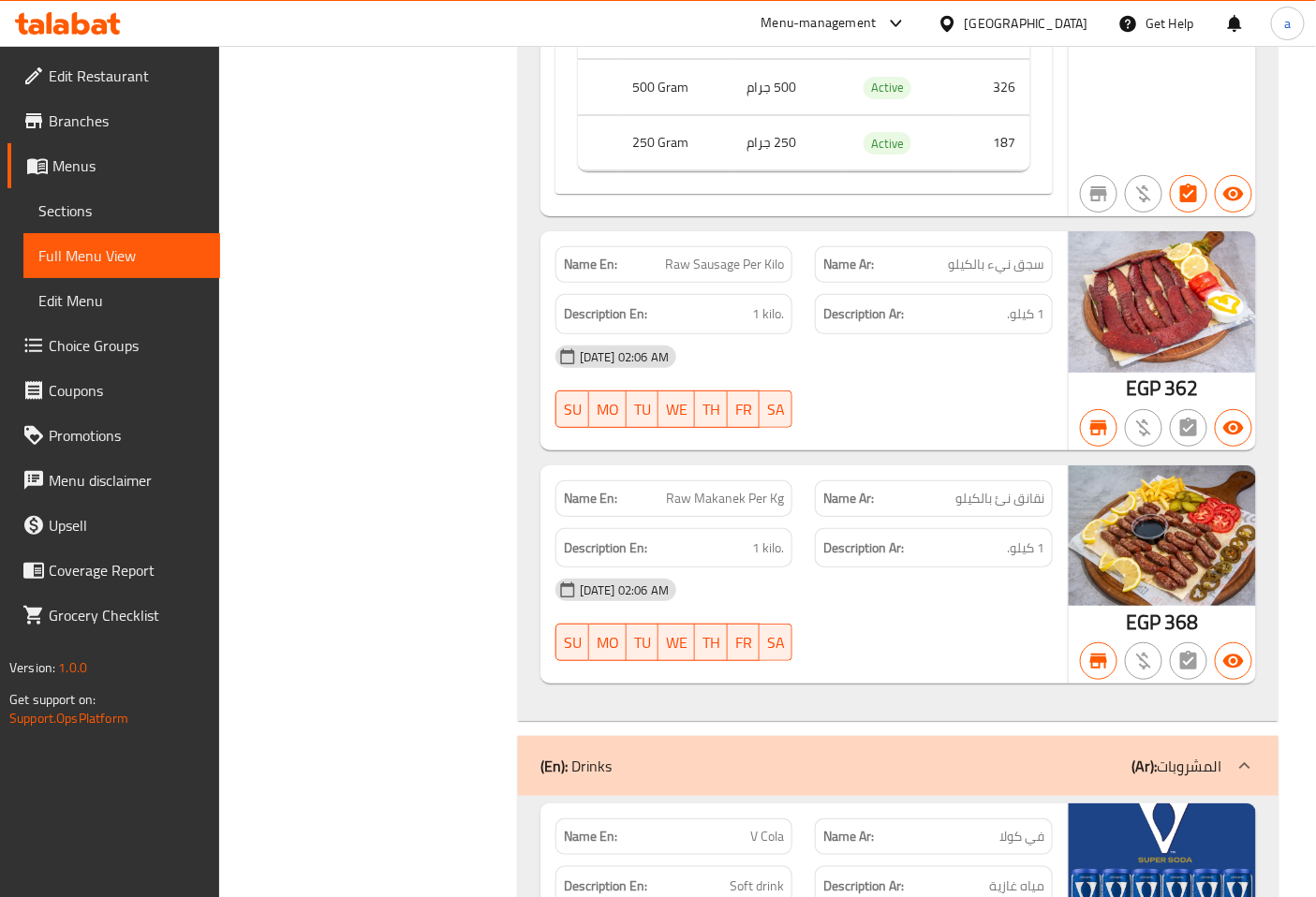
click at [59, 109] on span "Branches" at bounding box center [126, 120] width 157 height 23
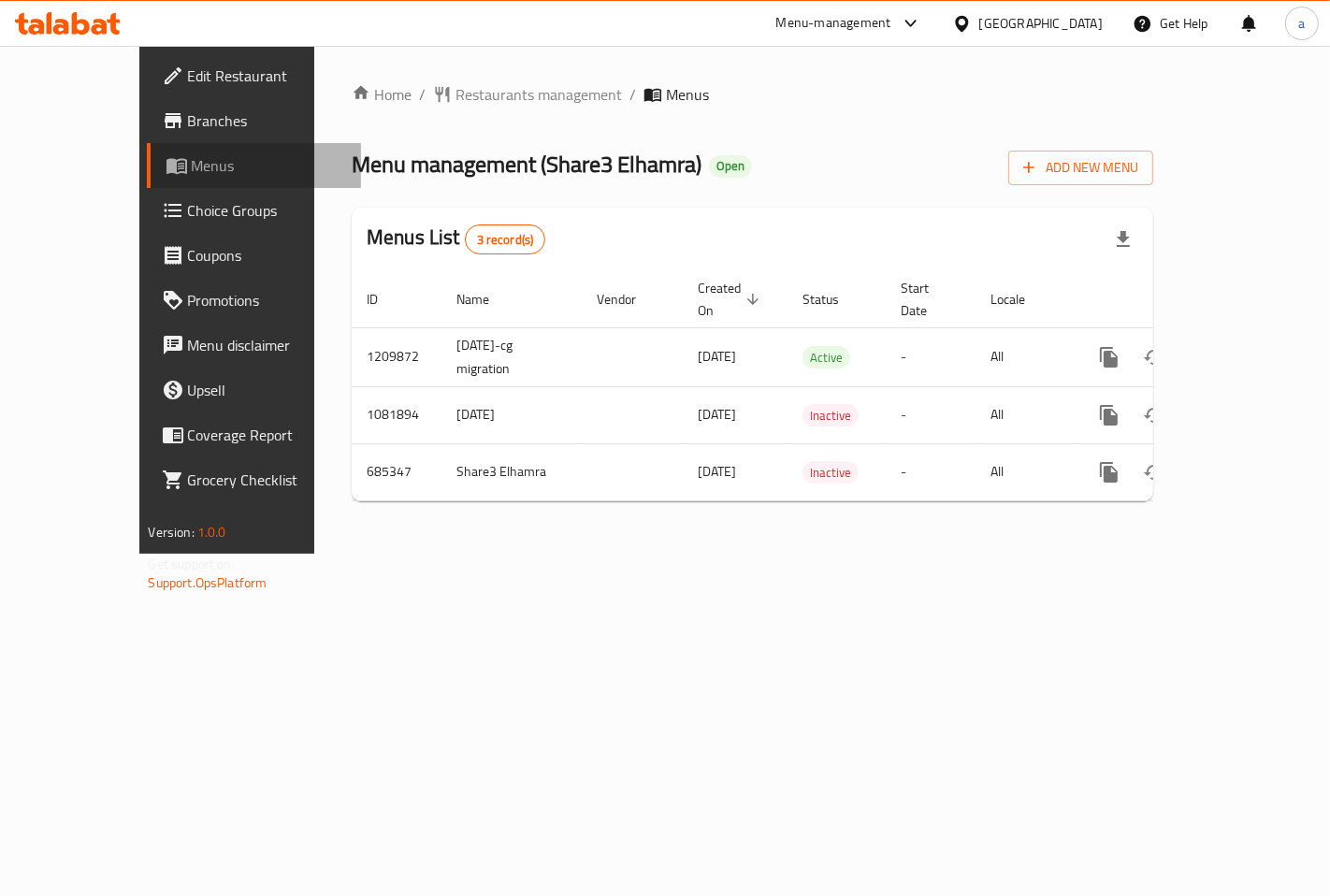
click at [192, 170] on span "Menus" at bounding box center [269, 165] width 154 height 23
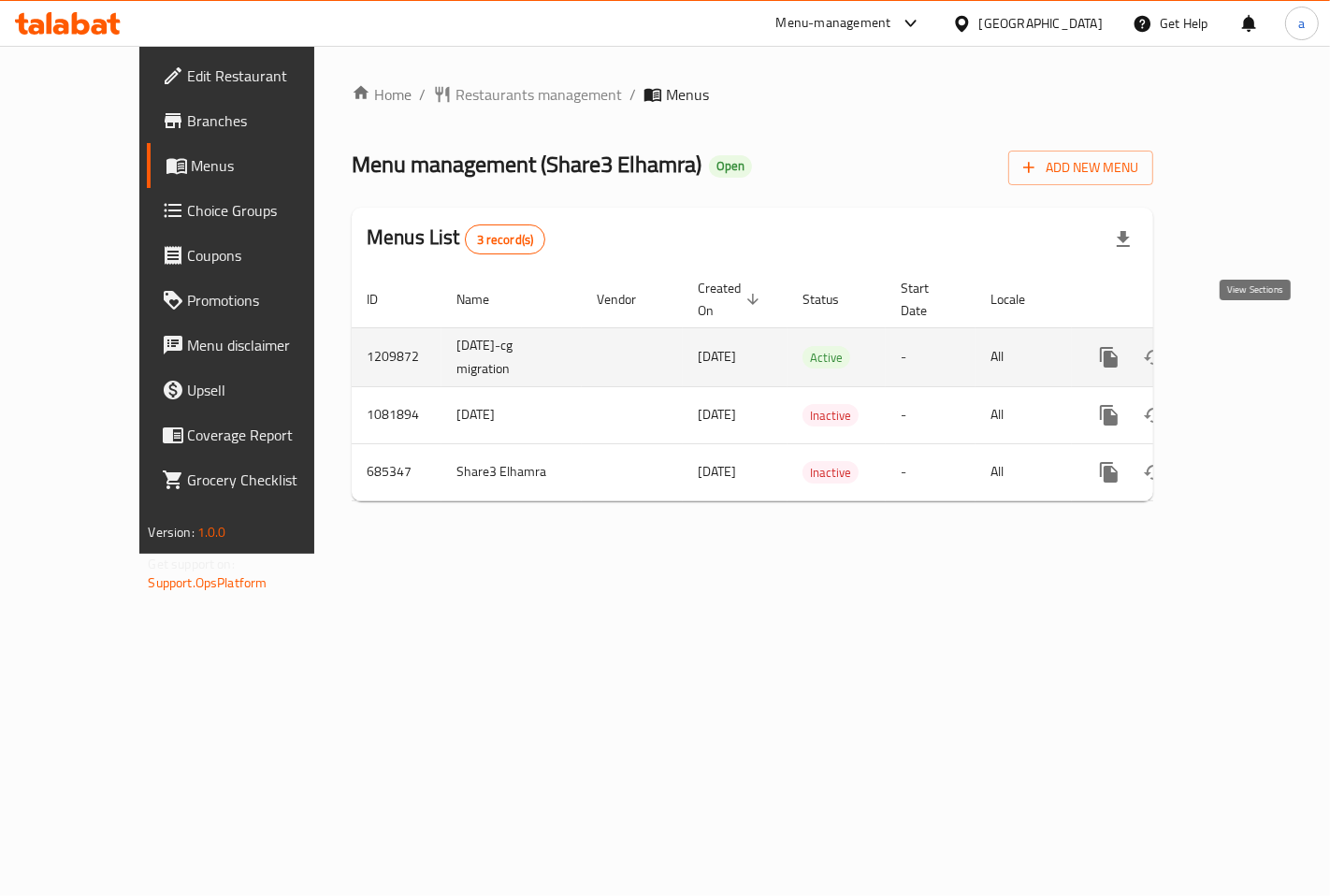
click at [1255, 346] on icon "enhanced table" at bounding box center [1243, 357] width 23 height 23
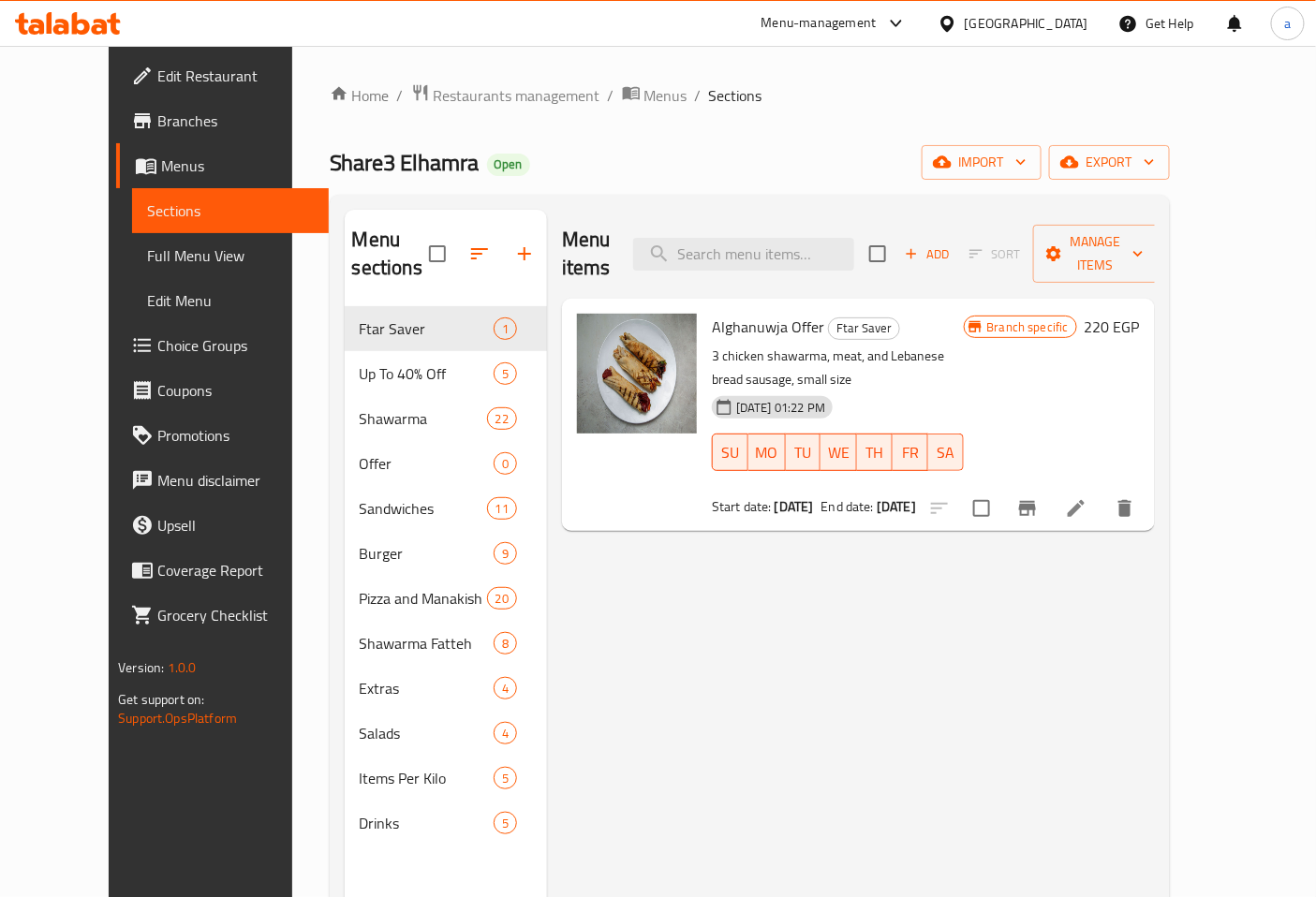
click at [175, 256] on span "Full Menu View" at bounding box center [230, 255] width 166 height 23
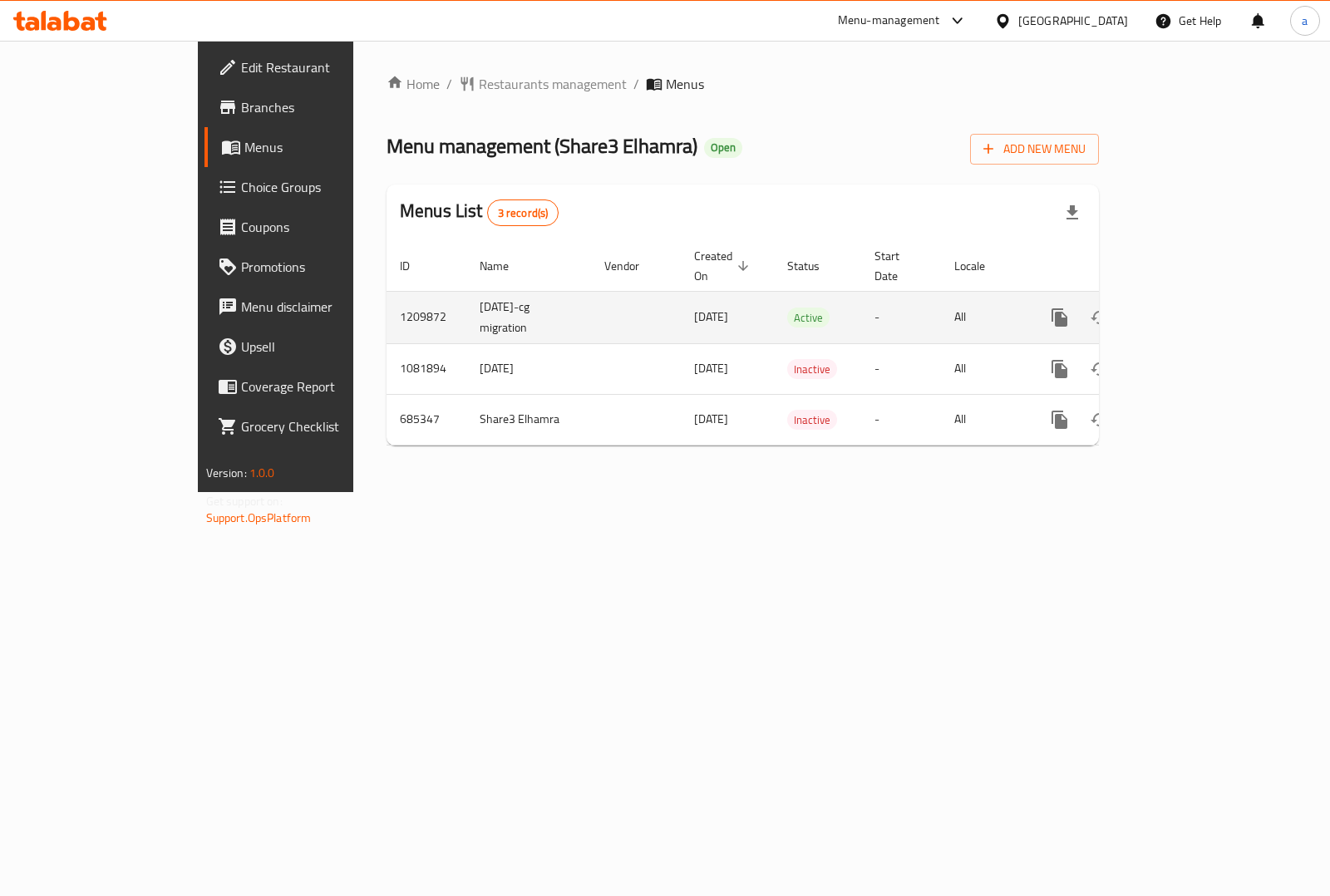
click at [774, 310] on td "Active" at bounding box center [818, 317] width 87 height 52
click at [1187, 310] on icon "enhanced table" at bounding box center [1179, 317] width 15 height 15
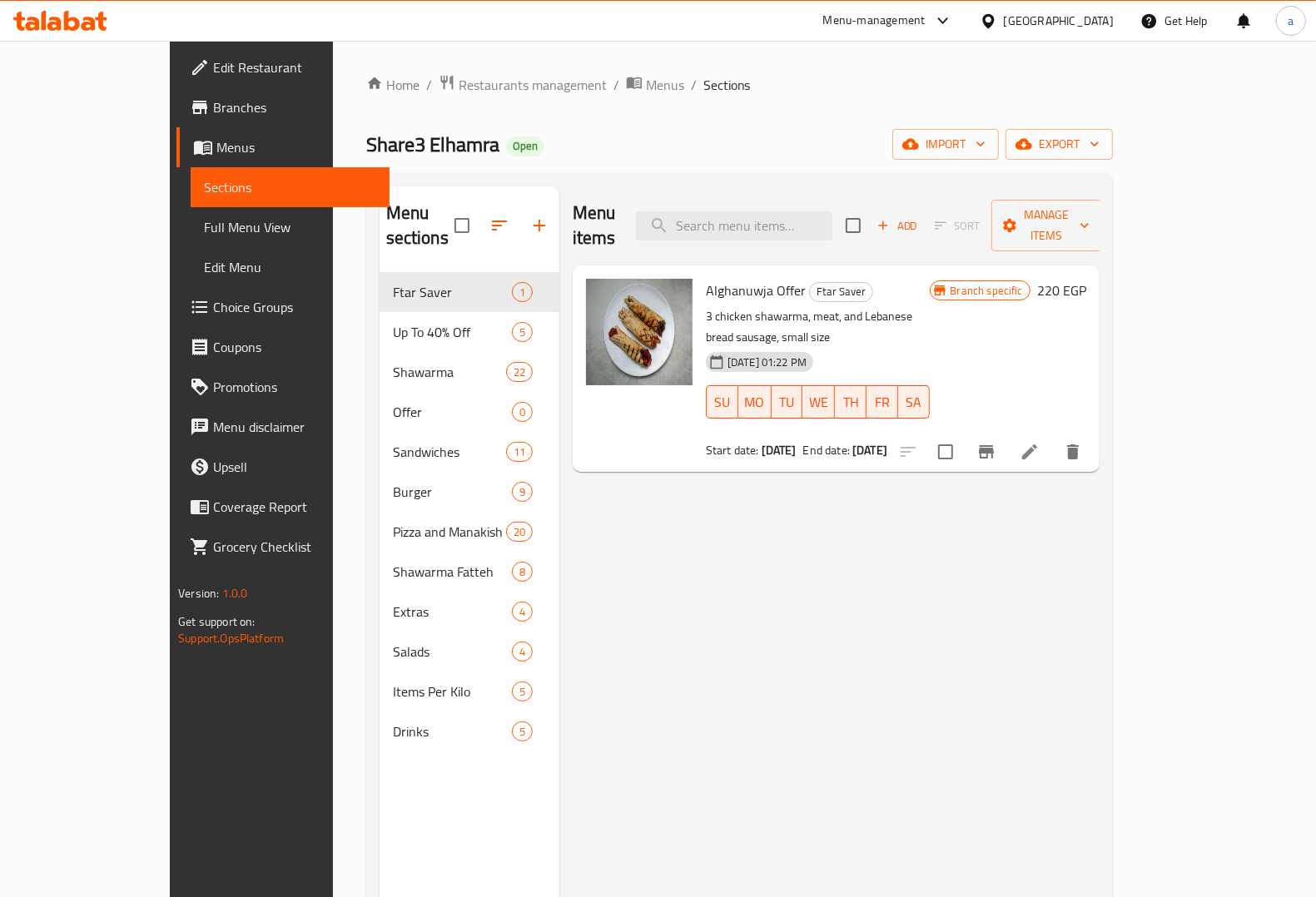
click at [213, 110] on span "Branches" at bounding box center [294, 107] width 163 height 20
